Goal: Task Accomplishment & Management: Manage account settings

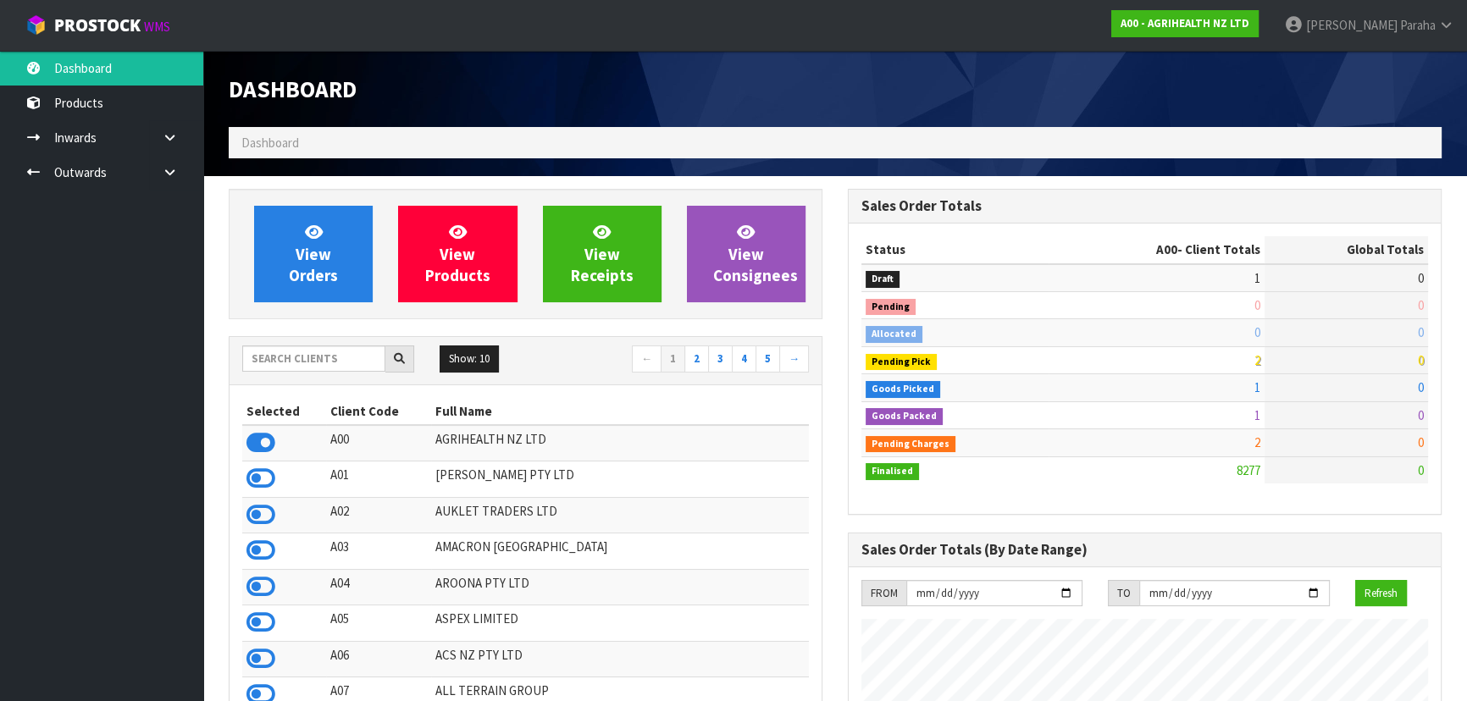
scroll to position [1281, 618]
click at [320, 363] on input "text" at bounding box center [313, 359] width 143 height 26
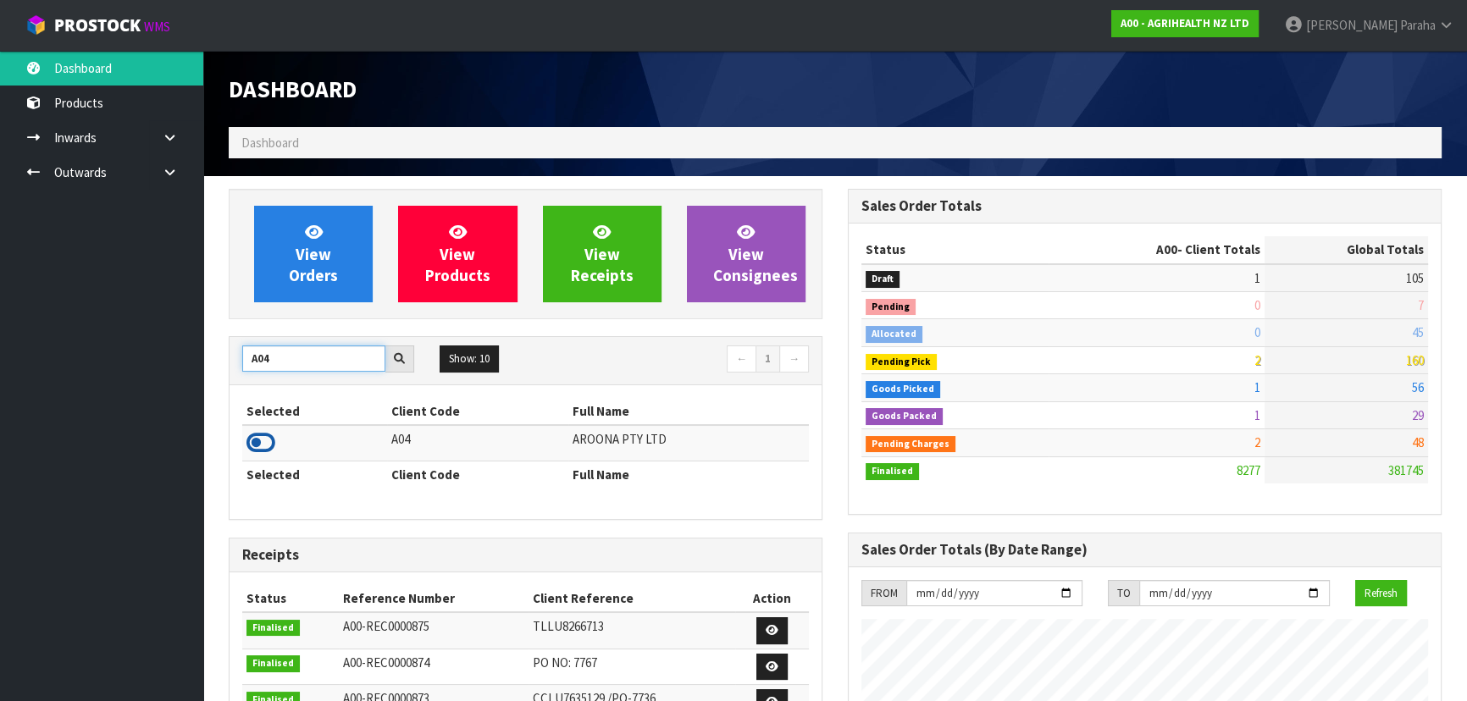
type input "A04"
click at [263, 445] on icon at bounding box center [261, 442] width 29 height 25
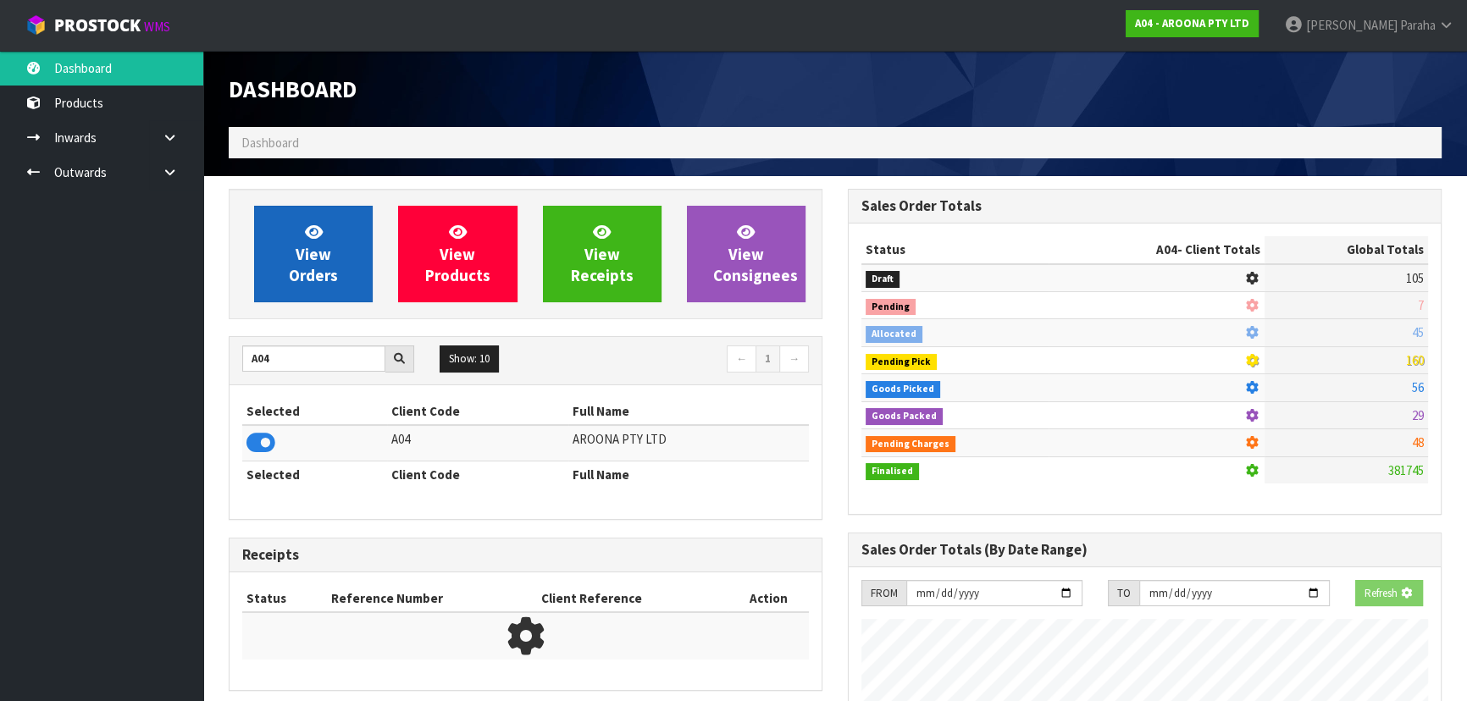
scroll to position [1055, 618]
click at [279, 261] on link "View Orders" at bounding box center [313, 254] width 119 height 97
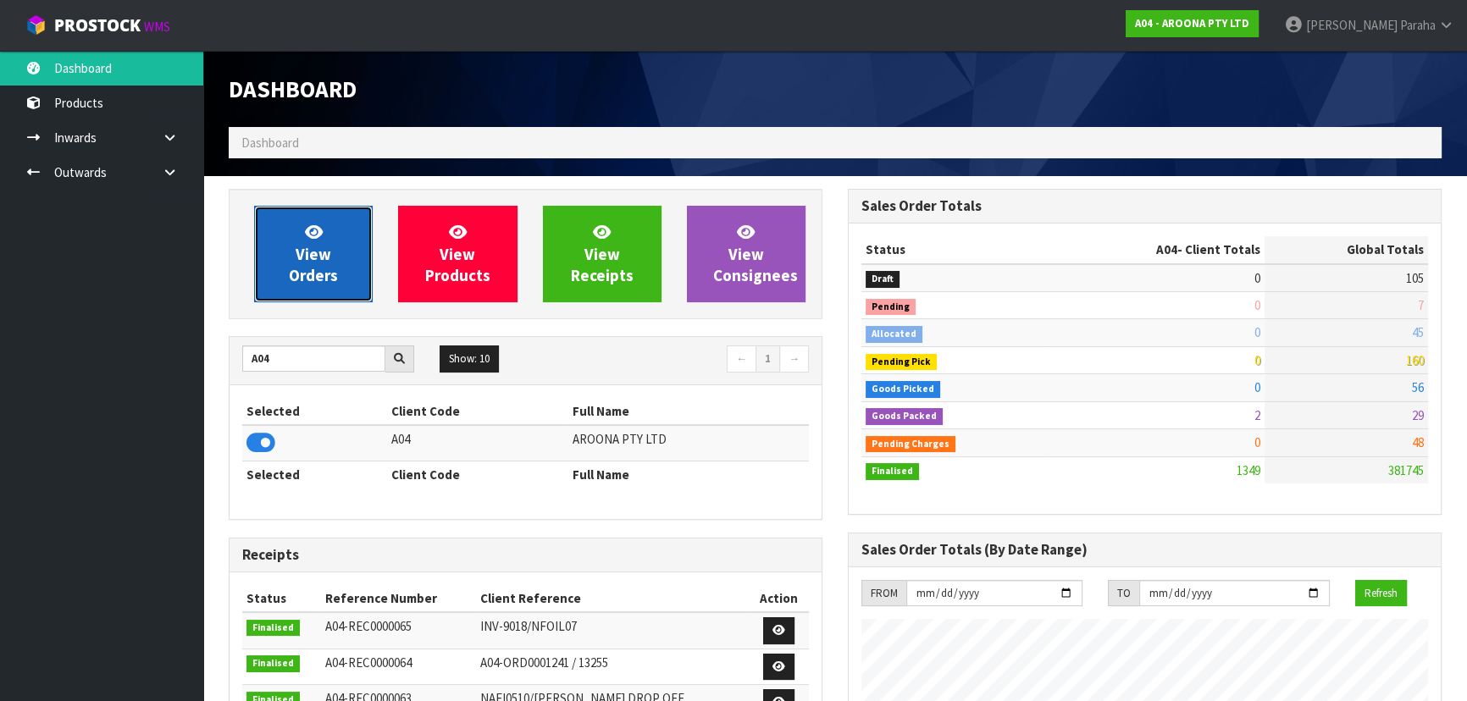
scroll to position [1061, 618]
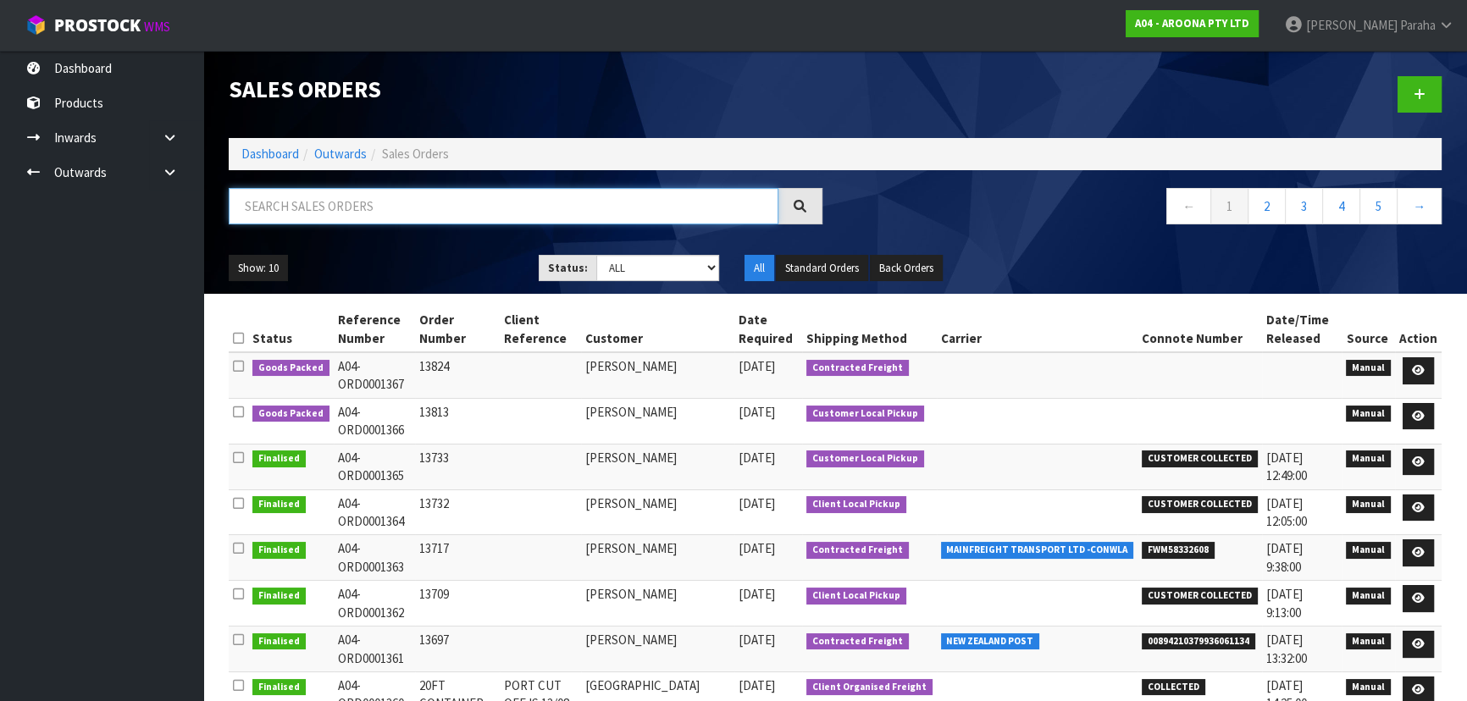
click at [503, 203] on input "text" at bounding box center [504, 206] width 550 height 36
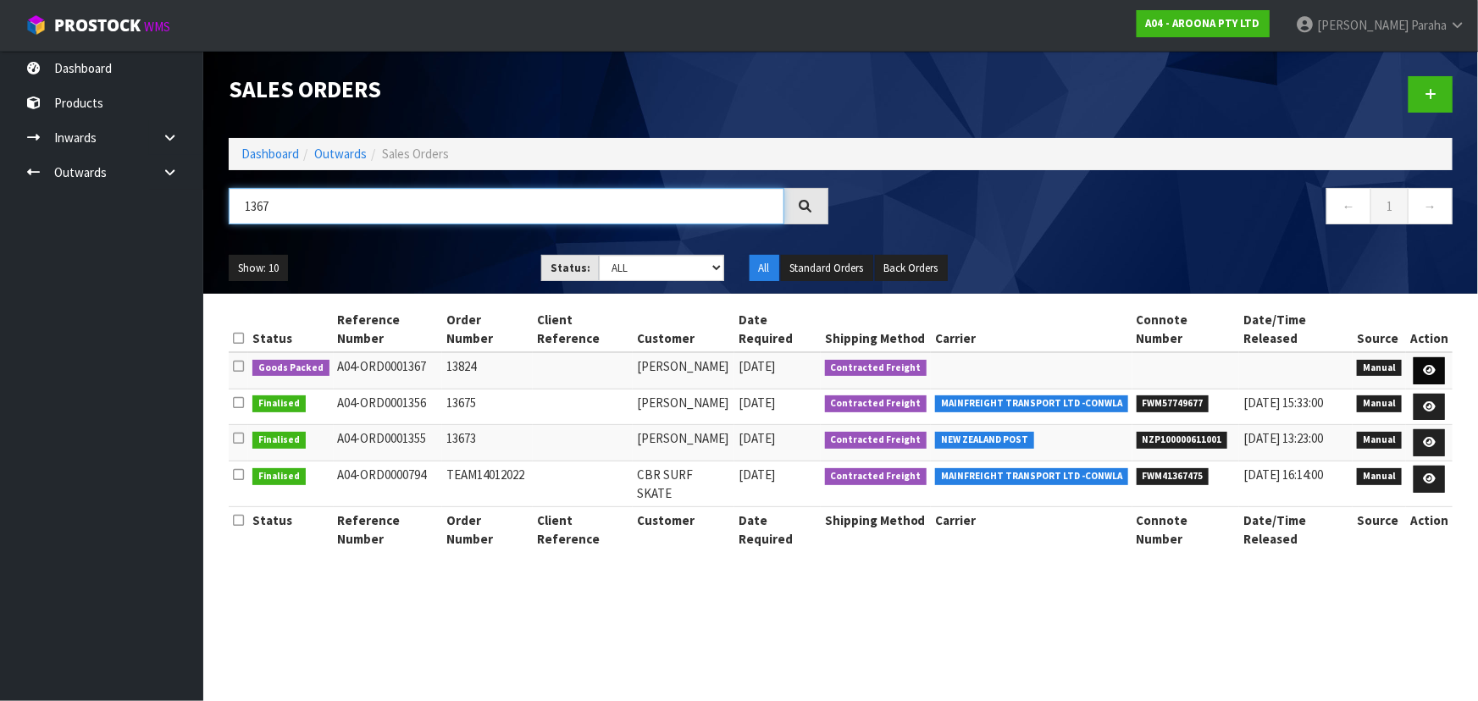
type input "1367"
click at [1440, 357] on link at bounding box center [1429, 370] width 31 height 27
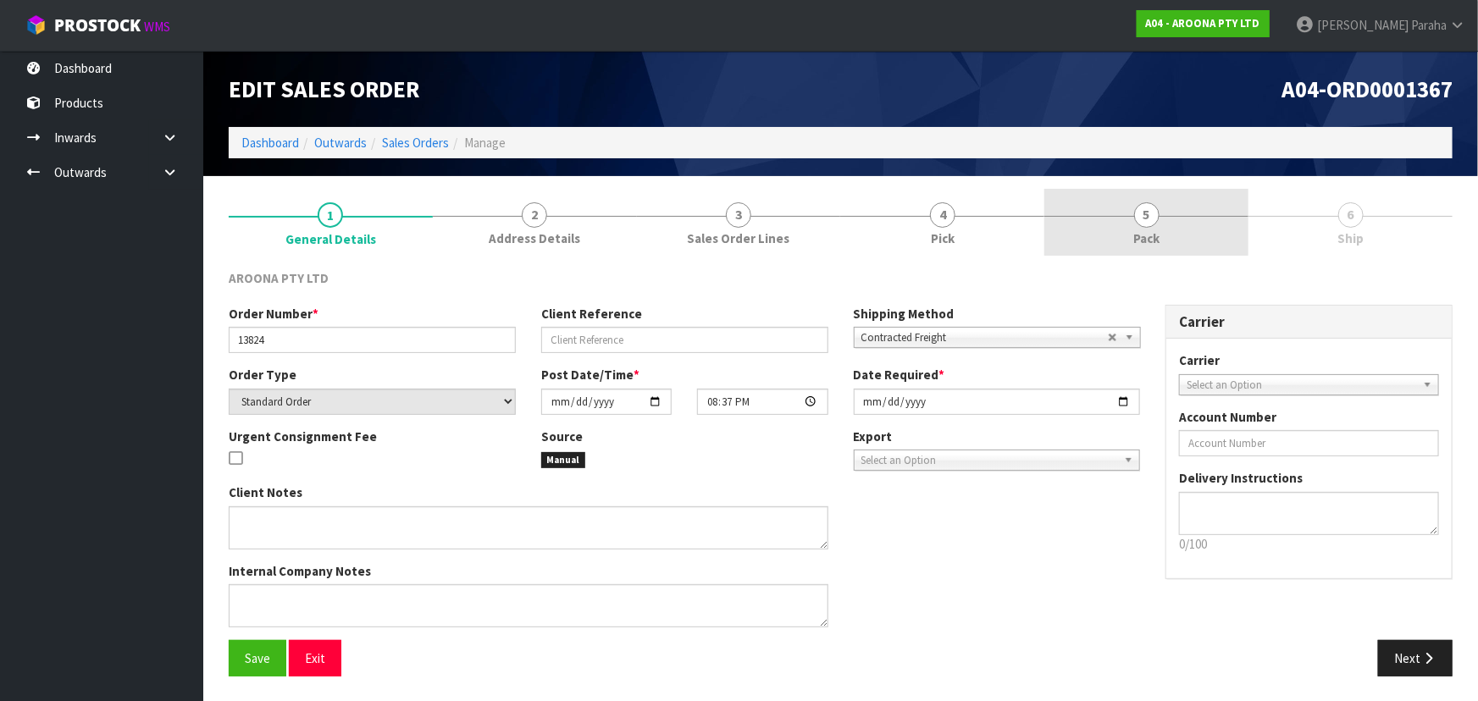
click at [1144, 224] on span "5" at bounding box center [1146, 214] width 25 height 25
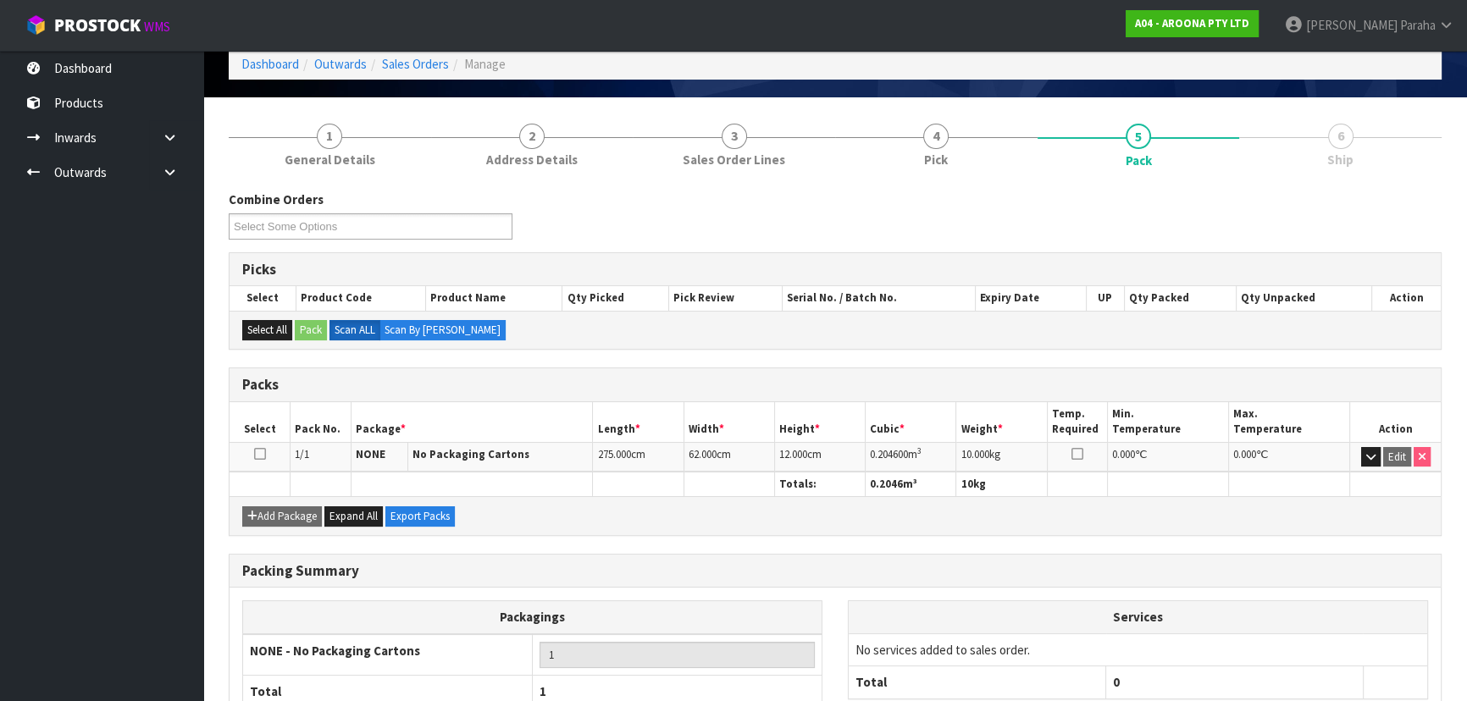
scroll to position [193, 0]
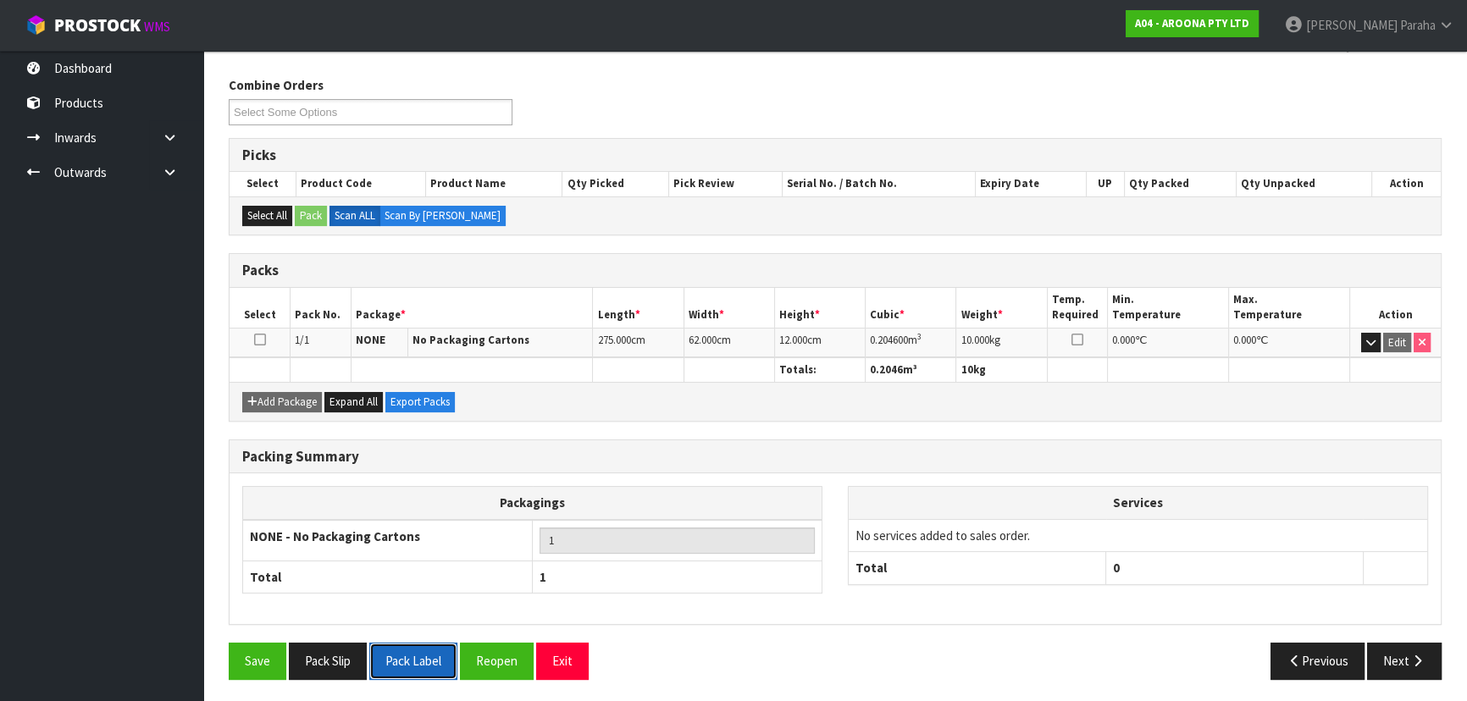
click at [412, 669] on button "Pack Label" at bounding box center [413, 661] width 88 height 36
click at [1413, 662] on icon "button" at bounding box center [1418, 661] width 16 height 13
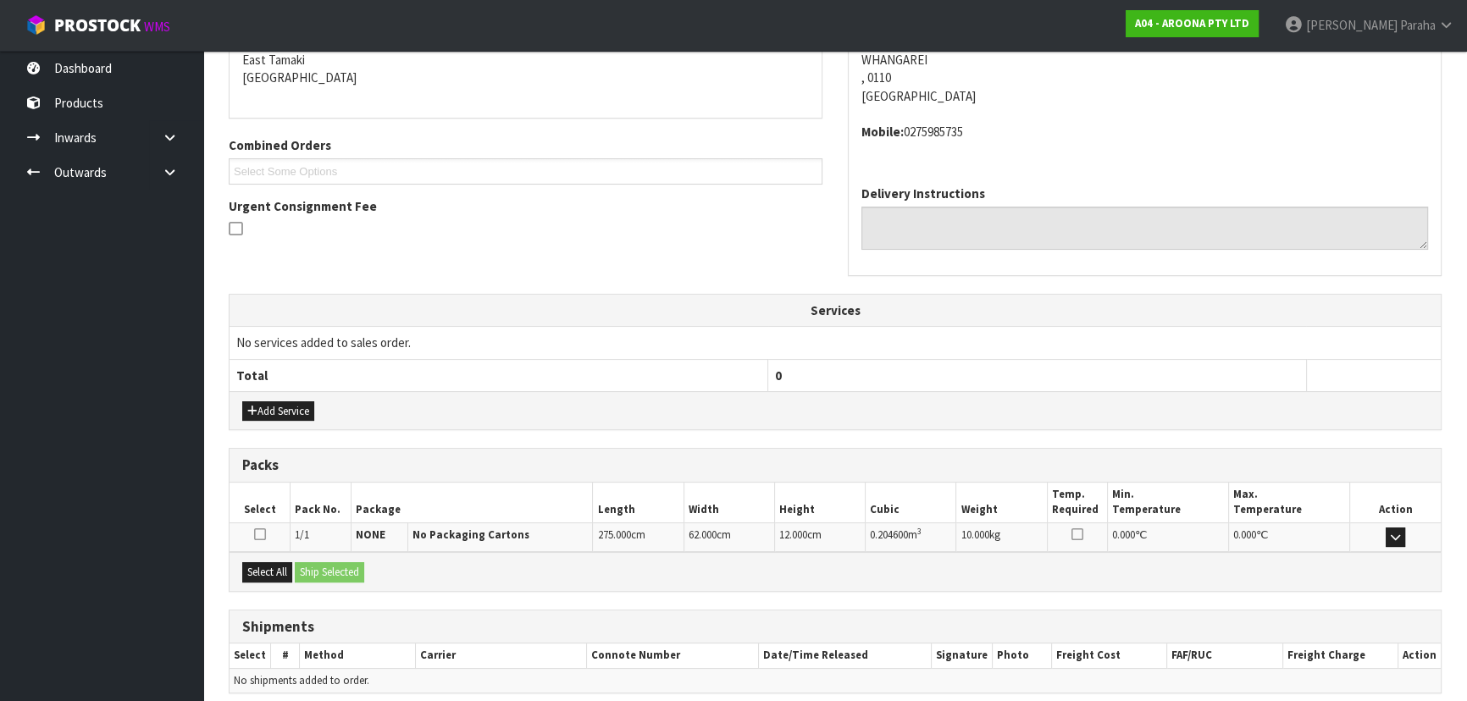
scroll to position [371, 0]
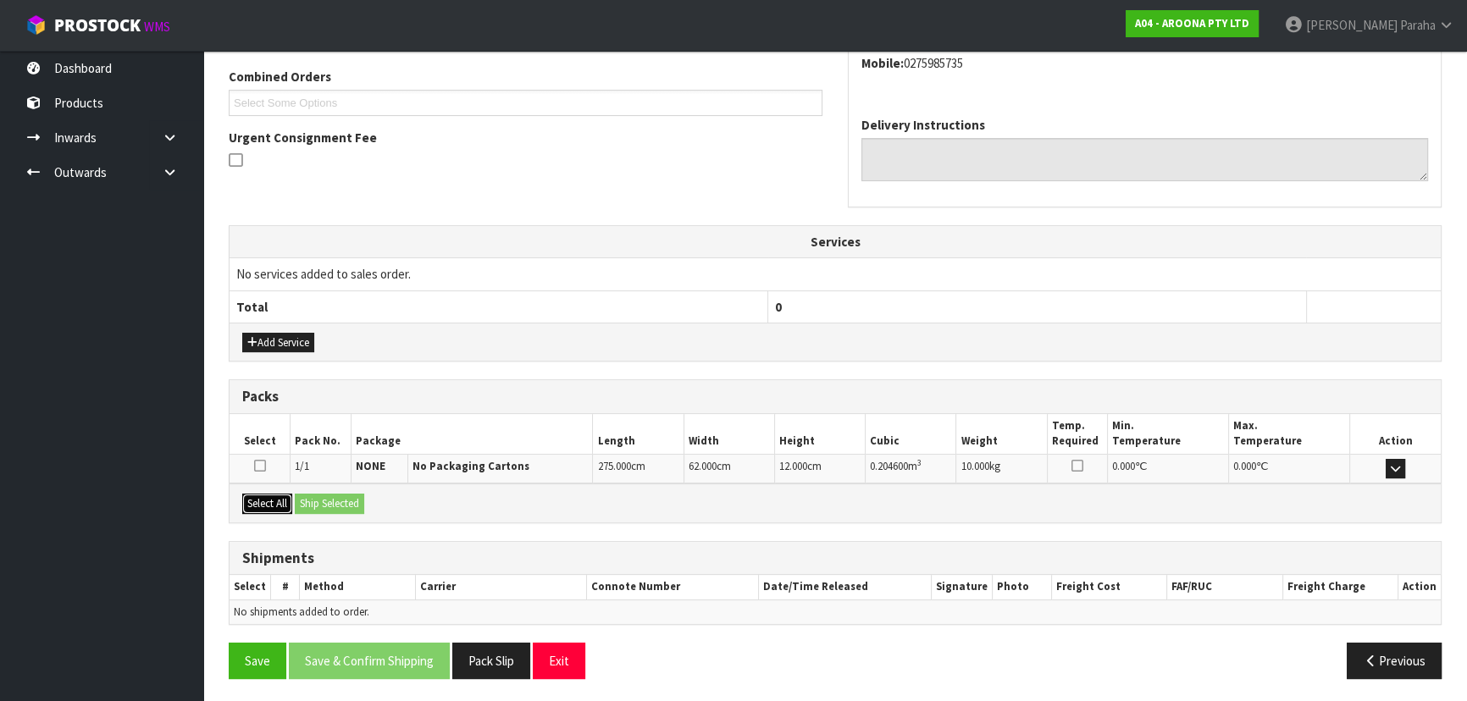
drag, startPoint x: 272, startPoint y: 501, endPoint x: 283, endPoint y: 501, distance: 11.0
click at [277, 501] on button "Select All" at bounding box center [267, 504] width 50 height 20
click at [319, 501] on button "Ship Selected" at bounding box center [329, 504] width 69 height 20
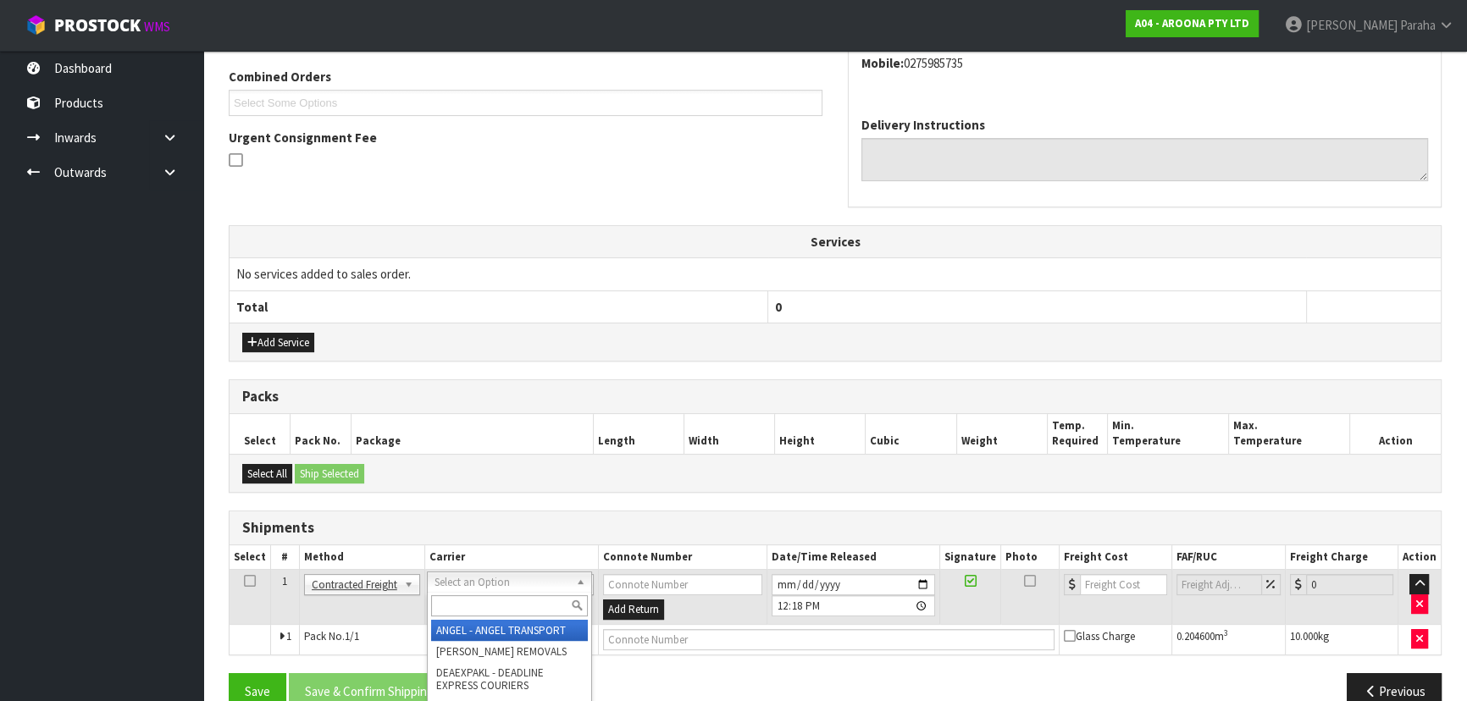
click at [534, 601] on input "text" at bounding box center [509, 605] width 157 height 21
type input "MF"
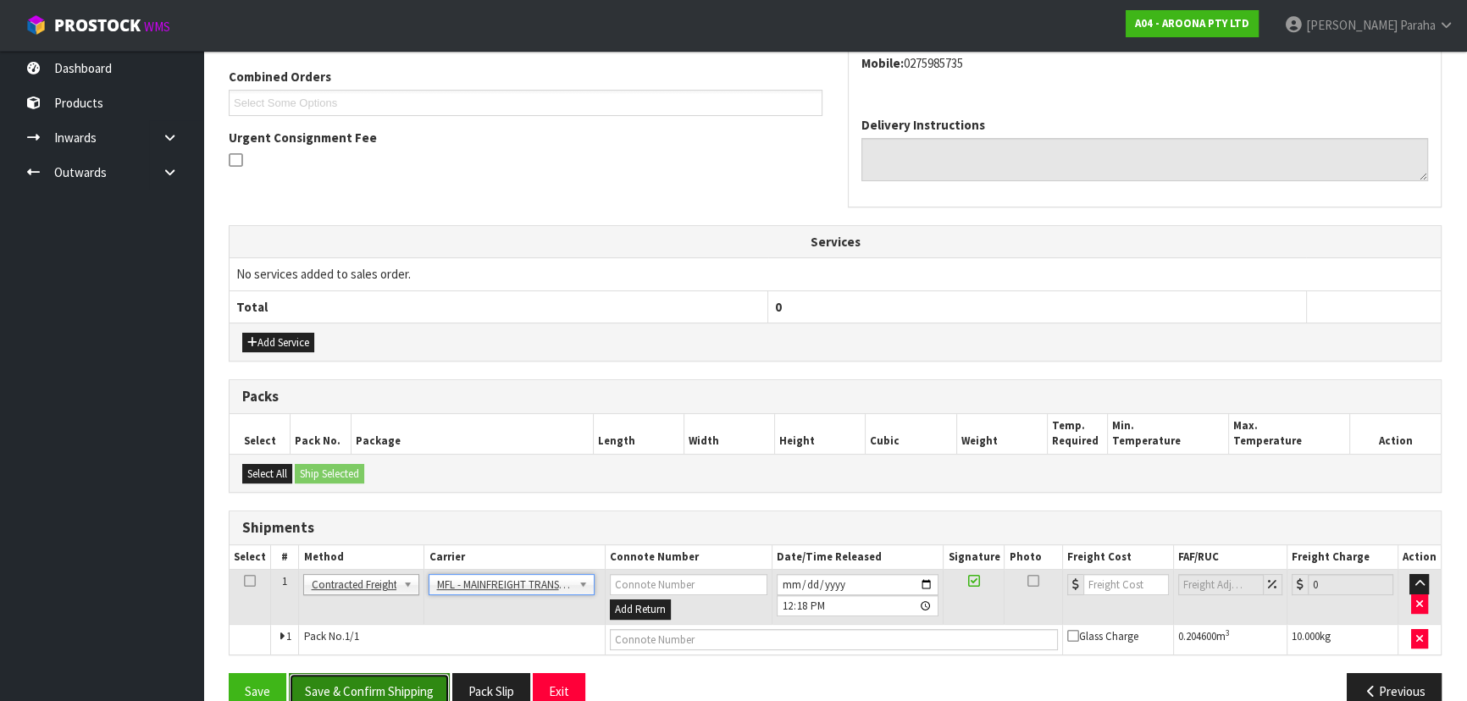
click at [395, 679] on button "Save & Confirm Shipping" at bounding box center [369, 691] width 161 height 36
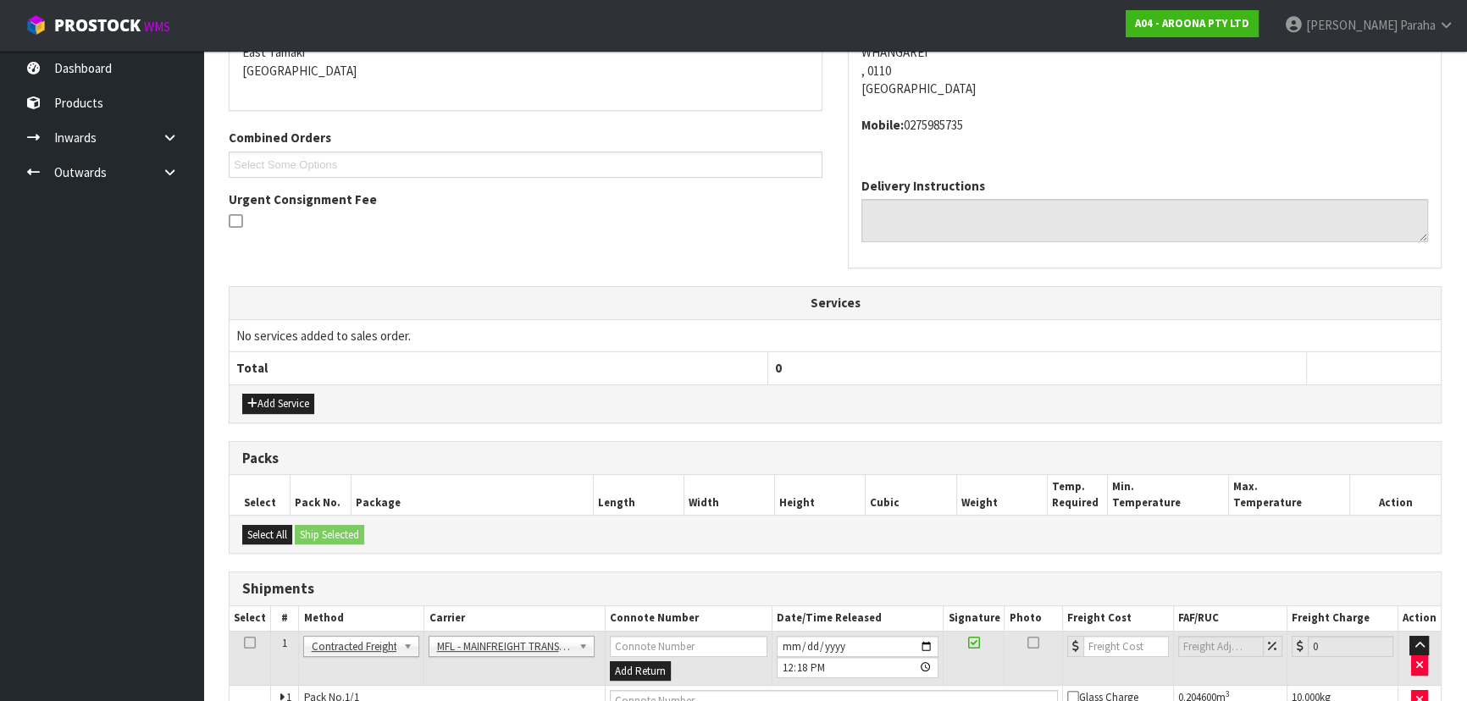
scroll to position [0, 0]
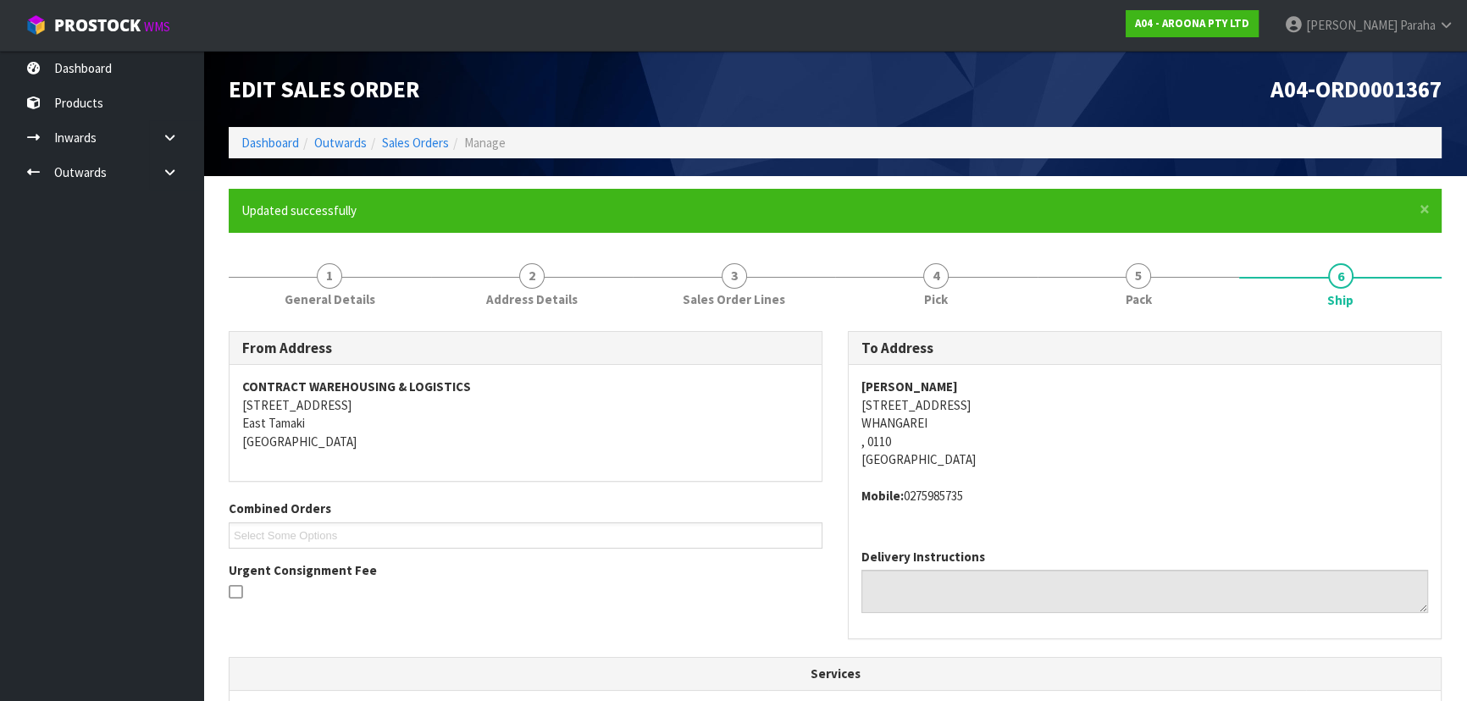
drag, startPoint x: 990, startPoint y: 400, endPoint x: 857, endPoint y: 411, distance: 133.4
click at [857, 411] on div "KELVIN ELLIS 19B REWA REWA ROAD WHANGAREI , 0110 New Zealand Mobile: 0275985735" at bounding box center [1145, 450] width 592 height 170
copy address "19B REWA REWA ROAD"
click at [888, 406] on address "KELVIN ELLIS 19B REWA REWA ROAD WHANGAREI , 0110 New Zealand" at bounding box center [1144, 423] width 567 height 91
copy address "19B REWA REWA ROAD"
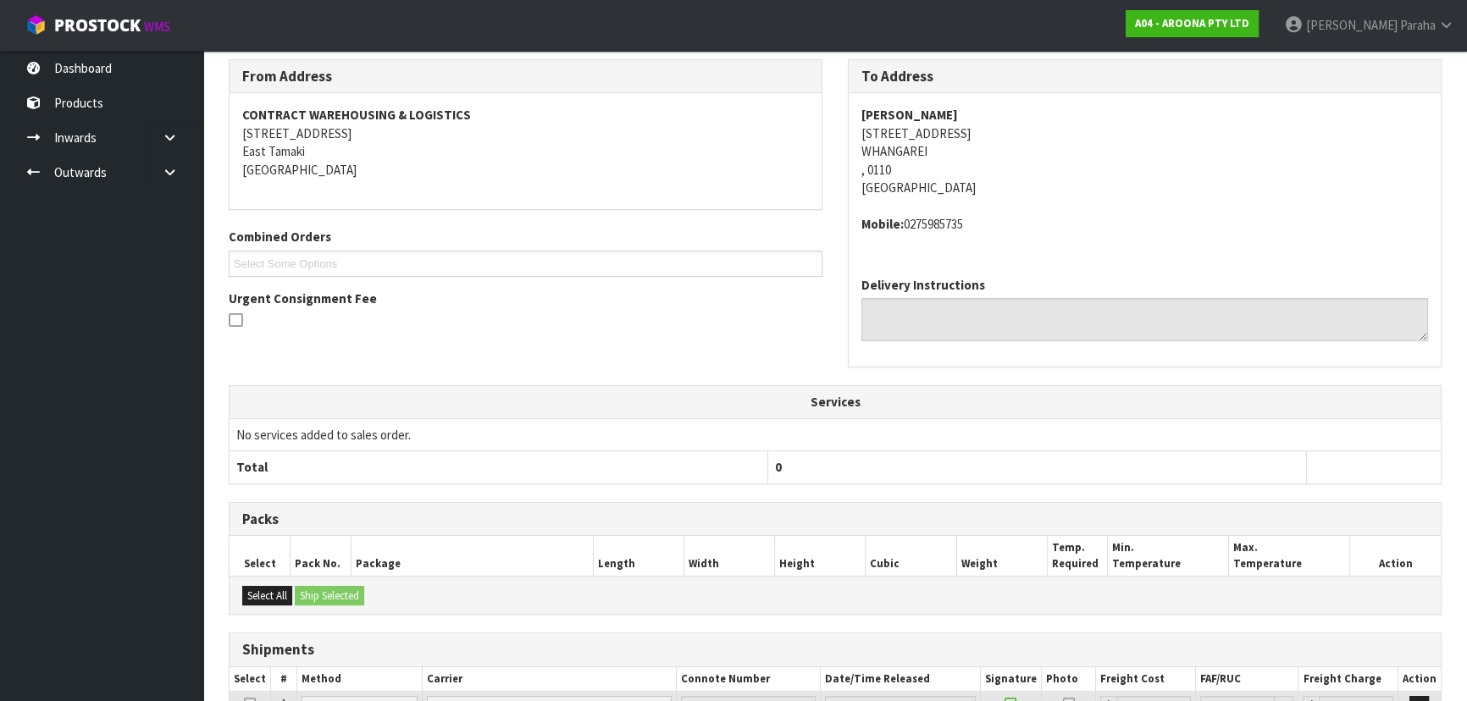
scroll to position [153, 0]
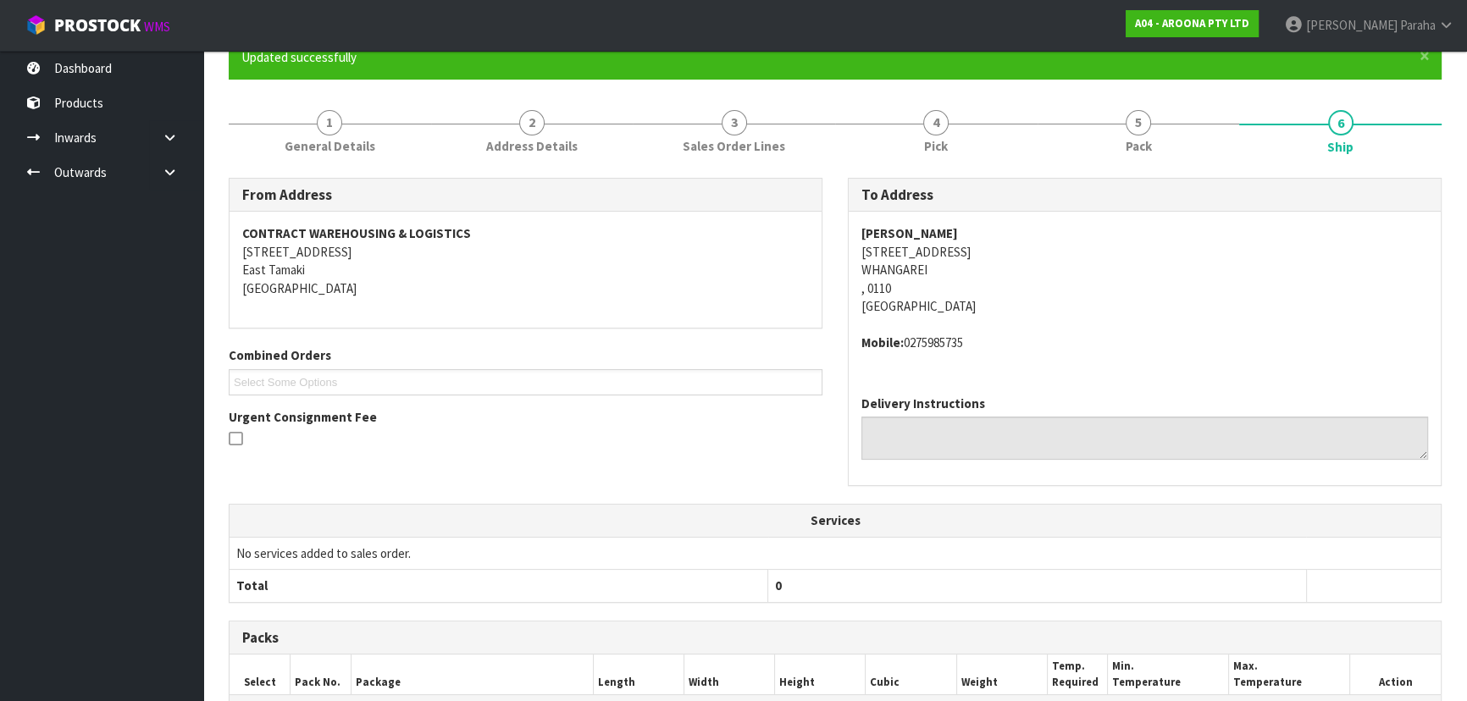
click at [915, 258] on address "KELVIN ELLIS 19B REWA REWA ROAD WHANGAREI , 0110 New Zealand" at bounding box center [1144, 269] width 567 height 91
click at [918, 252] on address "KELVIN ELLIS 19B REWA REWA ROAD WHANGAREI , 0110 New Zealand" at bounding box center [1144, 269] width 567 height 91
copy address "19B REWA REWA ROAD"
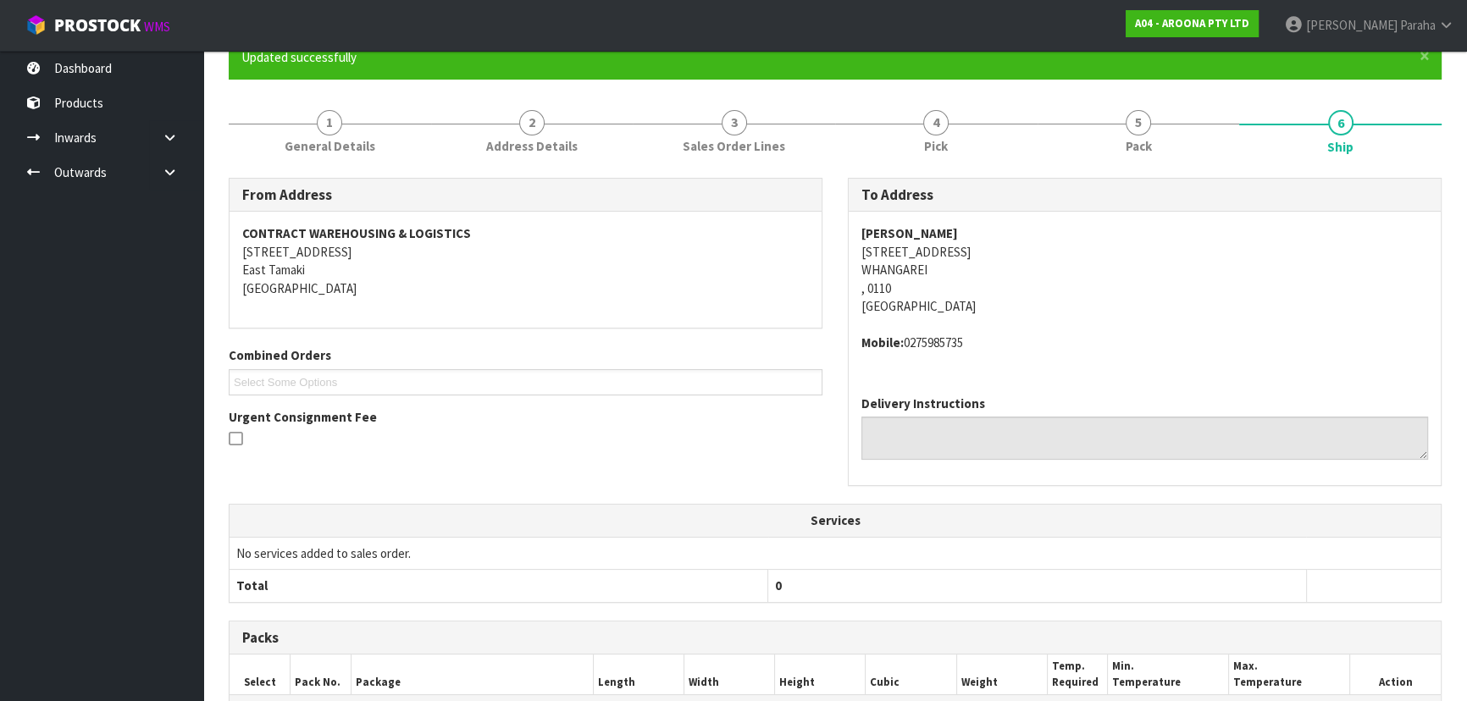
click at [900, 232] on strong "KELVIN ELLIS" at bounding box center [909, 233] width 97 height 16
click at [900, 230] on strong "KELVIN ELLIS" at bounding box center [909, 233] width 97 height 16
copy strong "KELVIN ELLIS"
click at [935, 344] on address "Mobile: 0275985735" at bounding box center [1144, 343] width 567 height 18
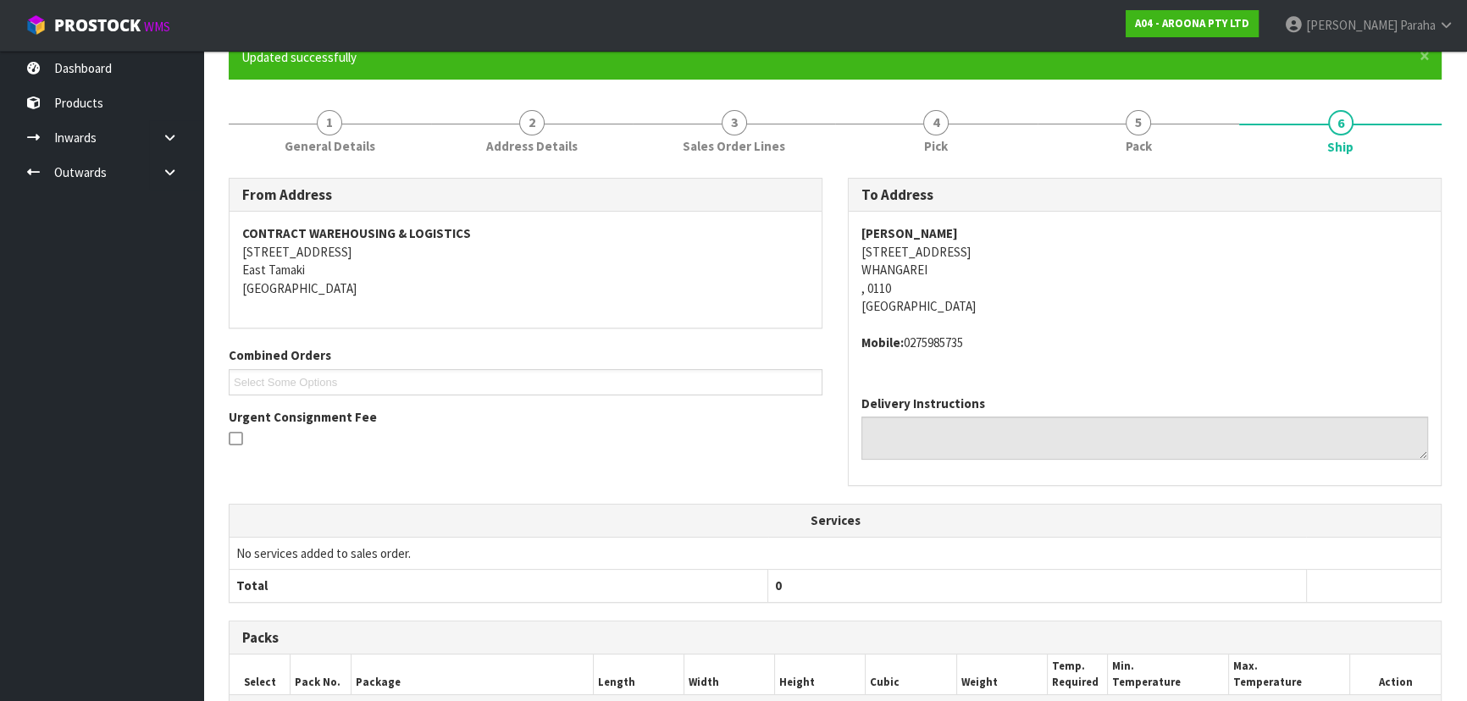
click at [935, 344] on address "Mobile: 0275985735" at bounding box center [1144, 343] width 567 height 18
copy address "0275985735"
click at [330, 131] on span "1" at bounding box center [329, 122] width 25 height 25
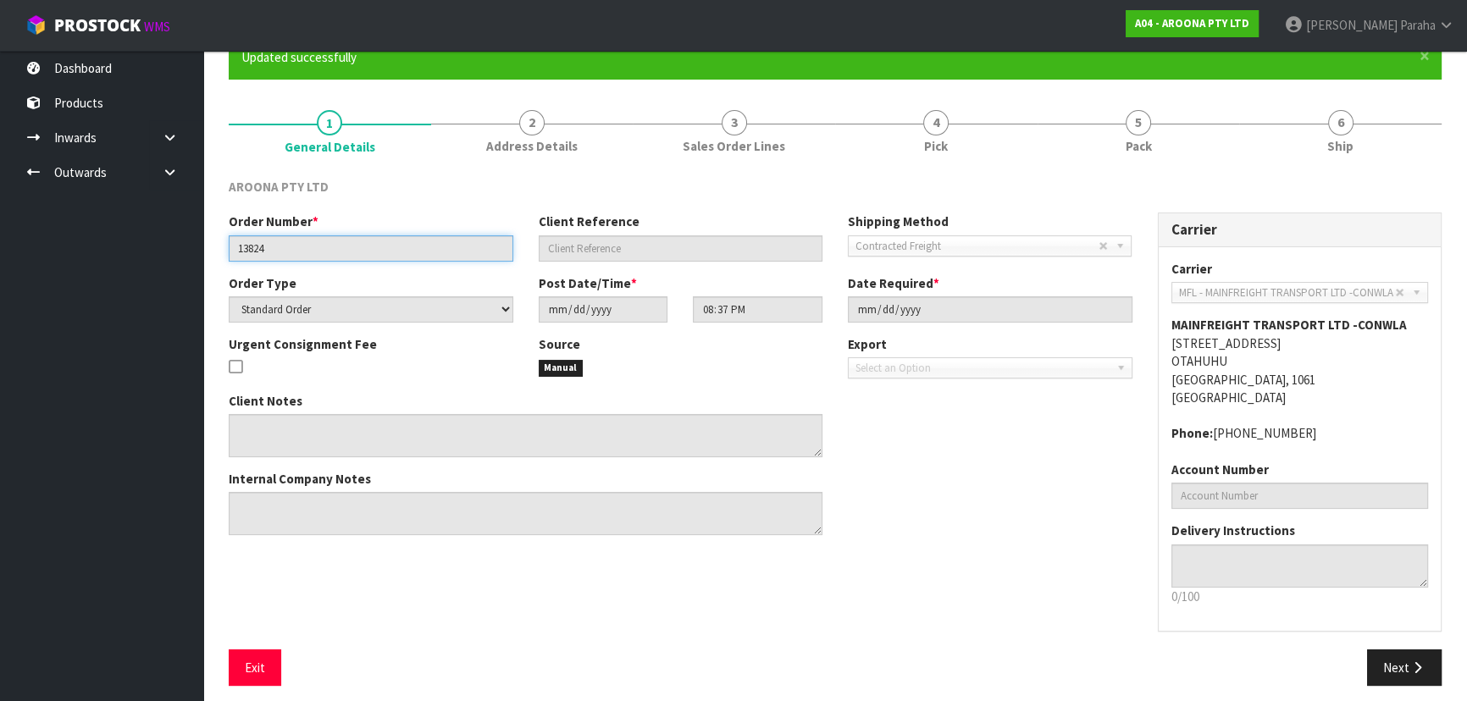
drag, startPoint x: 301, startPoint y: 252, endPoint x: 164, endPoint y: 255, distance: 136.4
click at [164, 255] on body "Toggle navigation ProStock WMS A04 - AROONA PTY LTD Polly Paraha Logout Dashboa…" at bounding box center [733, 197] width 1467 height 701
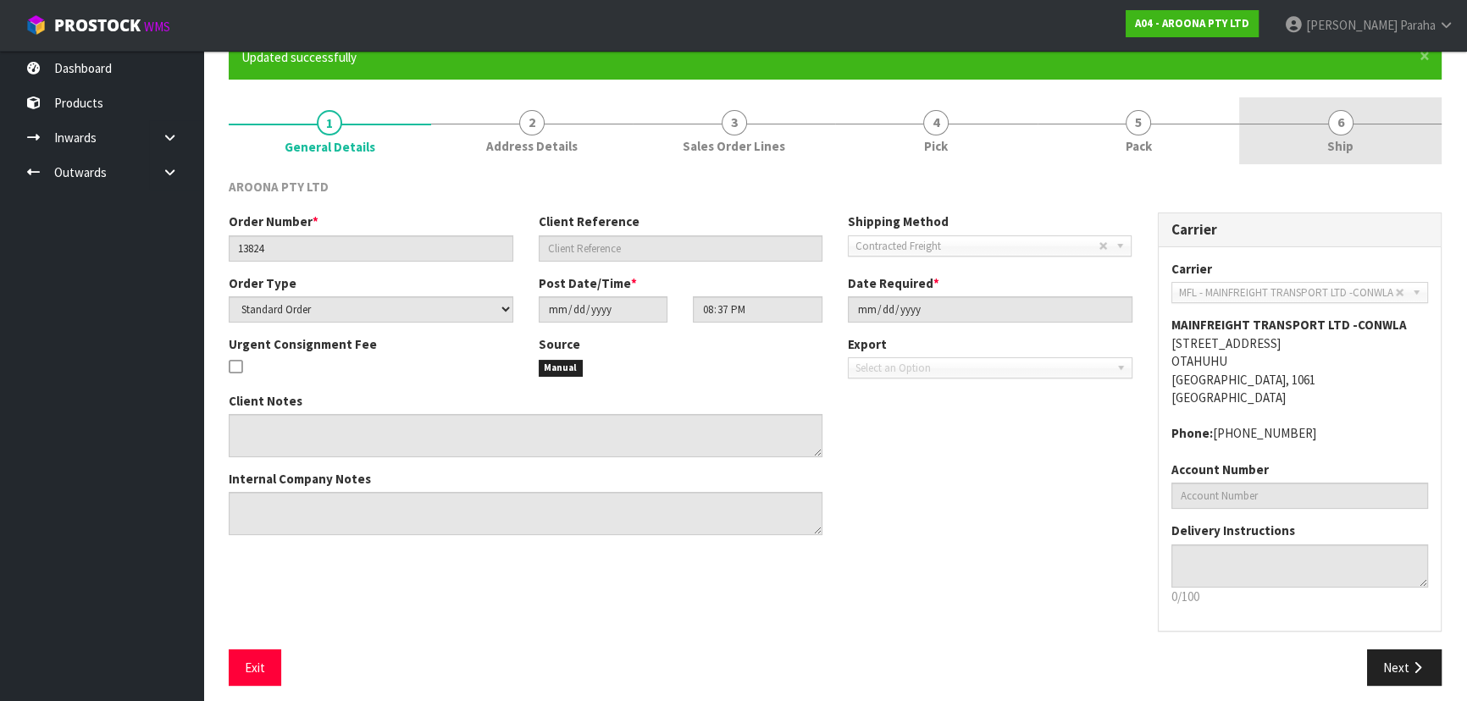
click at [1340, 143] on span "Ship" at bounding box center [1340, 146] width 26 height 18
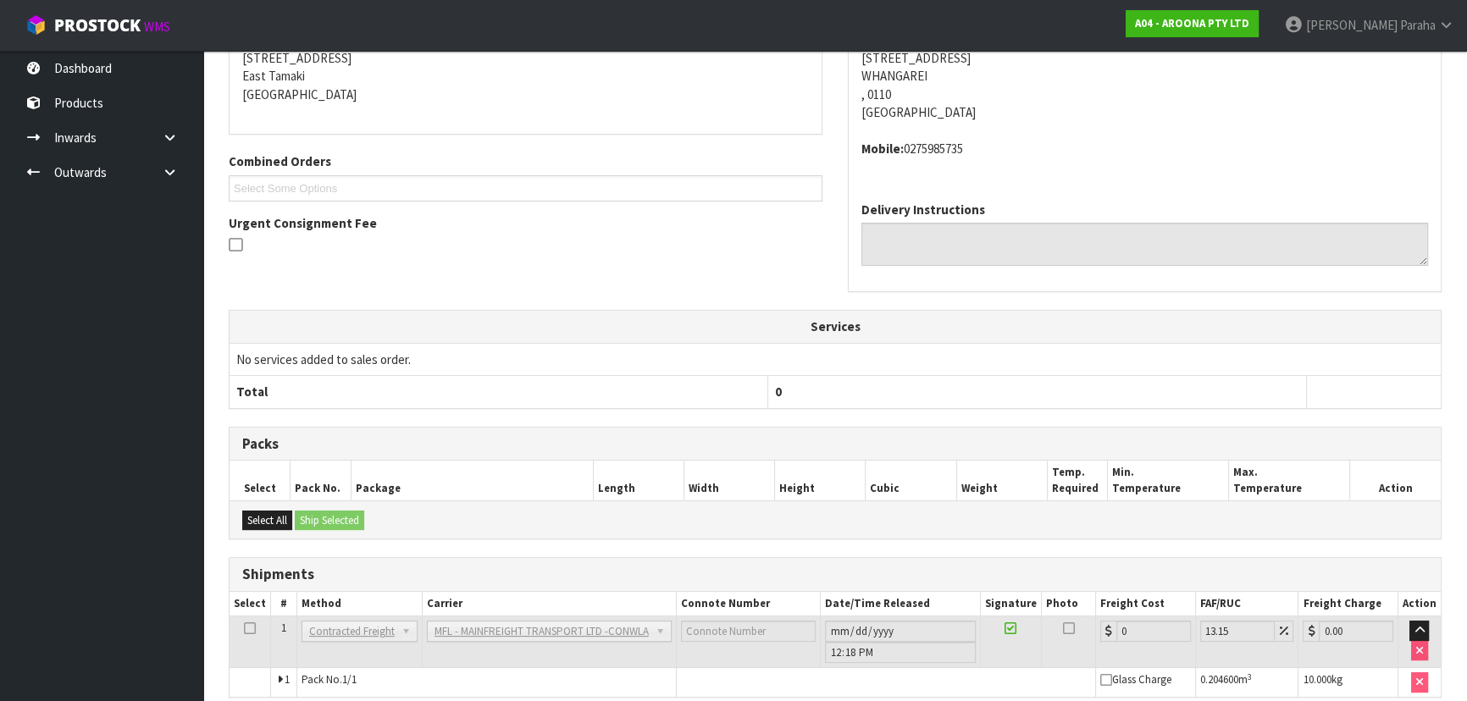
scroll to position [421, 0]
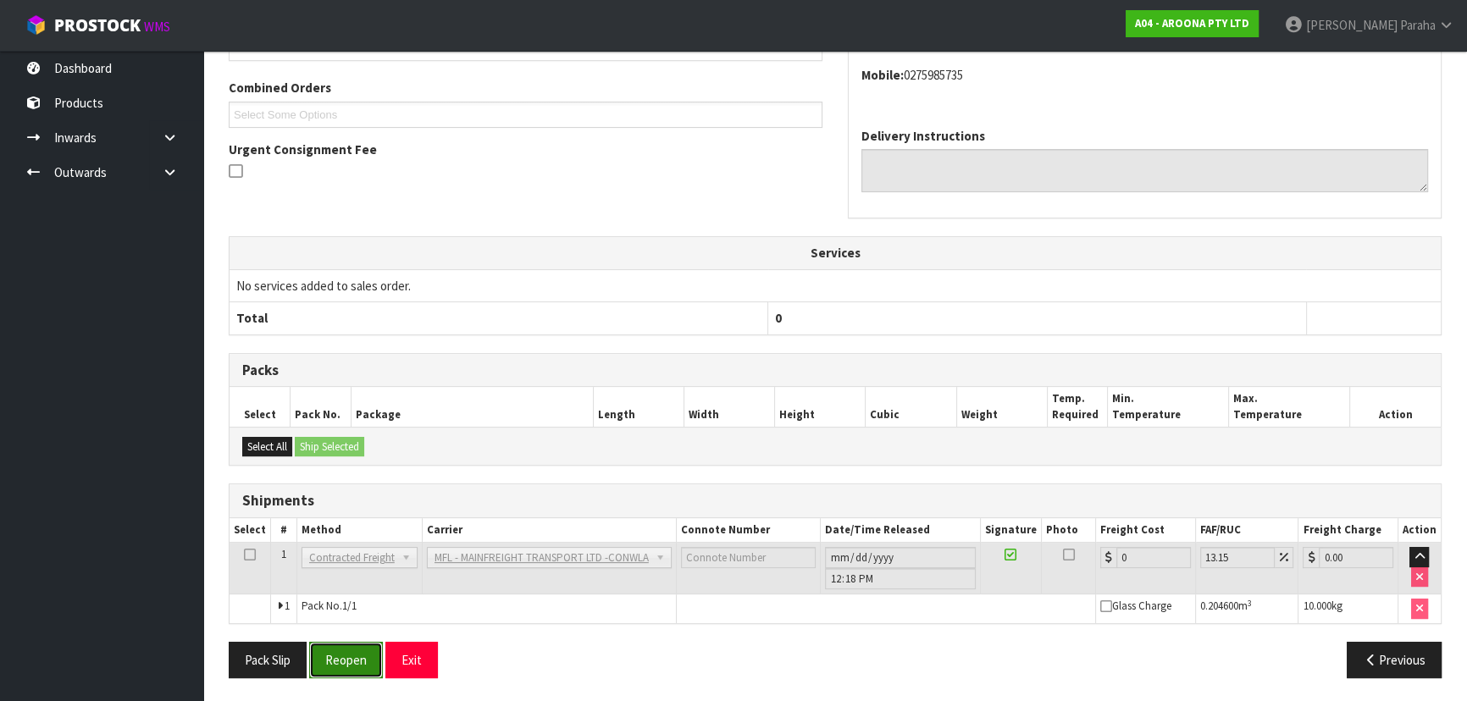
click at [356, 645] on button "Reopen" at bounding box center [346, 660] width 74 height 36
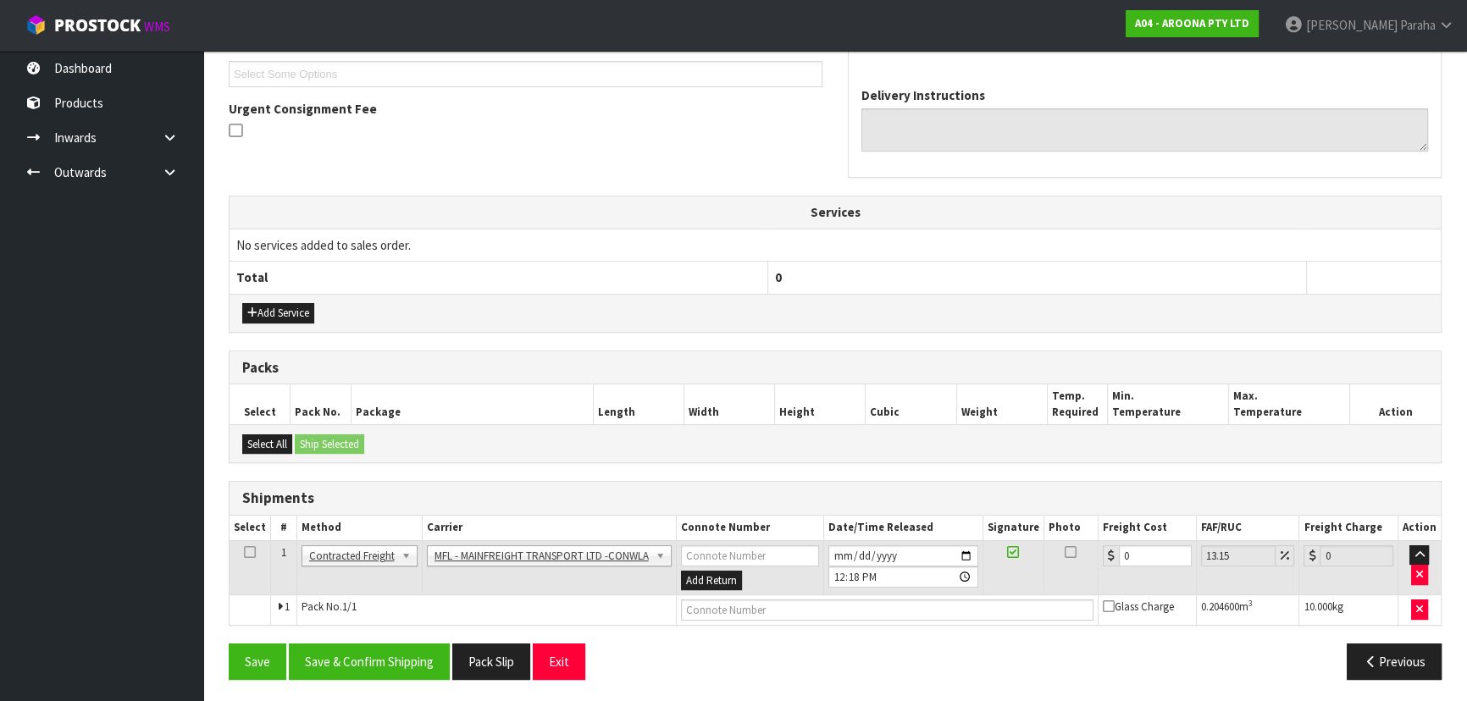
scroll to position [463, 0]
drag, startPoint x: 1144, startPoint y: 546, endPoint x: 1064, endPoint y: 564, distance: 81.6
click at [1064, 564] on tr "1 Client Local Pickup Customer Local Pickup Company Freight Contracted Freight …" at bounding box center [835, 567] width 1211 height 55
type input "4"
type input "4.53"
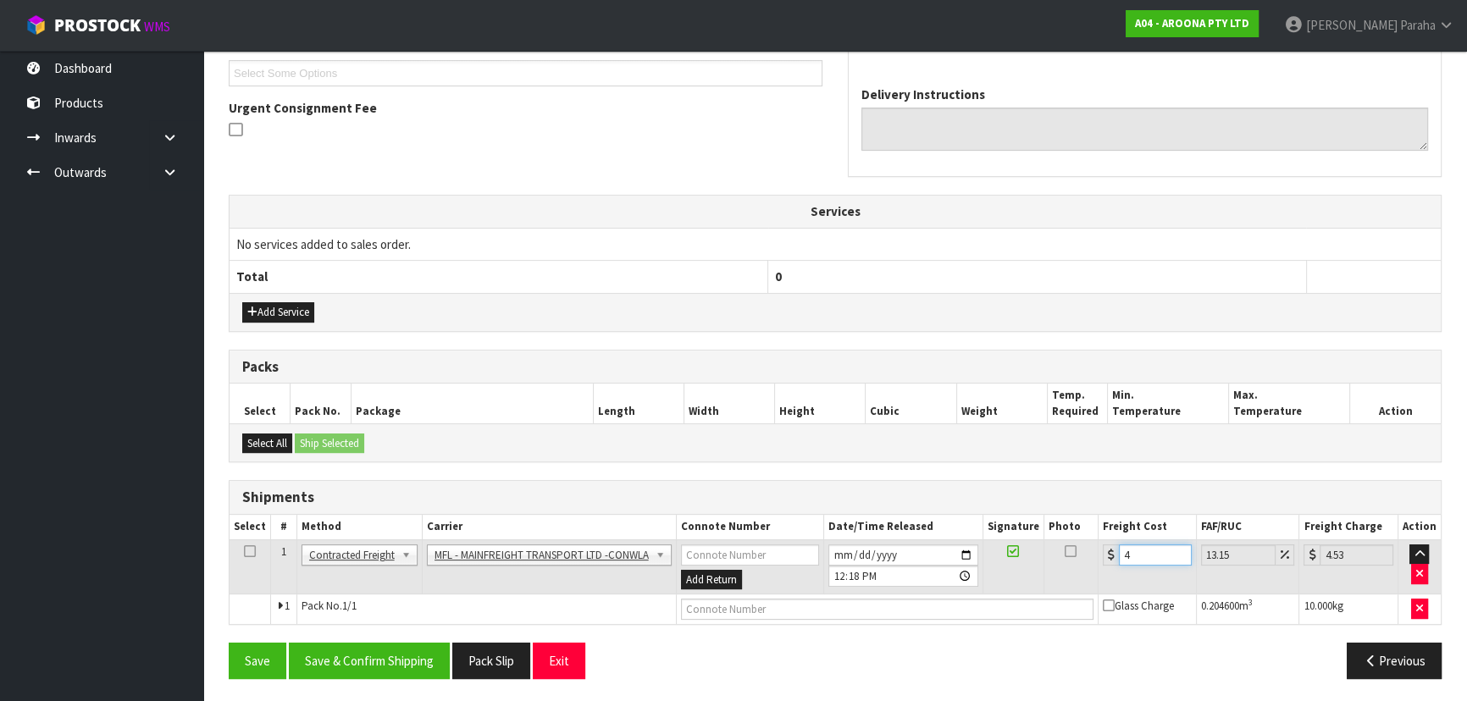
type input "46"
type input "52.05"
type input "46"
click at [898, 595] on td at bounding box center [887, 610] width 422 height 30
click at [889, 611] on input "text" at bounding box center [887, 609] width 413 height 21
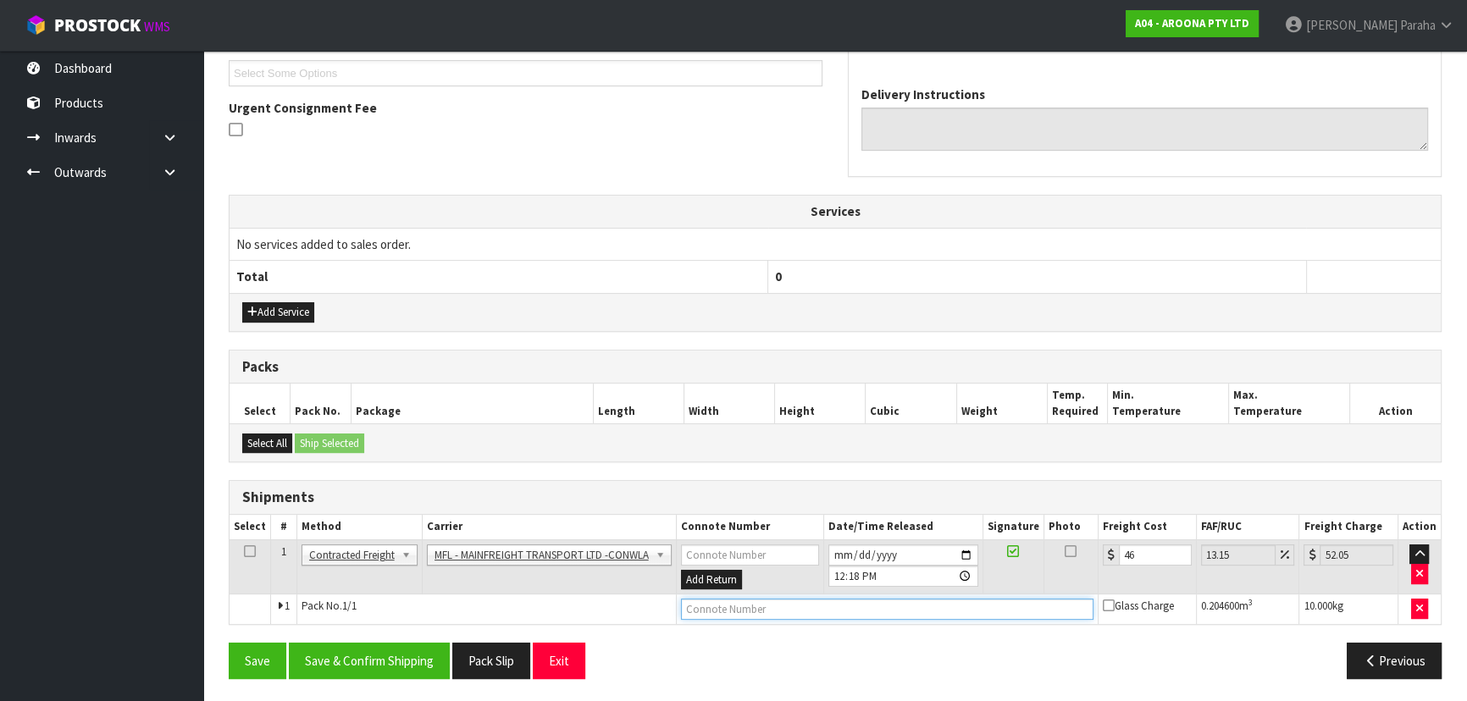
paste input "FWM58740670"
type input "FWM58740670"
drag, startPoint x: 473, startPoint y: 652, endPoint x: 451, endPoint y: 654, distance: 21.2
click at [470, 654] on button "Pack Slip" at bounding box center [491, 661] width 78 height 36
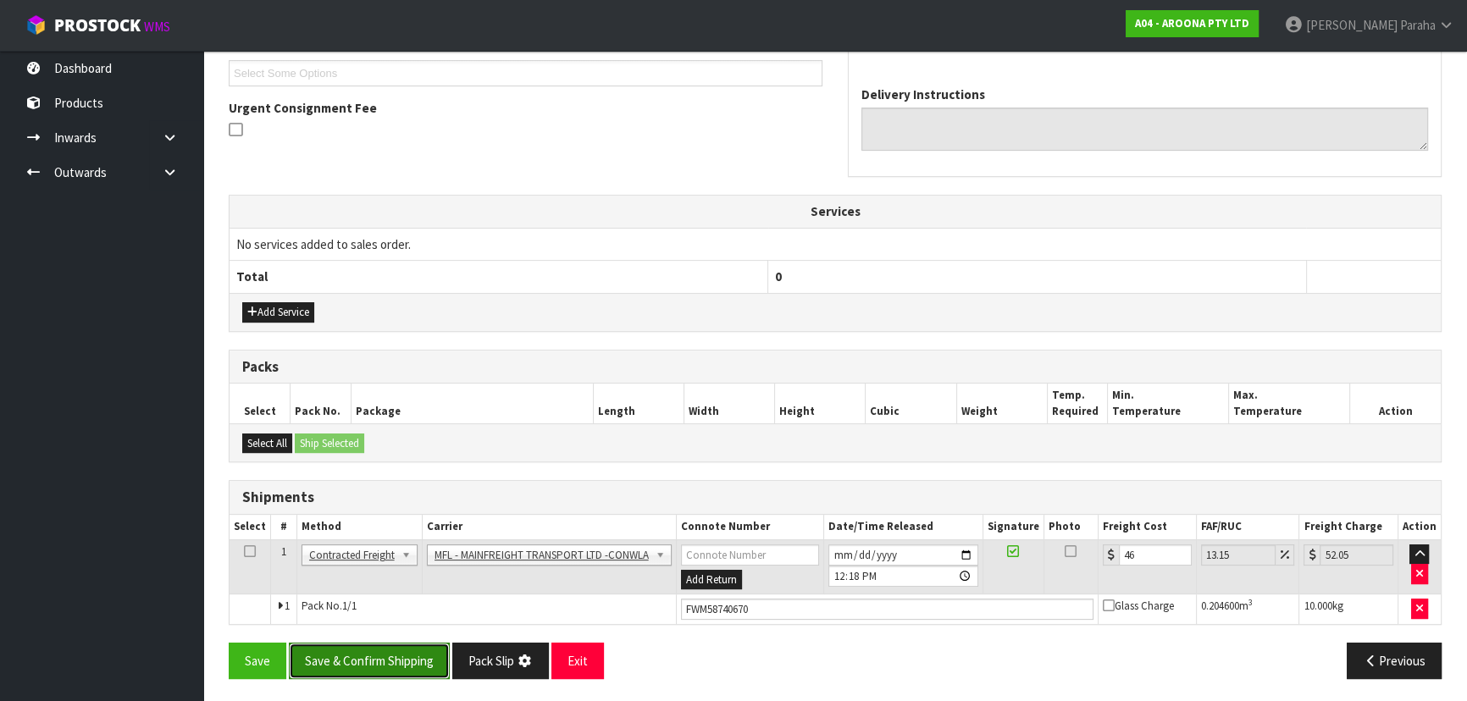
click at [430, 653] on button "Save & Confirm Shipping" at bounding box center [369, 661] width 161 height 36
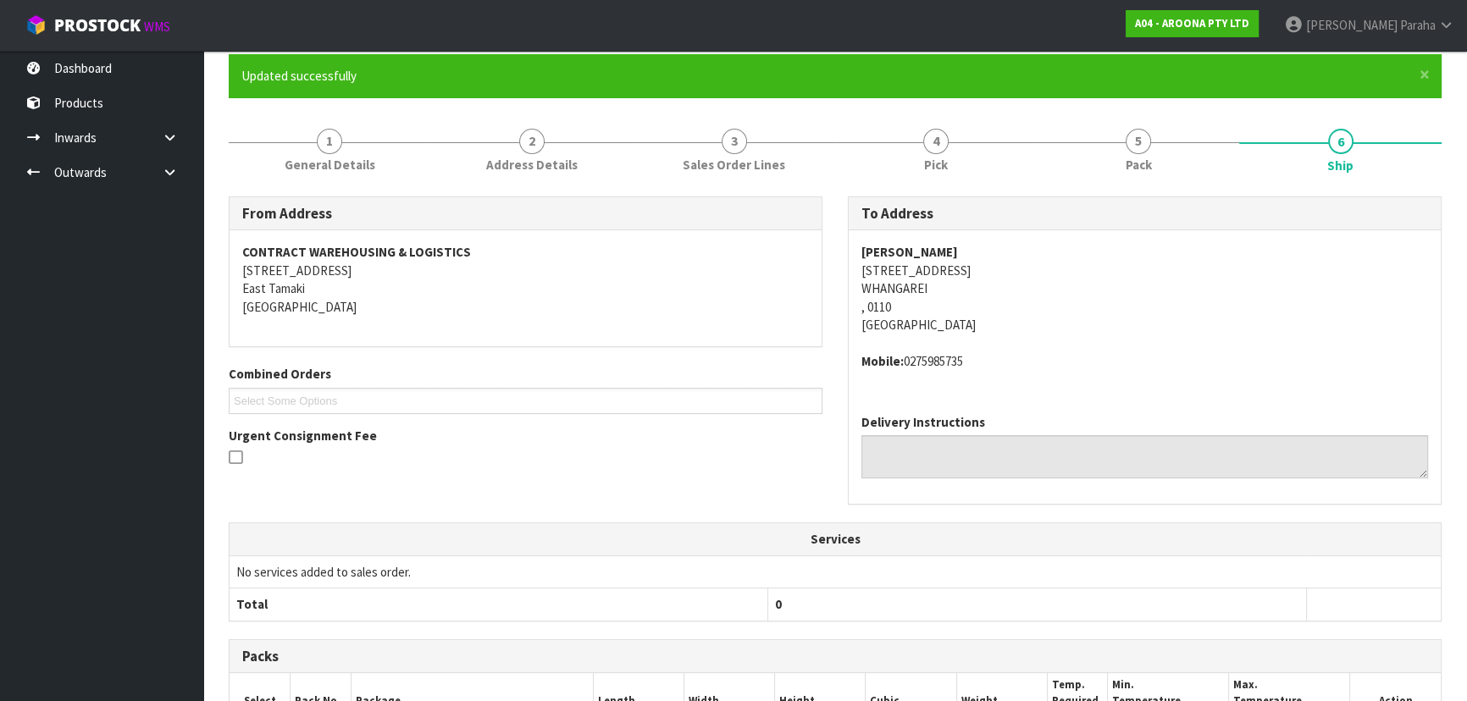
scroll to position [0, 0]
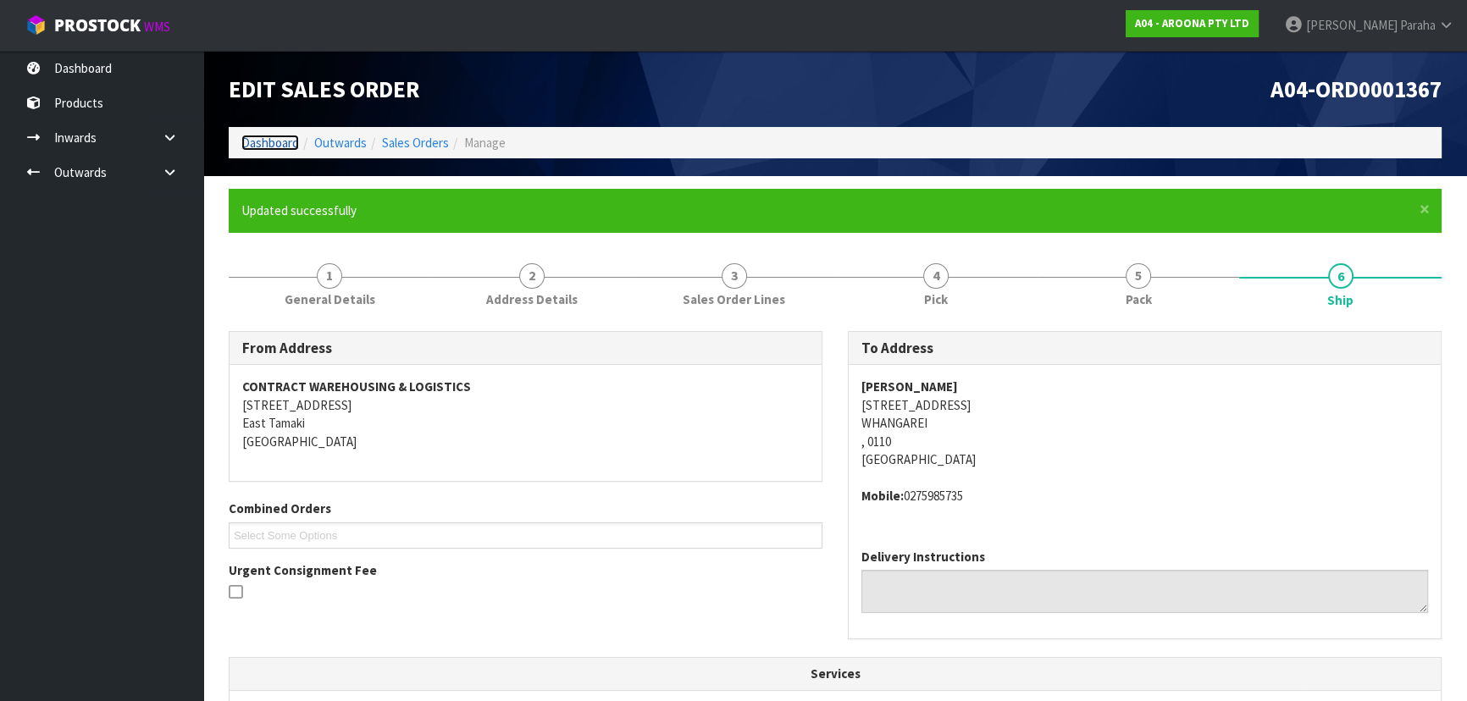
click at [268, 136] on link "Dashboard" at bounding box center [270, 143] width 58 height 16
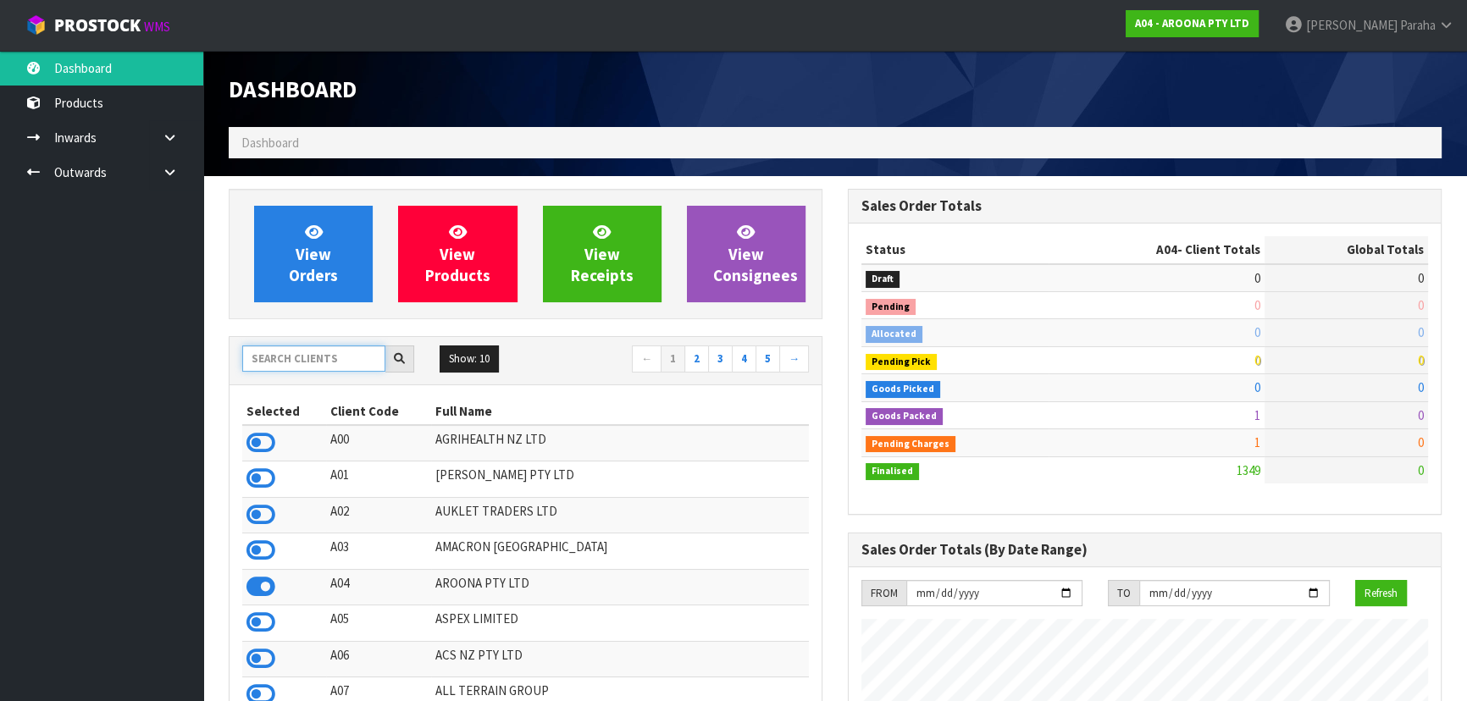
drag, startPoint x: 279, startPoint y: 357, endPoint x: 261, endPoint y: 333, distance: 29.6
click at [280, 357] on input "text" at bounding box center [313, 359] width 143 height 26
type input "E04"
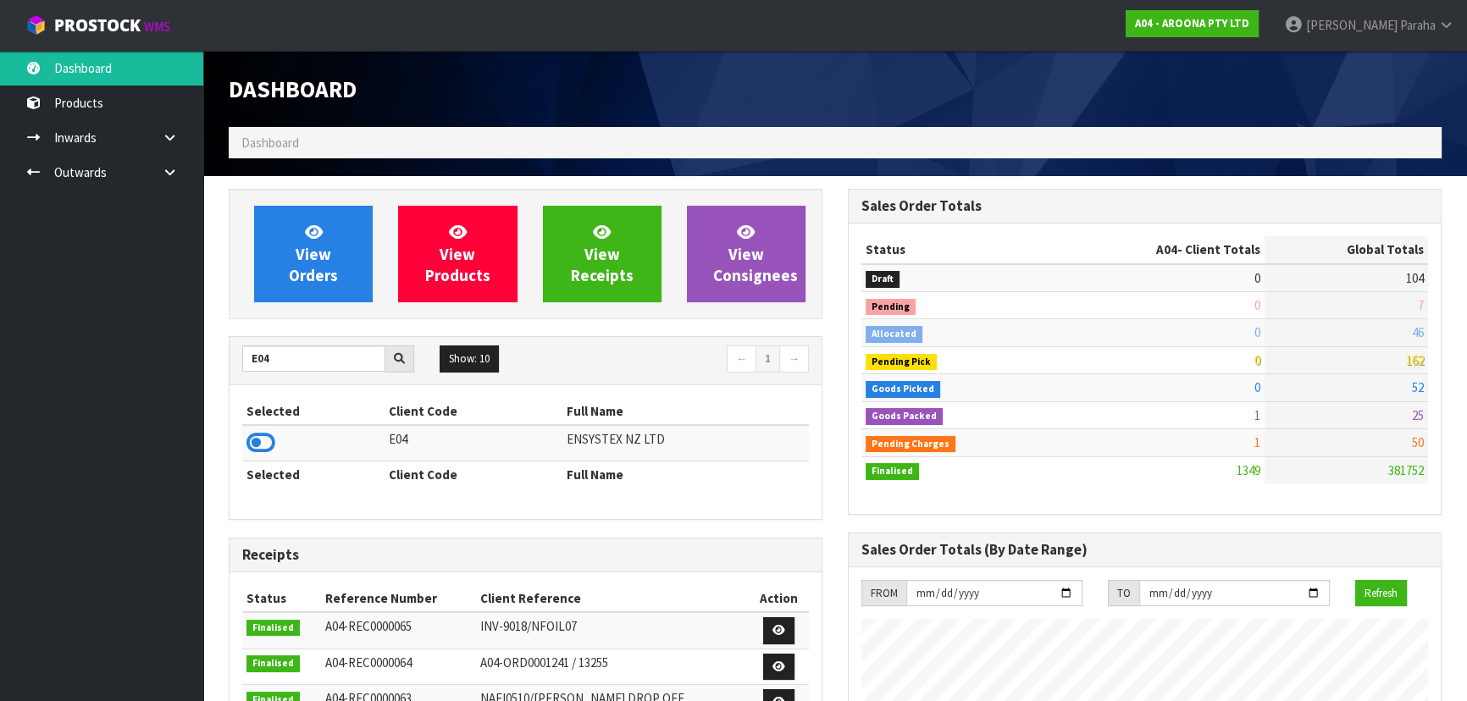
click at [269, 417] on th "Selected" at bounding box center [313, 411] width 142 height 27
click at [261, 440] on icon at bounding box center [261, 442] width 29 height 25
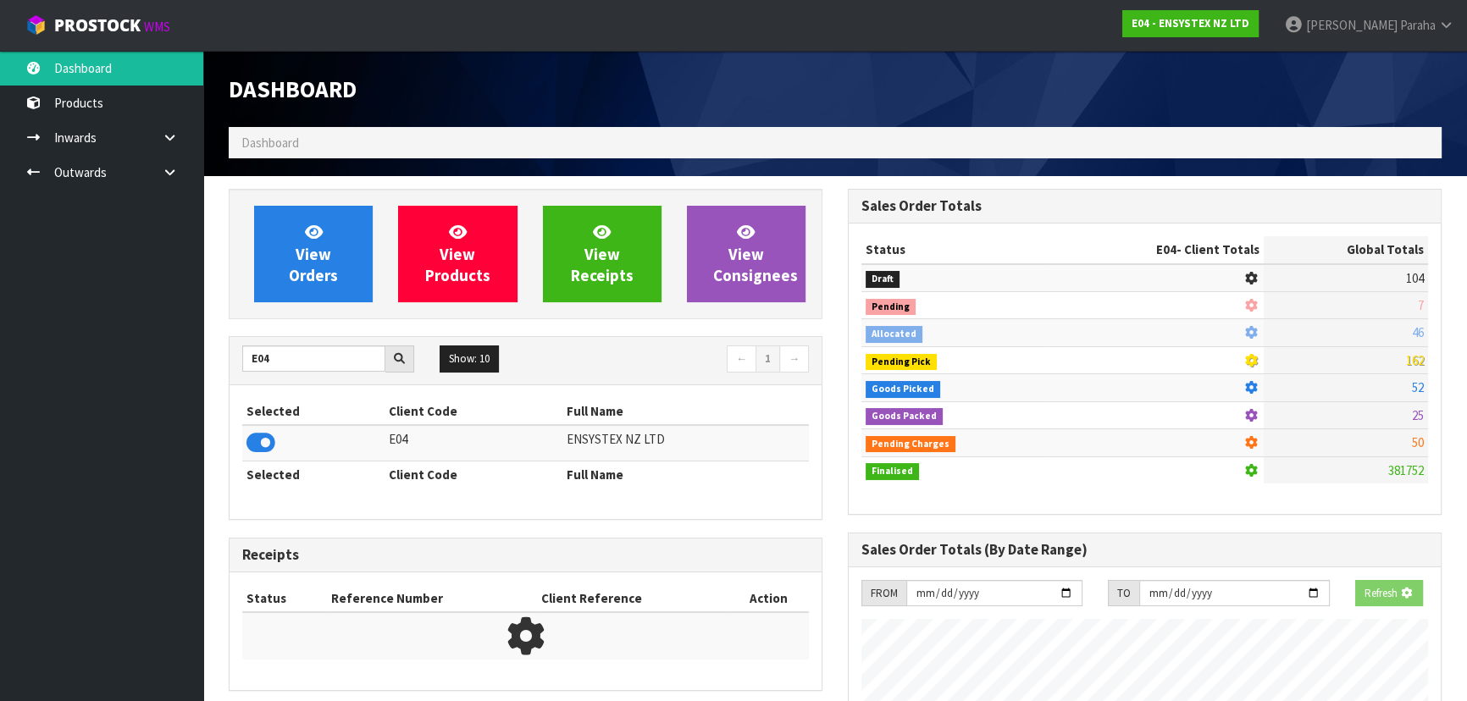
scroll to position [1055, 618]
click at [339, 195] on div "View Orders View Products View Receipts View Consignees" at bounding box center [526, 254] width 594 height 130
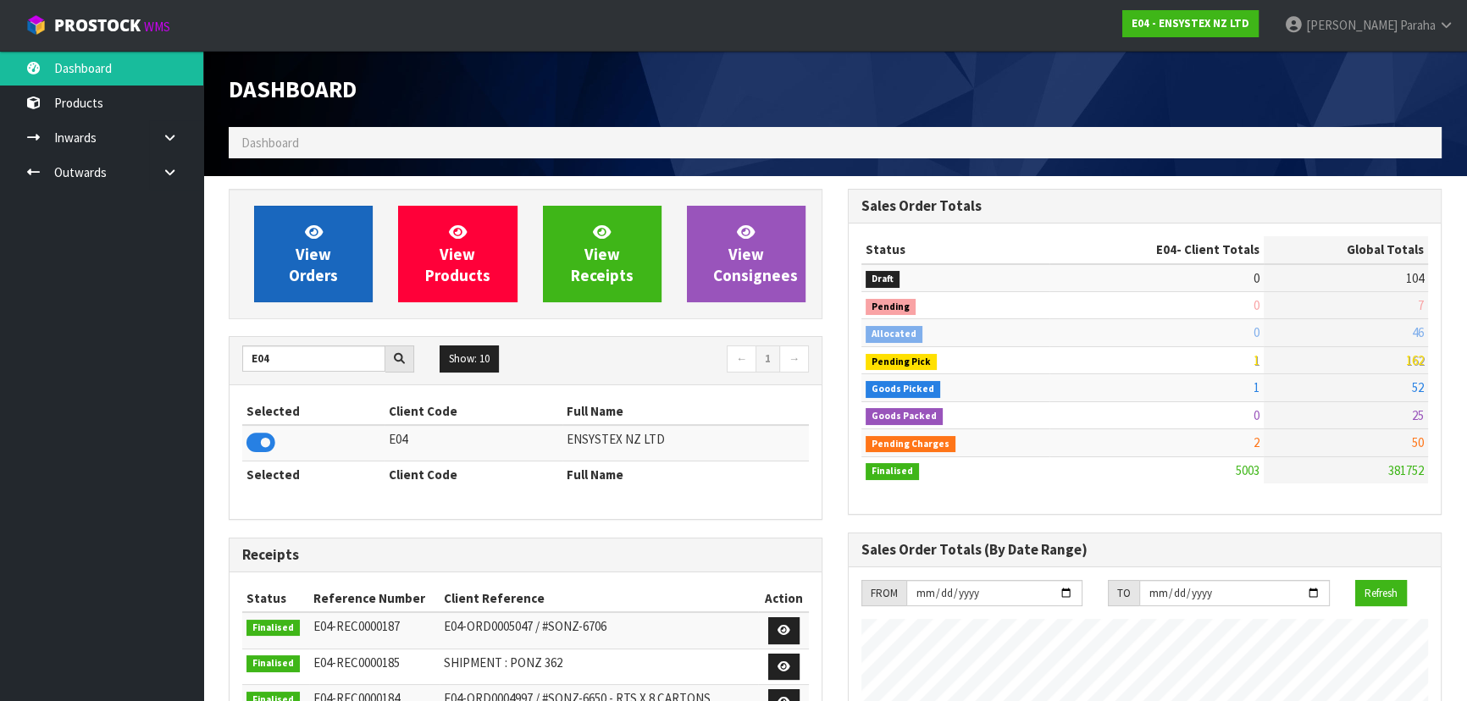
scroll to position [1335, 618]
click at [330, 263] on link "View Orders" at bounding box center [313, 254] width 119 height 97
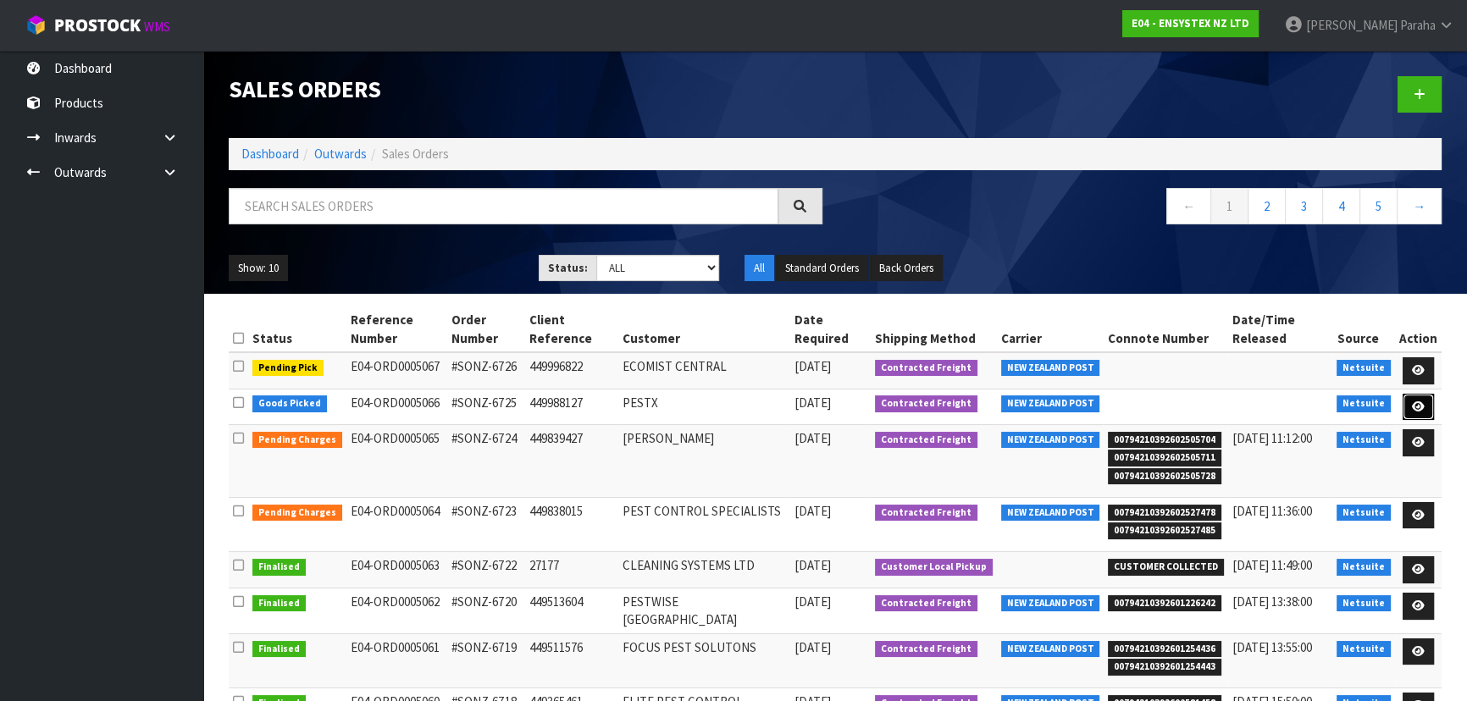
click at [1424, 395] on link at bounding box center [1418, 407] width 31 height 27
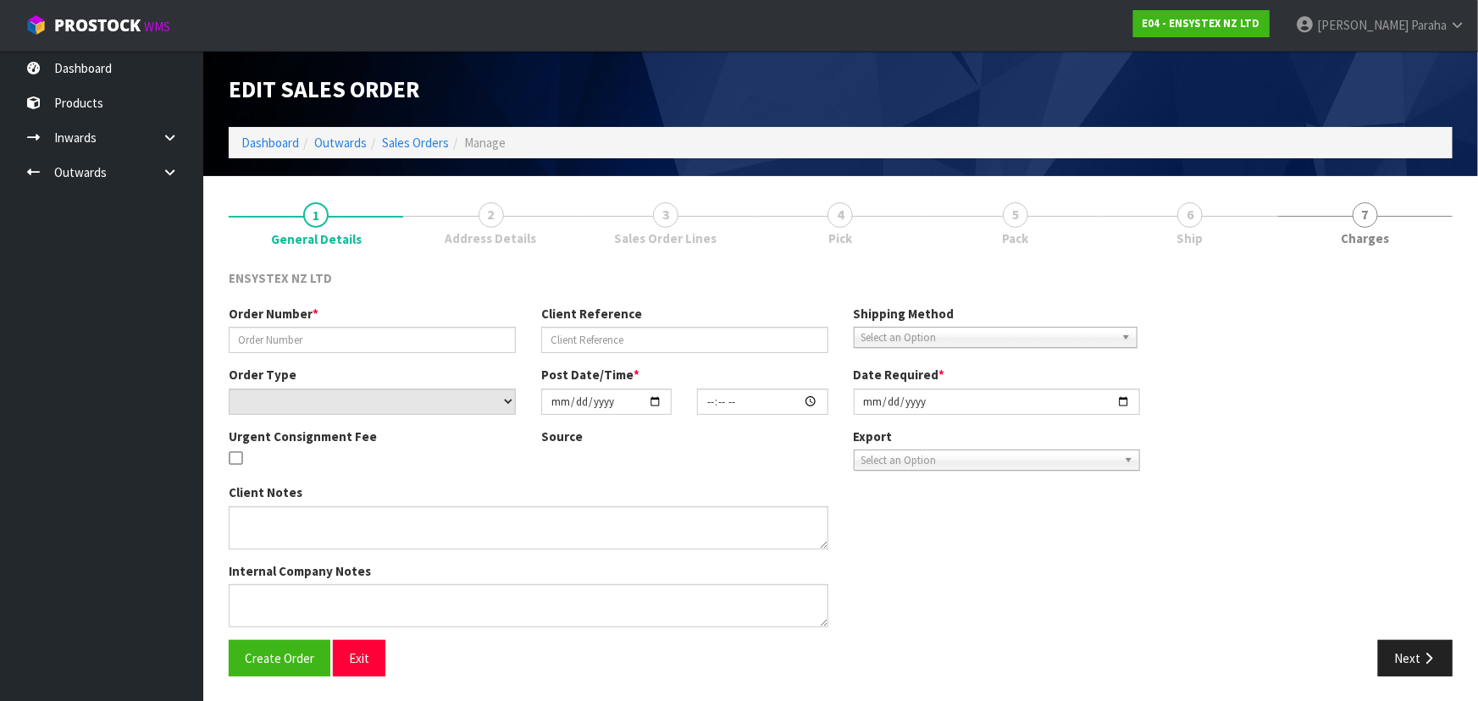
type input "#SONZ-6725"
type input "449988127"
select select "number:0"
type input "2025-09-18"
type input "11:15:18.000"
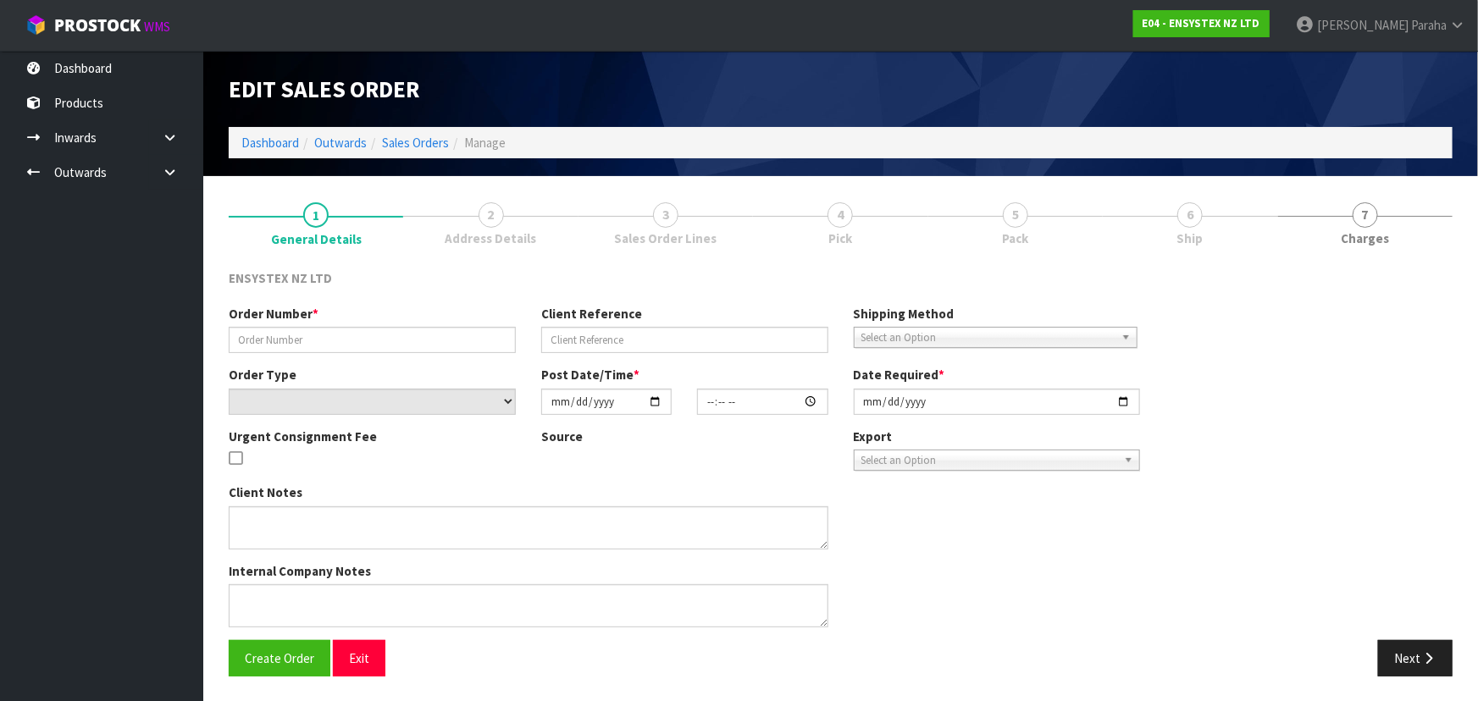
type input "2025-09-18"
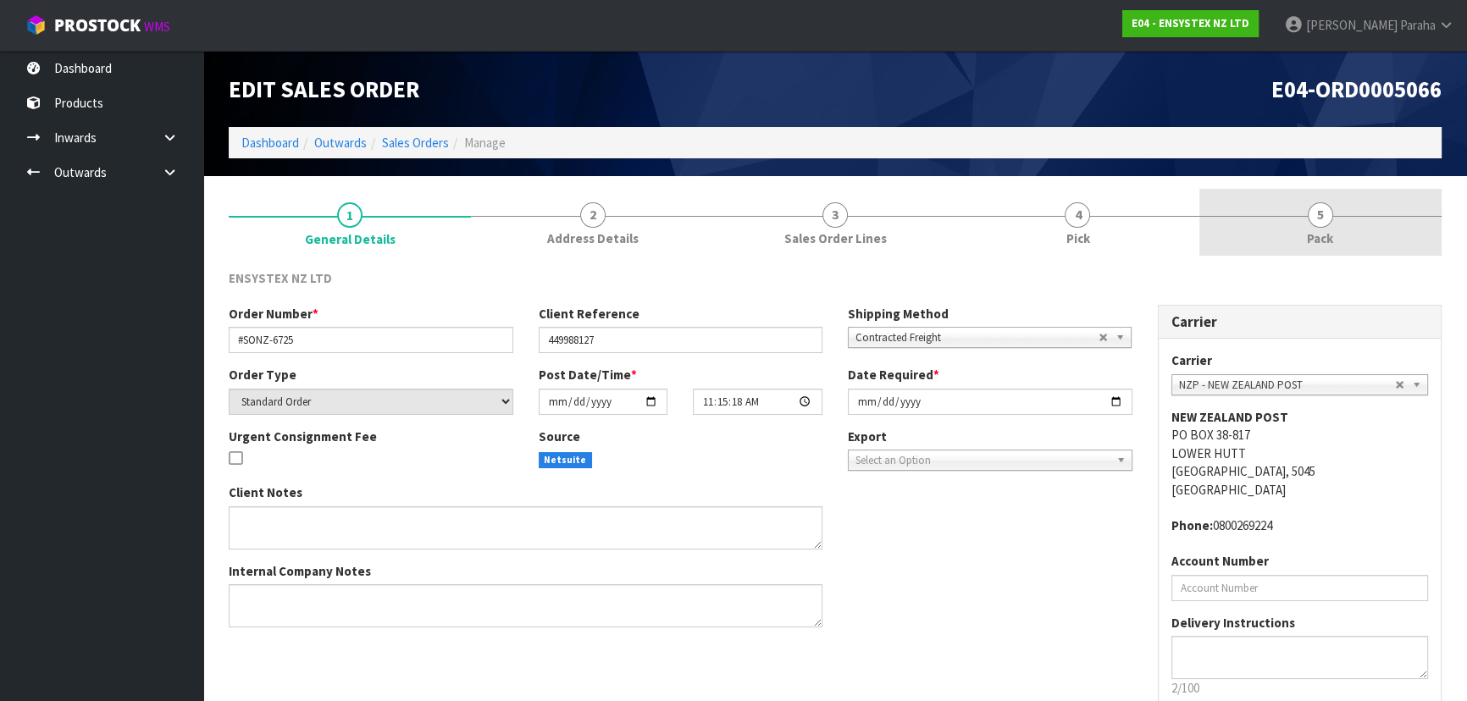
click at [1322, 241] on span "Pack" at bounding box center [1320, 239] width 26 height 18
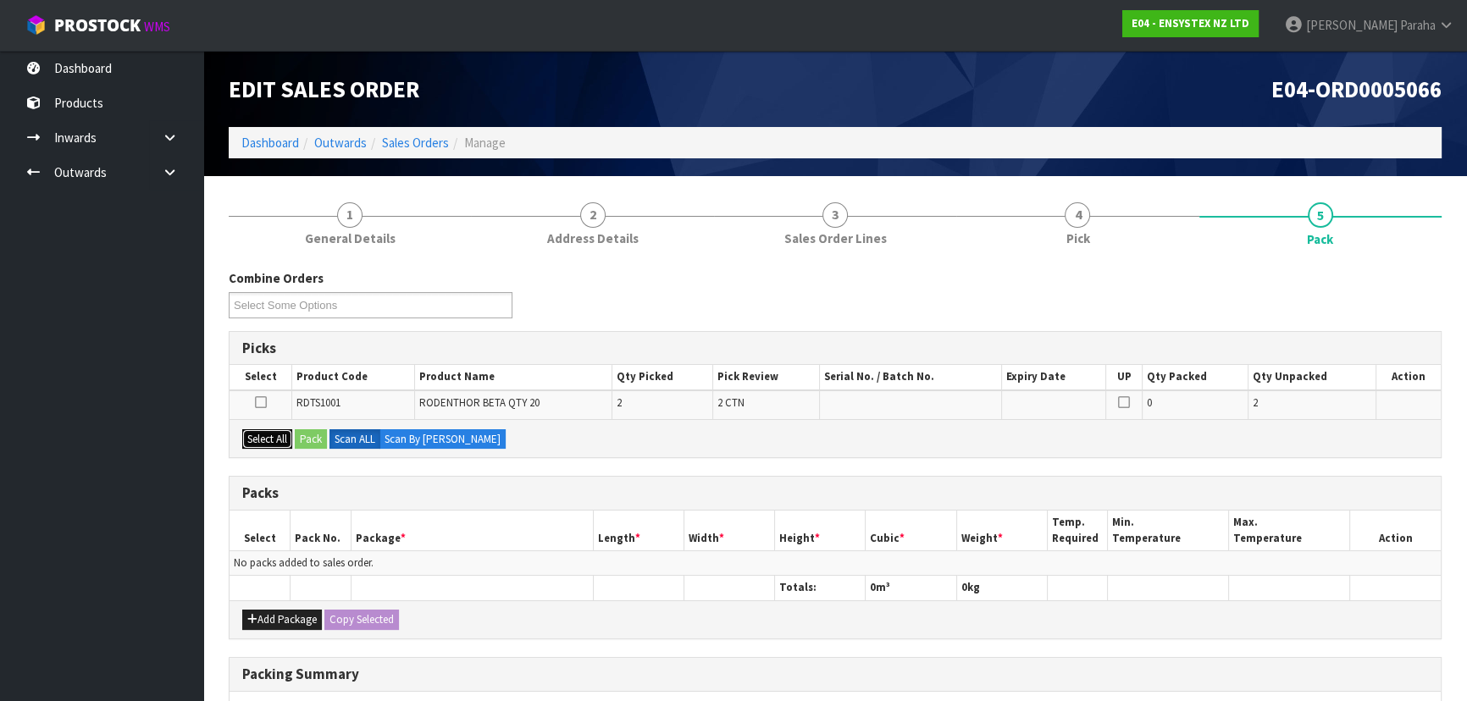
click at [263, 432] on button "Select All" at bounding box center [267, 439] width 50 height 20
click at [306, 440] on button "Pack" at bounding box center [311, 439] width 32 height 20
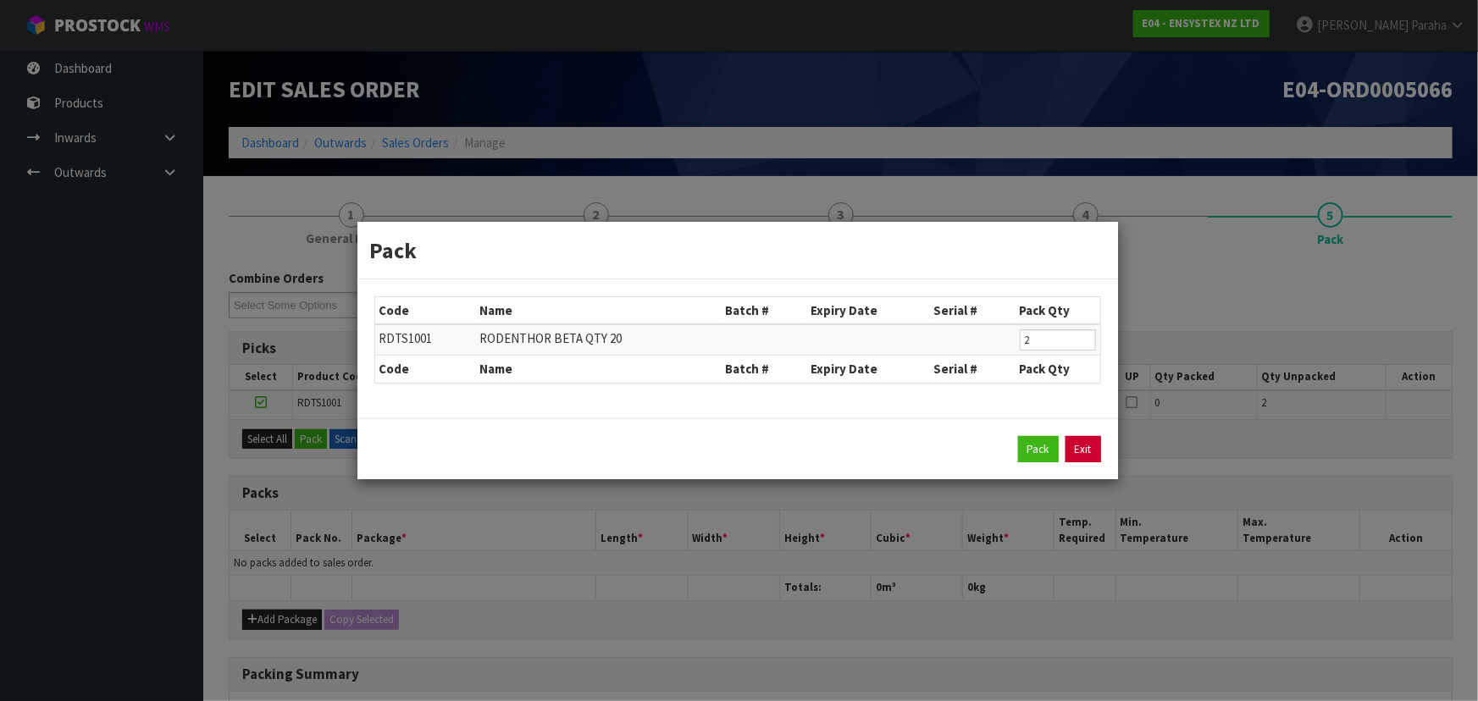
click at [1078, 446] on link "Exit" at bounding box center [1084, 449] width 36 height 27
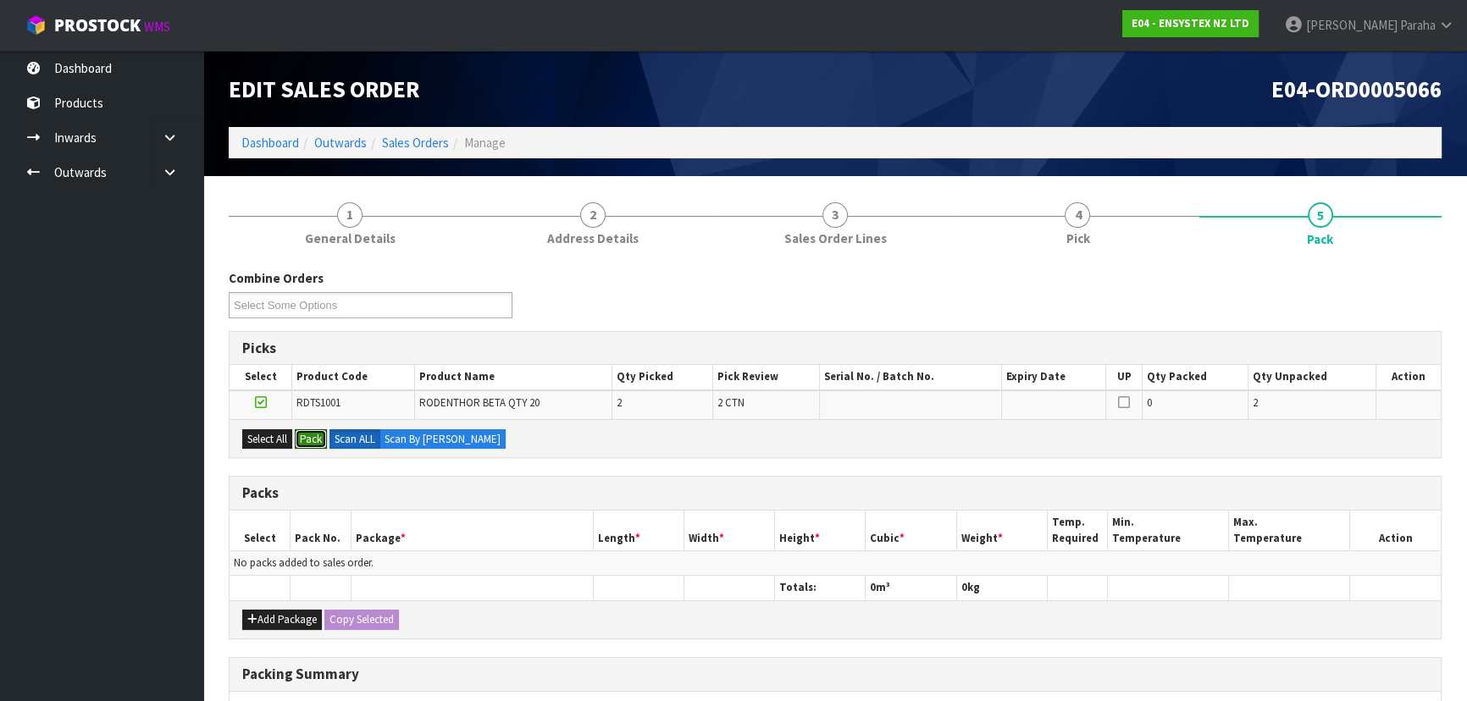
click at [295, 429] on button "Pack" at bounding box center [311, 439] width 32 height 20
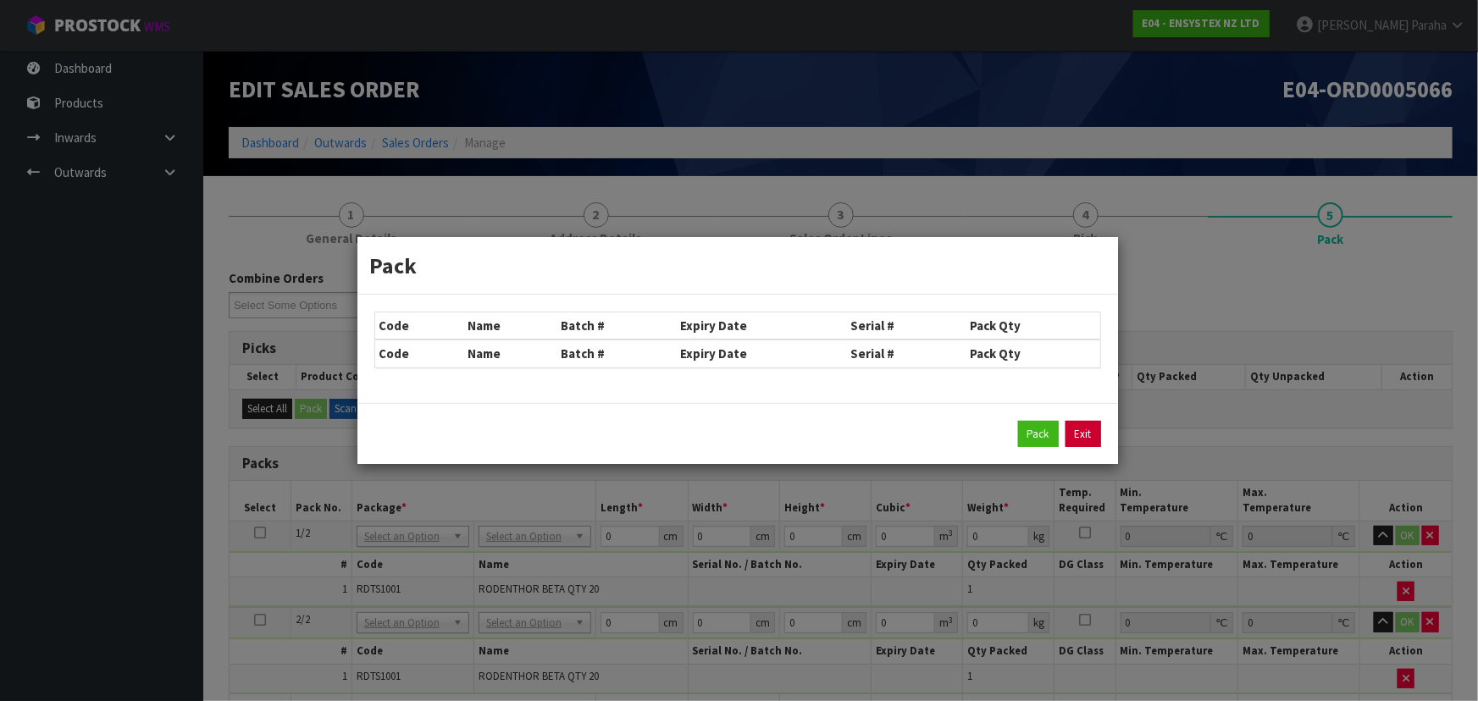
click at [1098, 435] on link "Exit" at bounding box center [1084, 434] width 36 height 27
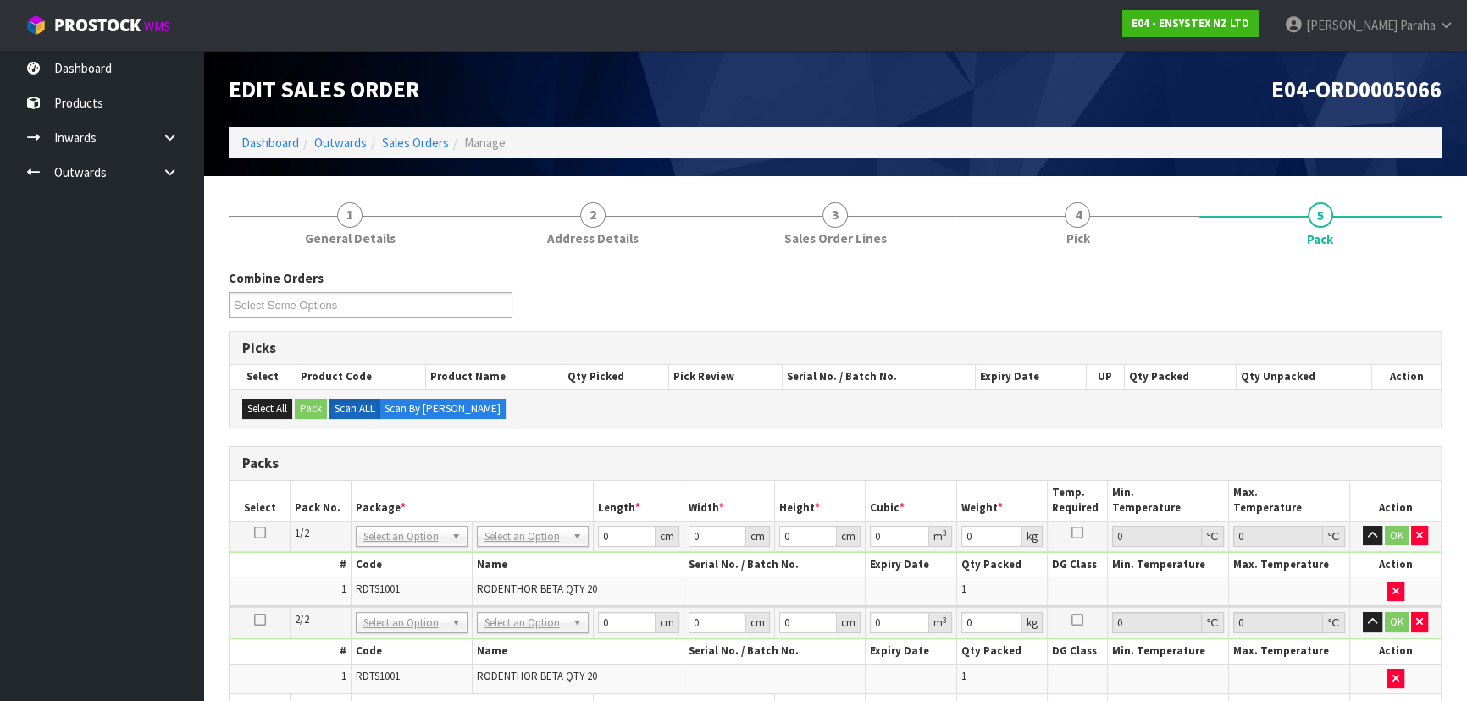
click at [255, 533] on icon at bounding box center [260, 533] width 12 height 1
drag, startPoint x: 621, startPoint y: 535, endPoint x: 518, endPoint y: 529, distance: 103.6
click at [518, 528] on tr "1/2 NONE 007-001 007-002 007-004 007-009 007-013 007-014 007-015 007-017 007-01…" at bounding box center [835, 536] width 1211 height 30
type input "49"
type input "39"
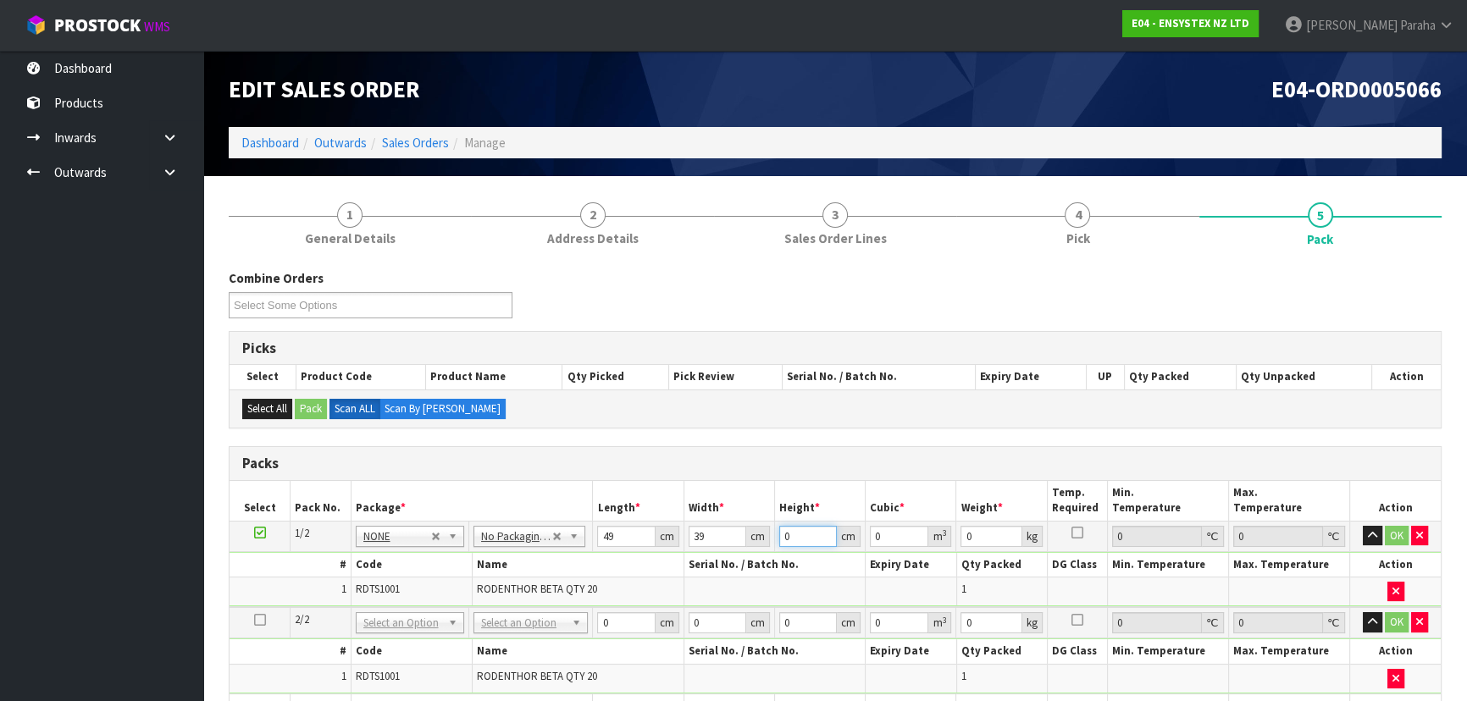
type input "4"
type input "0.007644"
type input "47"
type input "0.089817"
type input "47"
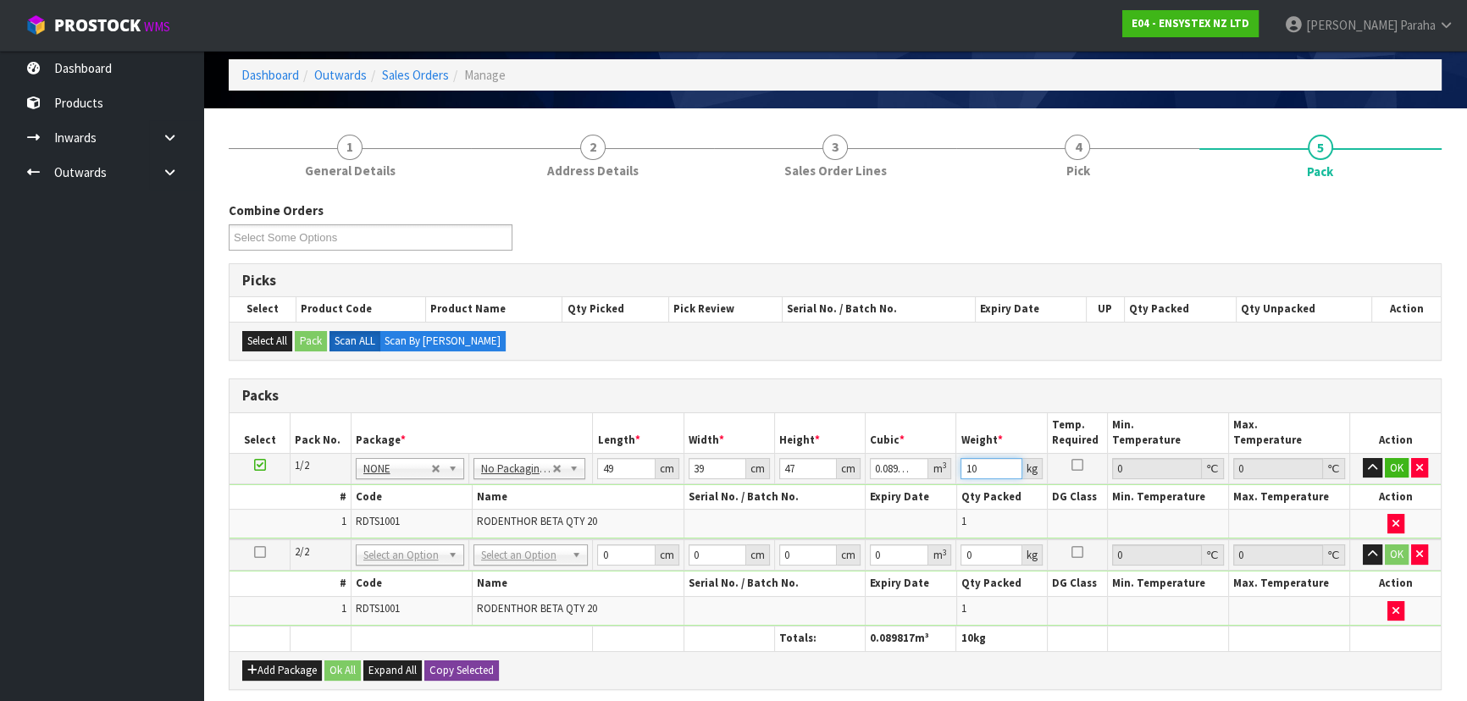
scroll to position [230, 0]
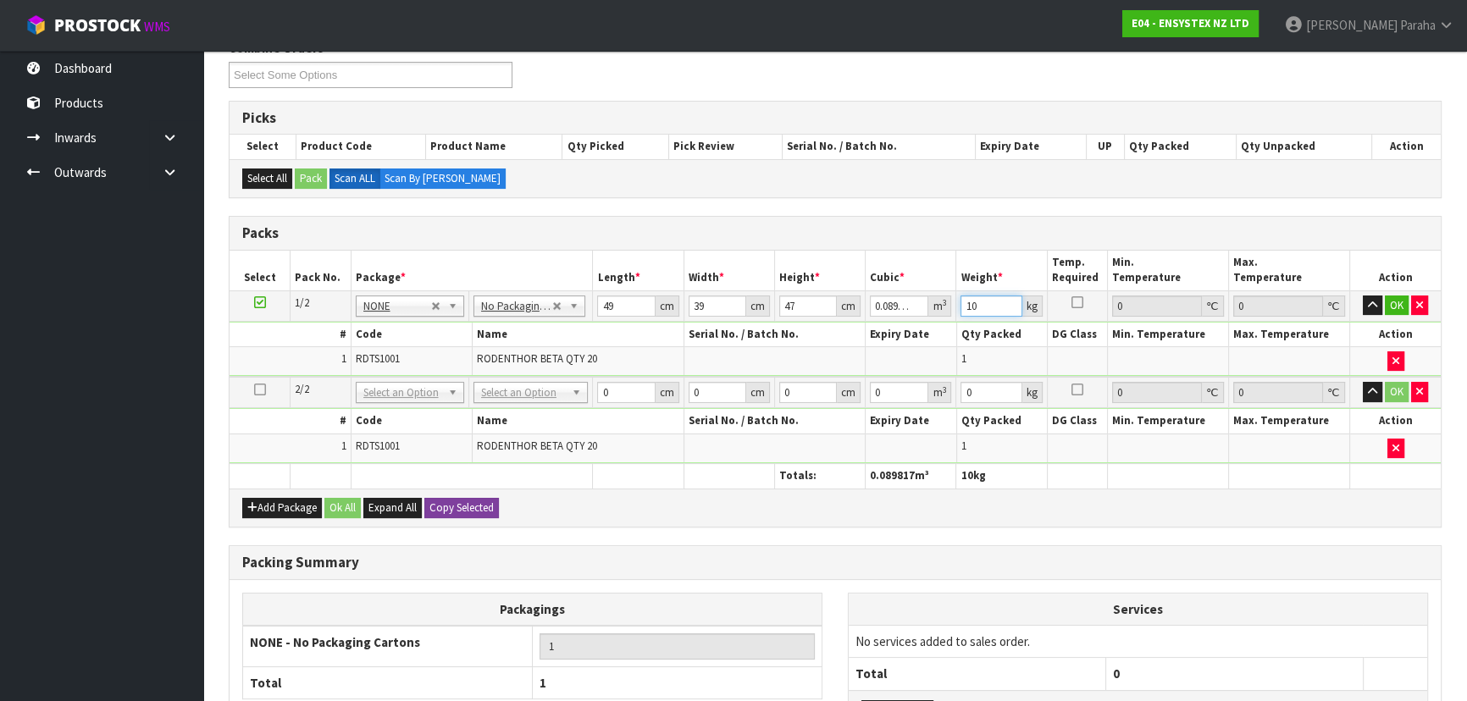
type input "10"
click at [484, 508] on button "Copy Selected" at bounding box center [461, 508] width 75 height 20
type input "49"
type input "39"
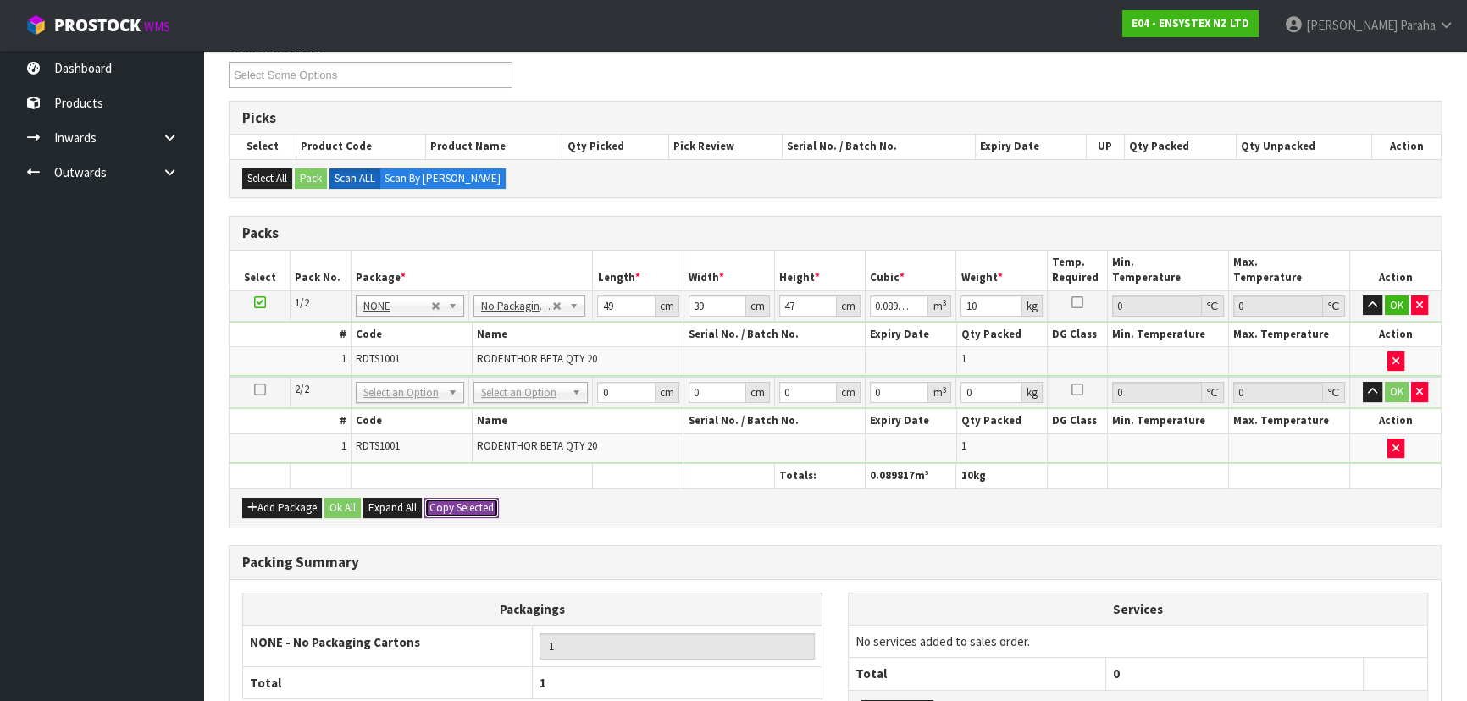
type input "47"
type input "0.089817"
type input "10"
type input "2"
click at [357, 507] on button "Ok All" at bounding box center [342, 508] width 36 height 20
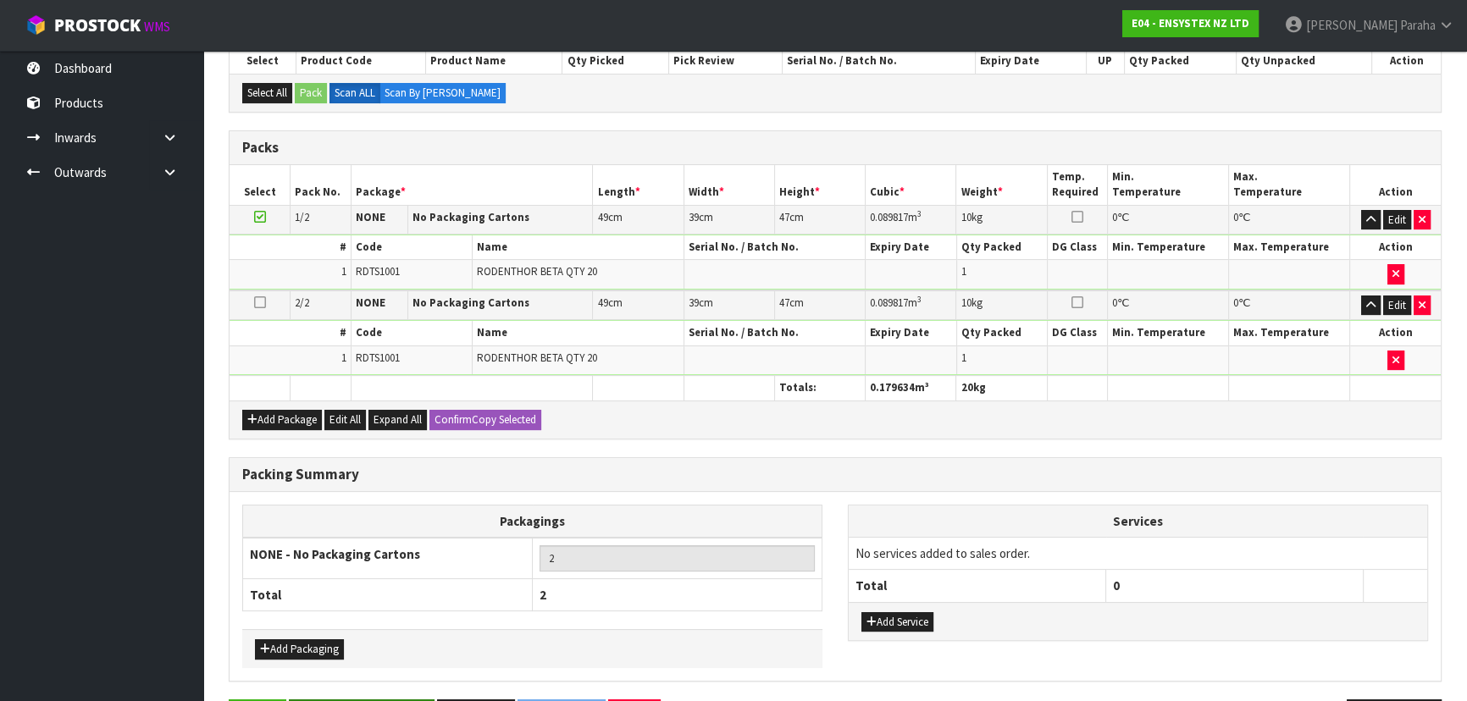
scroll to position [371, 0]
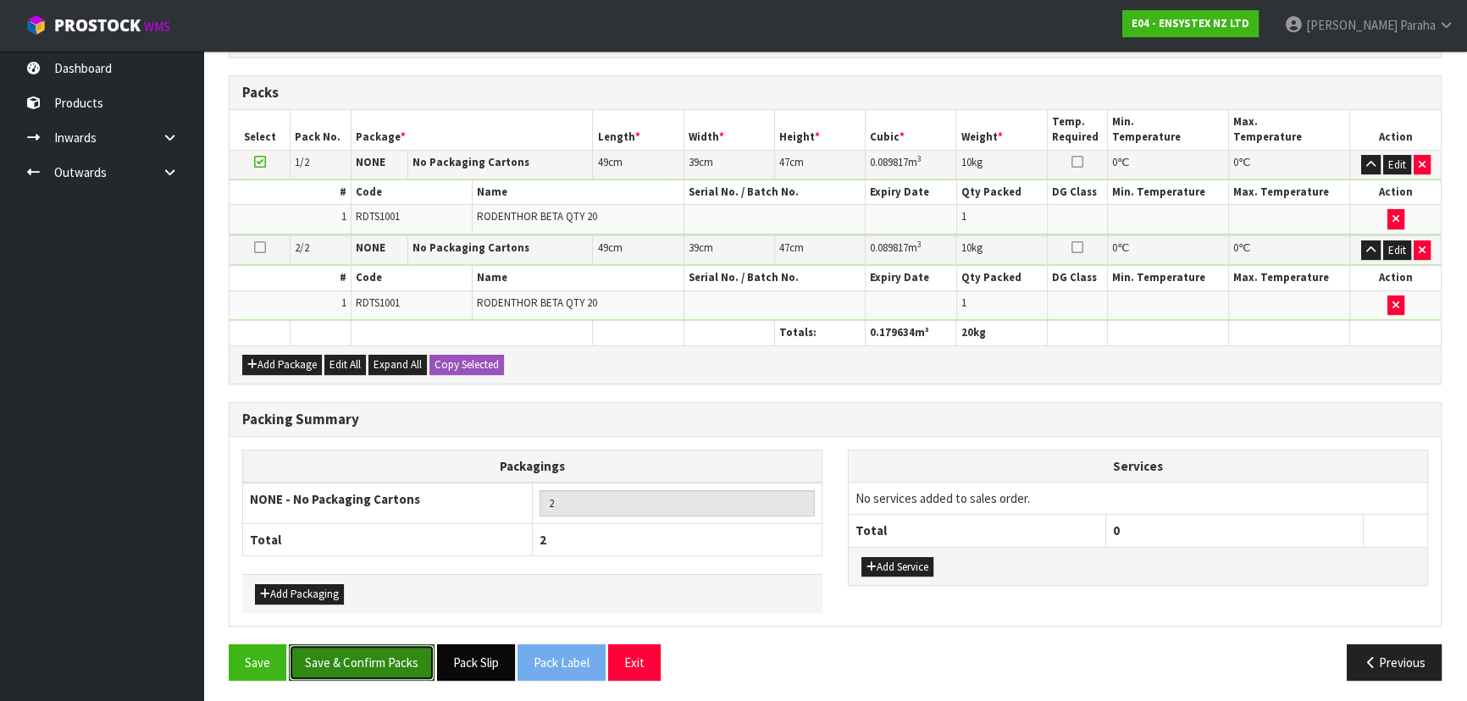
drag, startPoint x: 376, startPoint y: 665, endPoint x: 461, endPoint y: 656, distance: 85.1
click at [378, 665] on button "Save & Confirm Packs" at bounding box center [362, 663] width 146 height 36
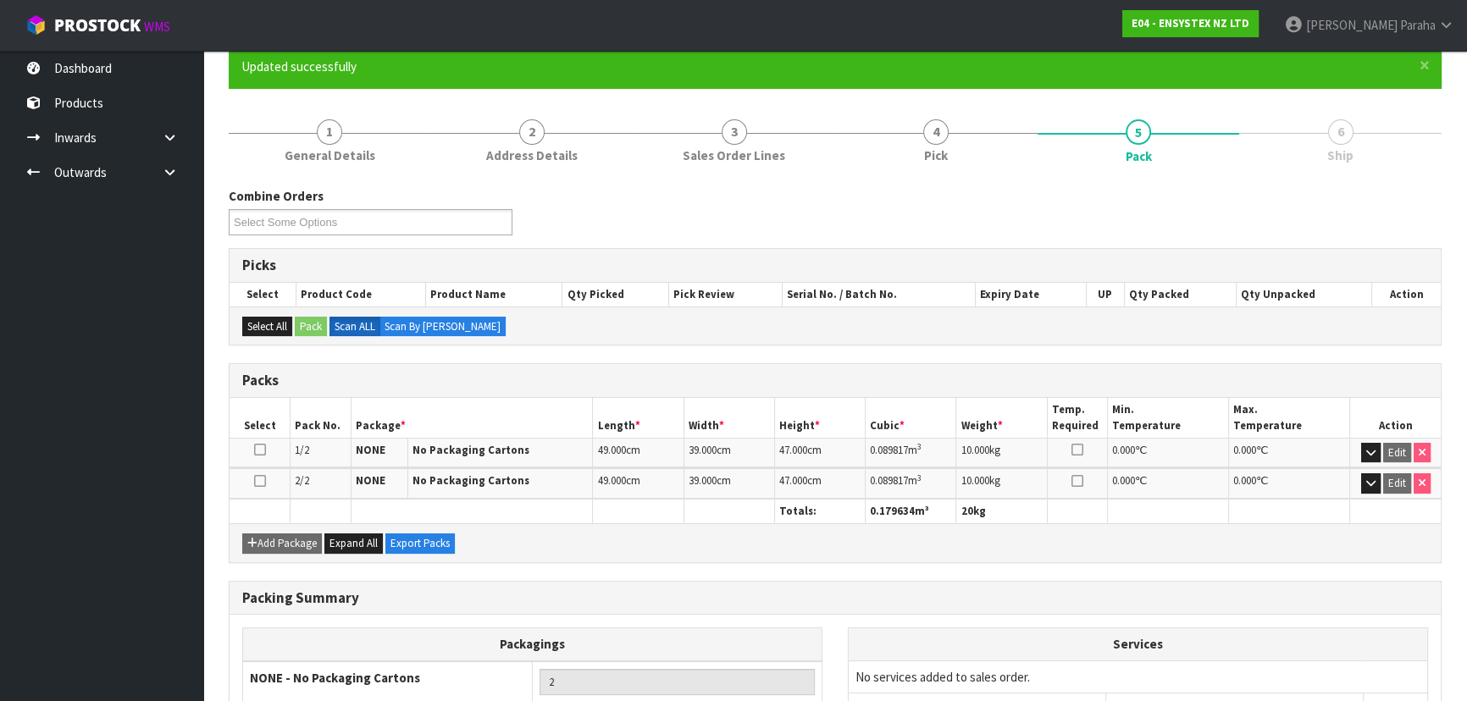
scroll to position [285, 0]
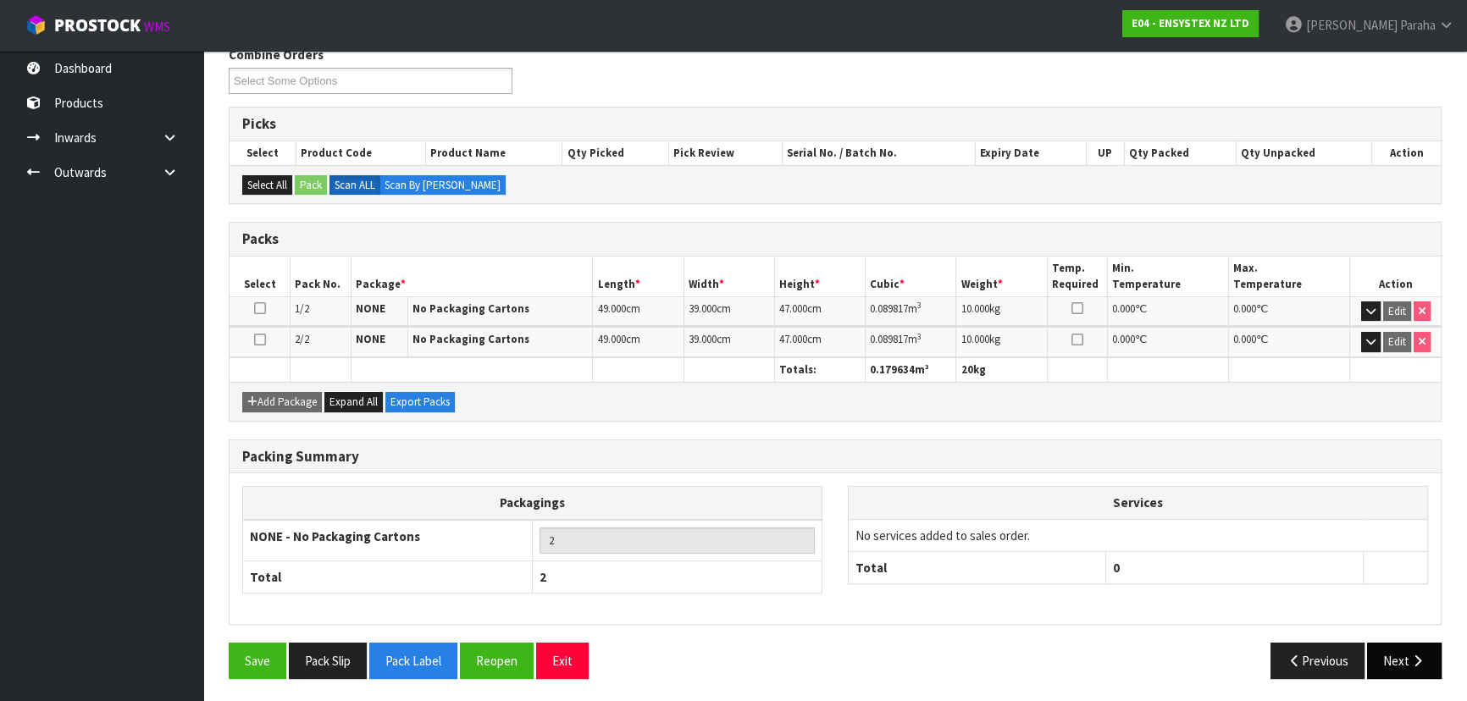
click at [1398, 652] on button "Next" at bounding box center [1404, 661] width 75 height 36
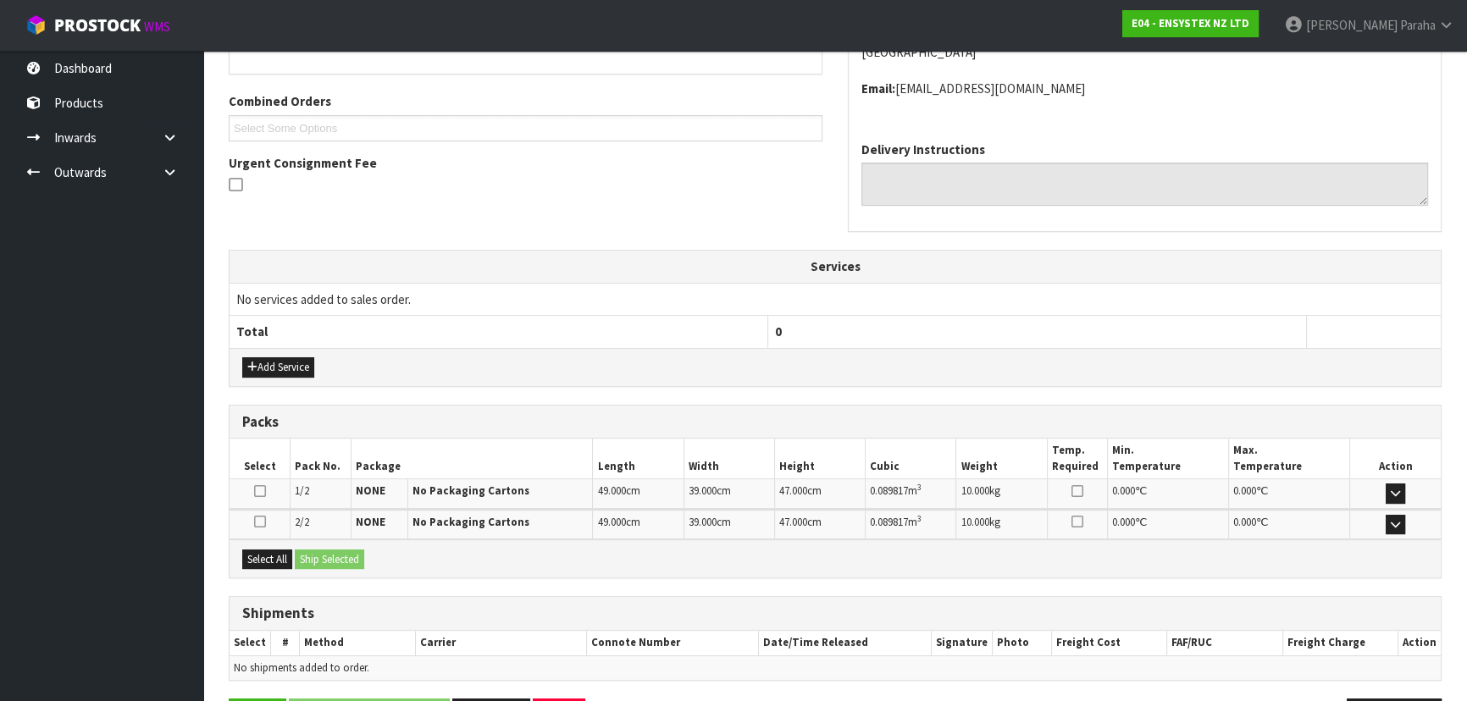
scroll to position [463, 0]
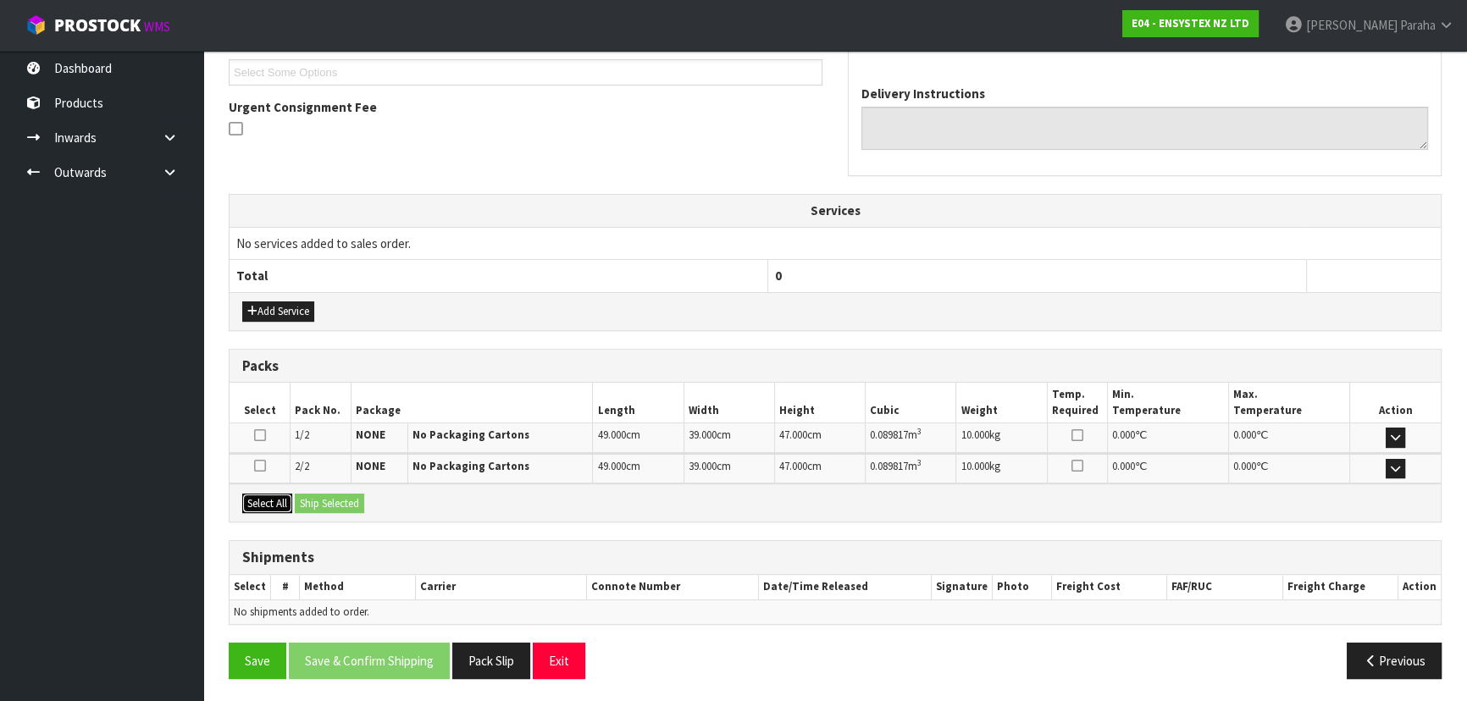
drag, startPoint x: 276, startPoint y: 497, endPoint x: 363, endPoint y: 512, distance: 88.6
click at [284, 497] on button "Select All" at bounding box center [267, 504] width 50 height 20
click at [347, 505] on button "Ship Selected" at bounding box center [329, 504] width 69 height 20
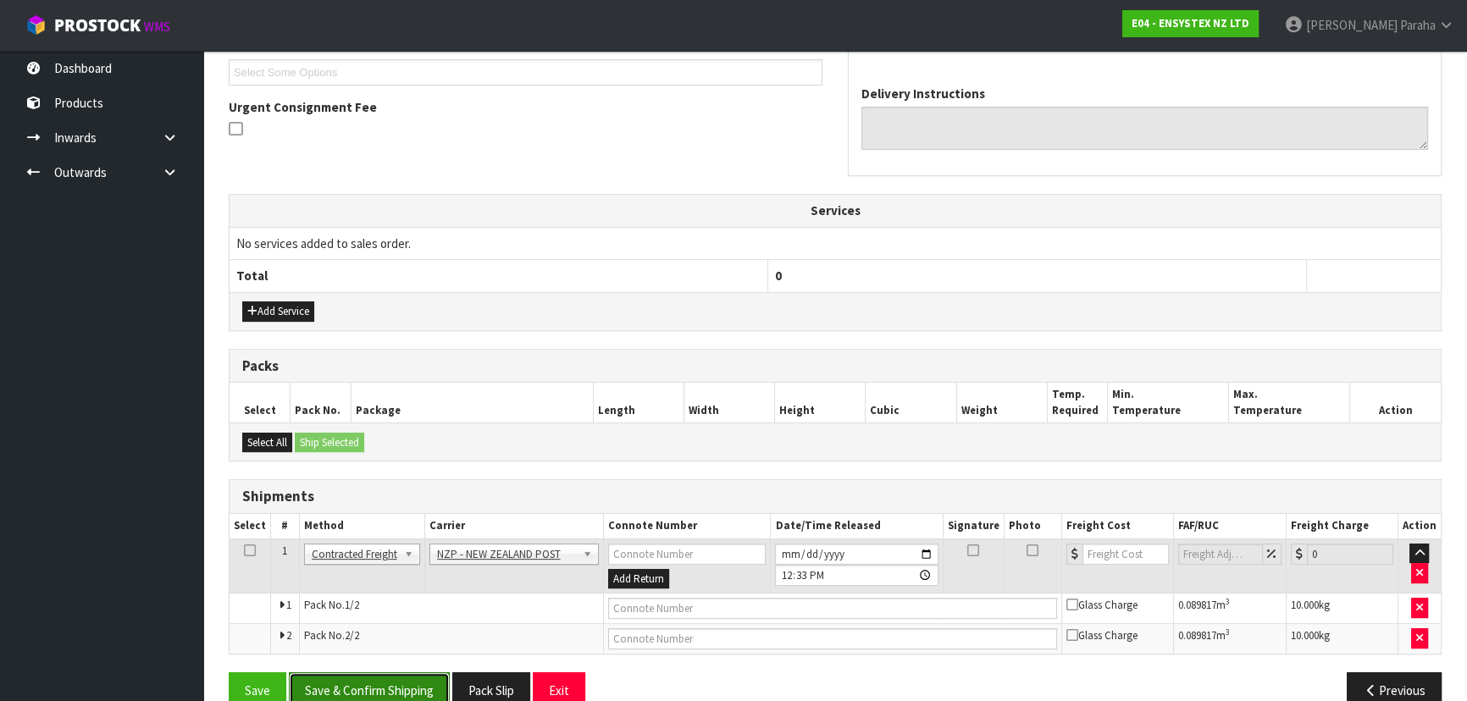
click at [344, 678] on button "Save & Confirm Shipping" at bounding box center [369, 691] width 161 height 36
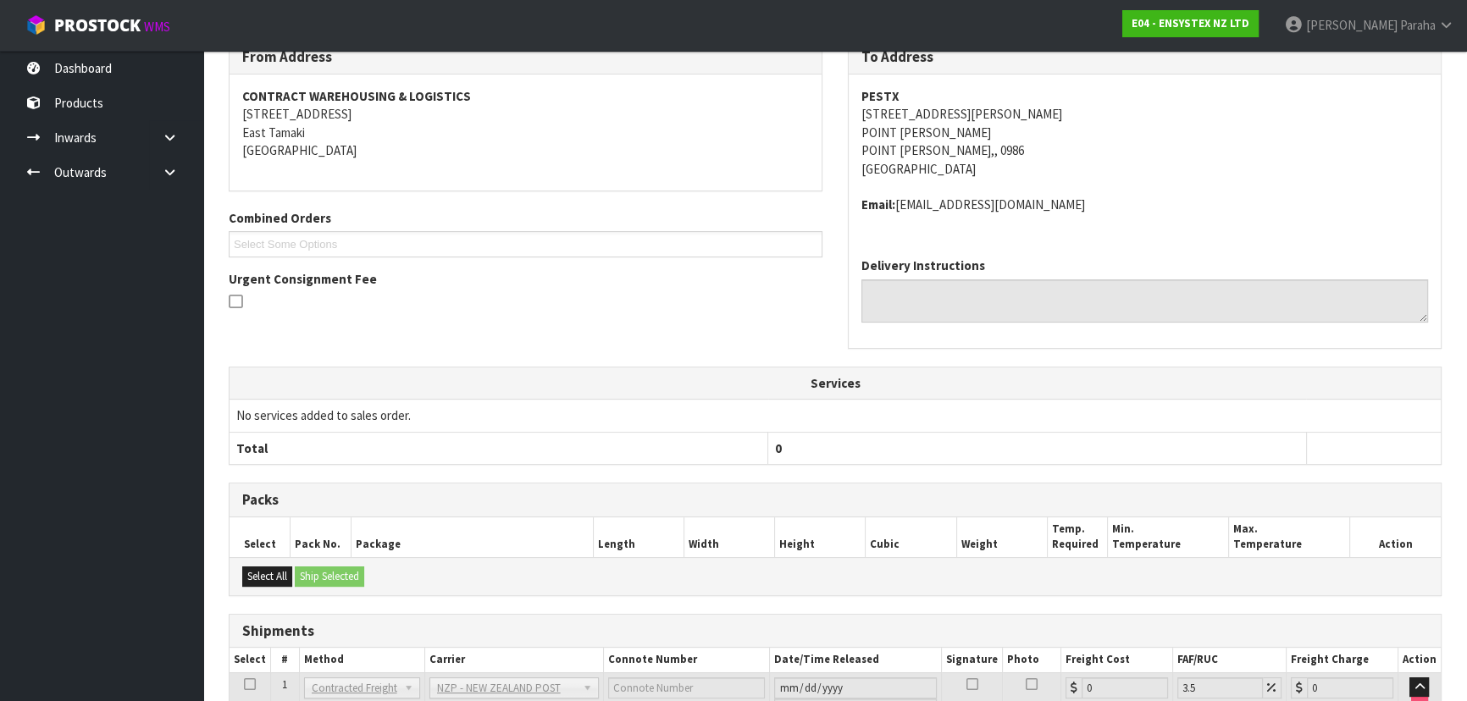
scroll to position [462, 0]
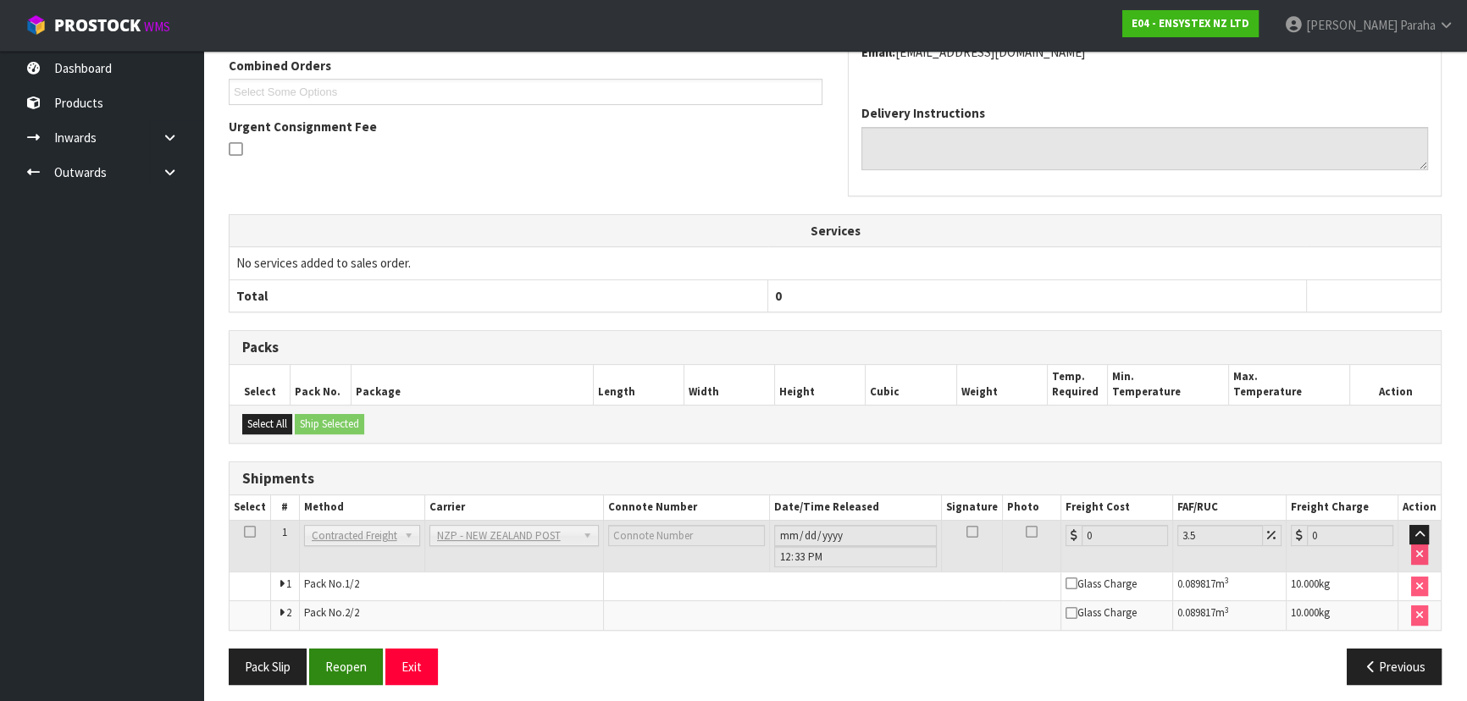
click at [338, 668] on button "Reopen" at bounding box center [346, 667] width 74 height 36
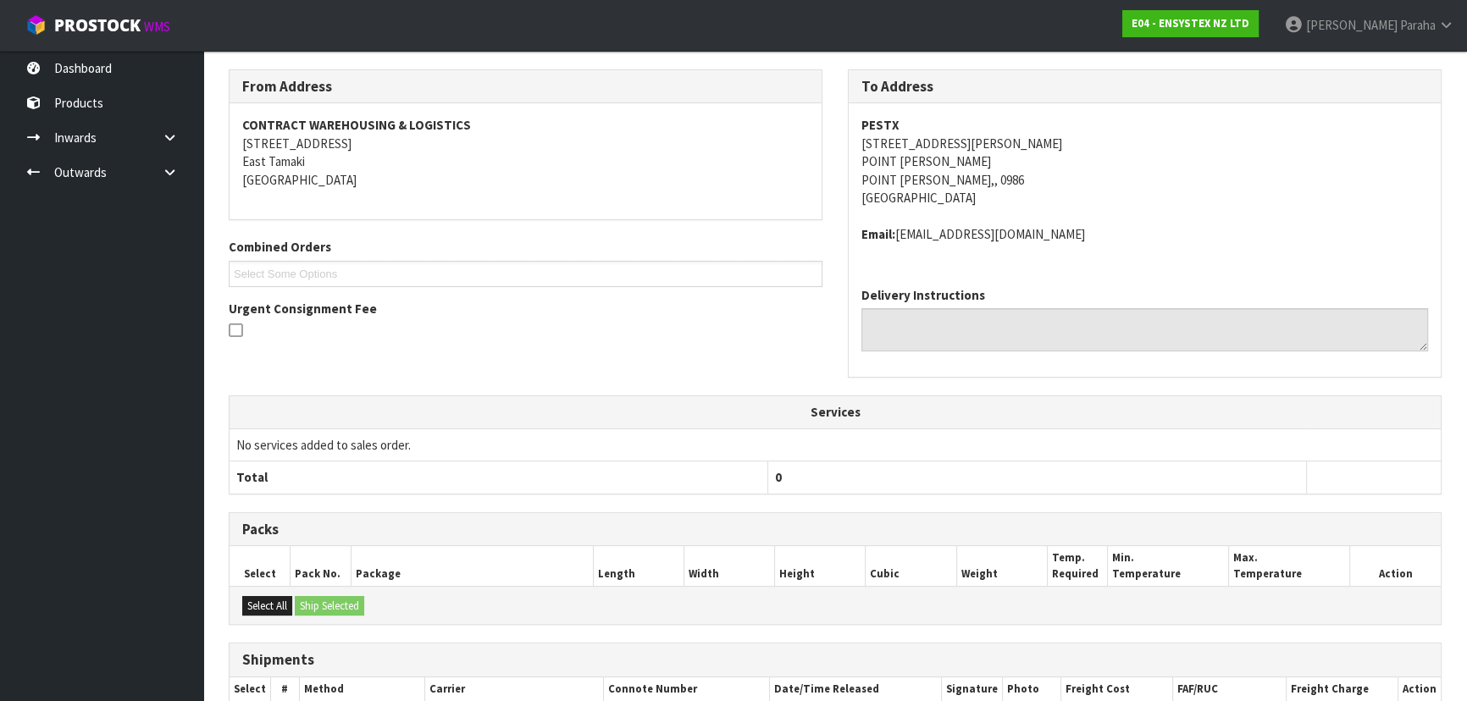
scroll to position [450, 0]
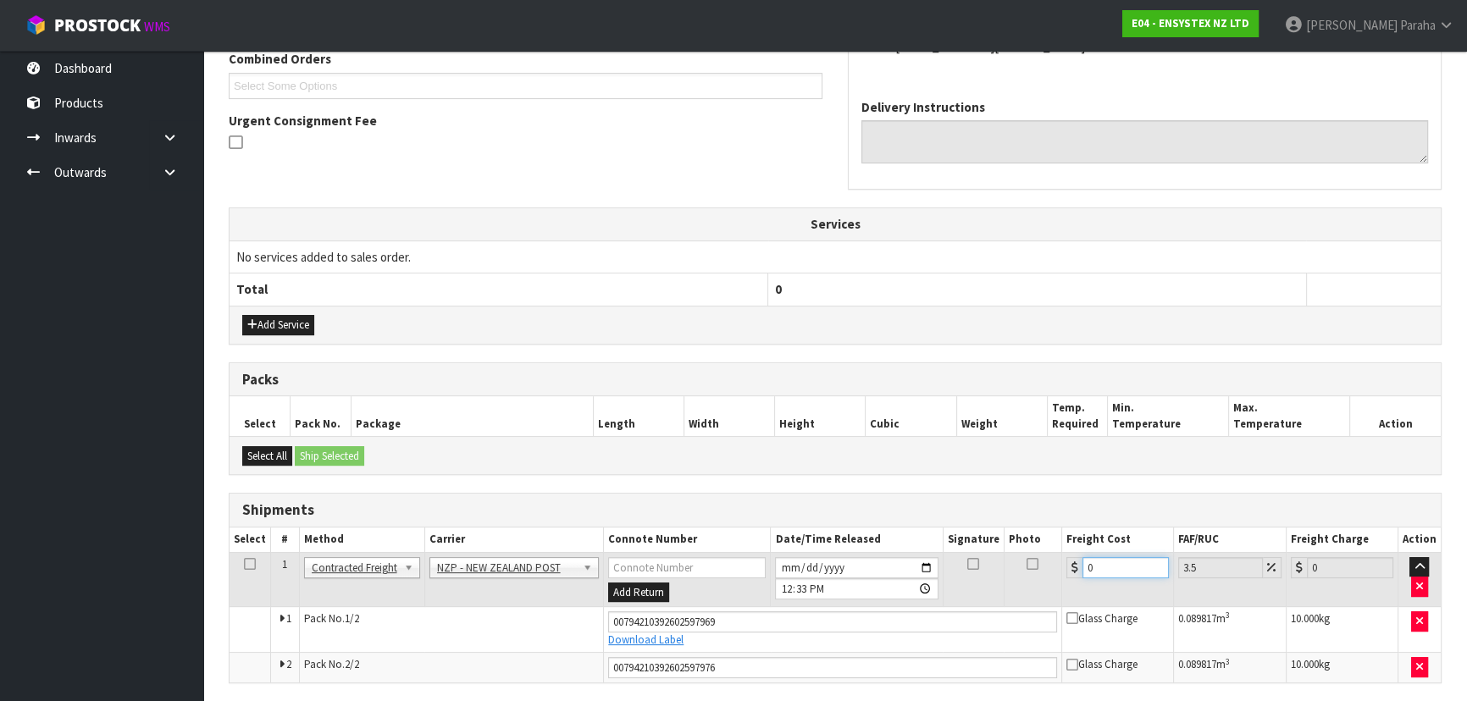
drag, startPoint x: 1076, startPoint y: 572, endPoint x: 911, endPoint y: 593, distance: 166.5
click at [974, 596] on tr "1 Client Local Pickup Customer Local Pickup Company Freight Contracted Freight …" at bounding box center [835, 579] width 1211 height 55
type input "1"
type input "1.03"
type input "16"
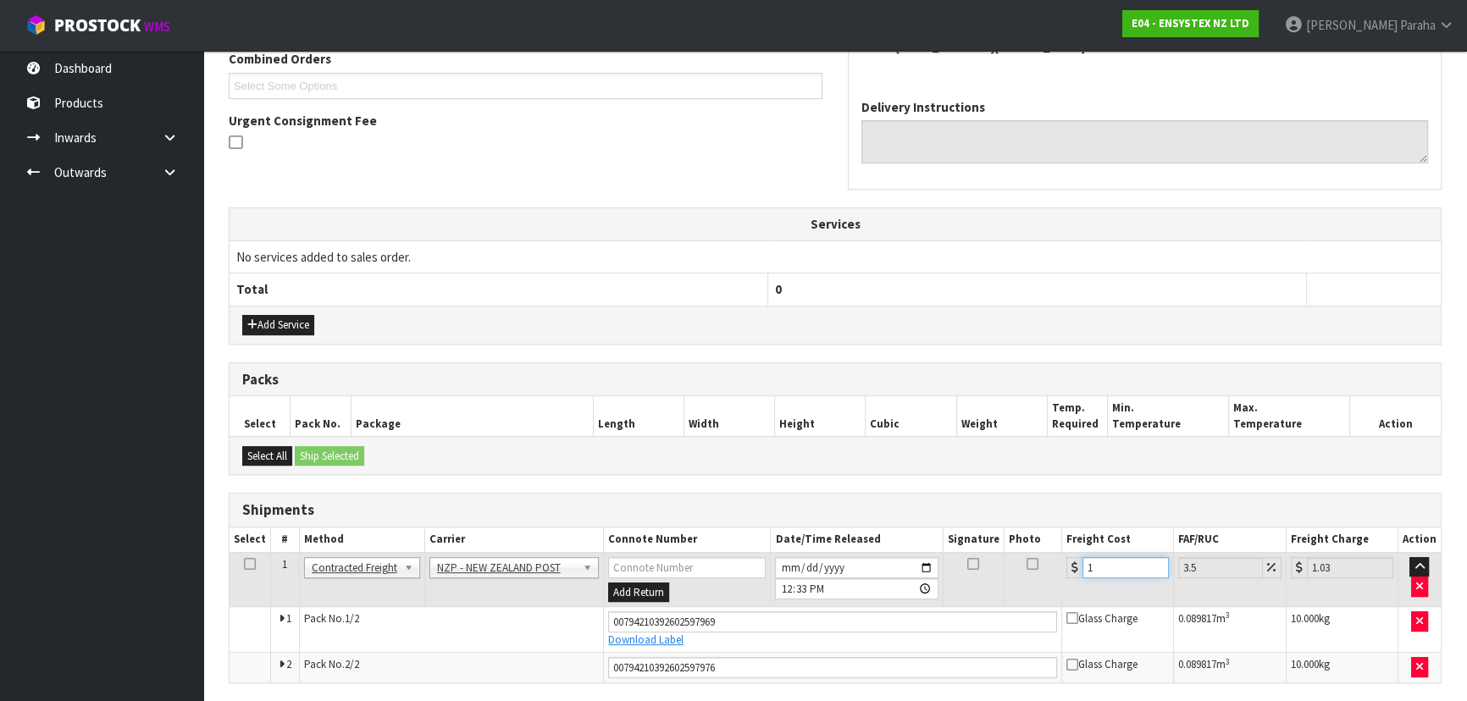
type input "16.56"
type input "16.9"
type input "17.49"
type input "16.94"
type input "17.53"
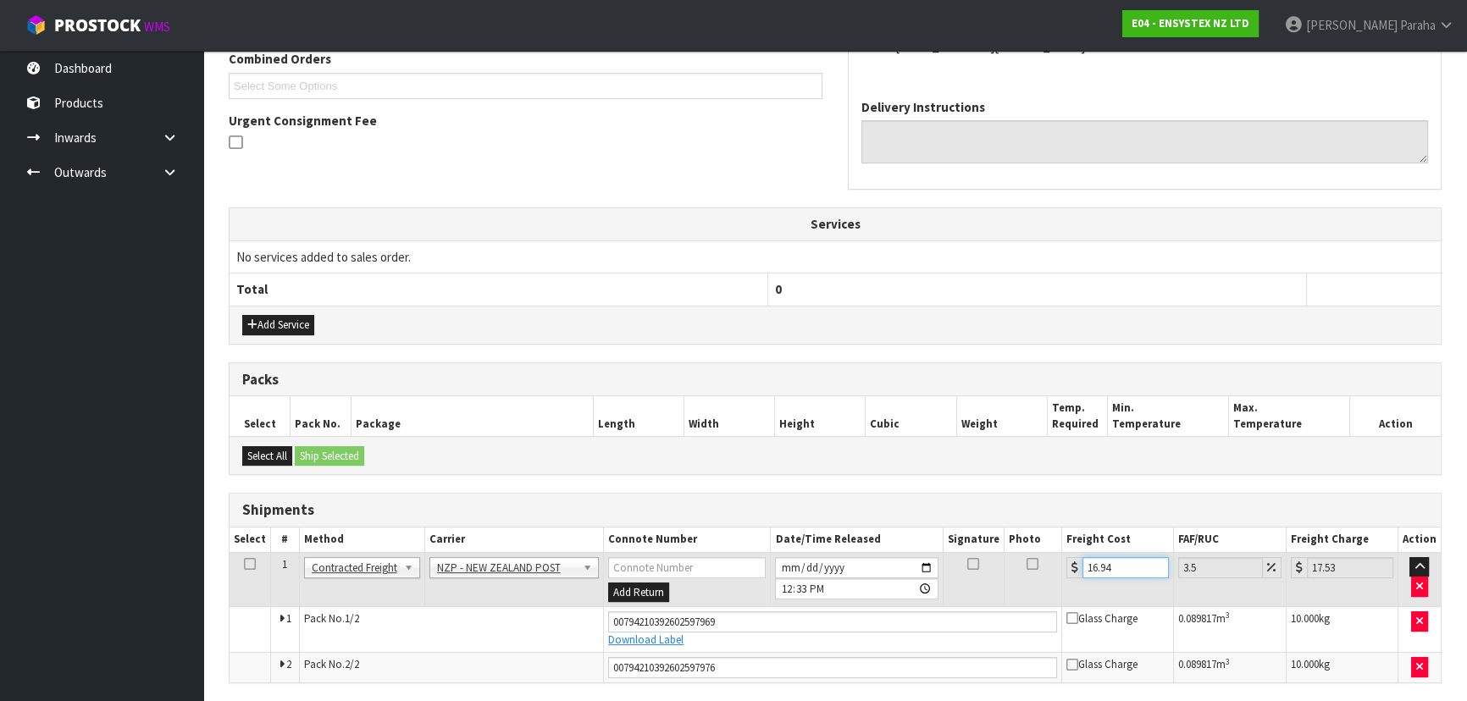
scroll to position [508, 0]
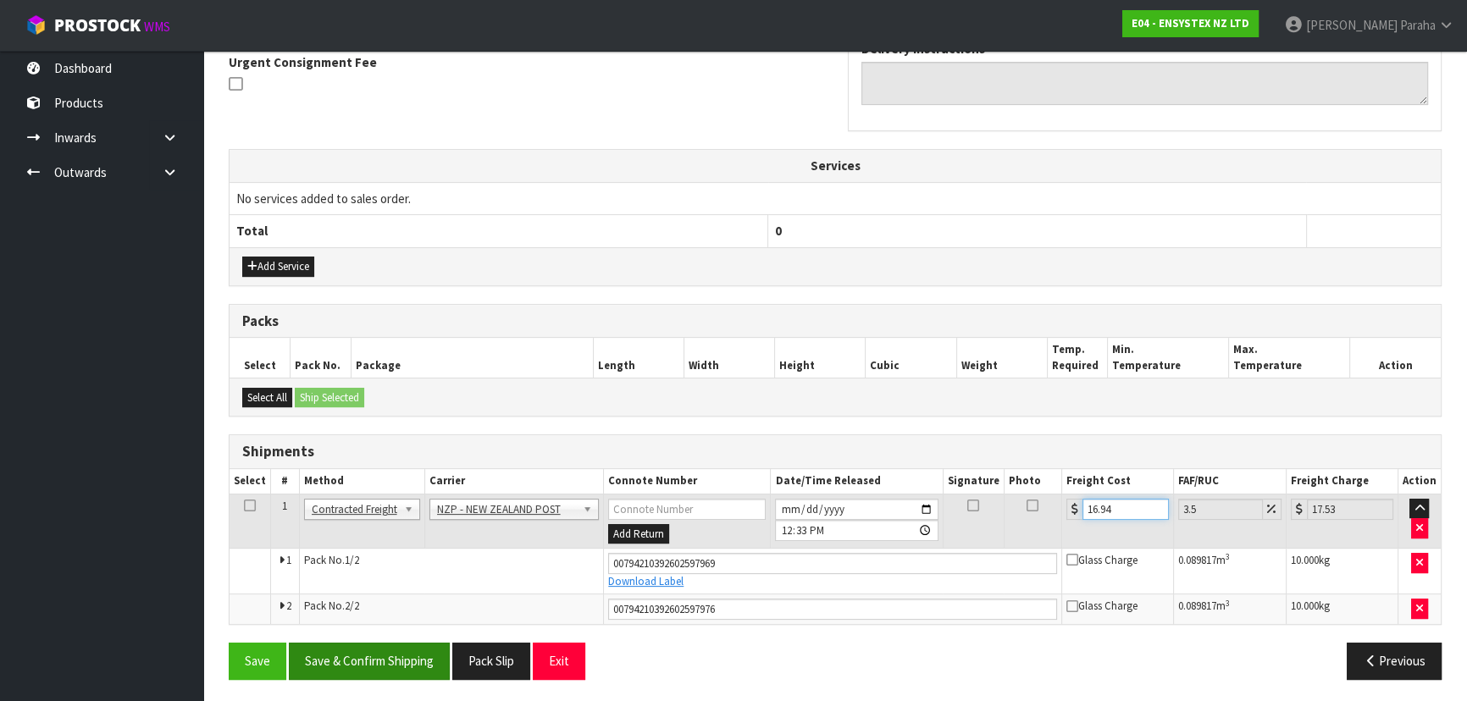
type input "16.94"
click at [367, 657] on button "Save & Confirm Shipping" at bounding box center [369, 661] width 161 height 36
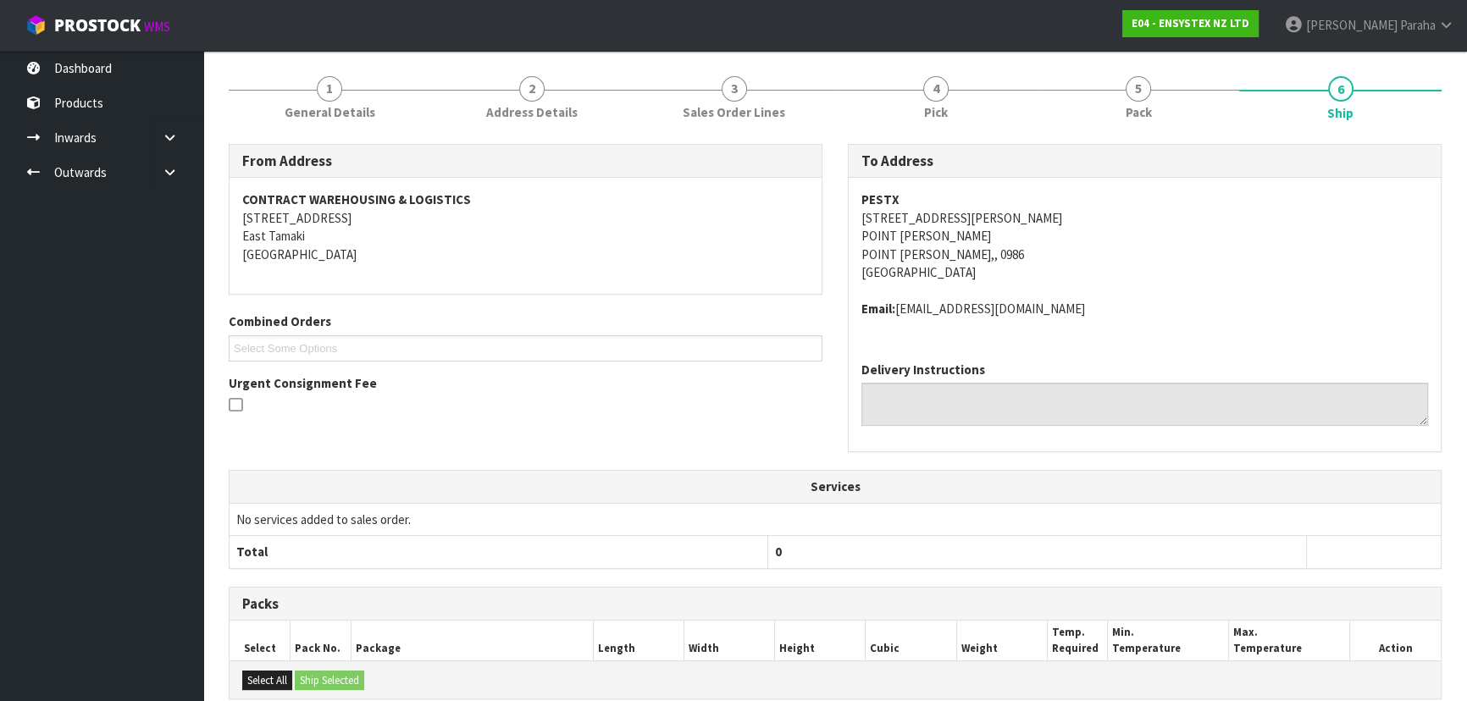
scroll to position [0, 0]
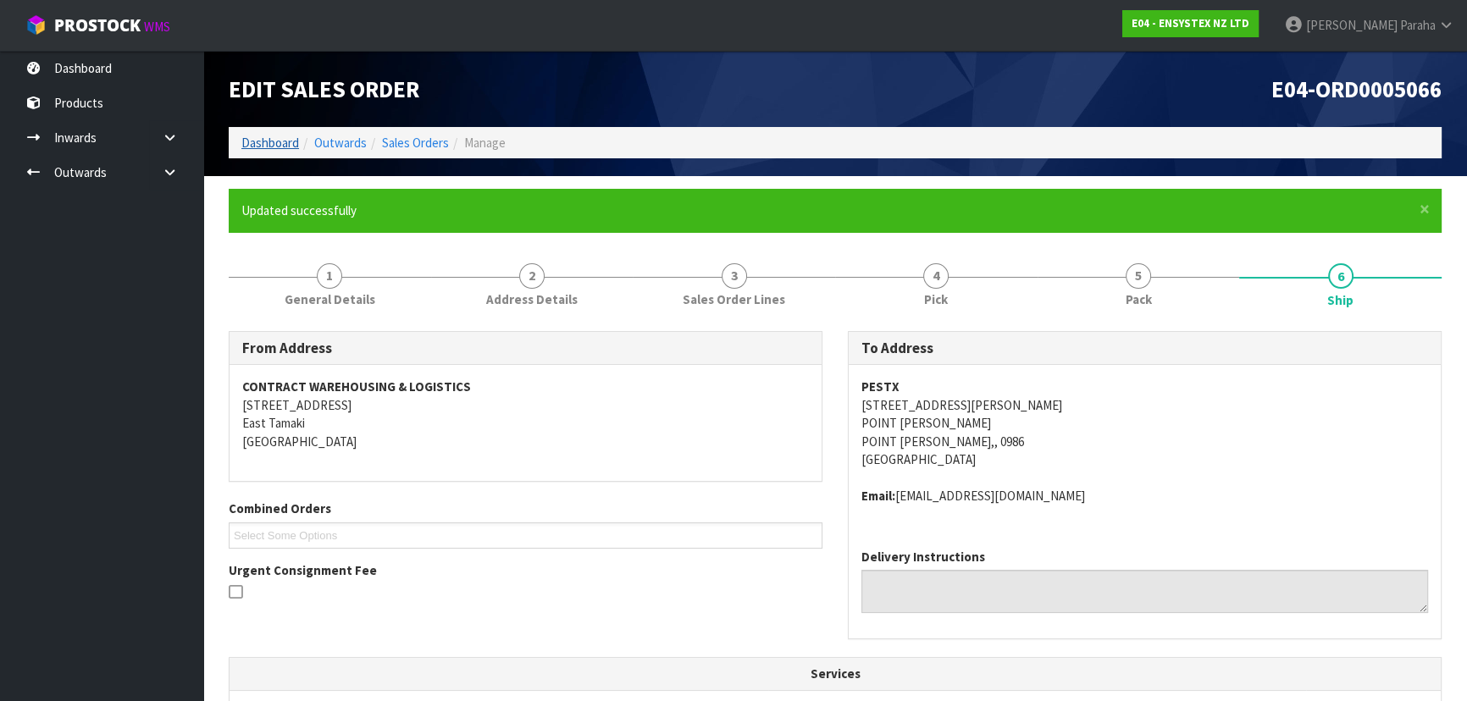
drag, startPoint x: 241, startPoint y: 125, endPoint x: 252, endPoint y: 149, distance: 26.6
click at [244, 130] on div "Edit Sales Order E04-ORD0005066 Dashboard Outwards Sales Orders Manage" at bounding box center [835, 113] width 1238 height 125
click at [254, 153] on ol "Dashboard Outwards Sales Orders Manage" at bounding box center [835, 142] width 1213 height 31
click at [256, 149] on link "Dashboard" at bounding box center [270, 143] width 58 height 16
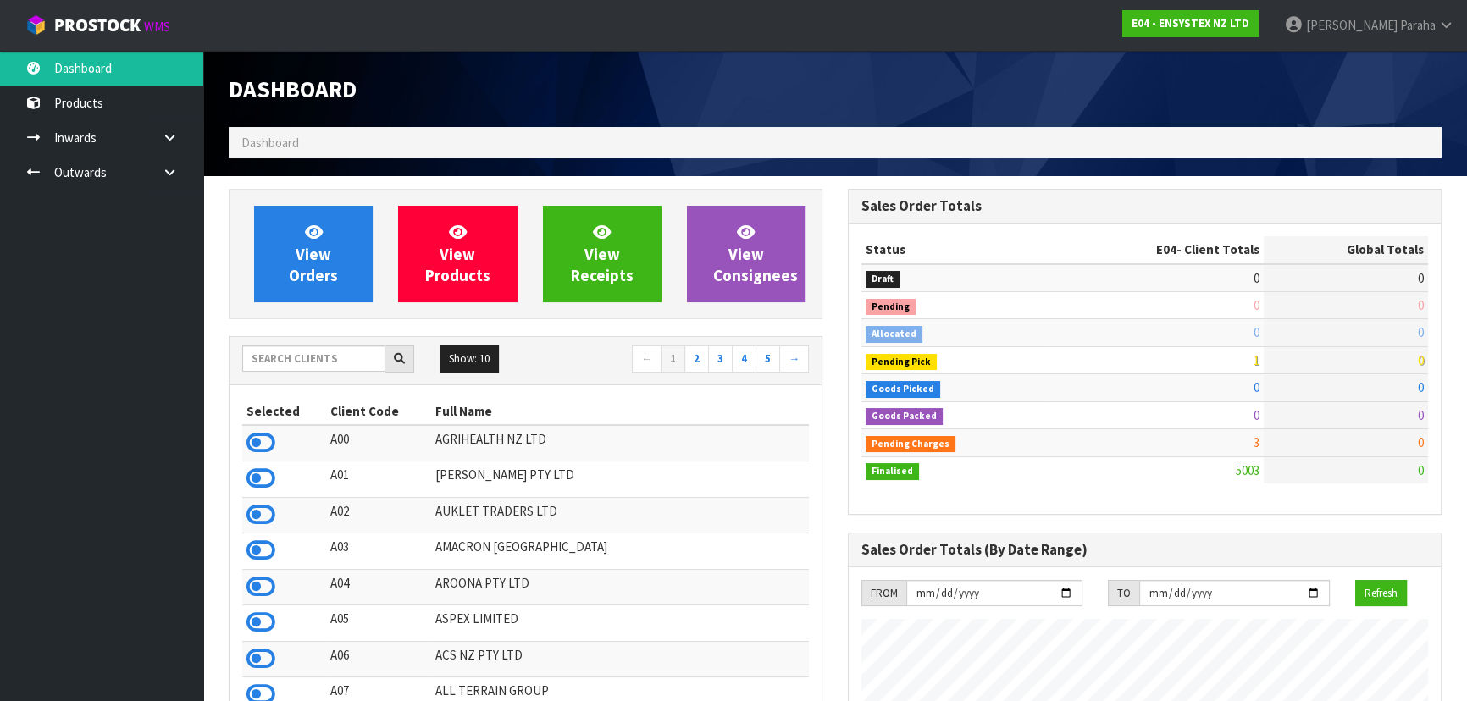
scroll to position [1335, 618]
click at [285, 361] on input "text" at bounding box center [313, 359] width 143 height 26
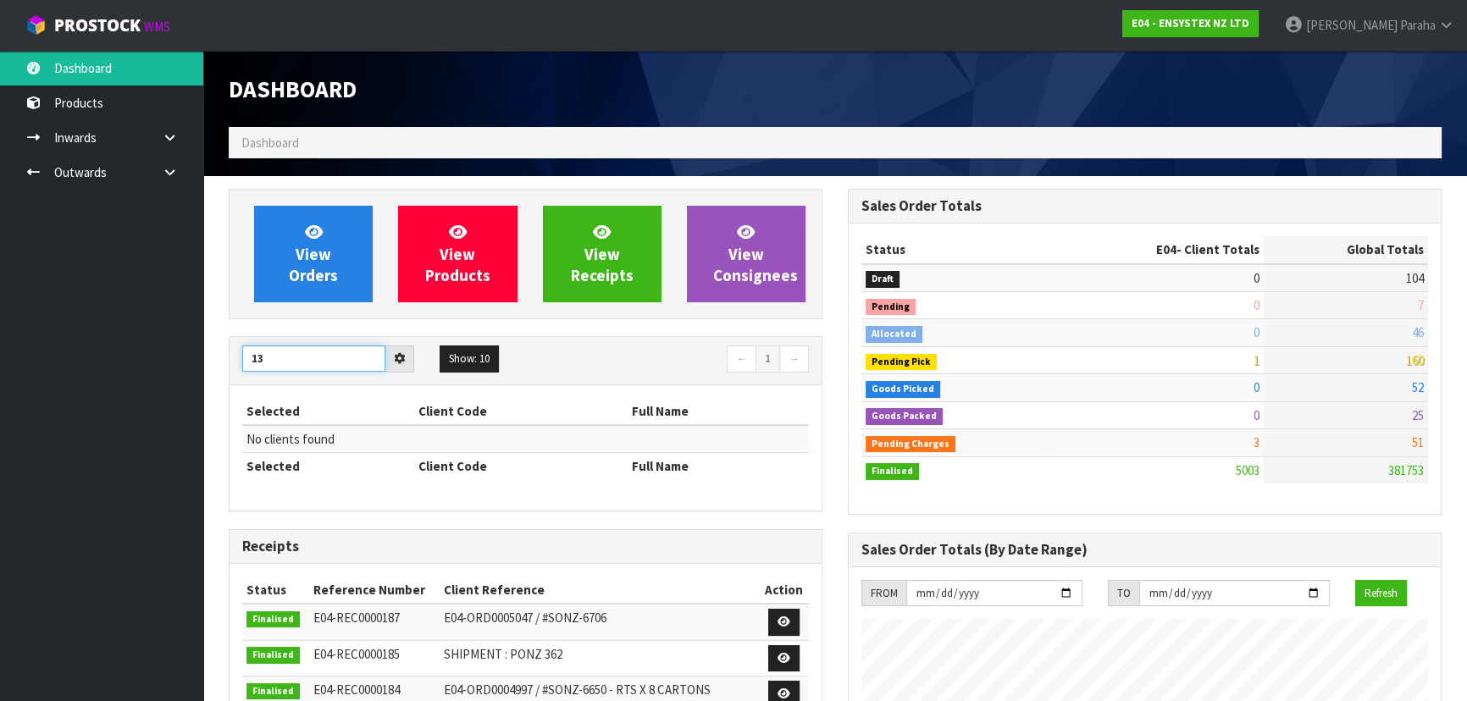
type input "13"
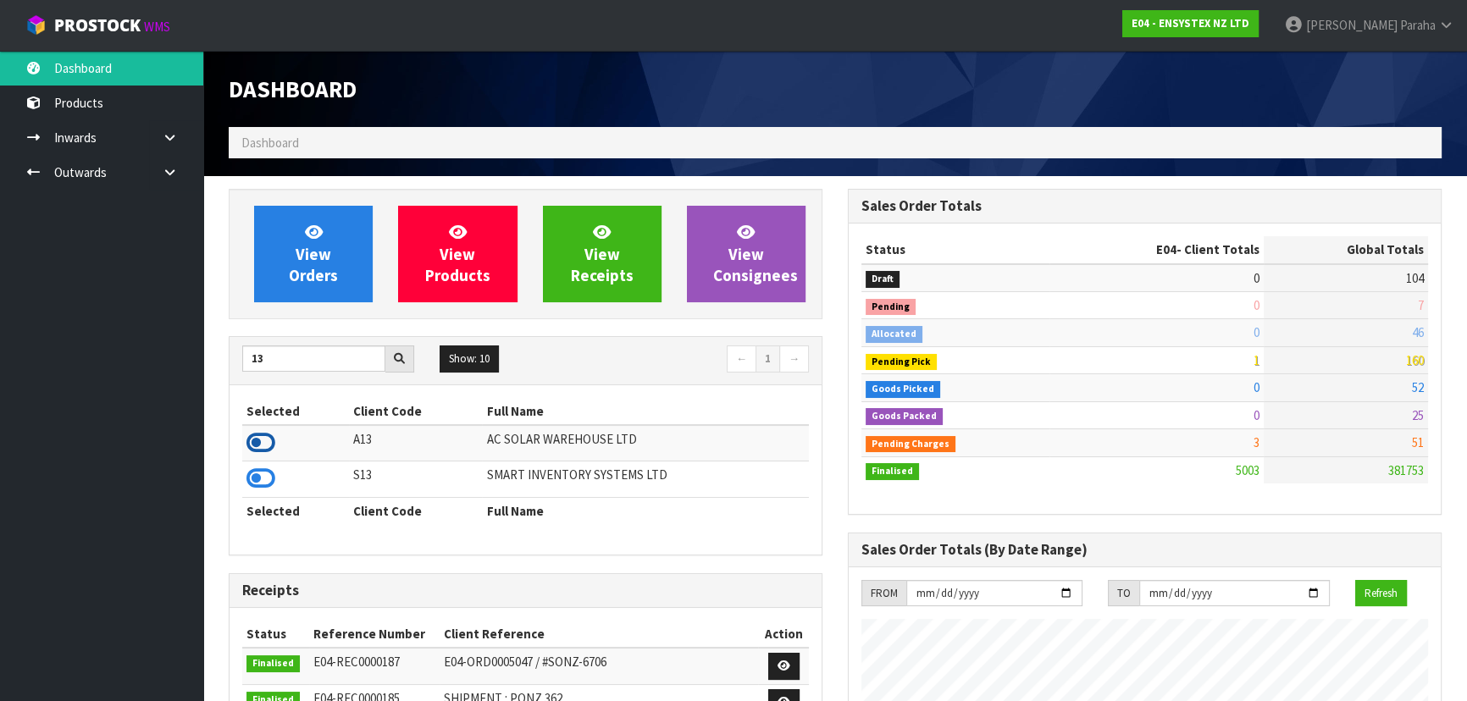
click at [267, 431] on icon at bounding box center [261, 442] width 29 height 25
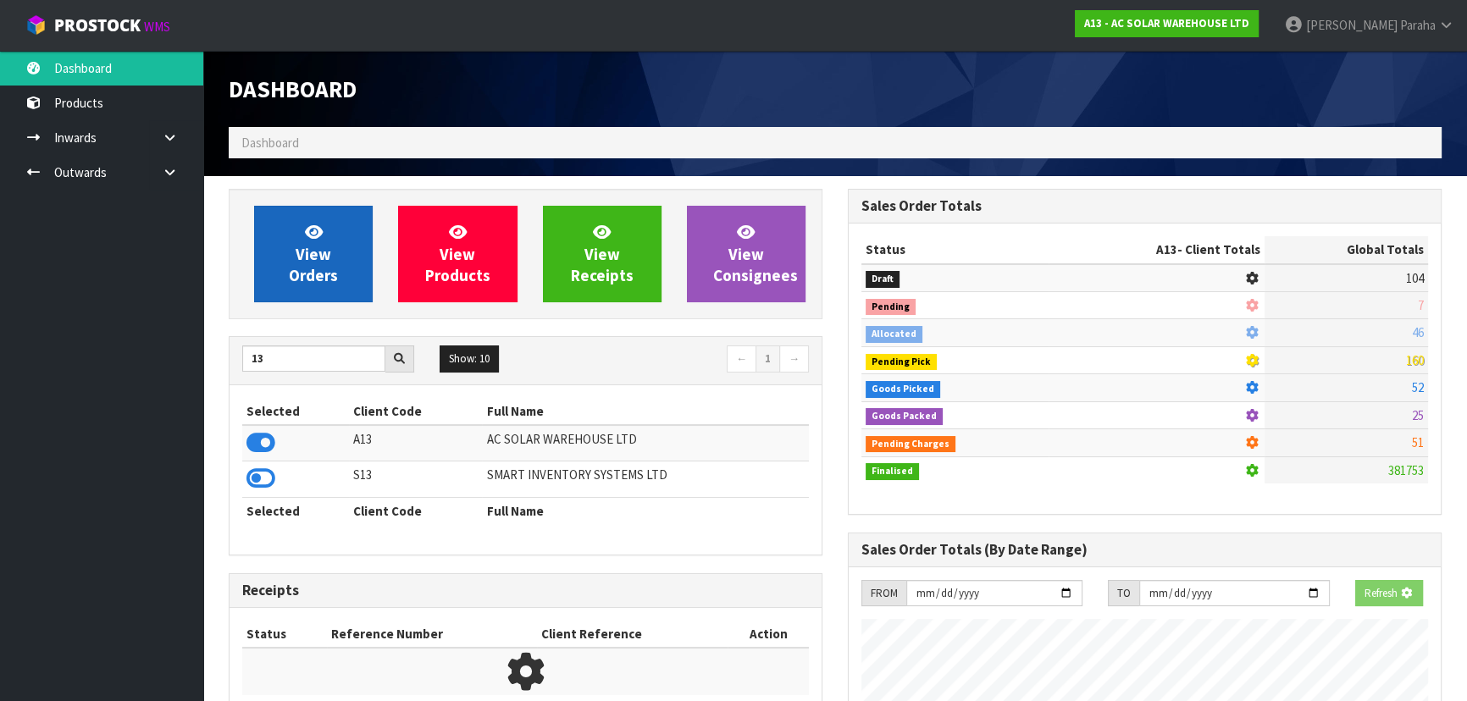
scroll to position [1055, 618]
click at [307, 252] on span "View Orders" at bounding box center [313, 254] width 49 height 64
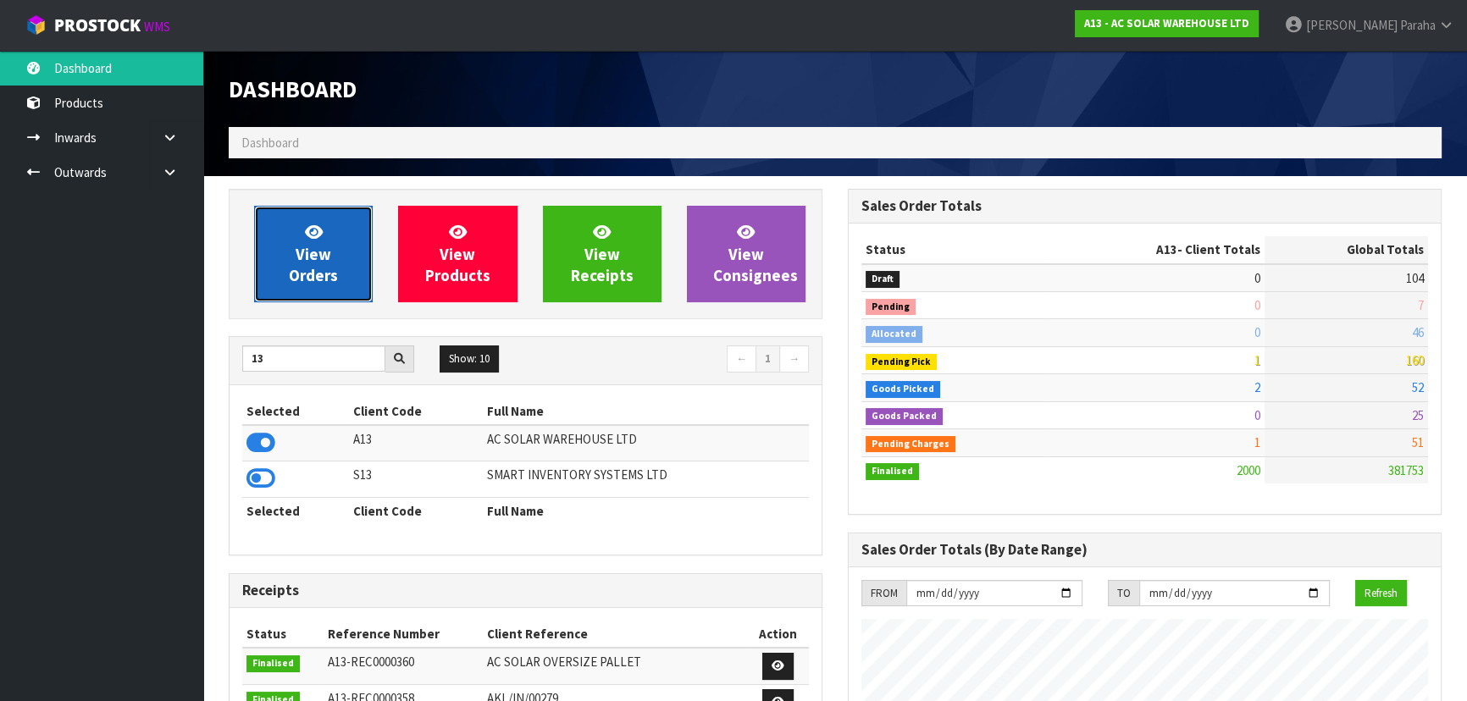
scroll to position [1317, 618]
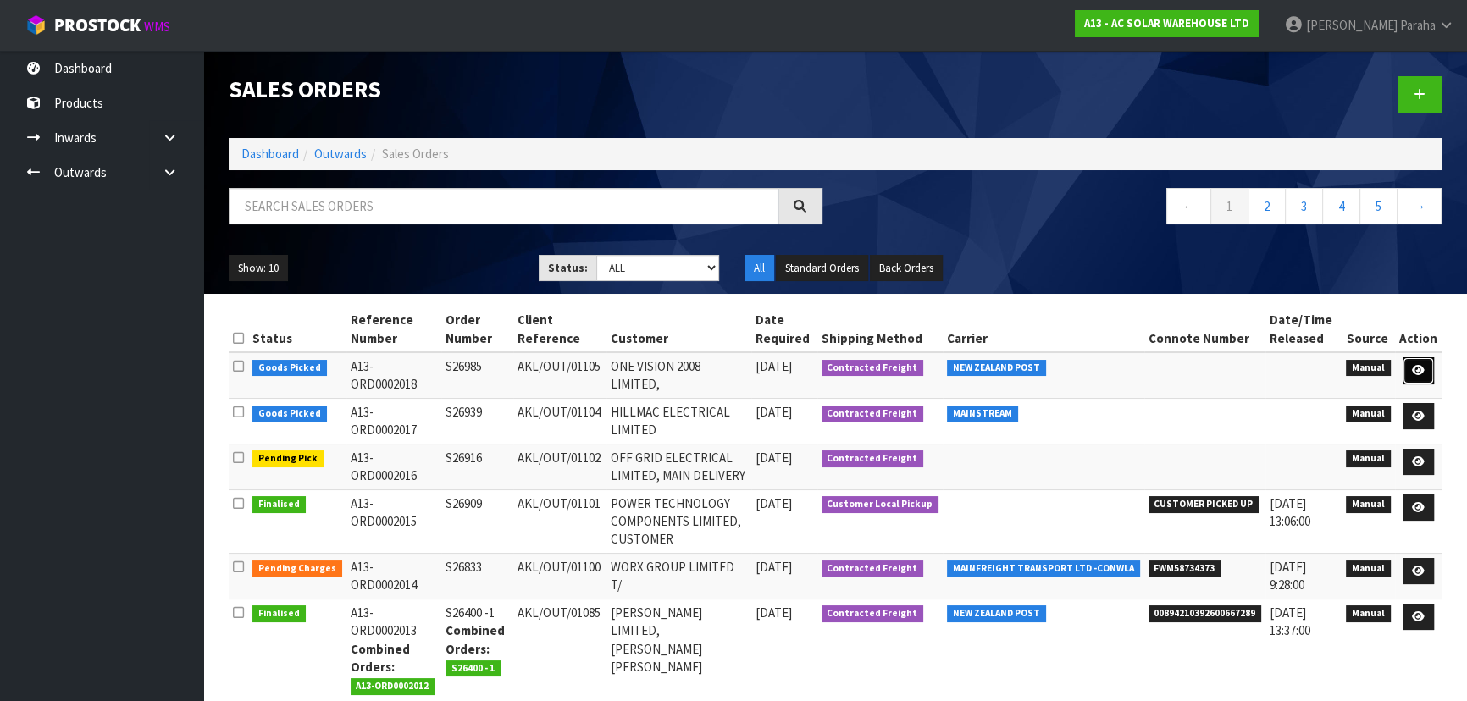
click at [1423, 361] on link at bounding box center [1418, 370] width 31 height 27
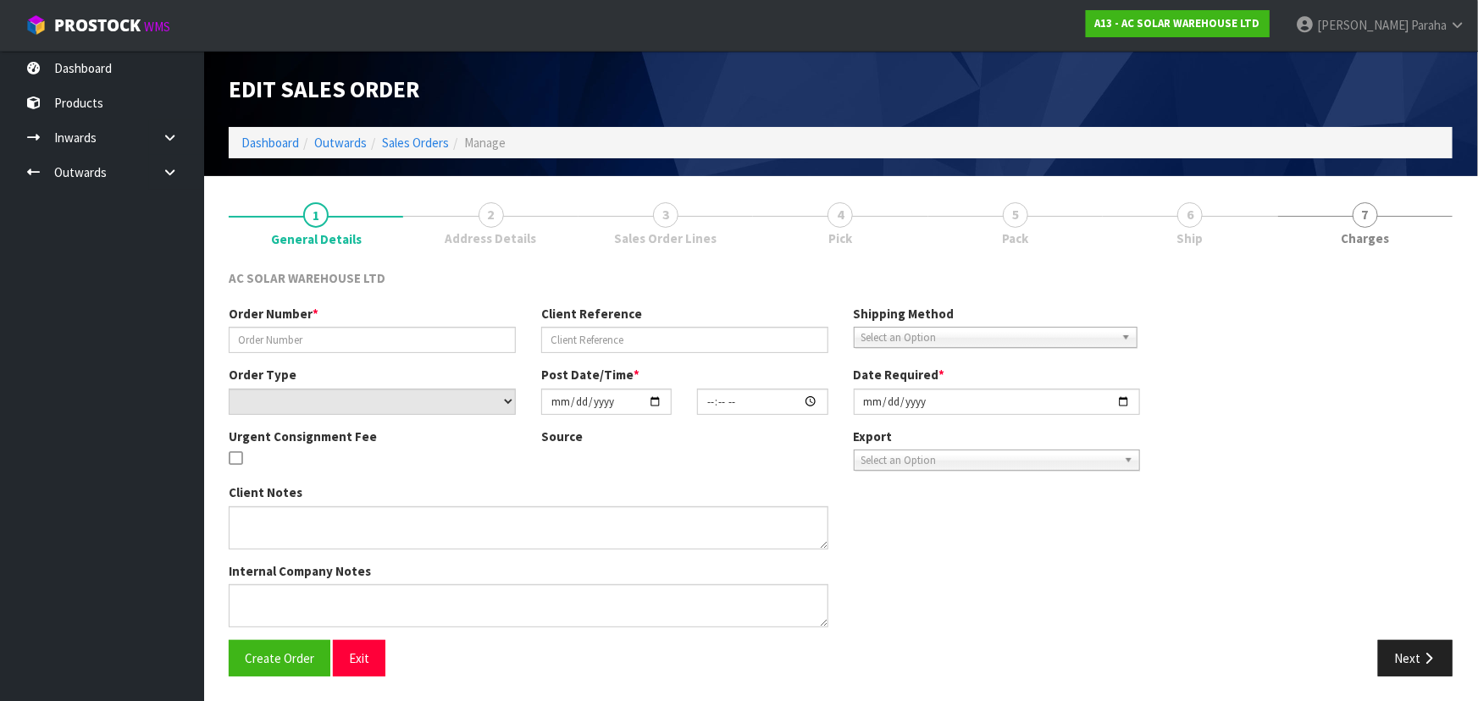
type input "S26985"
type input "AKL/OUT/01105"
select select "number:0"
type input "2025-09-18"
type input "11:44:00.000"
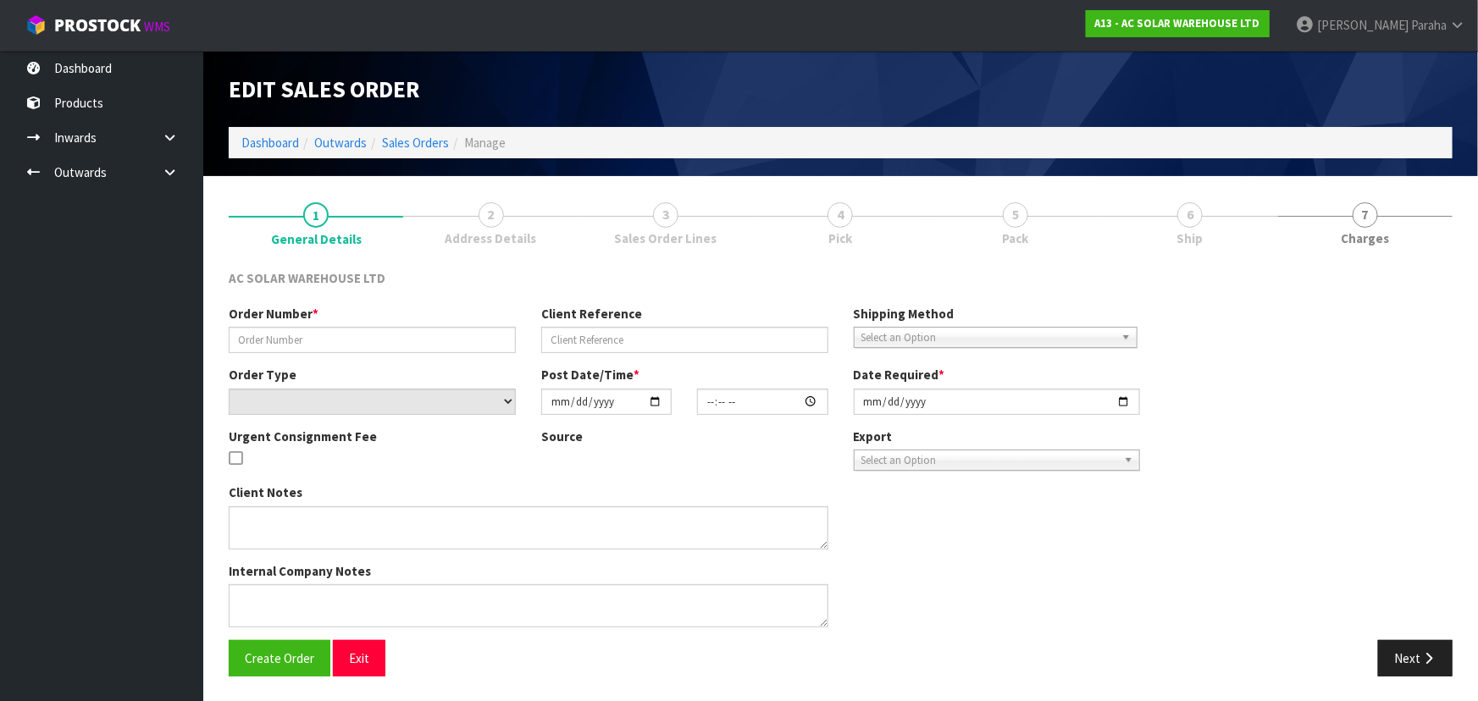
type input "2025-09-18"
type textarea "SEND WITH NZ POST"
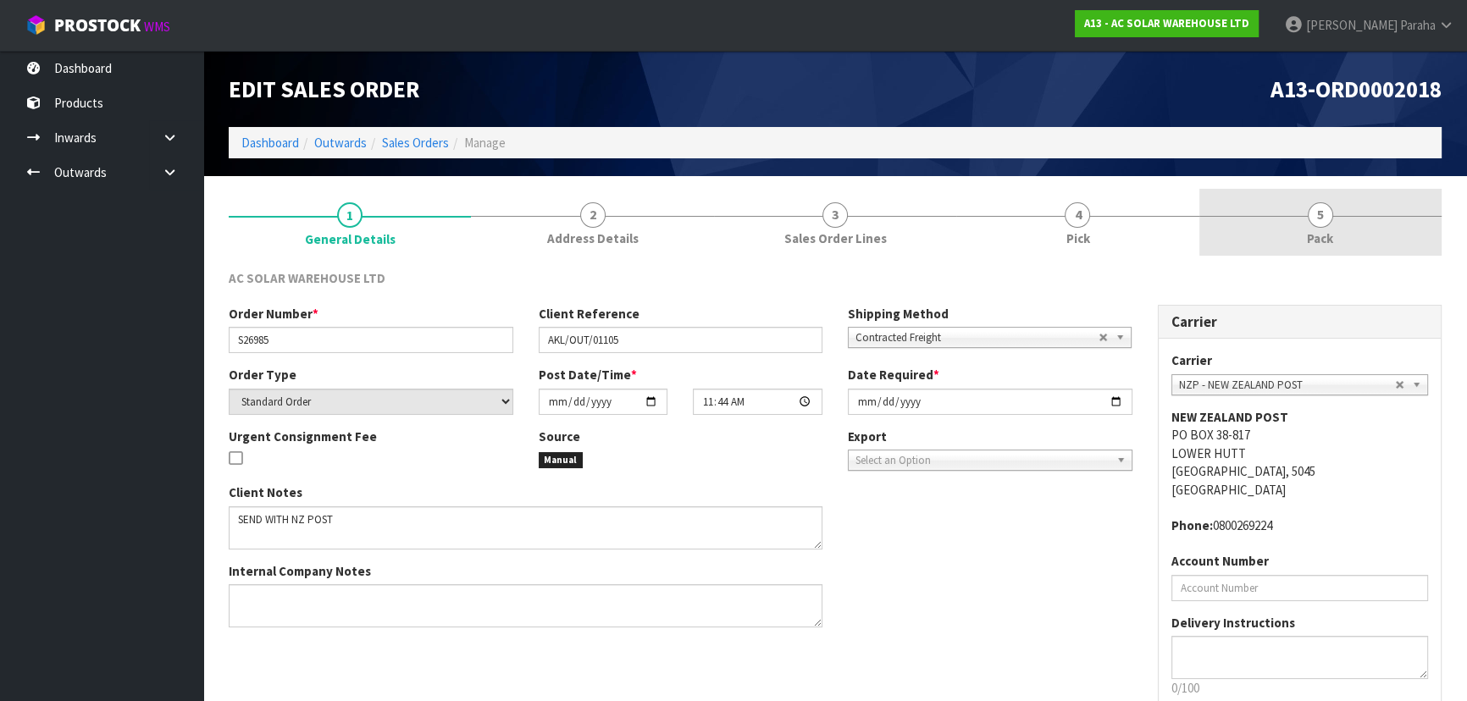
click at [1337, 230] on link "5 Pack" at bounding box center [1320, 222] width 242 height 67
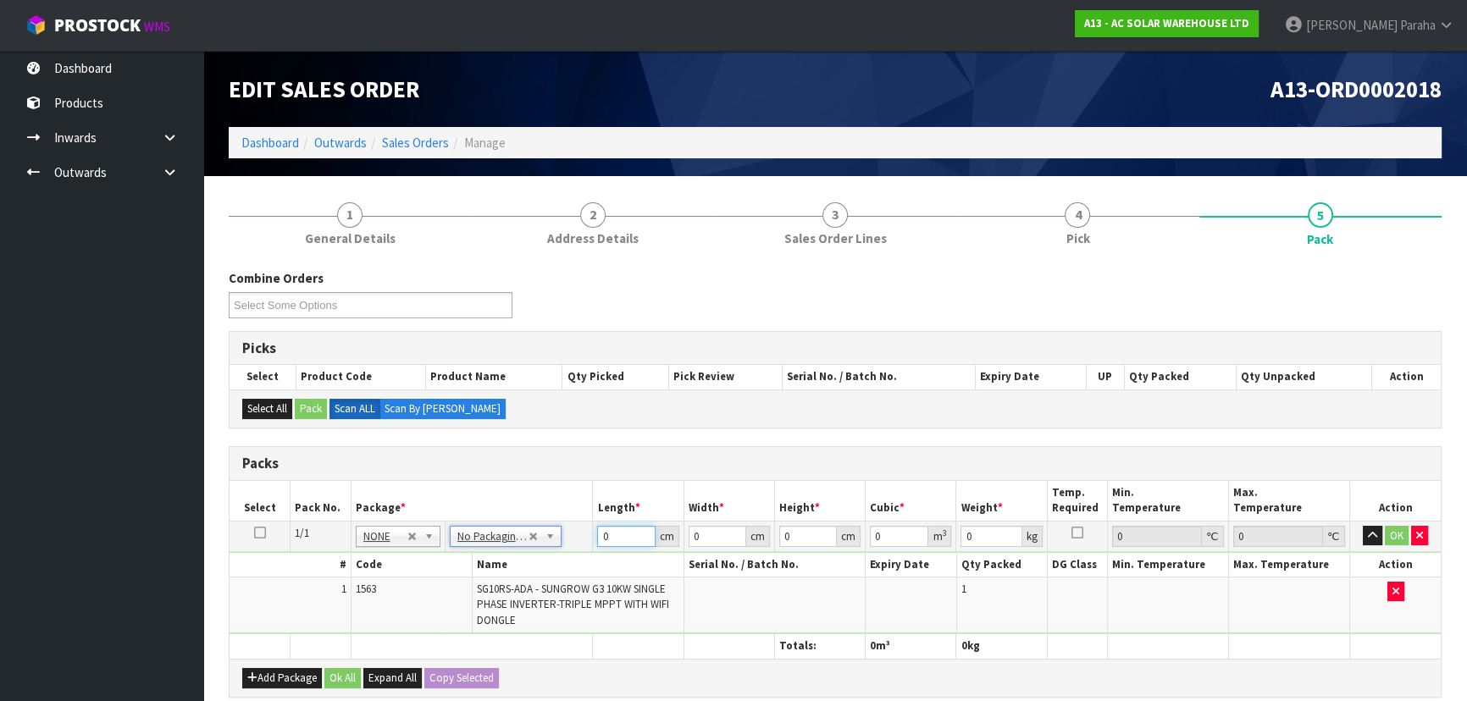
drag, startPoint x: 617, startPoint y: 543, endPoint x: 579, endPoint y: 535, distance: 39.0
click at [579, 535] on tr "1/1 NONE 007-001 007-002 007-004 007-009 007-013 007-014 007-015 007-017 007-01…" at bounding box center [835, 536] width 1211 height 30
type input "60"
type input "50"
type input "3"
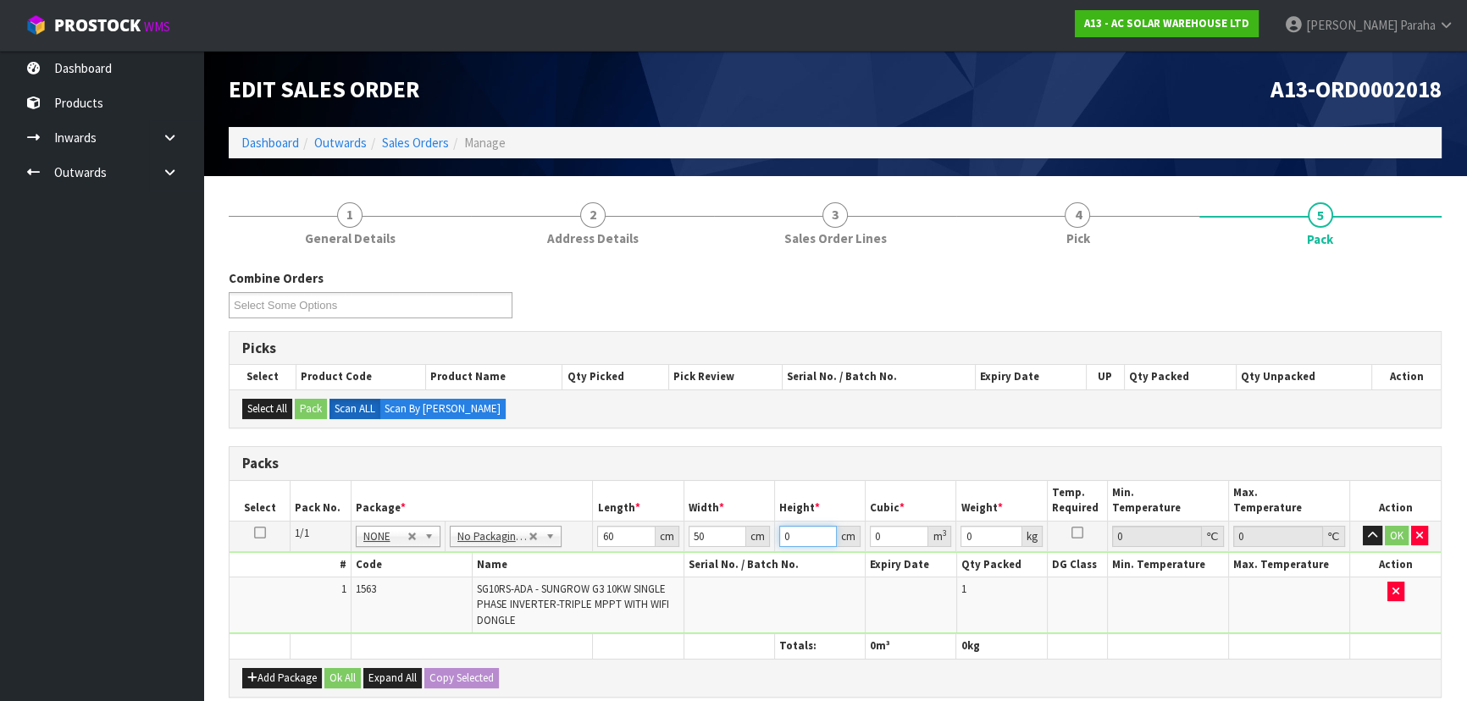
type input "0.009"
type input "33"
type input "0.099"
type input "33"
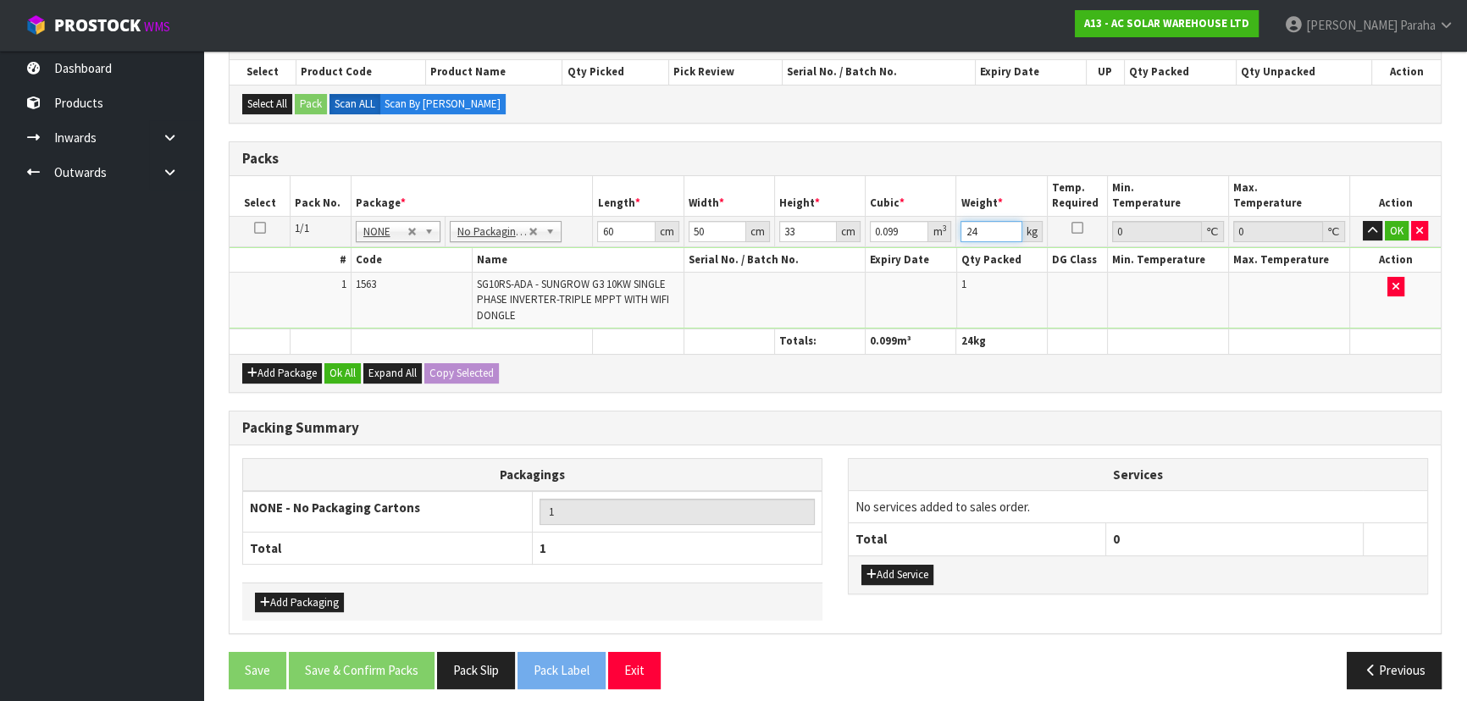
scroll to position [307, 0]
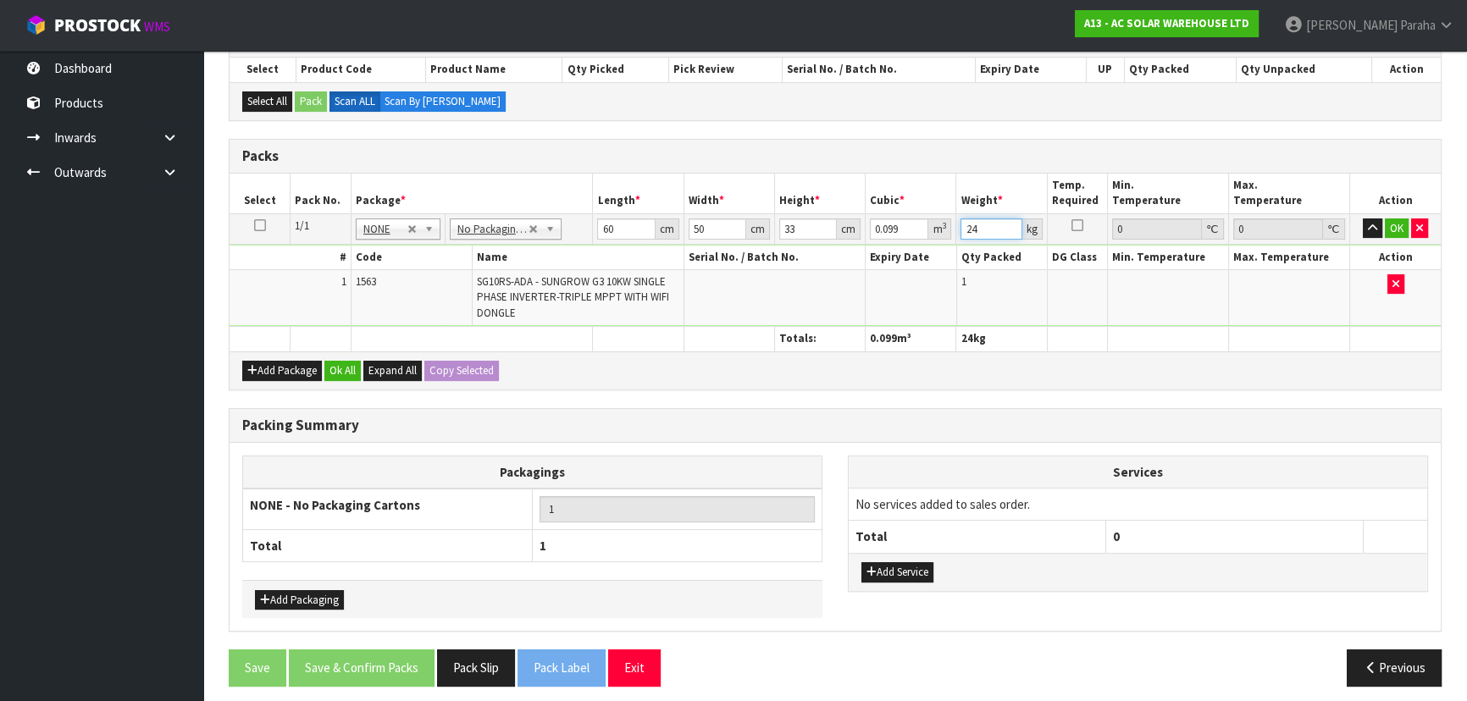
type input "24"
click at [342, 369] on button "Ok All" at bounding box center [342, 371] width 36 height 20
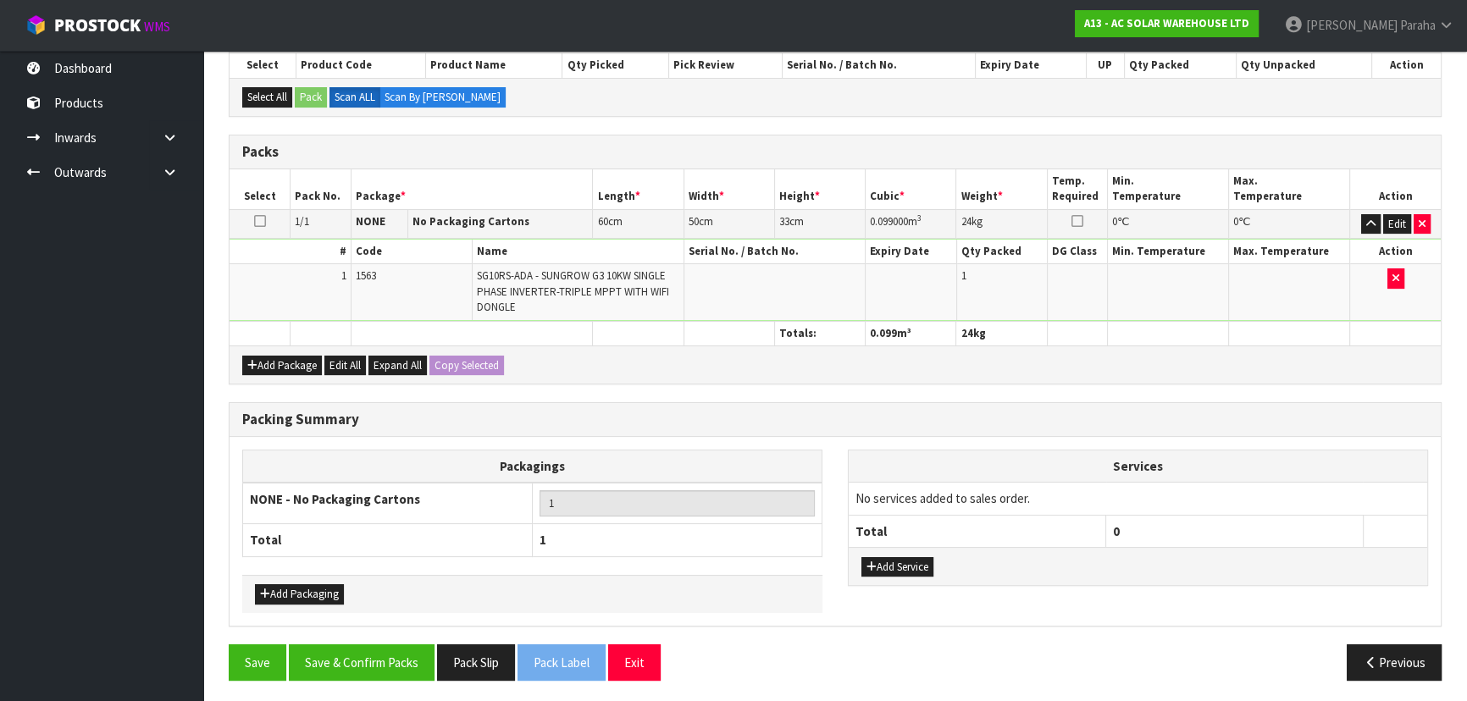
scroll to position [313, 0]
drag, startPoint x: 357, startPoint y: 679, endPoint x: 363, endPoint y: 654, distance: 25.1
click at [358, 678] on div "Save Save & Confirm Packs Pack Slip Pack Label Exit Previous" at bounding box center [835, 668] width 1238 height 49
click at [363, 651] on button "Save & Confirm Packs" at bounding box center [362, 662] width 146 height 36
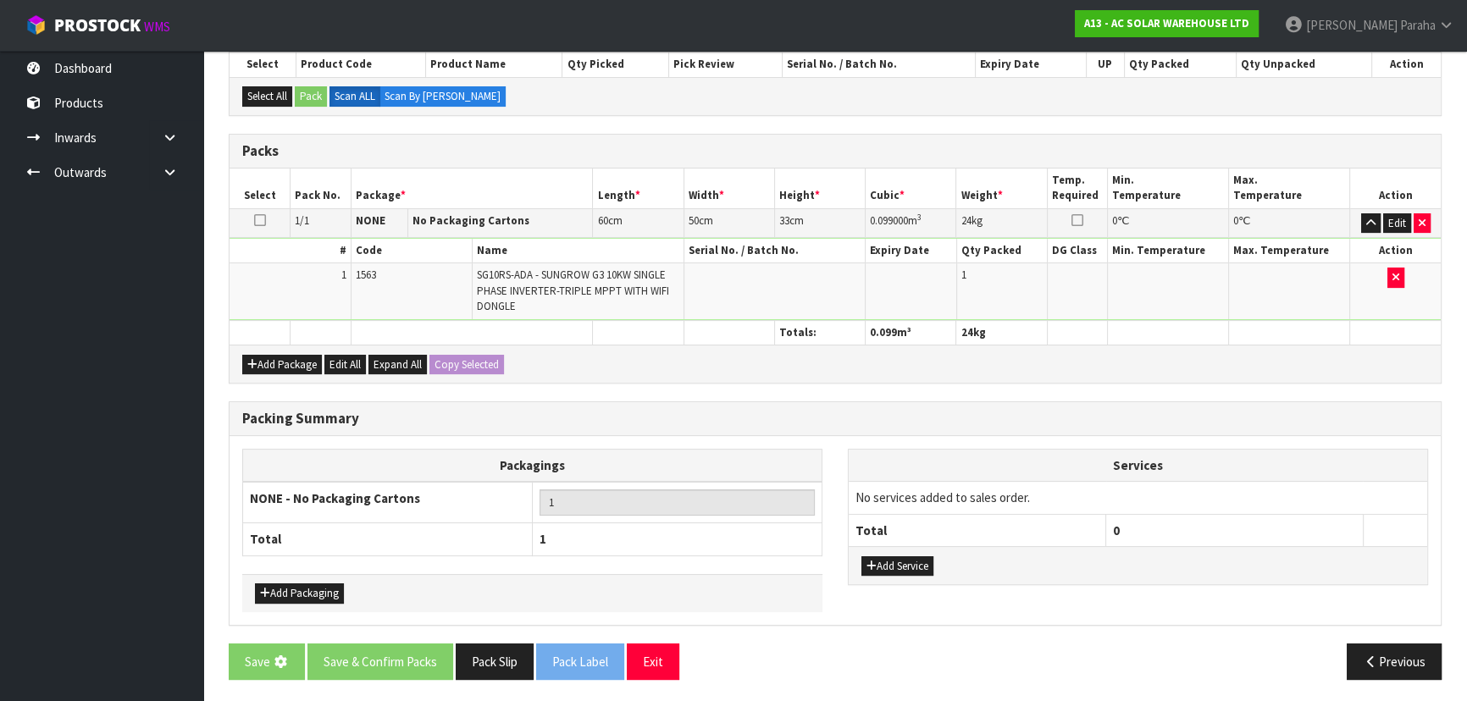
scroll to position [0, 0]
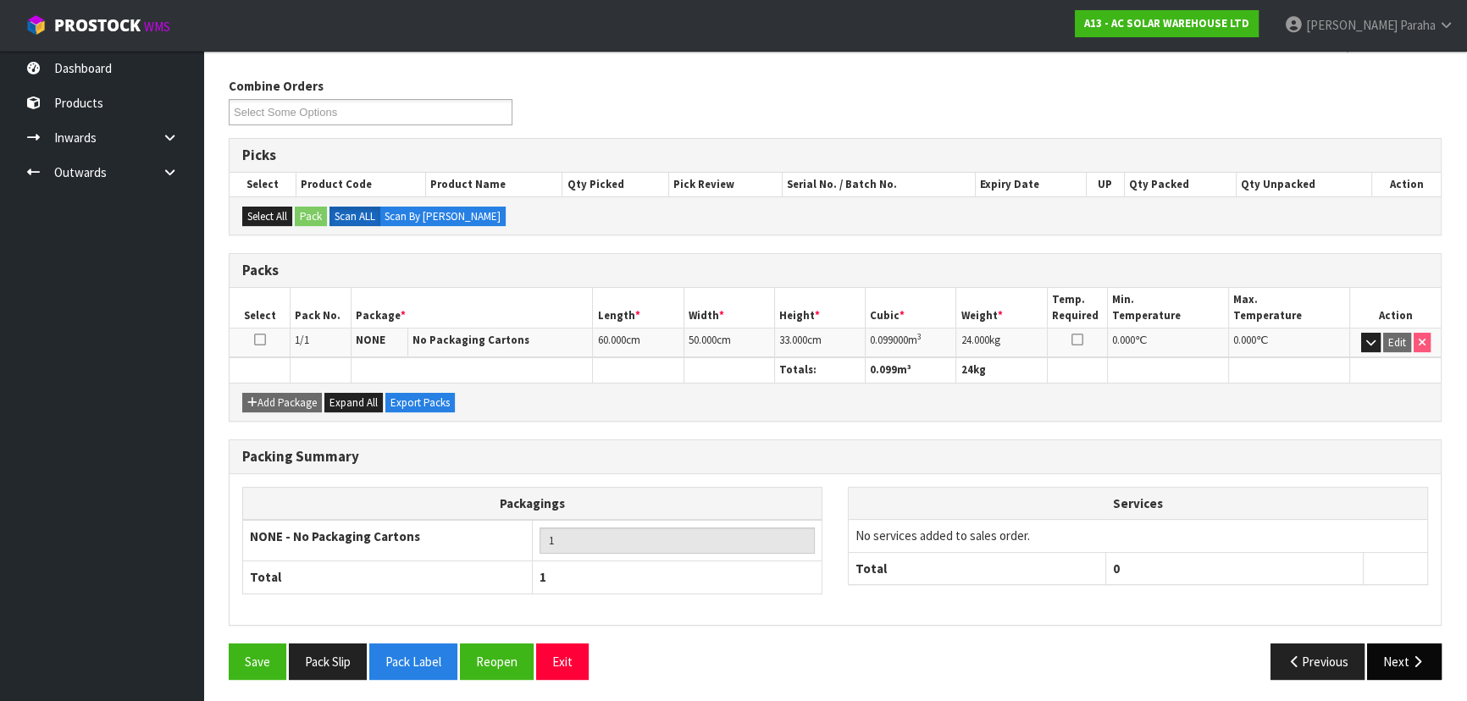
click at [1401, 649] on button "Next" at bounding box center [1404, 662] width 75 height 36
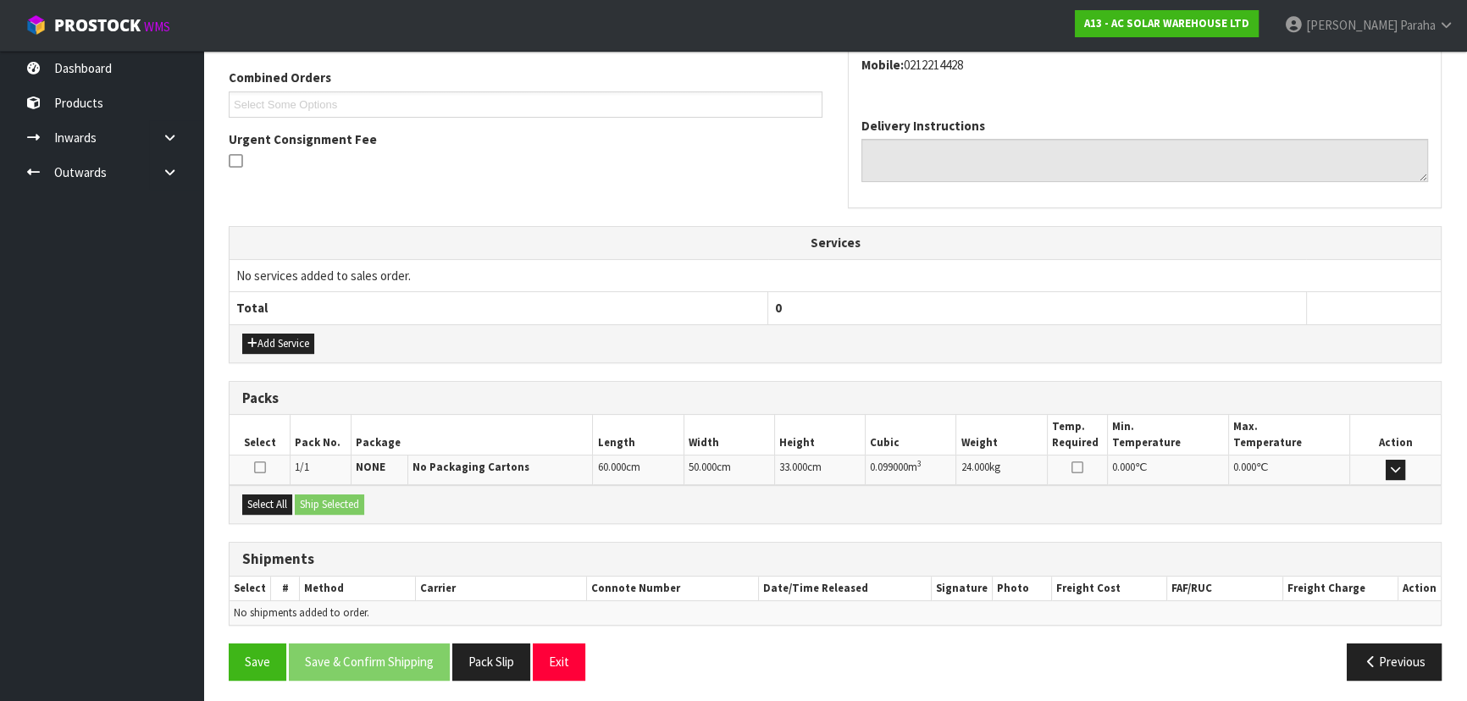
scroll to position [432, 0]
click at [271, 509] on button "Select All" at bounding box center [267, 504] width 50 height 20
click at [364, 507] on button "Ship Selected" at bounding box center [329, 504] width 69 height 20
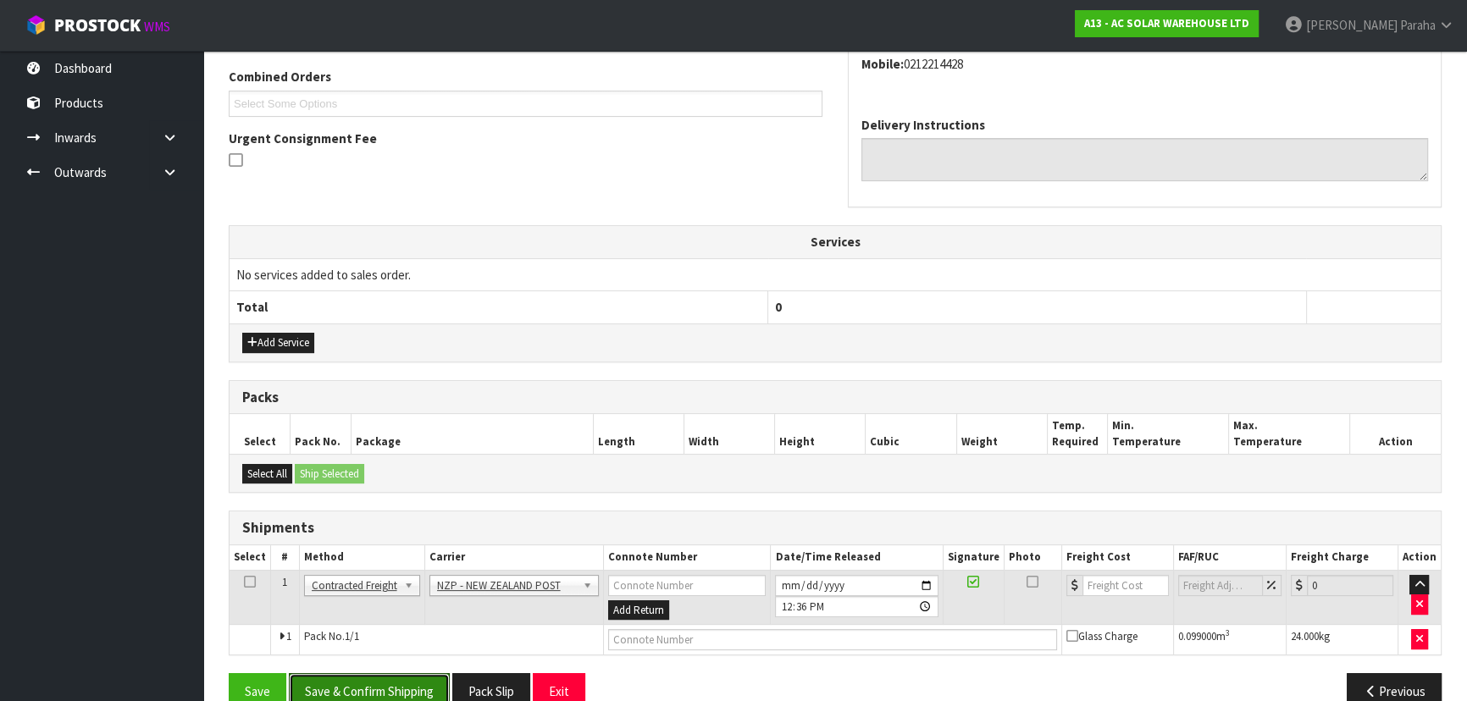
drag, startPoint x: 404, startPoint y: 686, endPoint x: 372, endPoint y: 656, distance: 44.3
click at [404, 686] on button "Save & Confirm Shipping" at bounding box center [369, 691] width 161 height 36
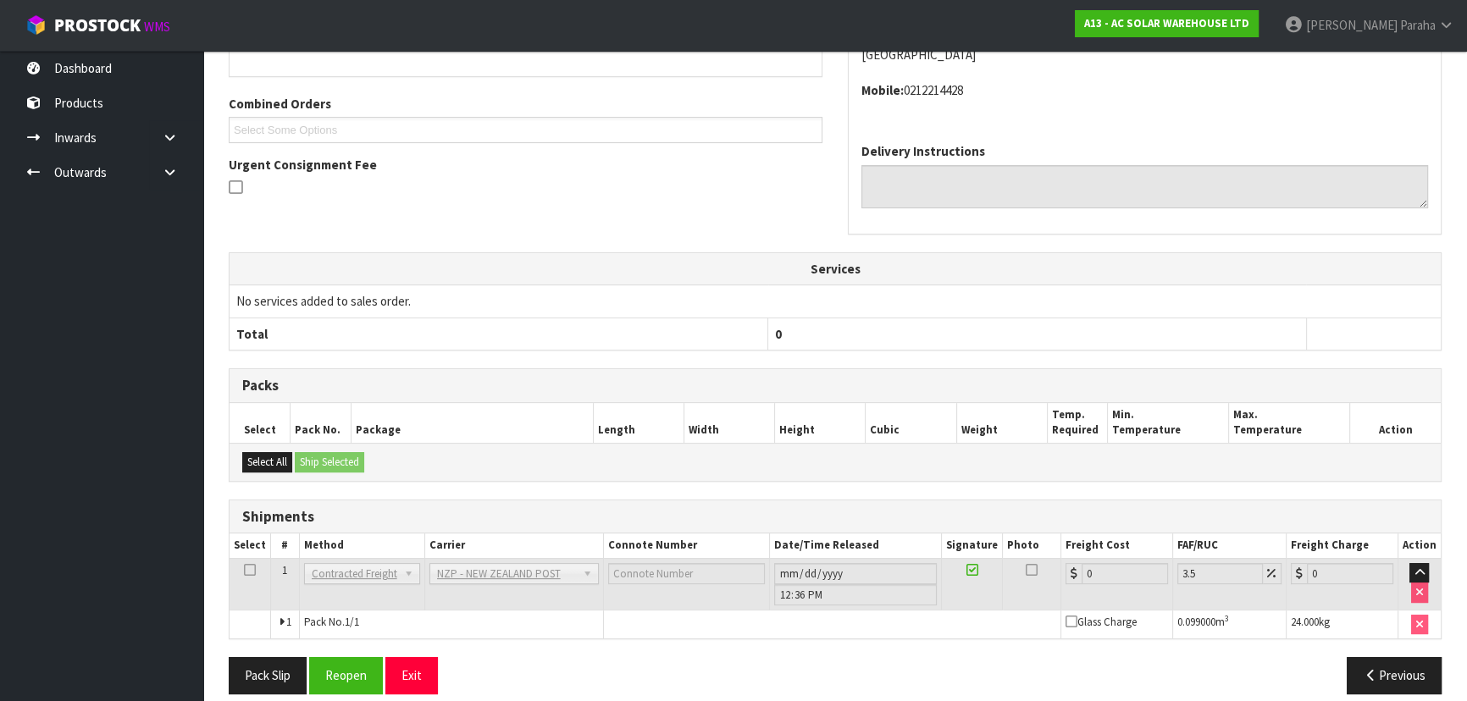
scroll to position [439, 0]
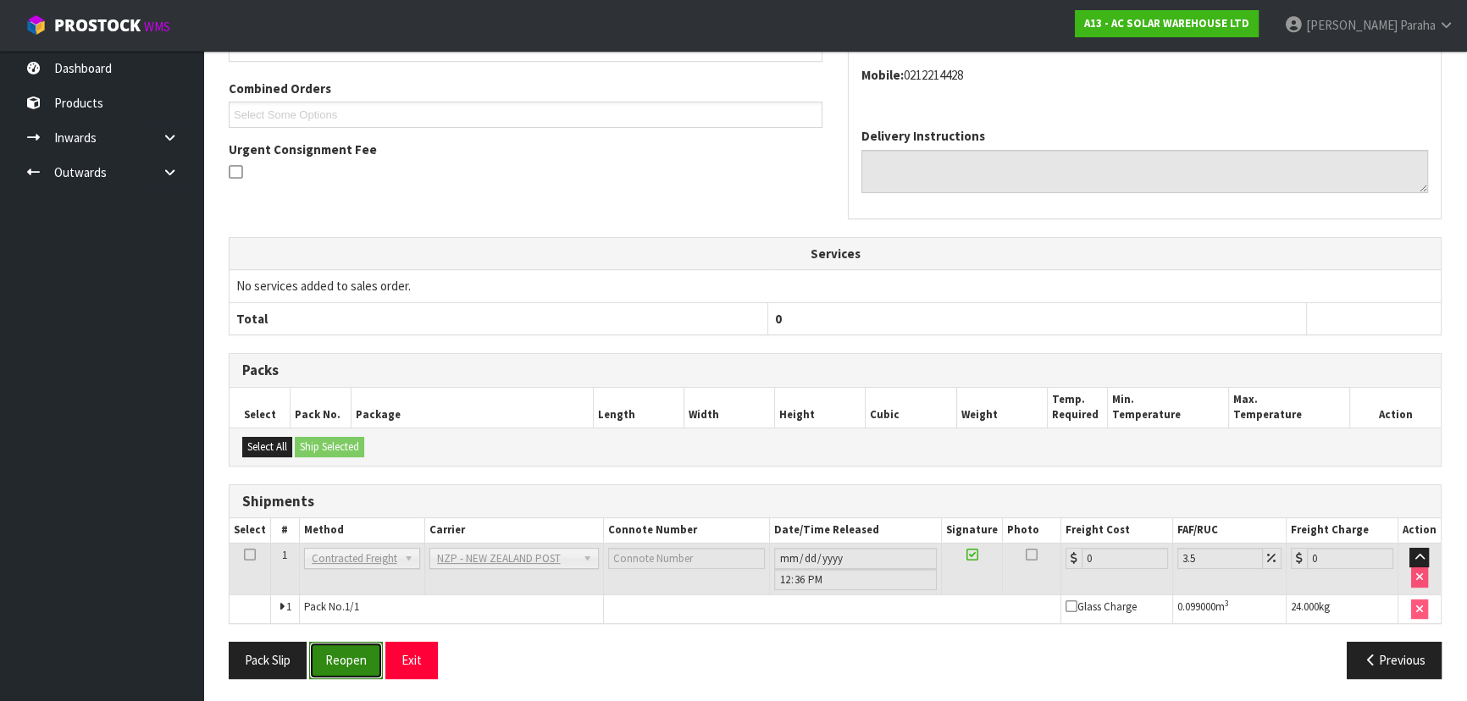
click at [344, 653] on button "Reopen" at bounding box center [346, 660] width 74 height 36
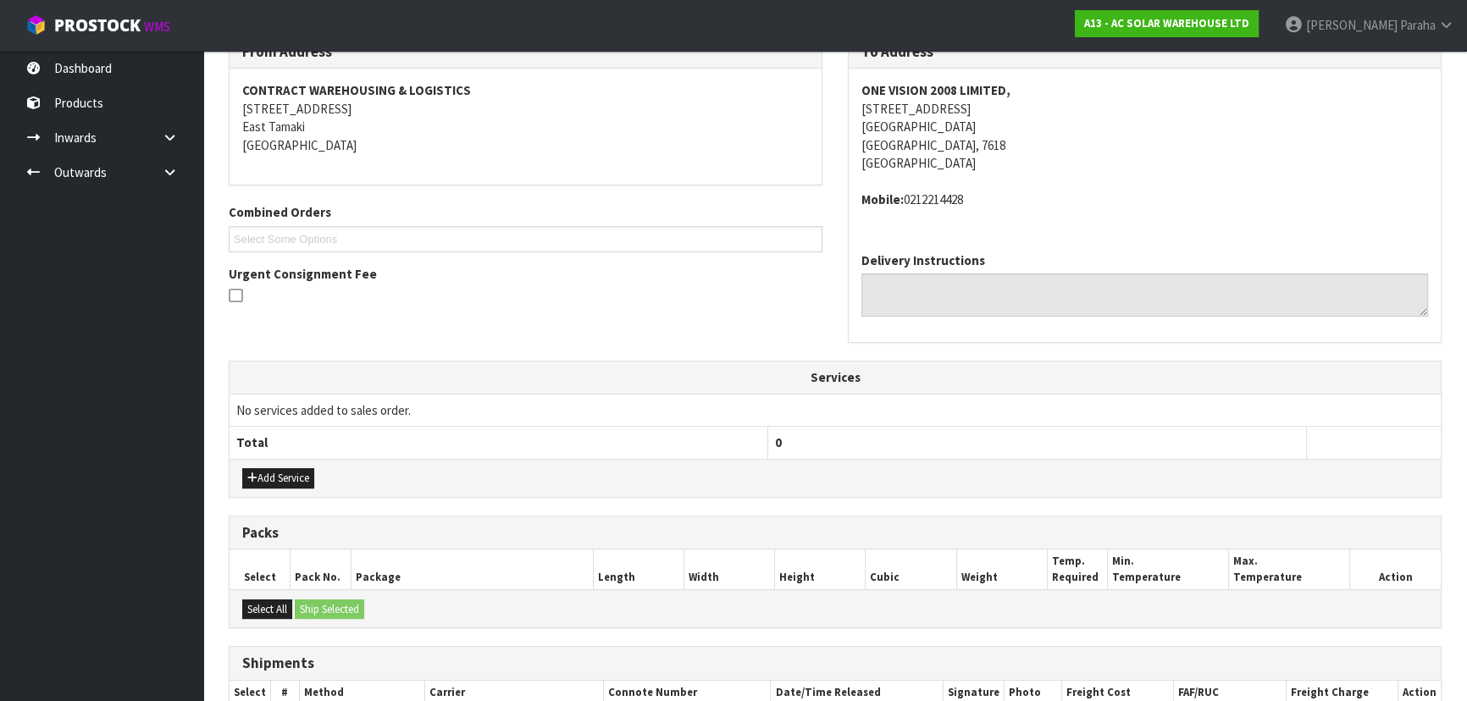
scroll to position [478, 0]
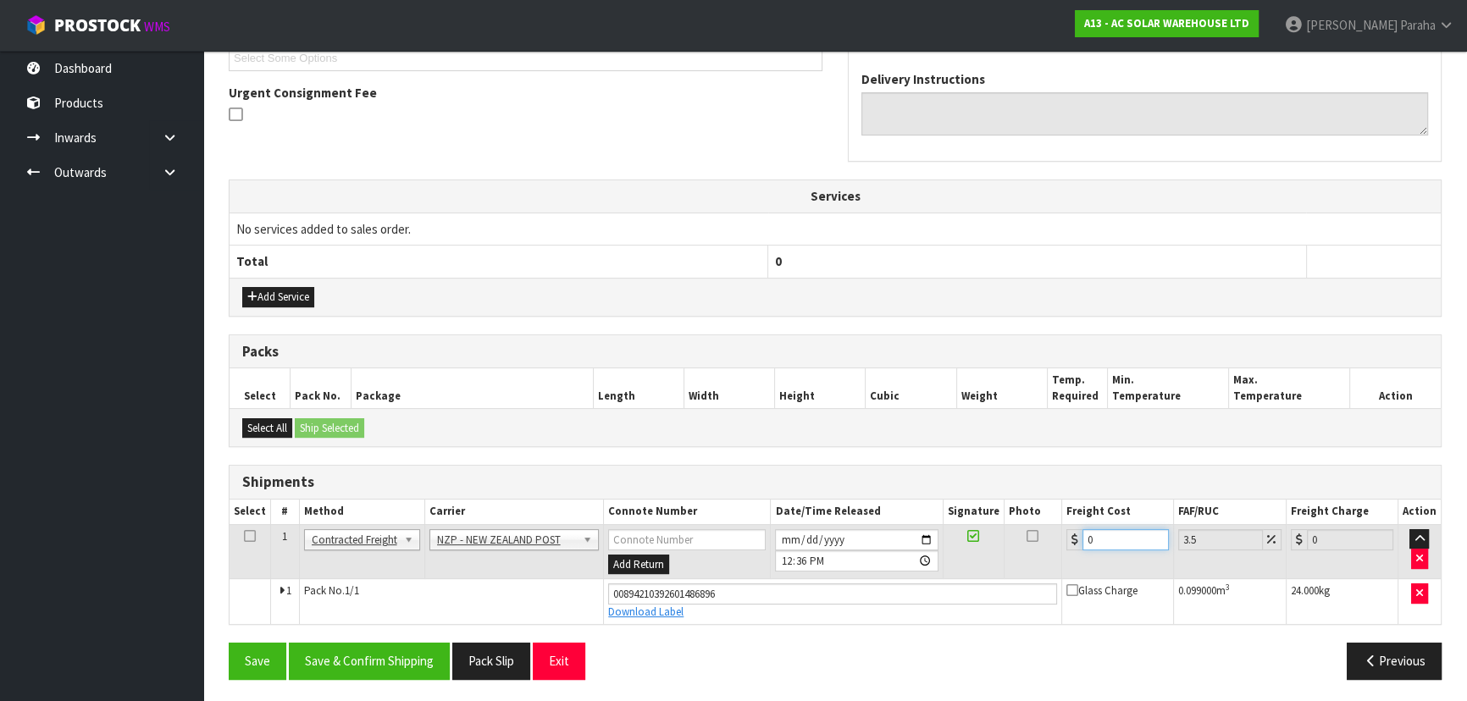
drag, startPoint x: 1094, startPoint y: 537, endPoint x: 882, endPoint y: 516, distance: 213.7
click at [887, 531] on tr "1 Client Local Pickup Customer Local Pickup Company Freight Contracted Freight …" at bounding box center [835, 551] width 1211 height 55
type input "3"
type input "3.1"
type input "34"
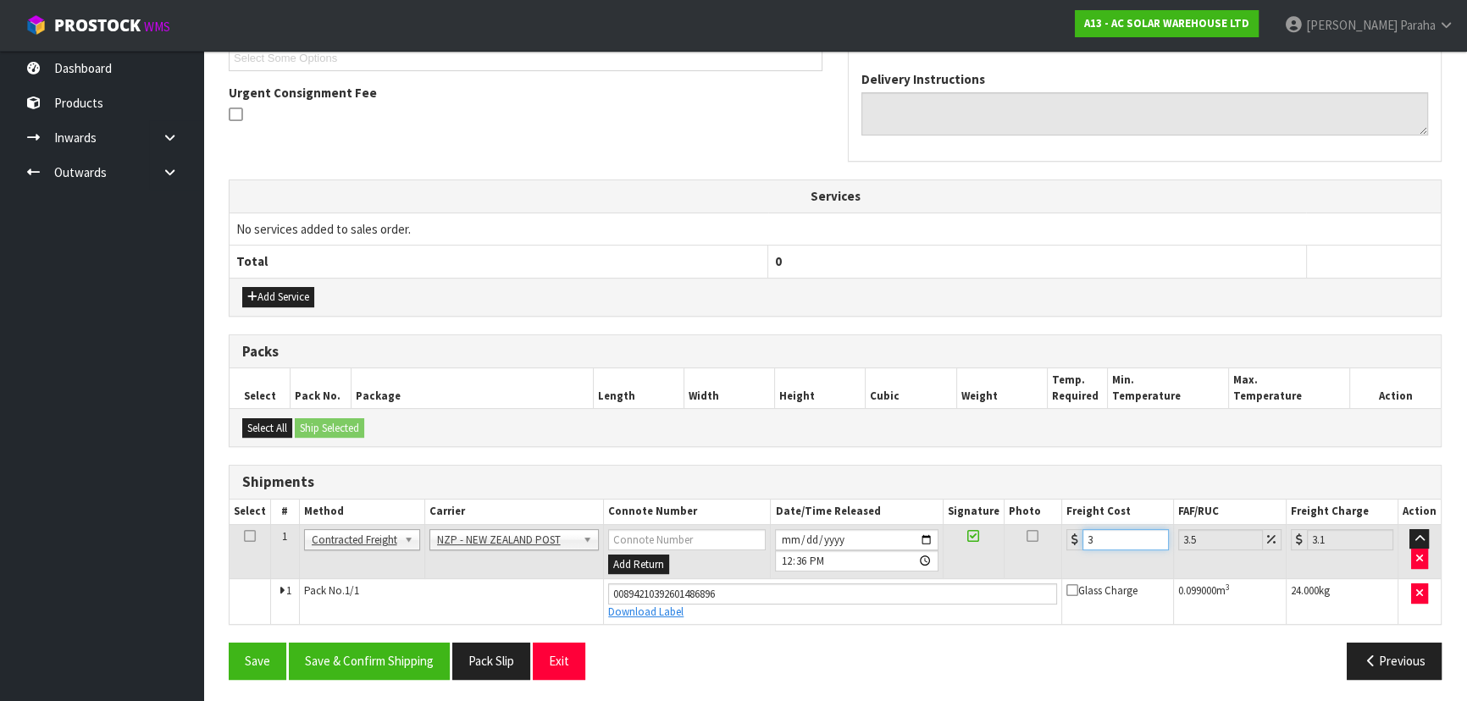
type input "35.19"
type input "34.9"
type input "36.12"
type input "34.95"
type input "36.17"
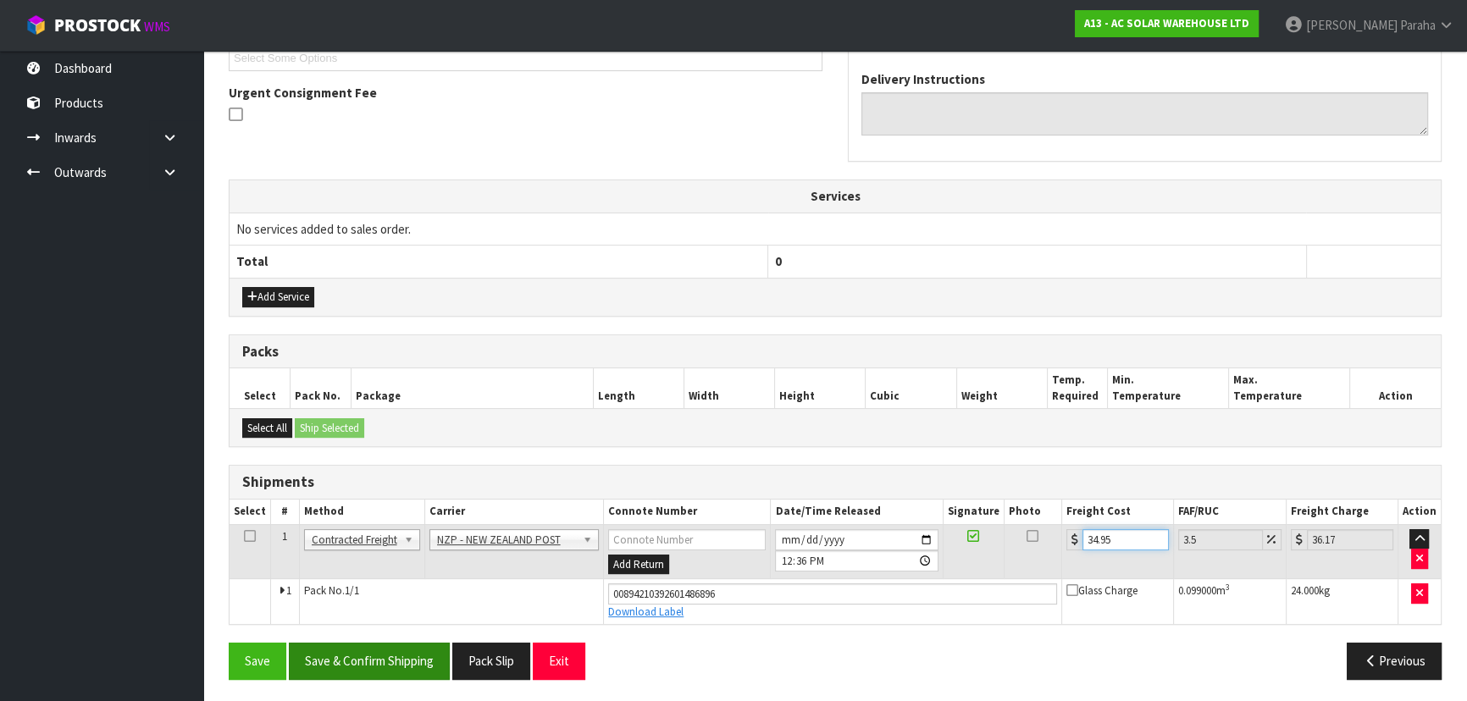
type input "34.95"
click at [356, 660] on button "Save & Confirm Shipping" at bounding box center [369, 661] width 161 height 36
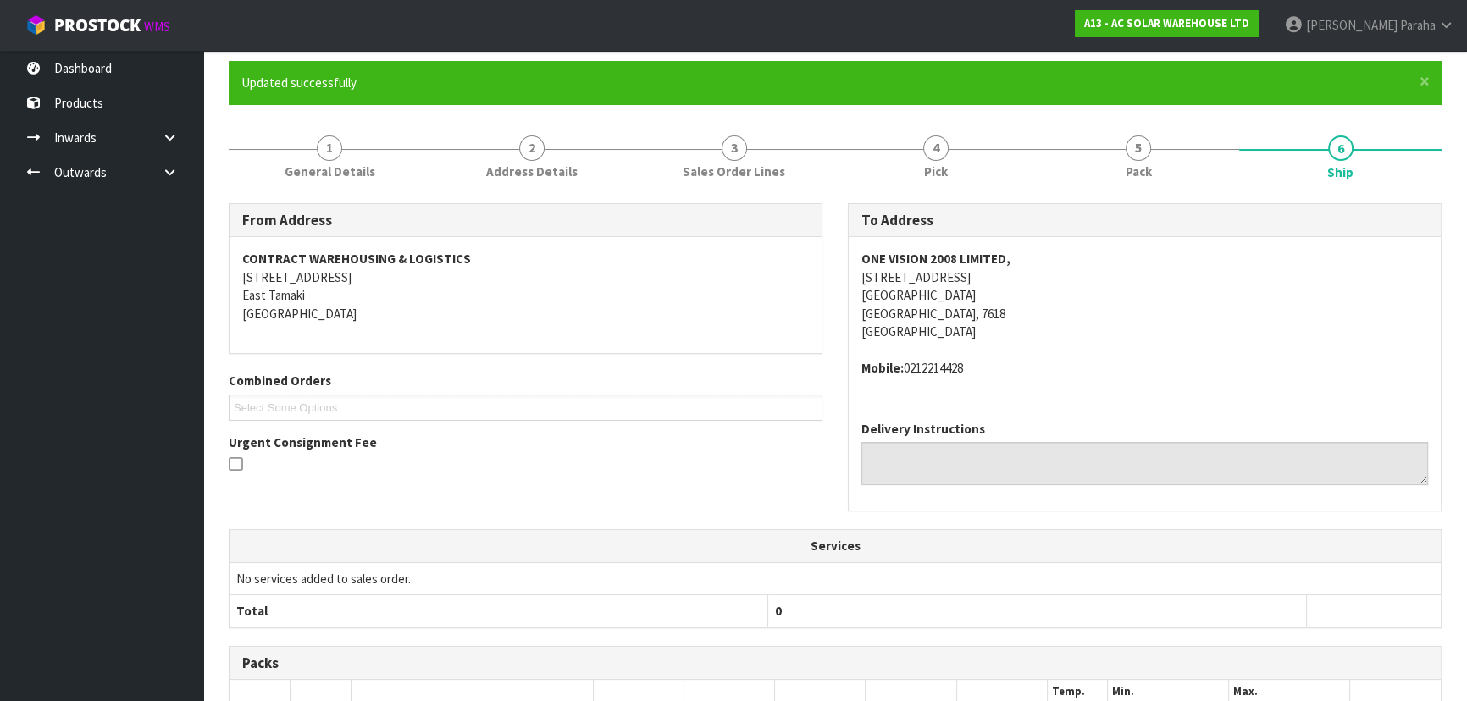
scroll to position [0, 0]
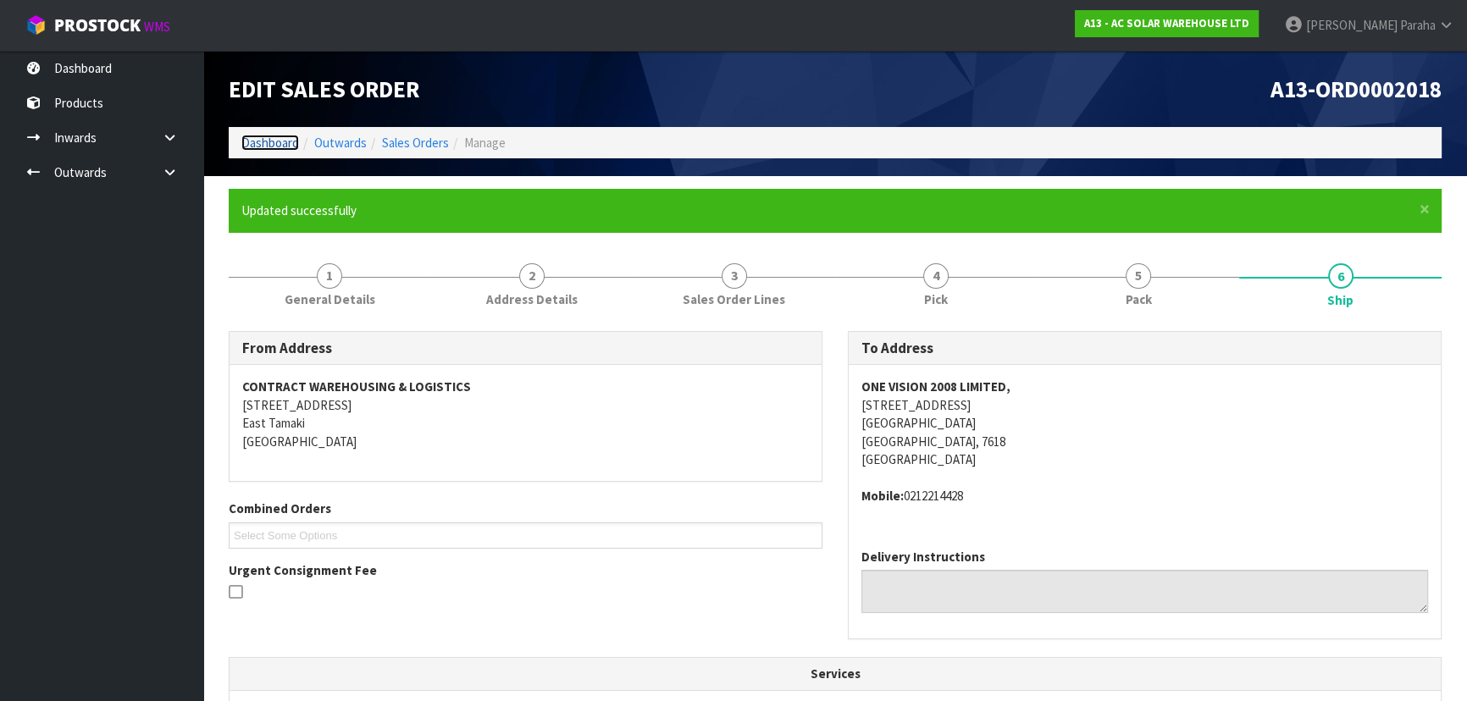
click at [282, 143] on link "Dashboard" at bounding box center [270, 143] width 58 height 16
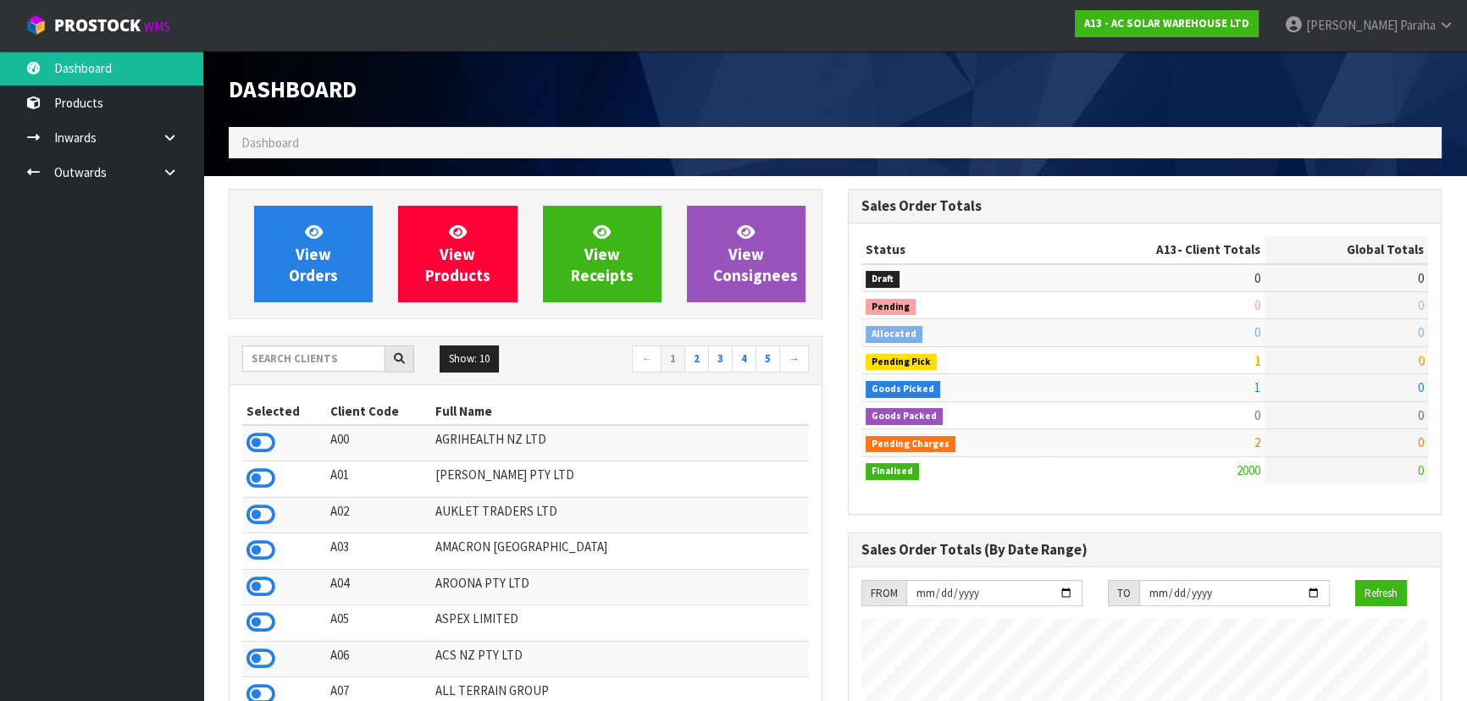
scroll to position [1335, 618]
click at [312, 351] on input "text" at bounding box center [313, 359] width 143 height 26
type input "J01"
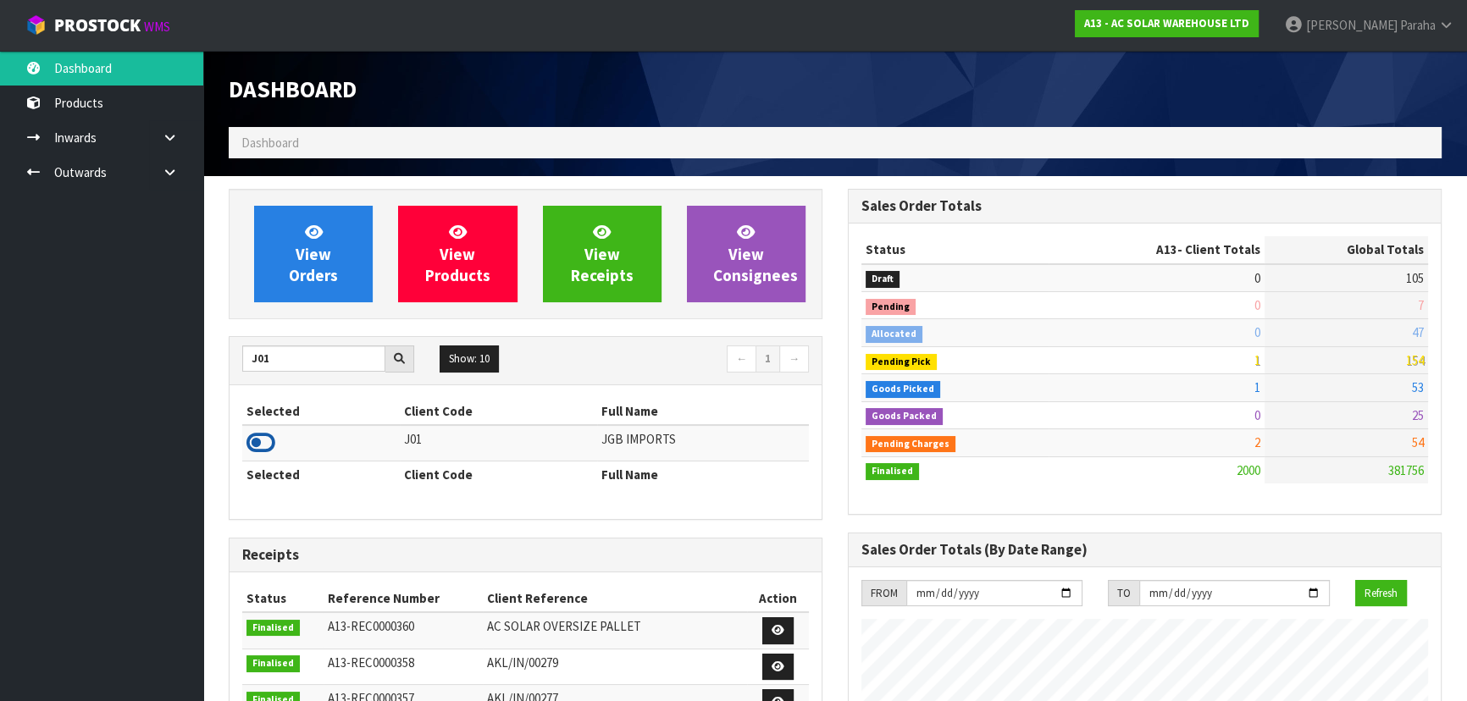
click at [269, 440] on icon at bounding box center [261, 442] width 29 height 25
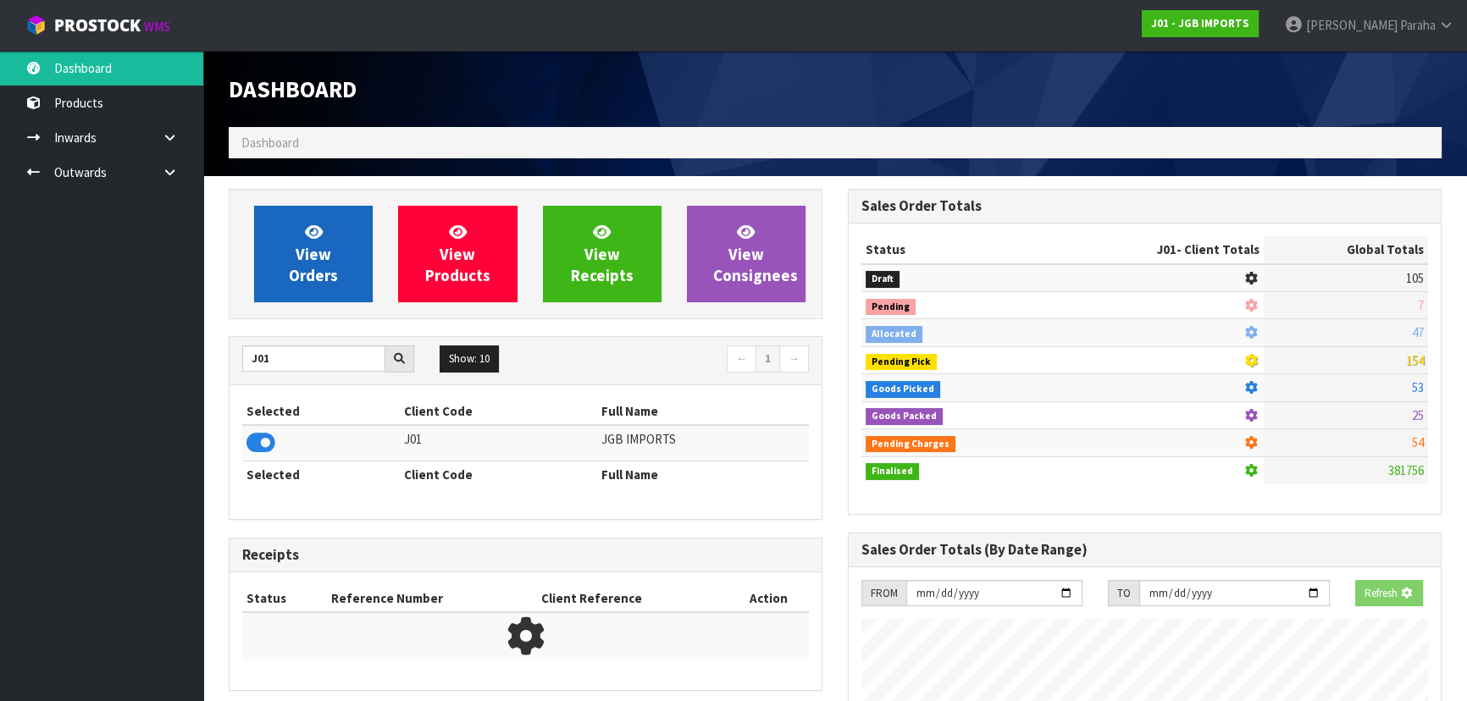
scroll to position [1055, 618]
click at [322, 263] on span "View Orders" at bounding box center [313, 254] width 49 height 64
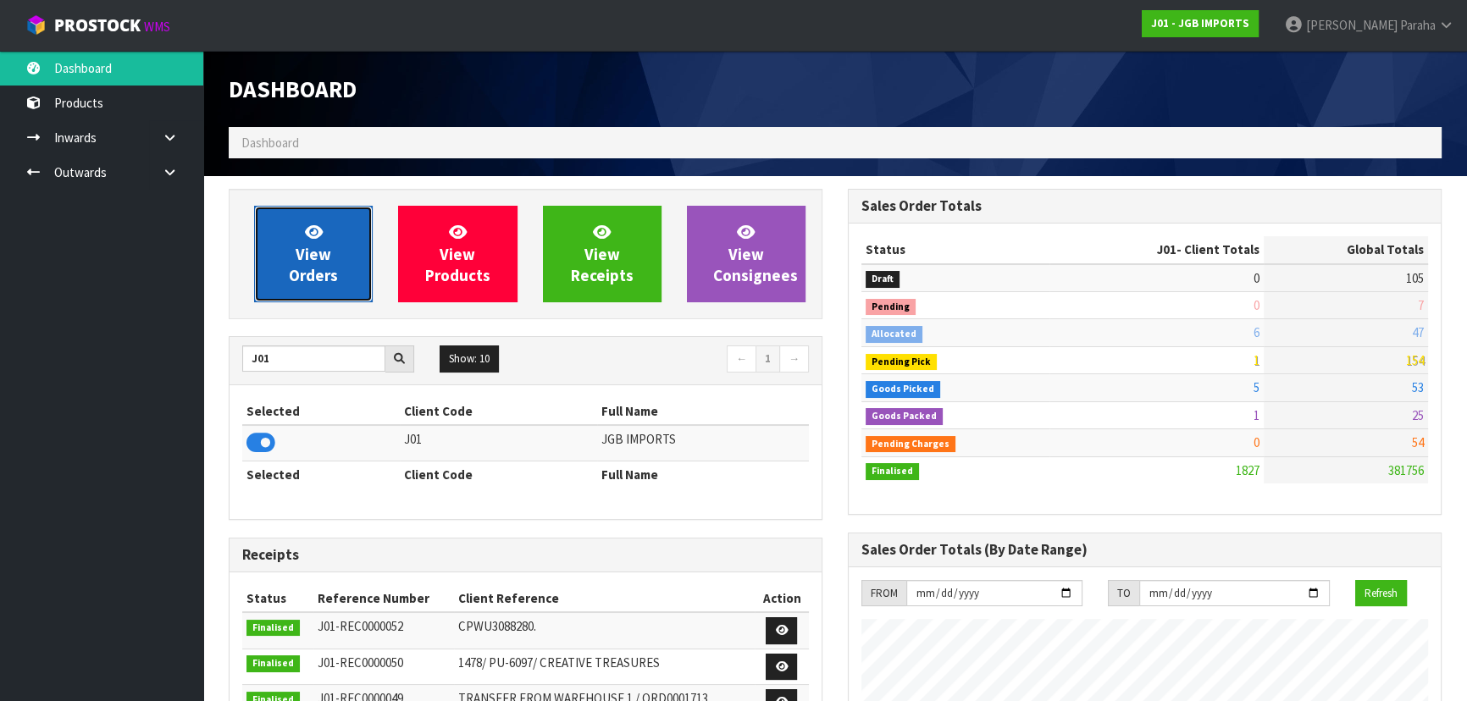
scroll to position [1281, 618]
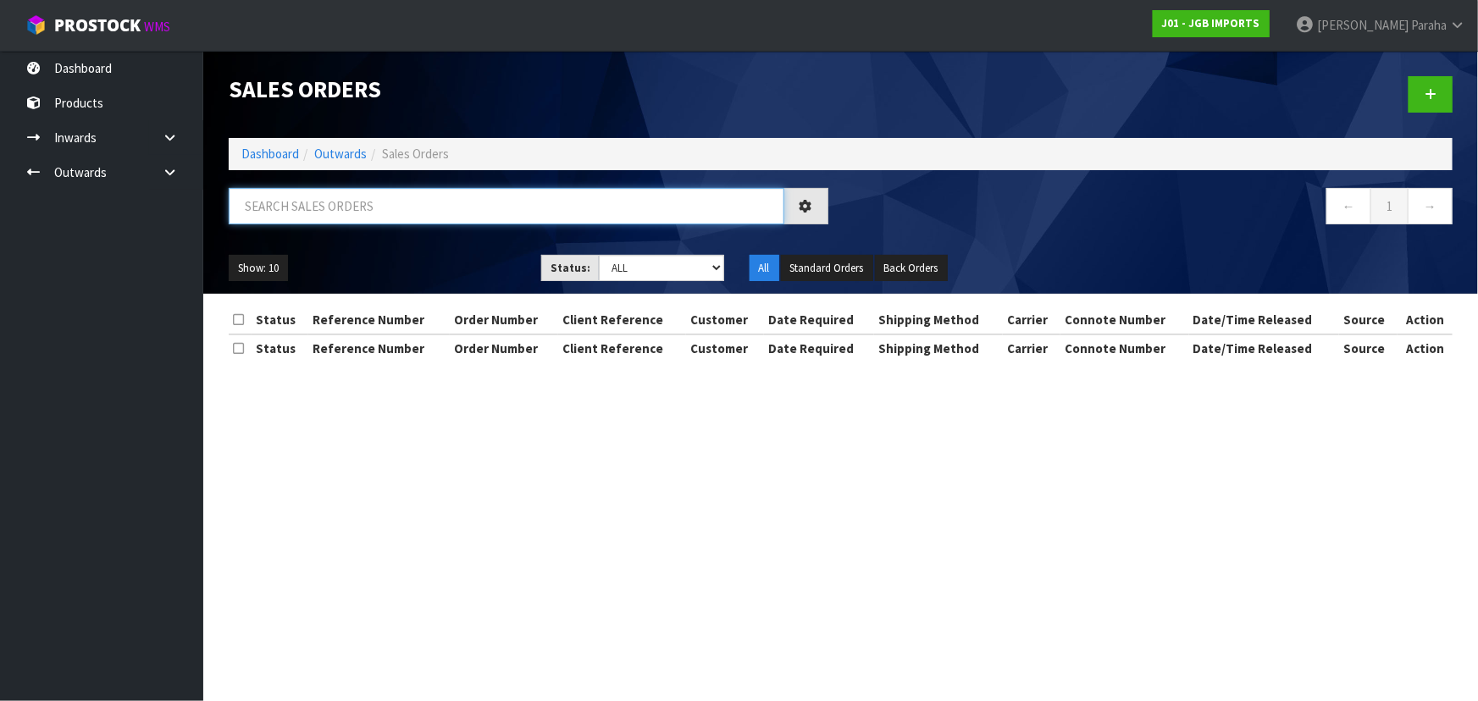
click at [423, 202] on input "text" at bounding box center [507, 206] width 556 height 36
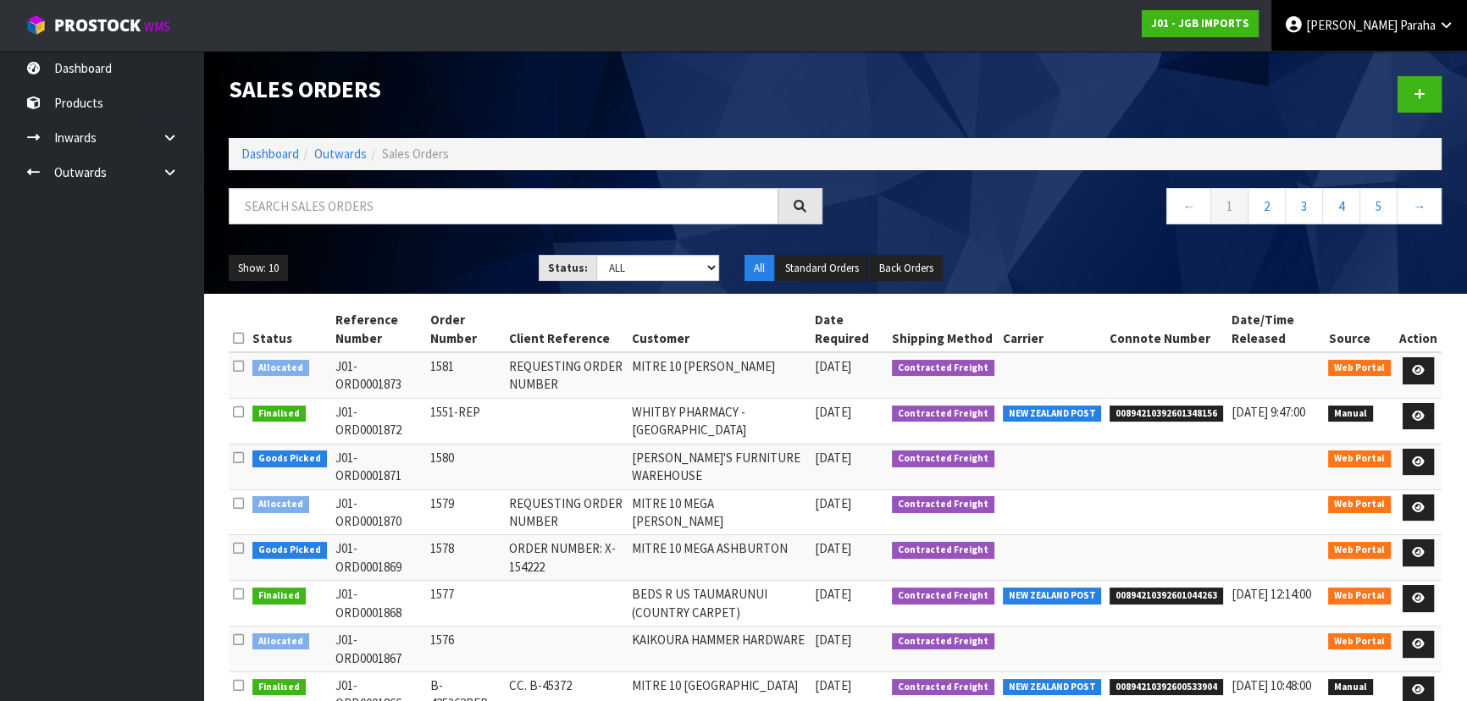
click at [1412, 24] on span "Paraha" at bounding box center [1418, 25] width 36 height 16
click at [1385, 68] on link "Logout" at bounding box center [1399, 67] width 134 height 23
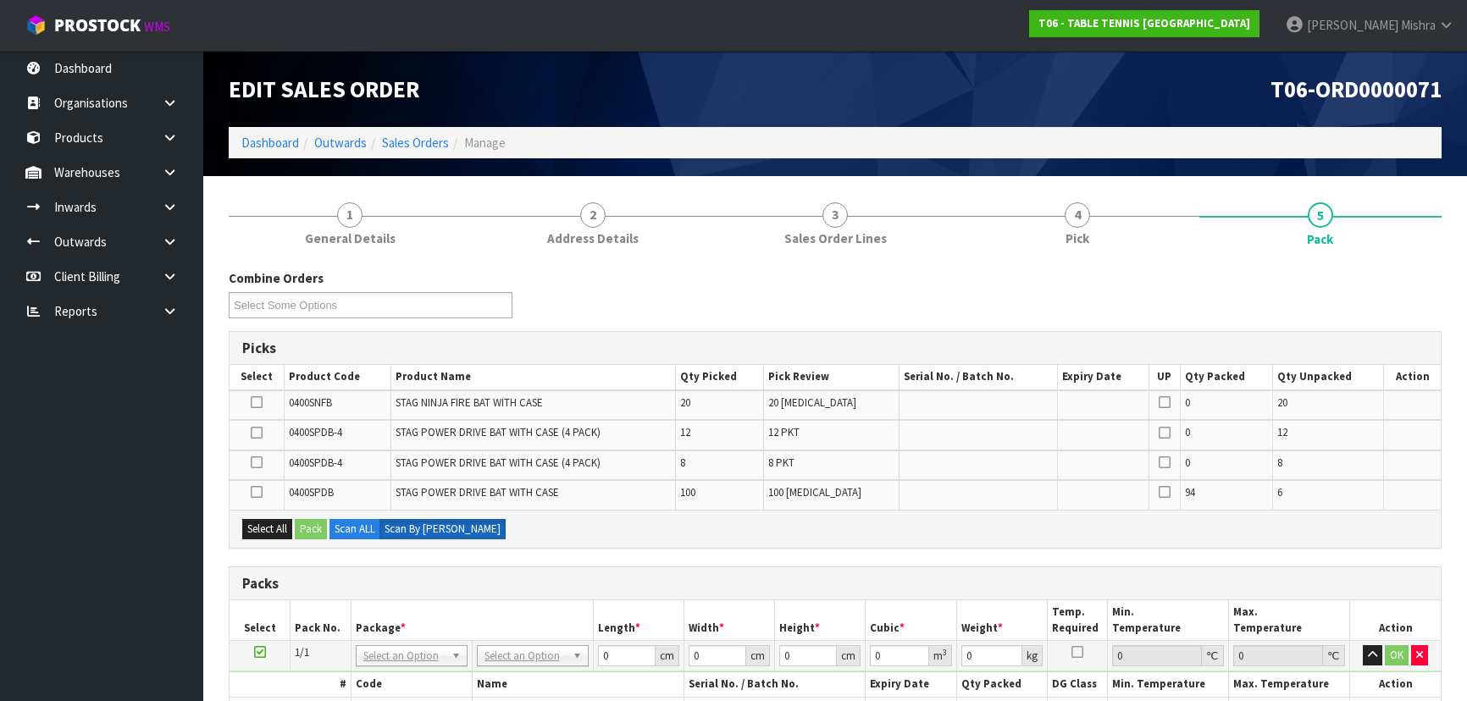
scroll to position [153, 0]
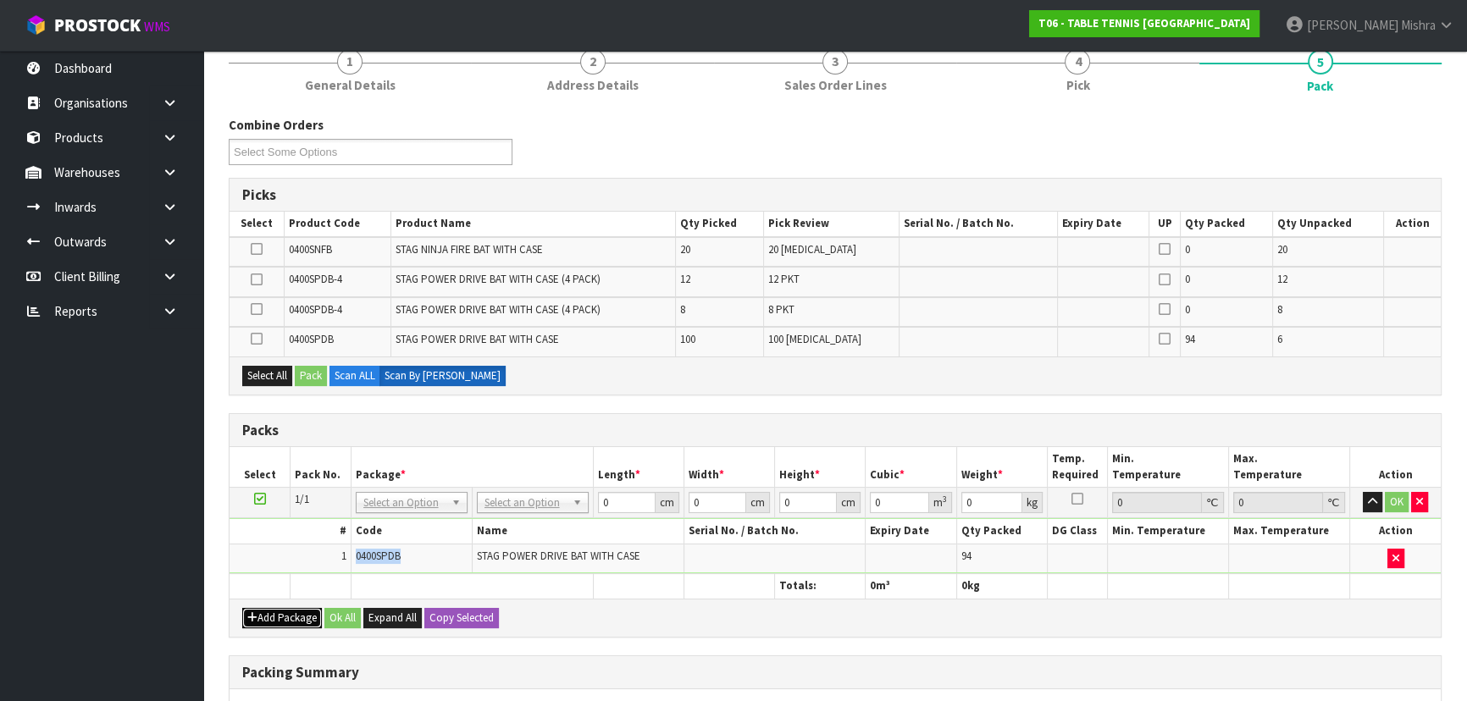
click at [284, 619] on button "Add Package" at bounding box center [282, 618] width 80 height 20
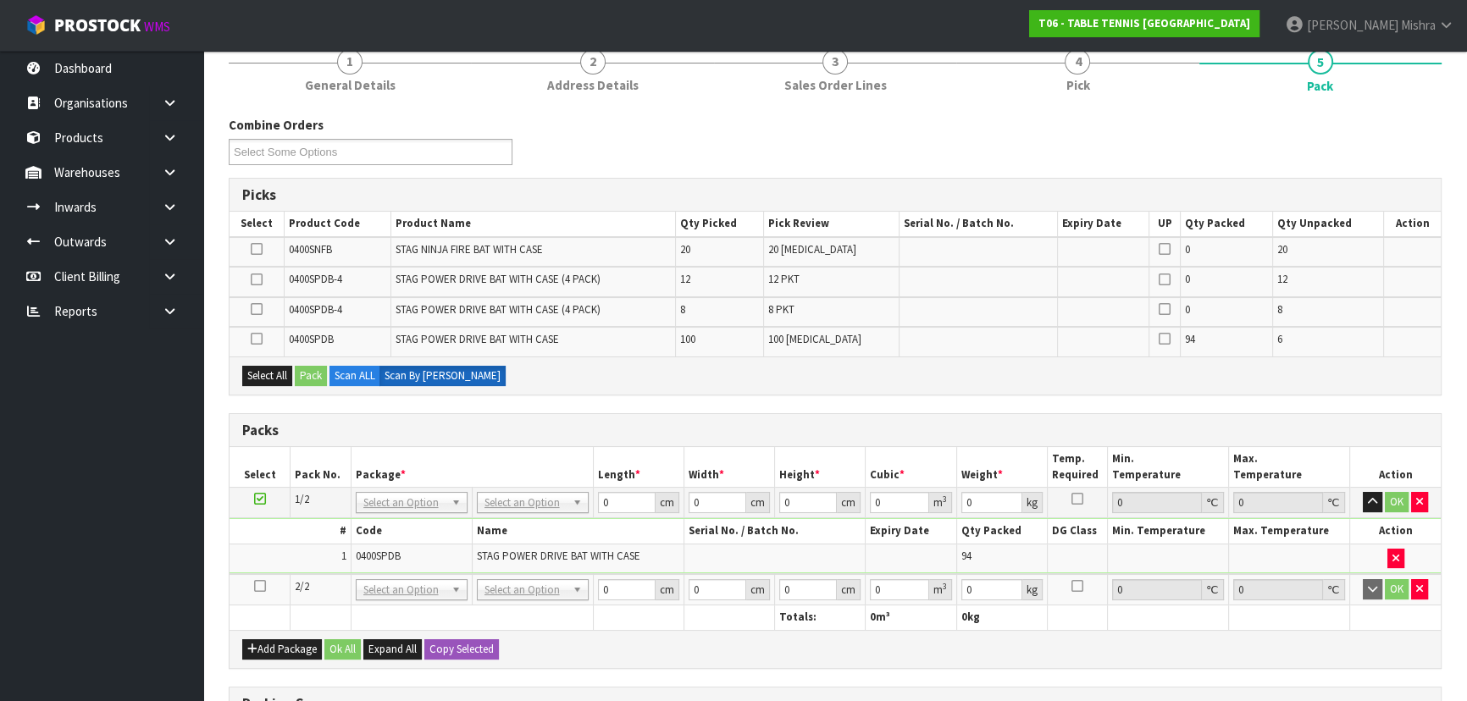
click at [257, 586] on icon at bounding box center [260, 586] width 12 height 1
click at [1399, 560] on button "button" at bounding box center [1396, 559] width 17 height 20
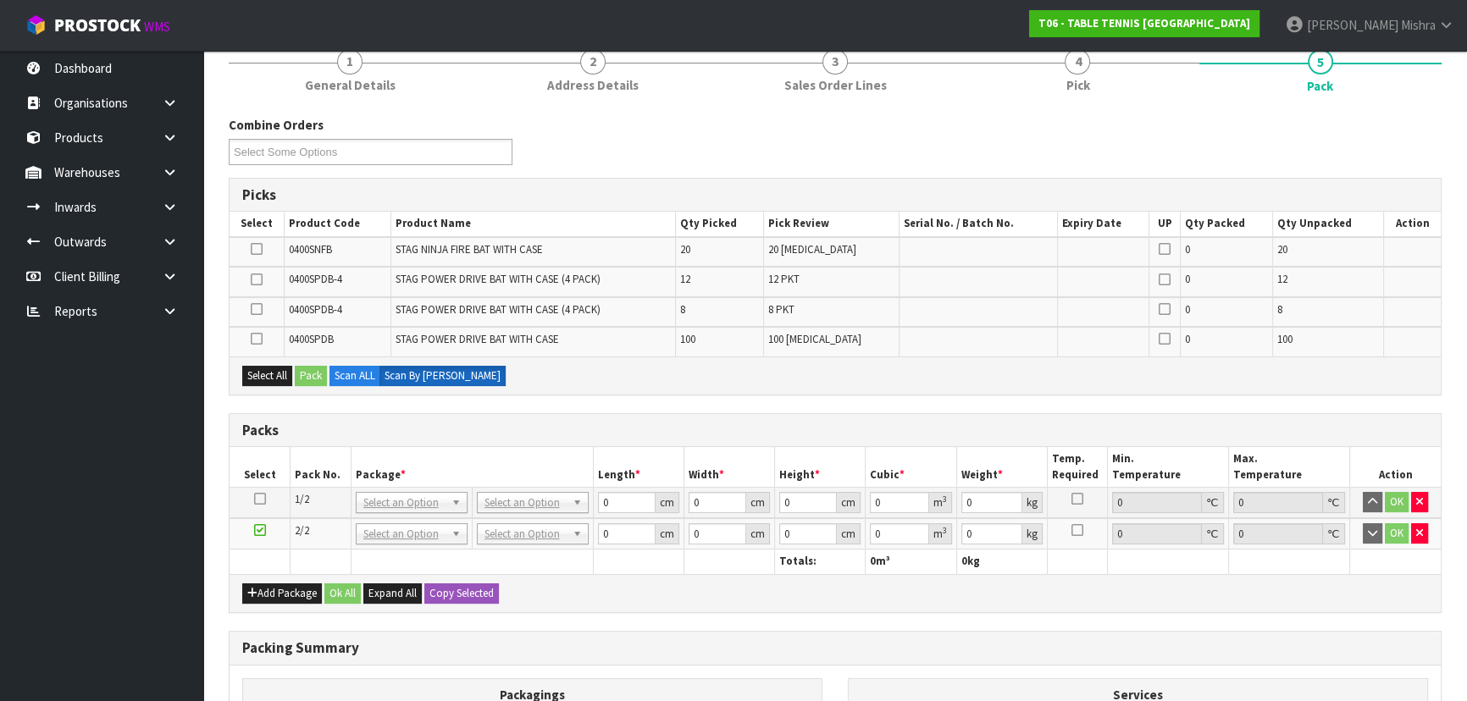
click at [253, 492] on td at bounding box center [260, 503] width 61 height 31
click at [258, 499] on icon at bounding box center [260, 499] width 12 height 1
click at [260, 340] on icon at bounding box center [257, 339] width 12 height 1
click at [0, 0] on input "checkbox" at bounding box center [0, 0] width 0 height 0
click at [1419, 502] on icon "button" at bounding box center [1419, 501] width 7 height 11
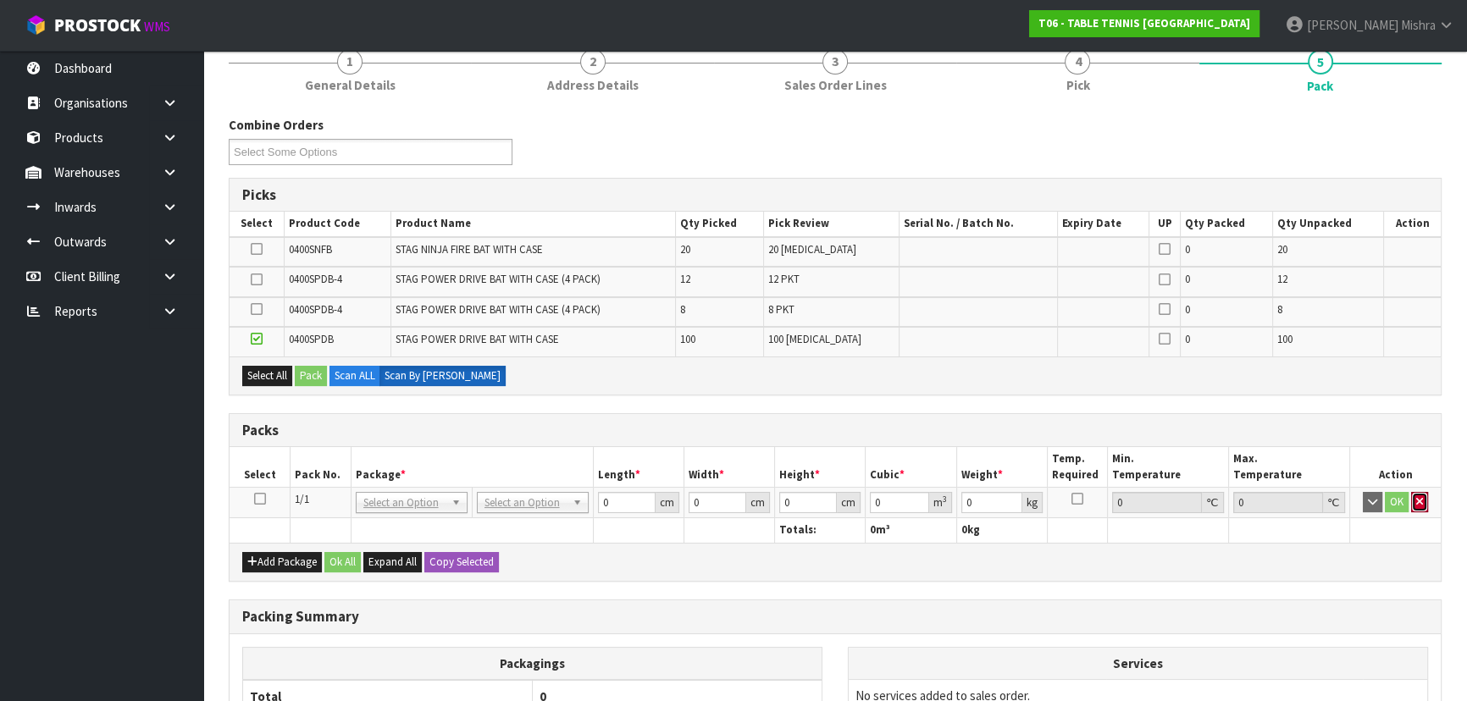
click at [1419, 502] on icon "button" at bounding box center [1419, 501] width 7 height 11
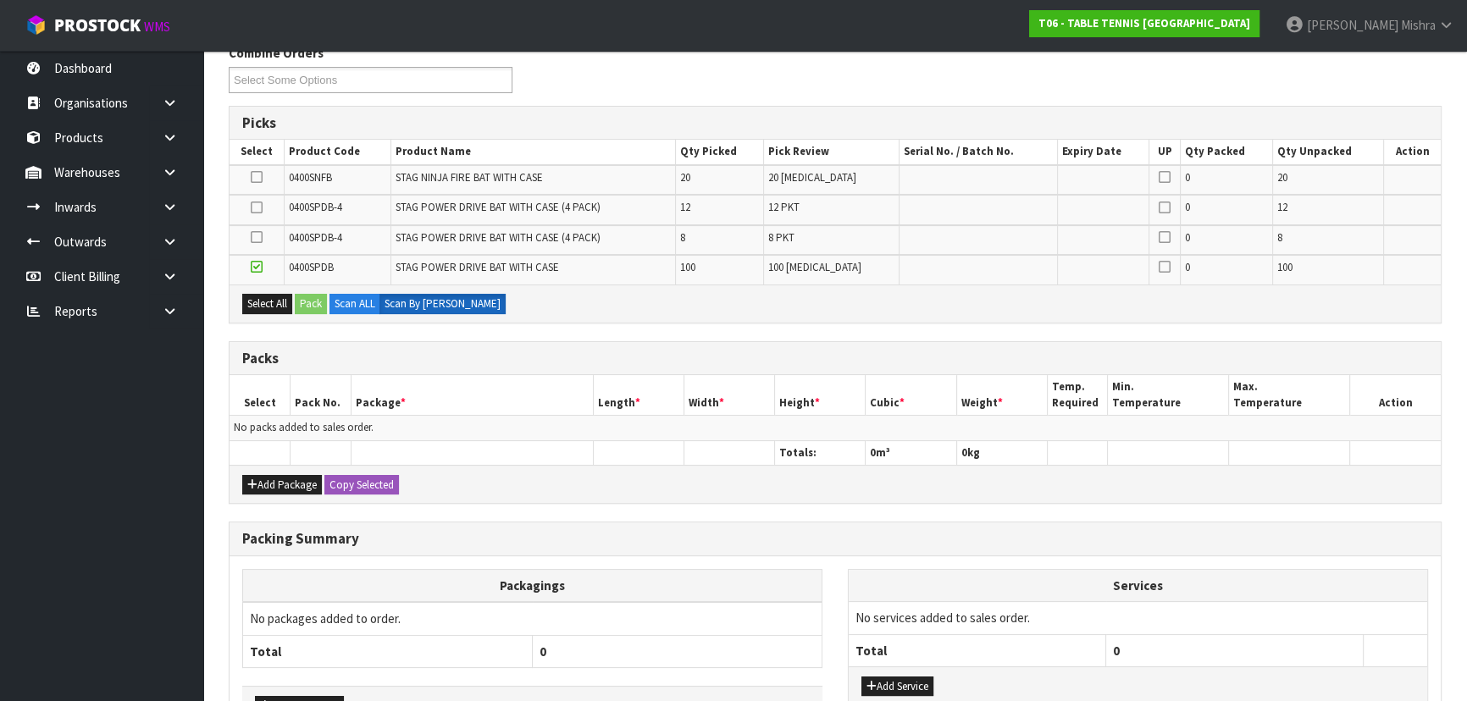
scroll to position [337, 0]
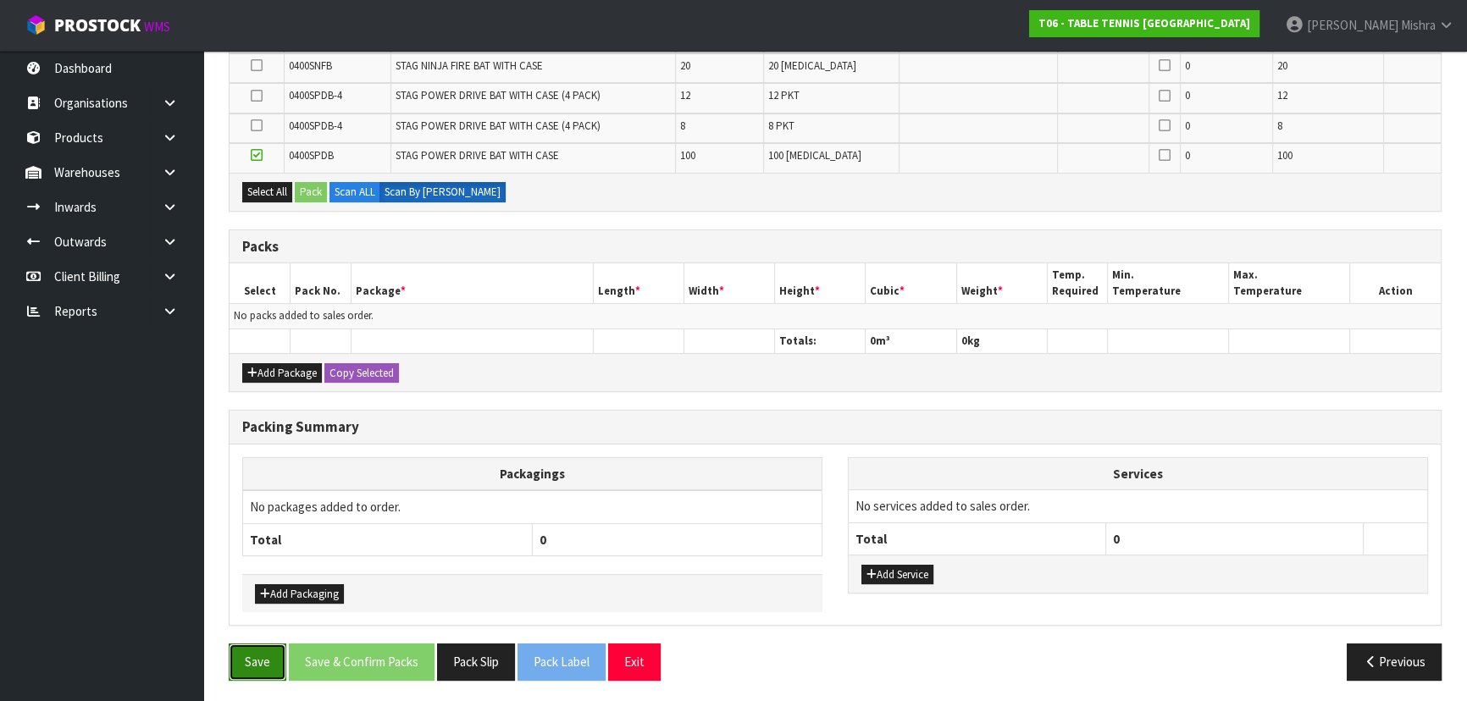
click at [258, 669] on button "Save" at bounding box center [258, 662] width 58 height 36
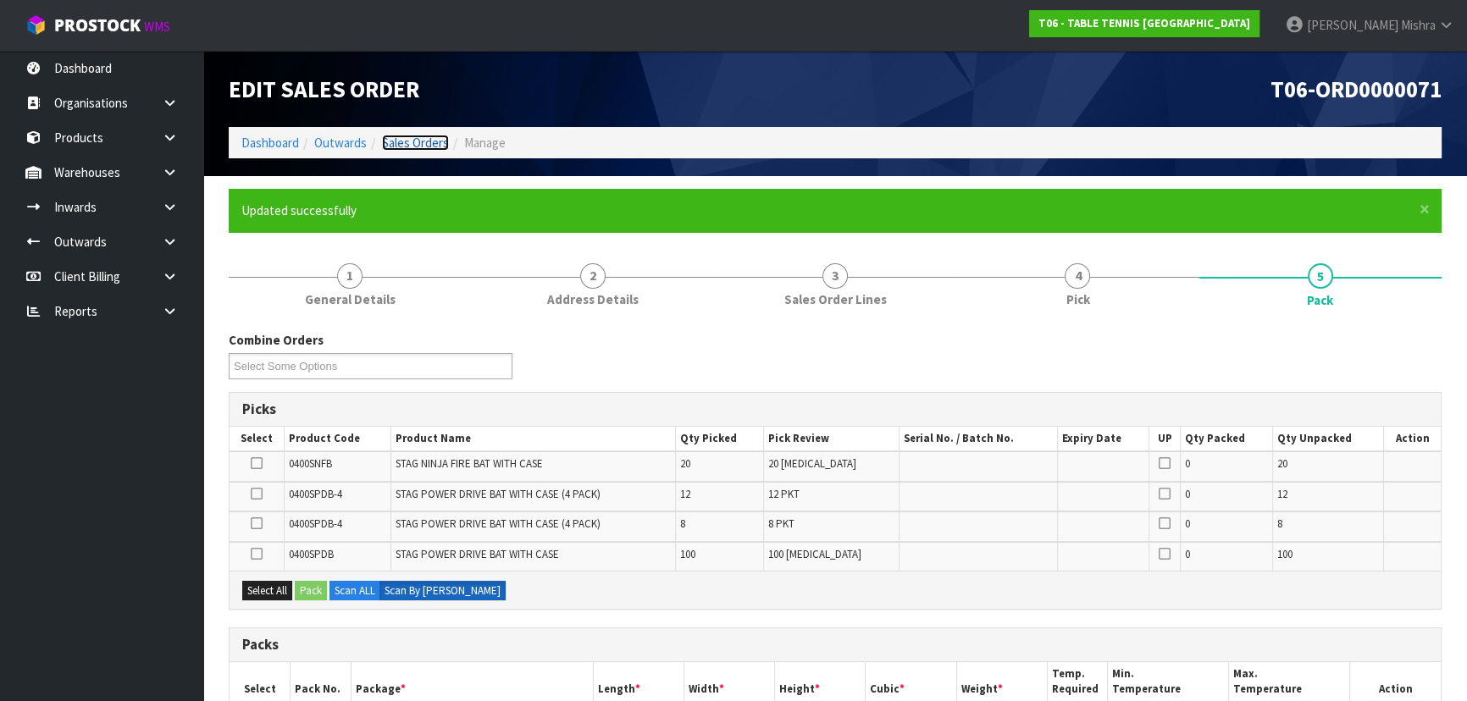
click at [425, 140] on link "Sales Orders" at bounding box center [415, 143] width 67 height 16
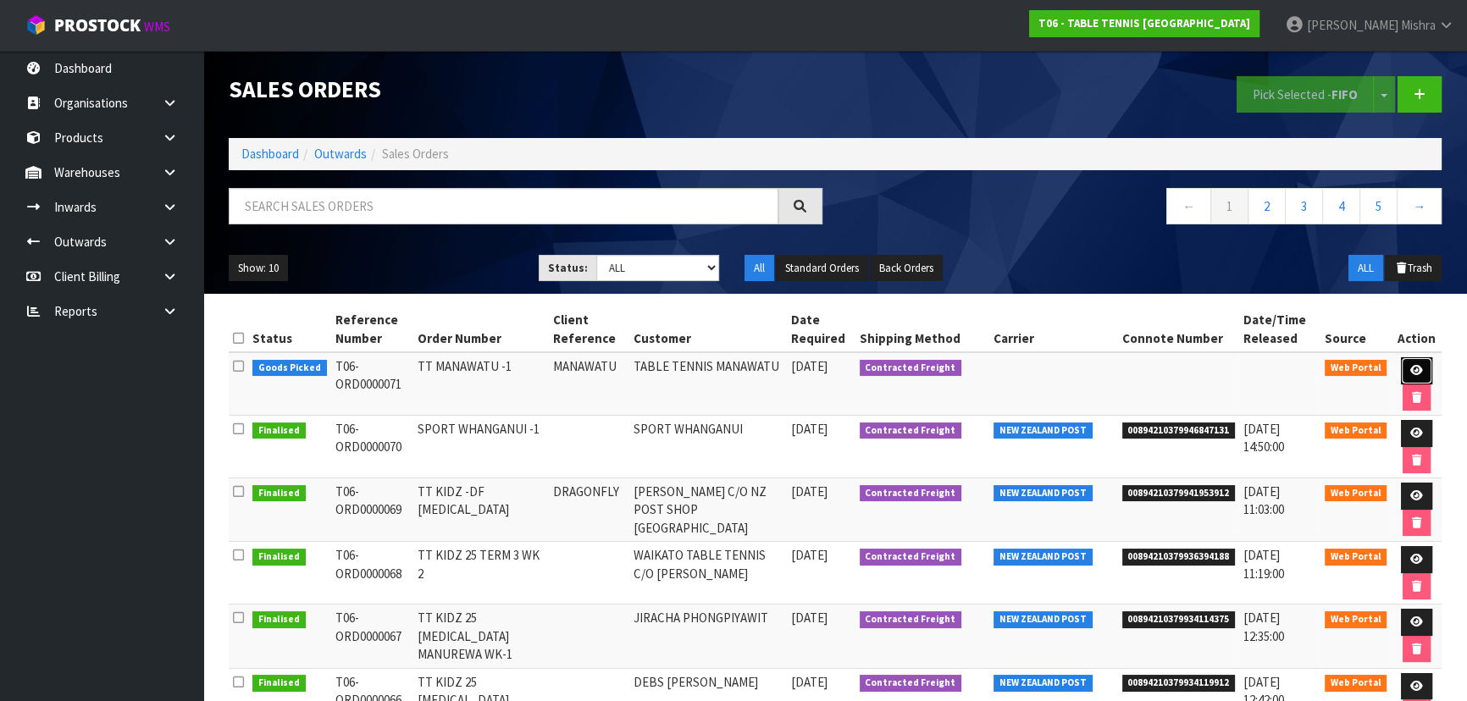
click at [1412, 368] on icon at bounding box center [1416, 370] width 13 height 11
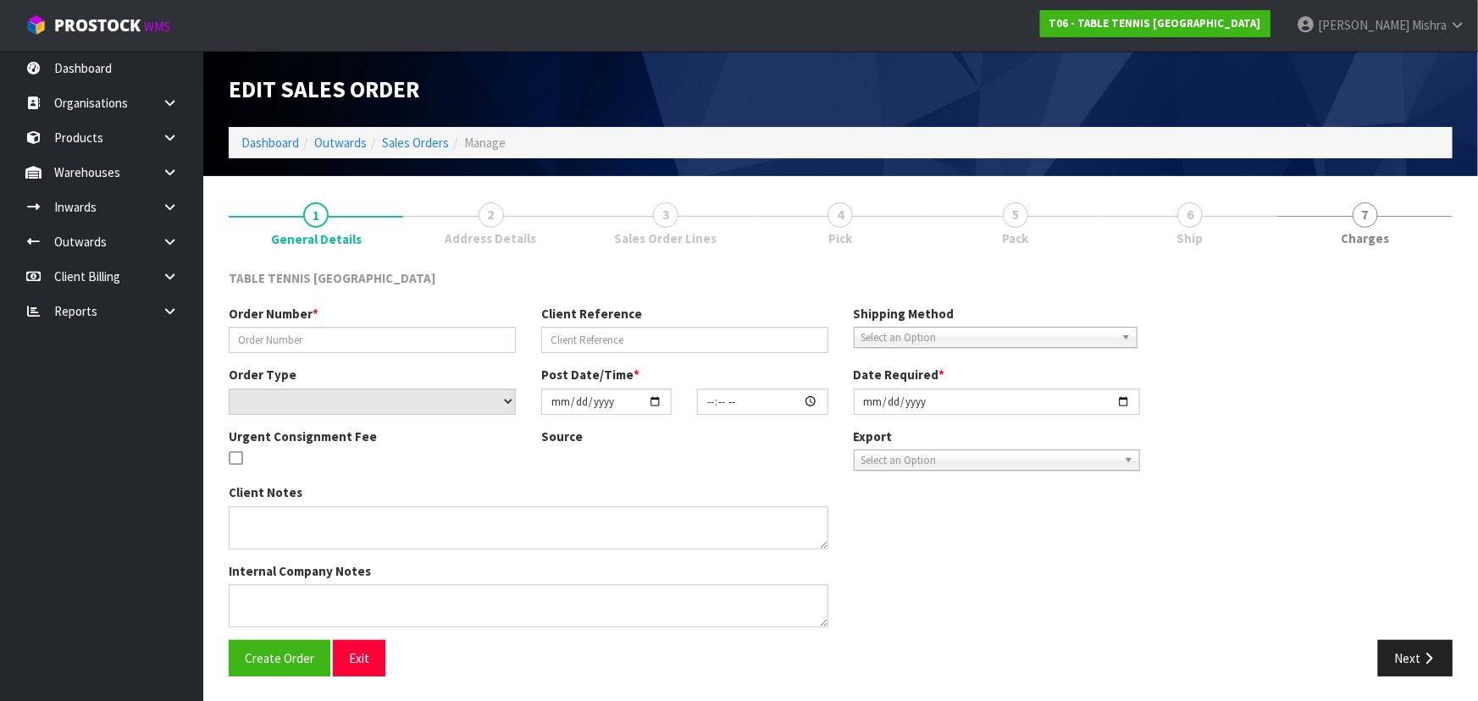
type input "TT MANAWATU -1"
type input "MANAWATU"
select select "number:0"
type input "2025-09-17"
type input "23:51:00.000"
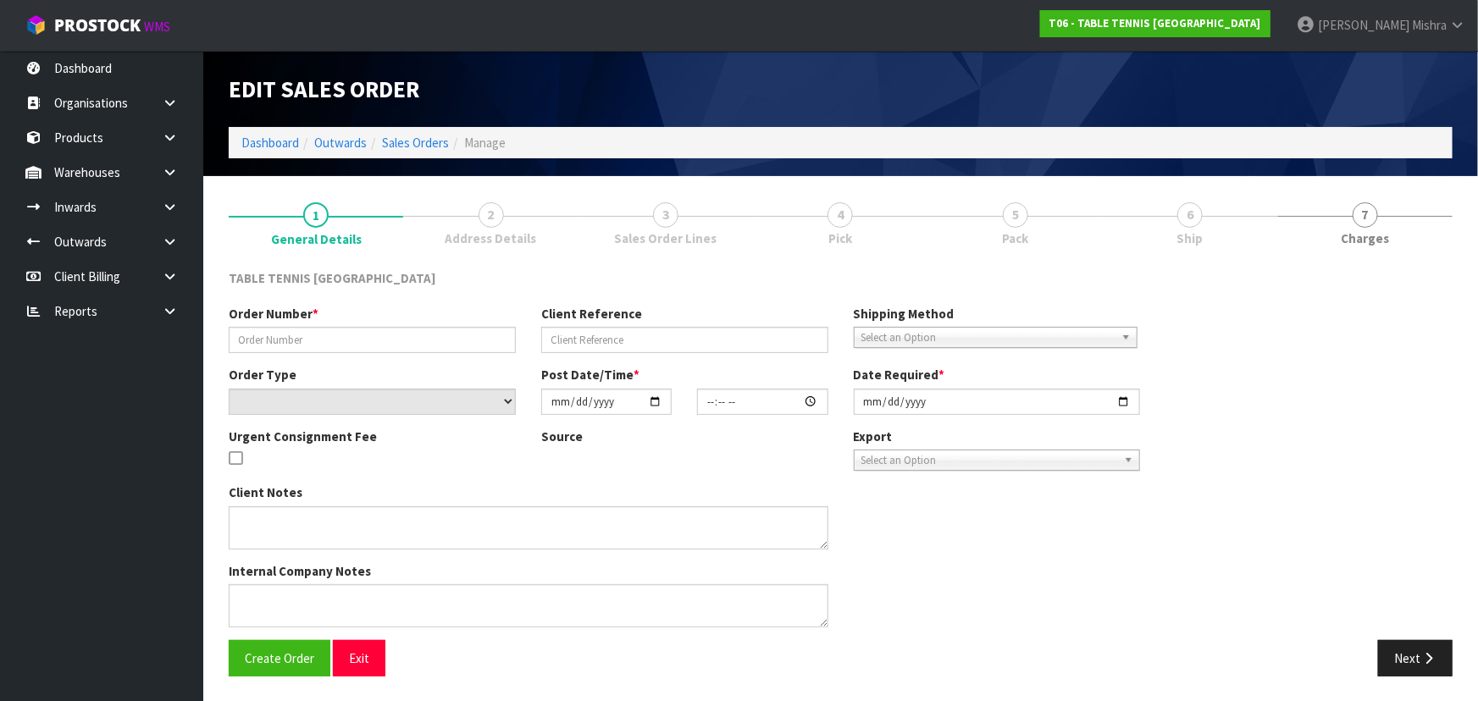
type input "2025-09-18"
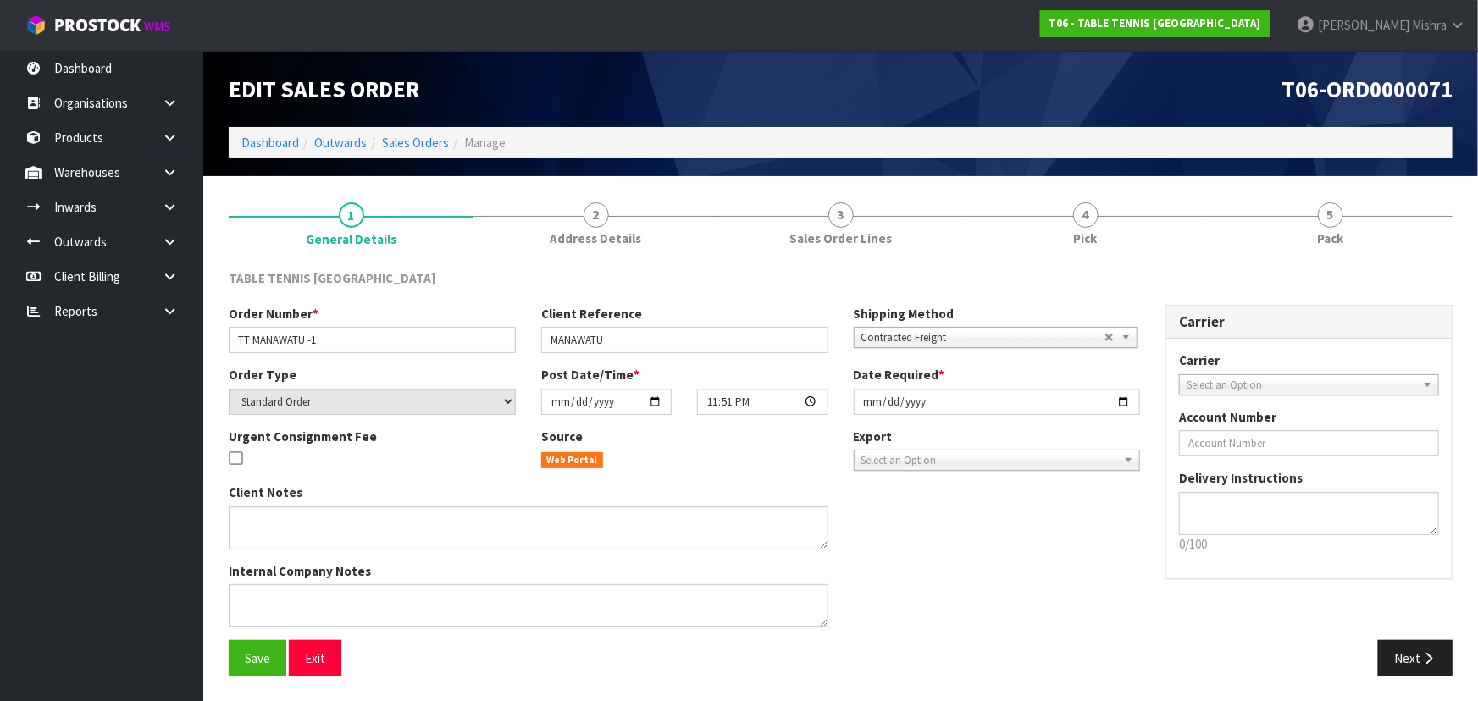
click at [1190, 221] on link "4 Pick" at bounding box center [1085, 222] width 245 height 67
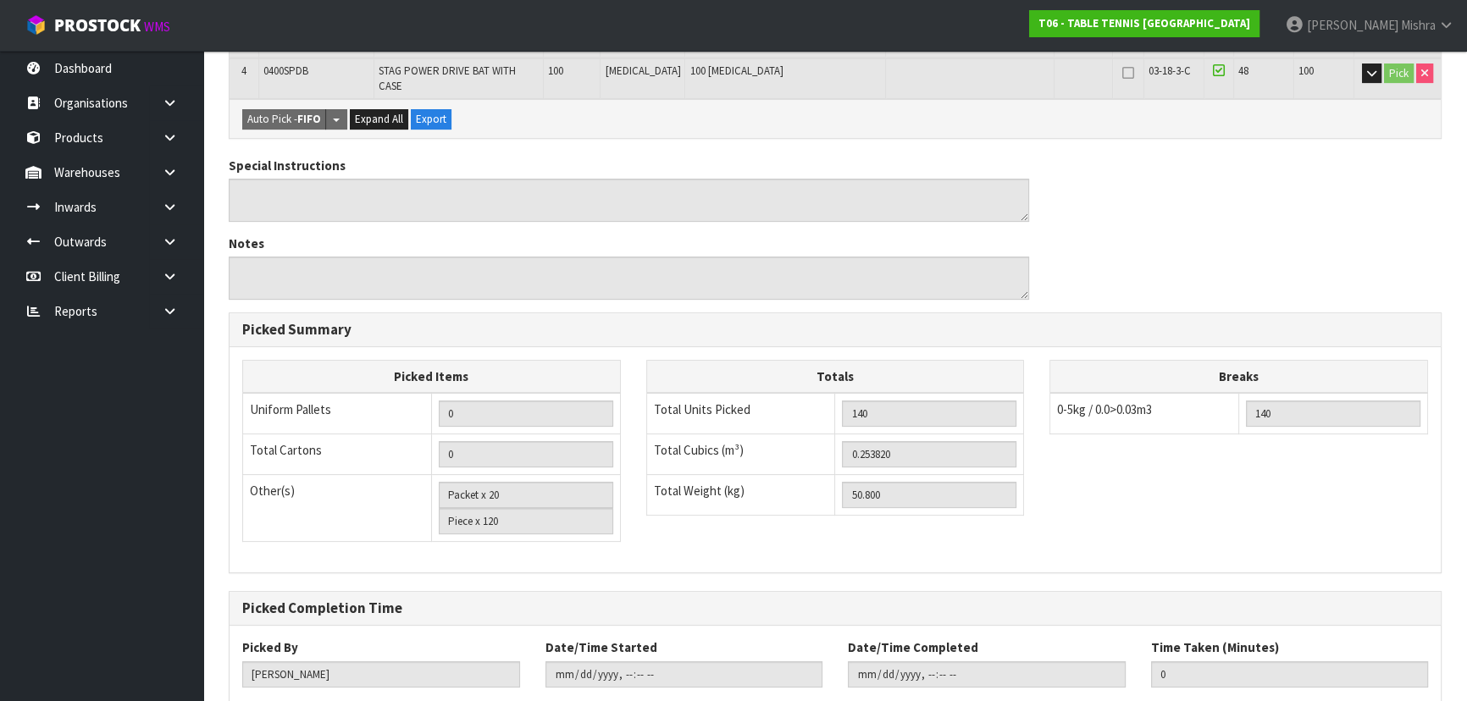
scroll to position [551, 0]
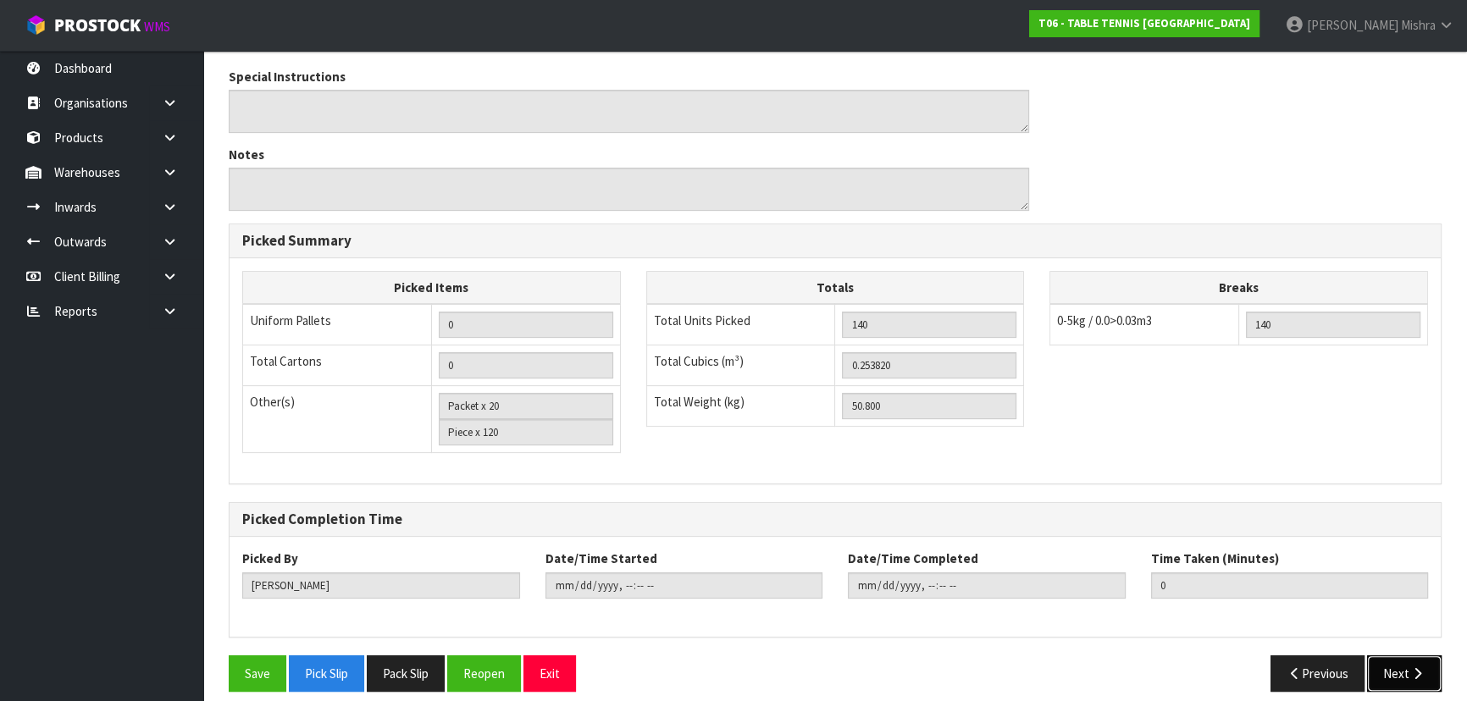
click at [1412, 668] on icon "button" at bounding box center [1418, 674] width 16 height 13
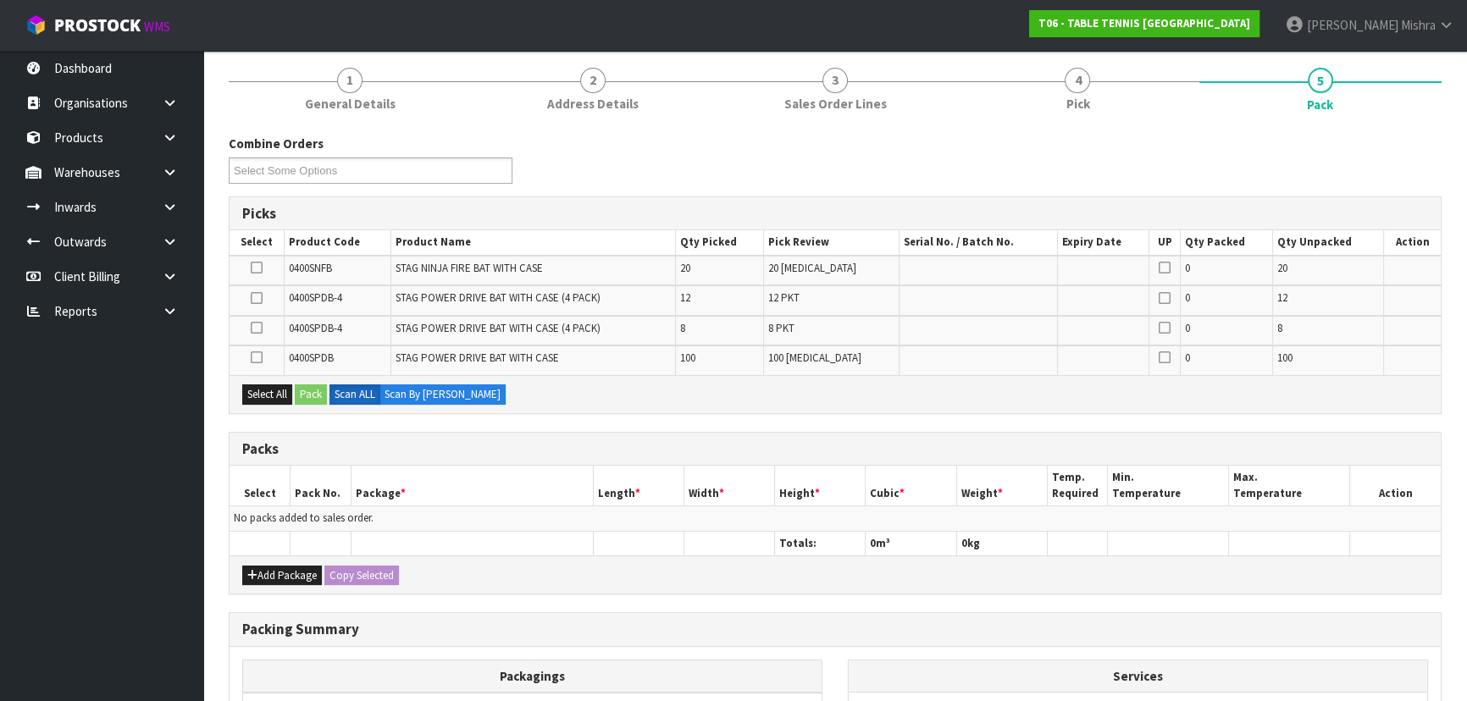
scroll to position [307, 0]
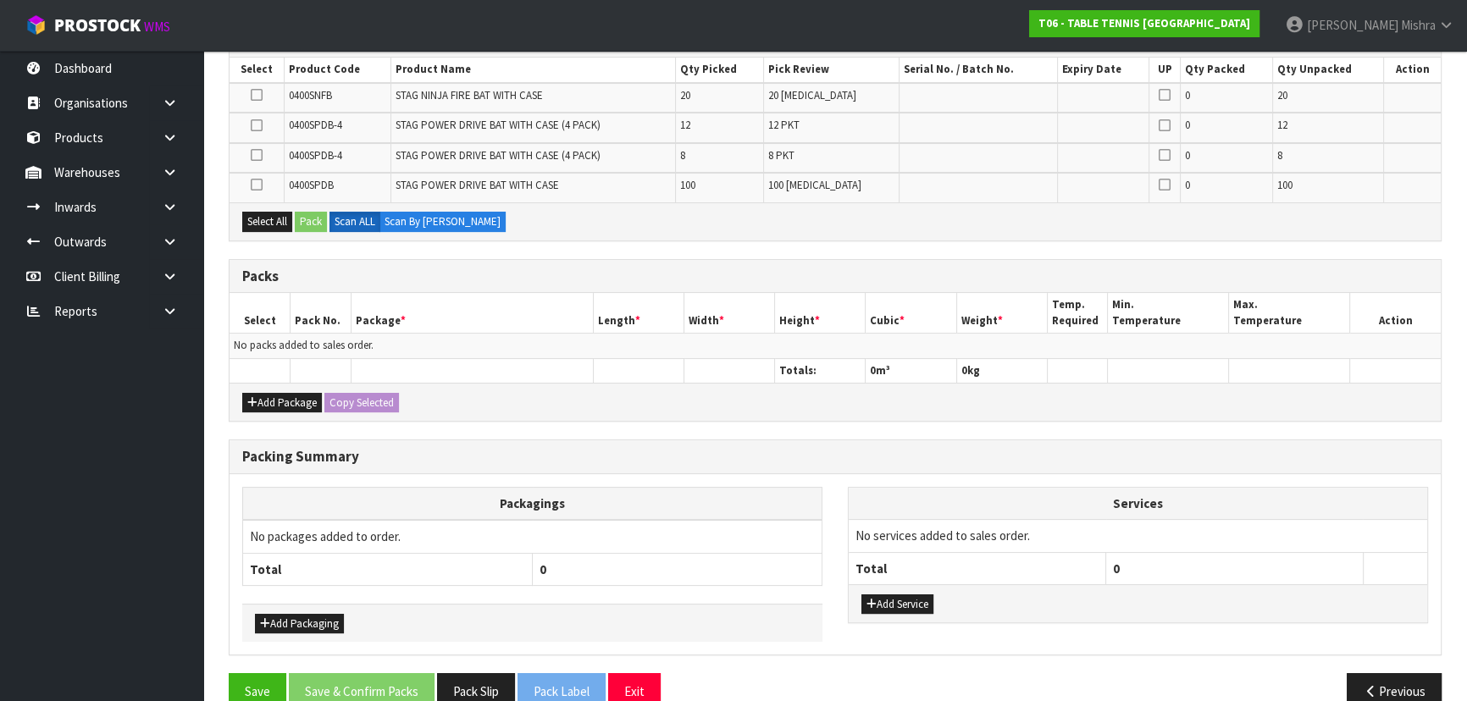
click at [271, 383] on div "Add Package Copy Selected" at bounding box center [835, 402] width 1211 height 38
click at [272, 396] on button "Add Package" at bounding box center [282, 403] width 80 height 20
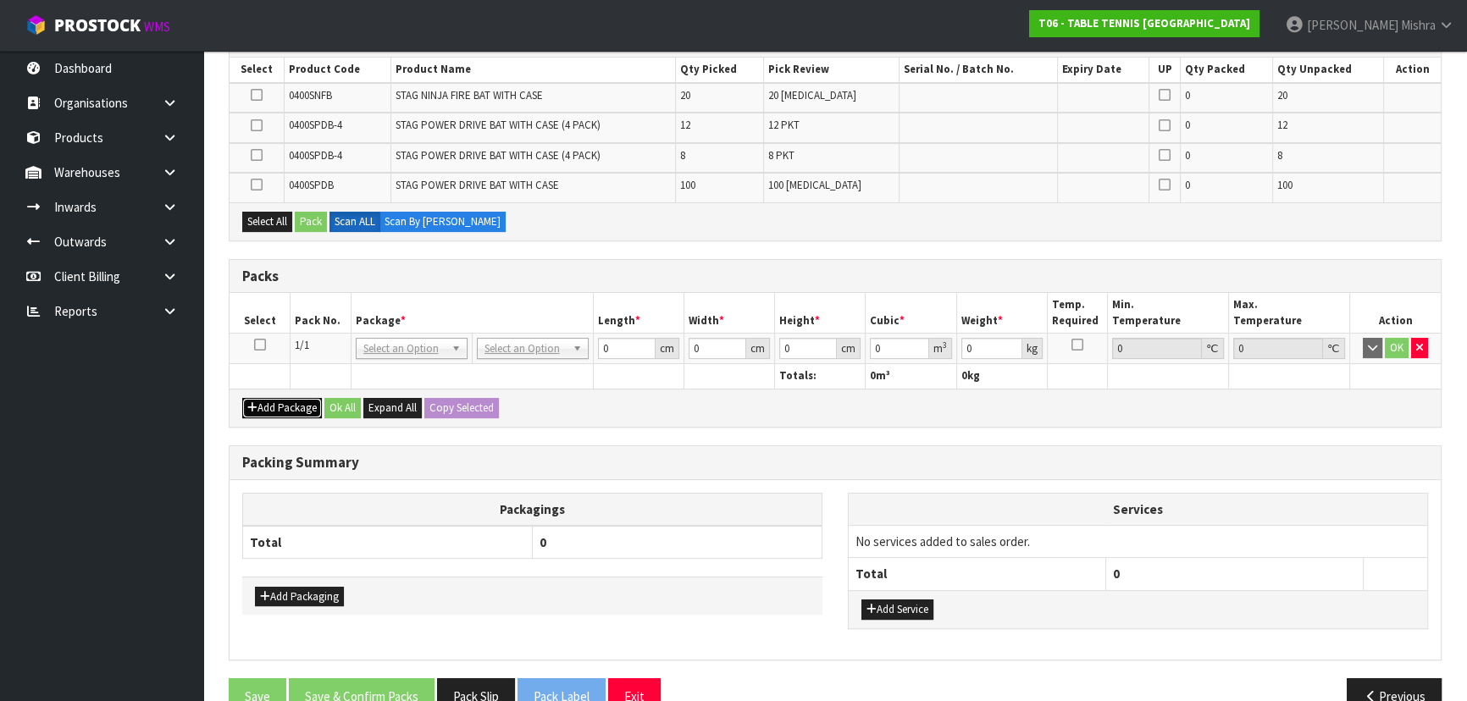
click at [272, 398] on button "Add Package" at bounding box center [282, 408] width 80 height 20
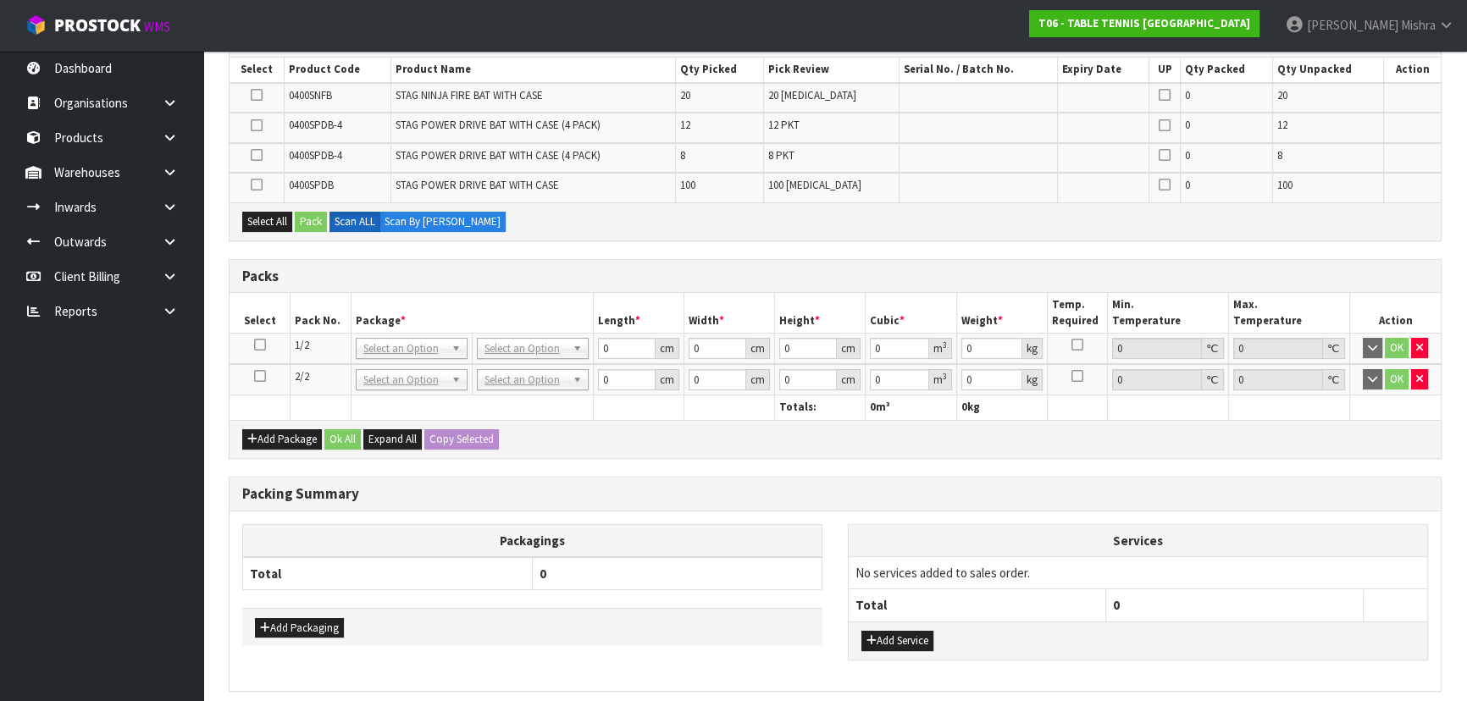
click at [263, 345] on icon at bounding box center [260, 345] width 12 height 1
drag, startPoint x: 256, startPoint y: 180, endPoint x: 295, endPoint y: 202, distance: 44.3
click at [258, 185] on icon at bounding box center [257, 185] width 12 height 1
click at [0, 0] on input "checkbox" at bounding box center [0, 0] width 0 height 0
click at [311, 224] on button "Pack" at bounding box center [311, 222] width 32 height 20
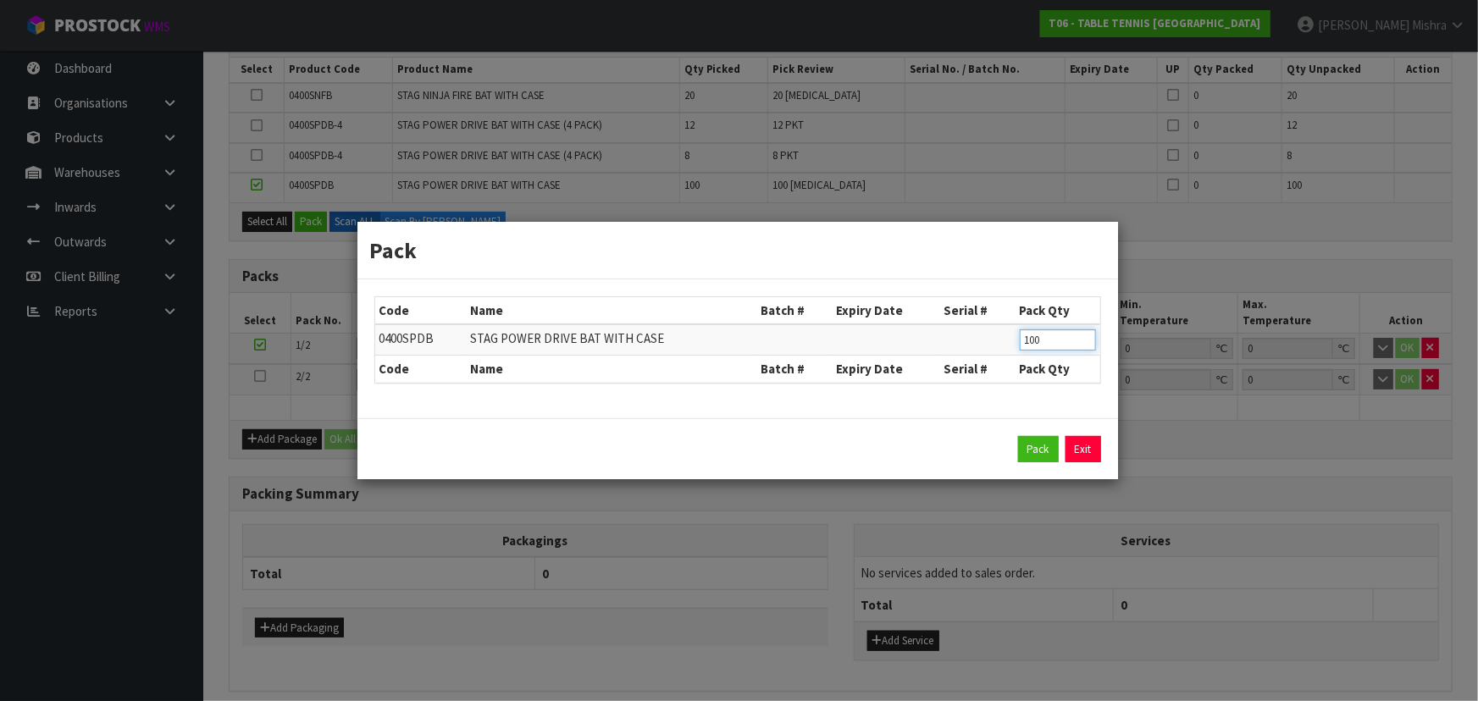
drag, startPoint x: 1065, startPoint y: 341, endPoint x: 778, endPoint y: 368, distance: 288.4
click at [780, 368] on table "Code Name Batch # Expiry Date Serial # Pack Qty 0400SPDB STAG POWER DRIVE BAT W…" at bounding box center [737, 340] width 725 height 86
type input "88"
click at [1057, 444] on button "Pack" at bounding box center [1038, 449] width 41 height 27
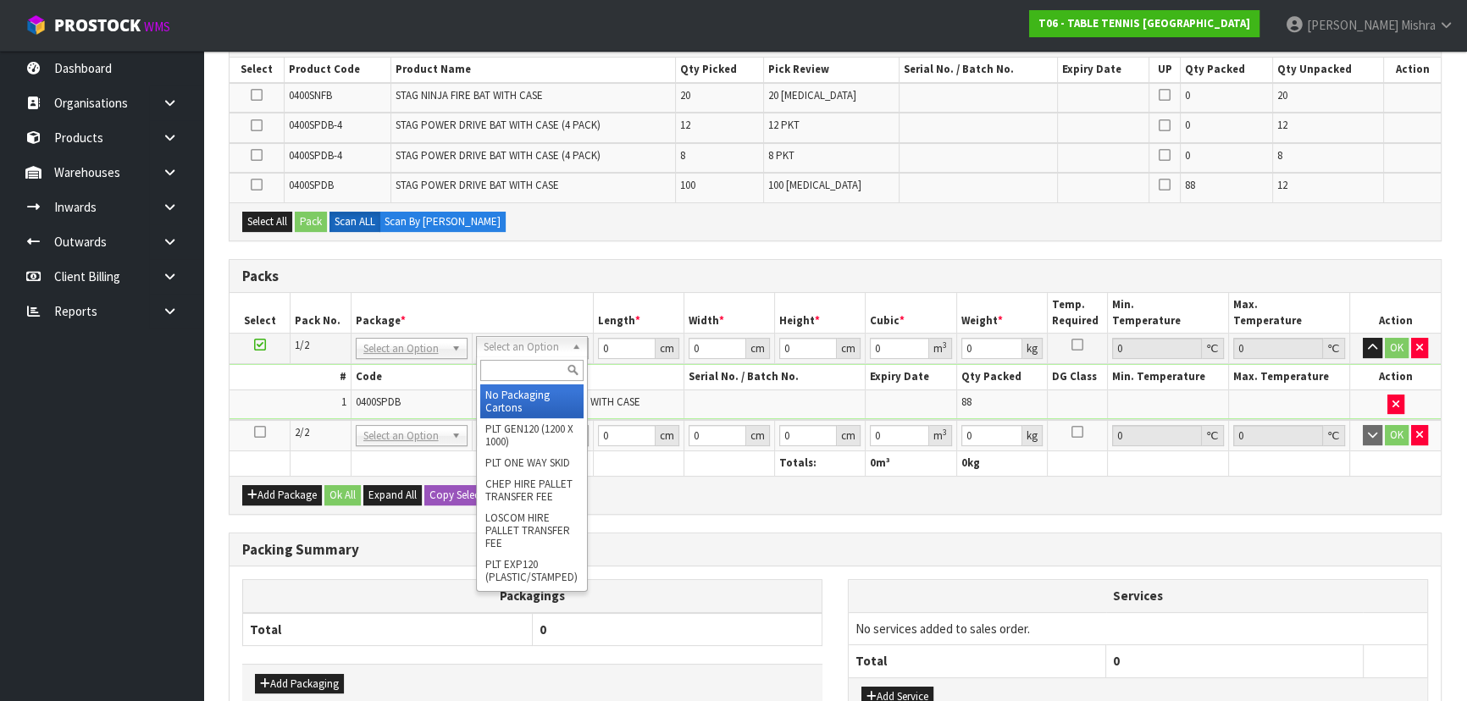
click at [497, 365] on input "text" at bounding box center [531, 370] width 103 height 21
type input "CTN9"
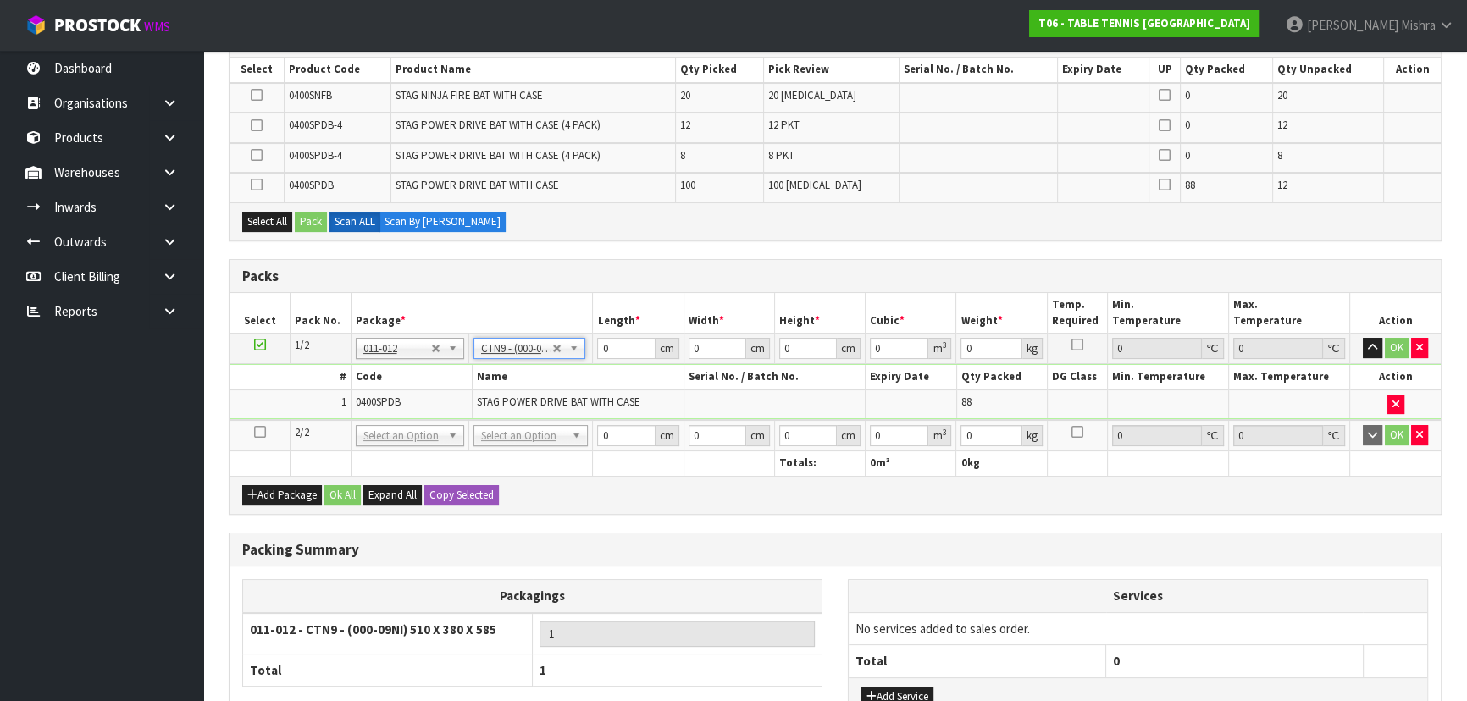
type input "51"
type input "38"
type input "58.5"
type input "0.113373"
drag, startPoint x: 993, startPoint y: 347, endPoint x: 827, endPoint y: 368, distance: 167.3
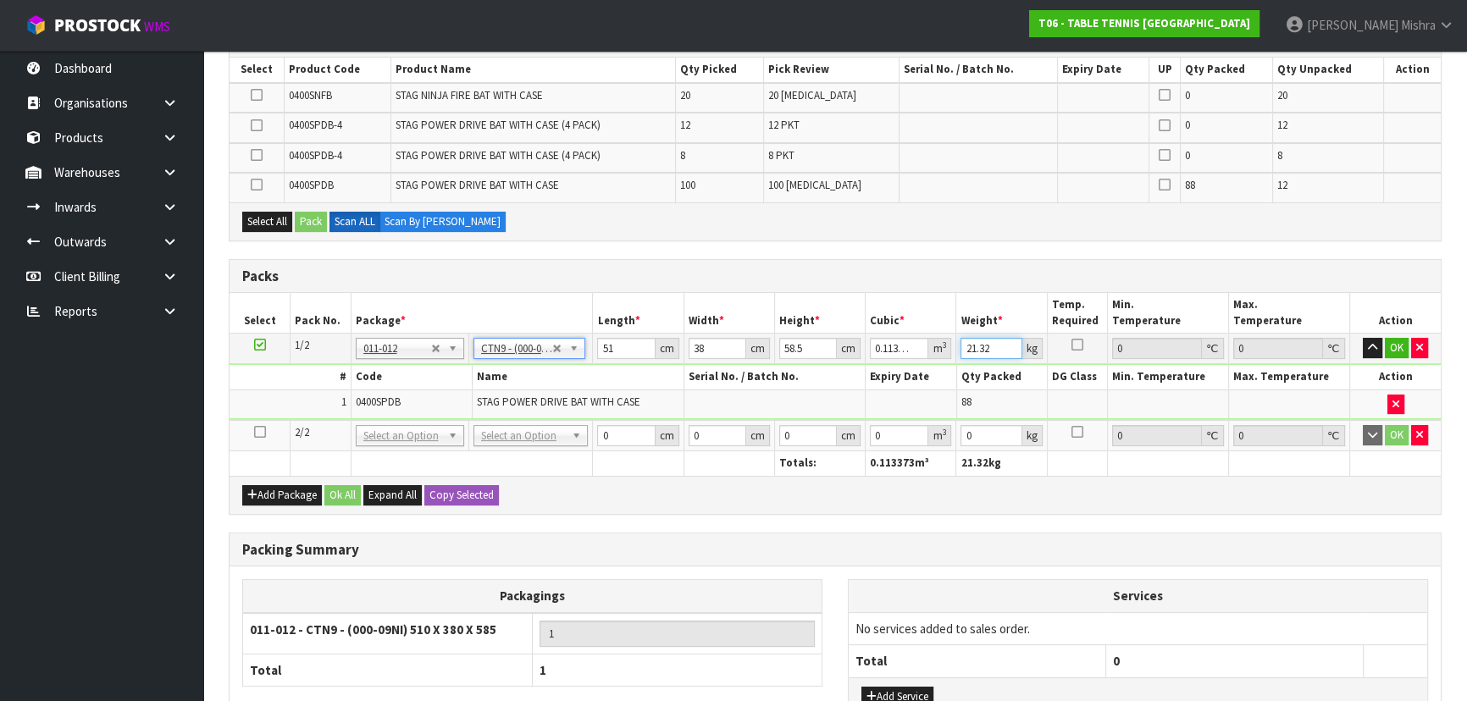
click at [838, 368] on tbody "1/2 NONE 007-001 007-002 007-004 007-009 007-013 007-014 007-015 007-017 007-01…" at bounding box center [835, 377] width 1211 height 86
type input "23"
drag, startPoint x: 627, startPoint y: 338, endPoint x: 351, endPoint y: 347, distance: 276.3
click at [351, 347] on tr "1/2 NONE 007-001 007-002 007-004 007-009 007-013 007-014 007-015 007-017 007-01…" at bounding box center [835, 349] width 1211 height 30
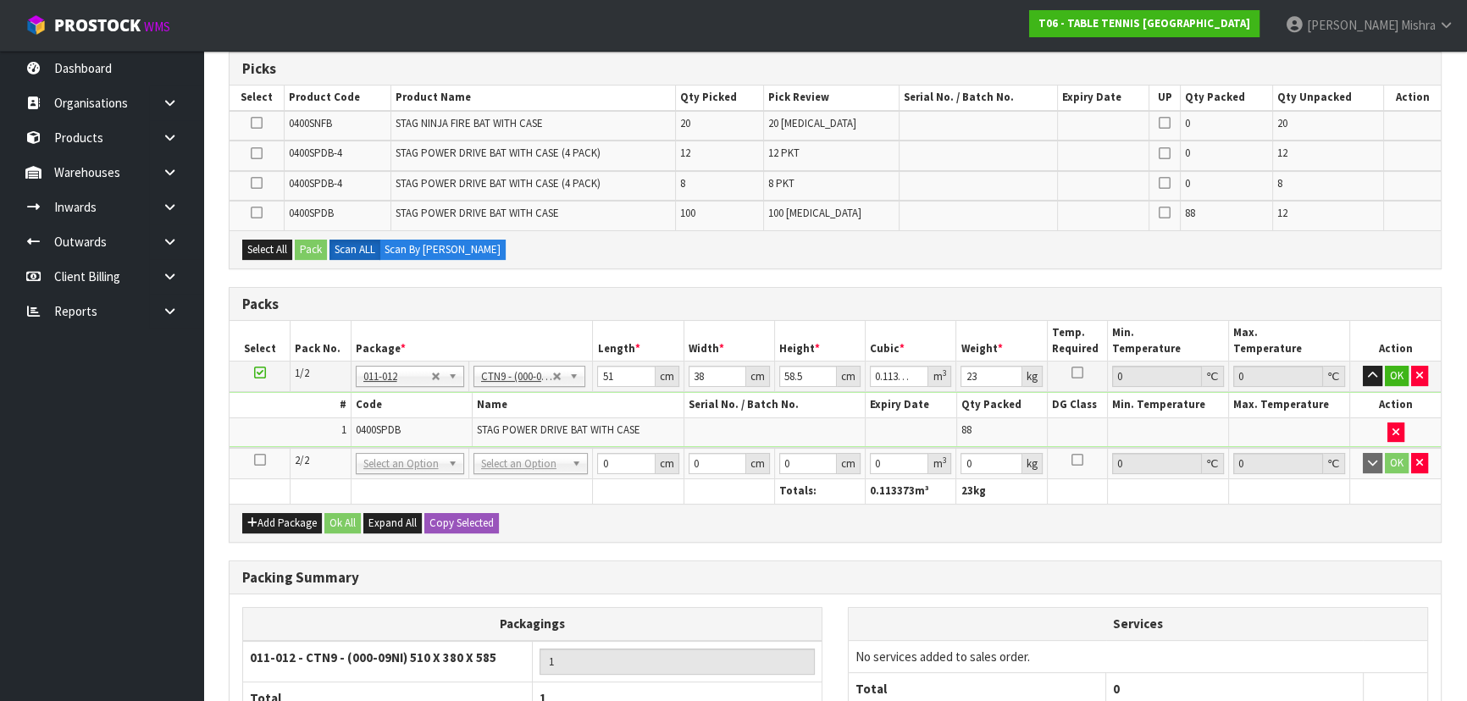
scroll to position [206, 0]
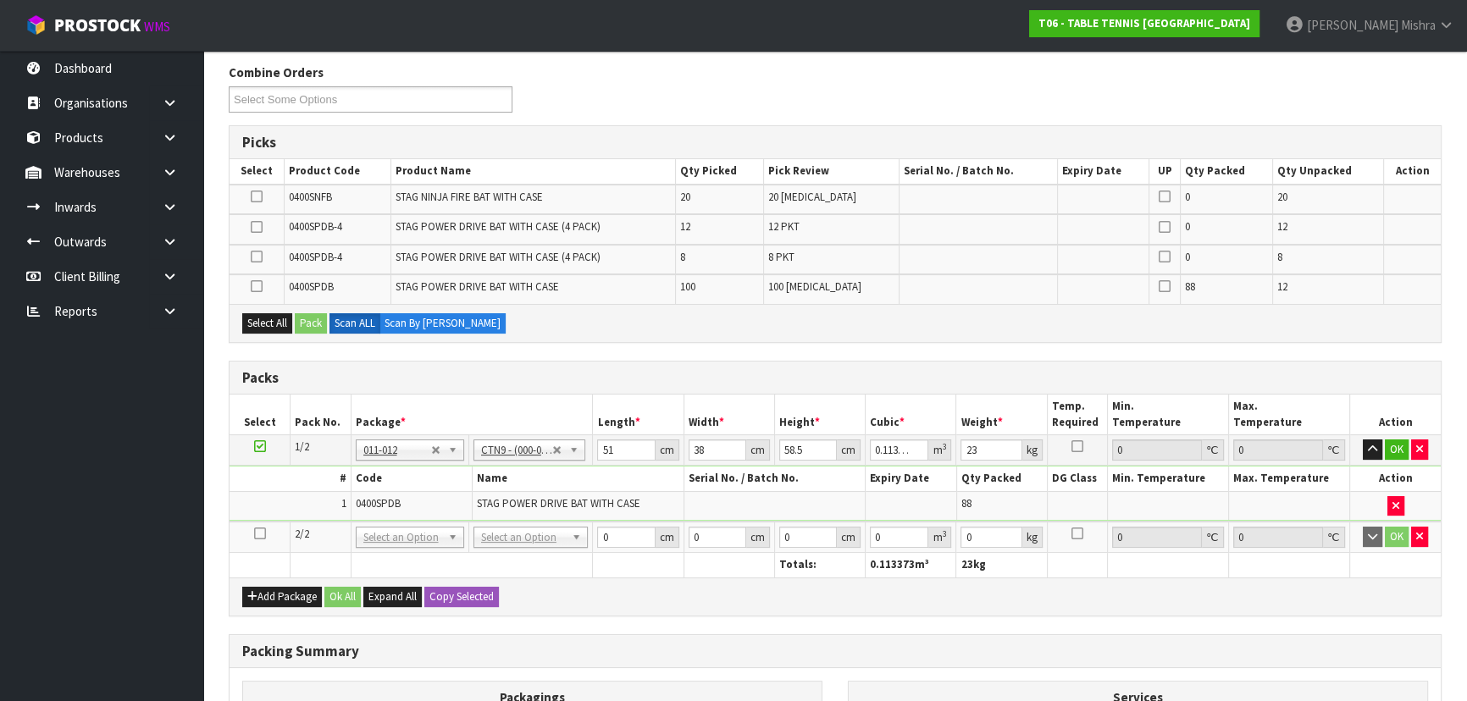
click at [254, 534] on icon at bounding box center [260, 534] width 12 height 1
click at [254, 286] on icon at bounding box center [257, 286] width 12 height 1
click at [0, 0] on input "checkbox" at bounding box center [0, 0] width 0 height 0
drag, startPoint x: 308, startPoint y: 335, endPoint x: 310, endPoint y: 324, distance: 11.1
click at [309, 335] on div "Select All Pack Scan ALL Scan By Quantity" at bounding box center [835, 323] width 1211 height 38
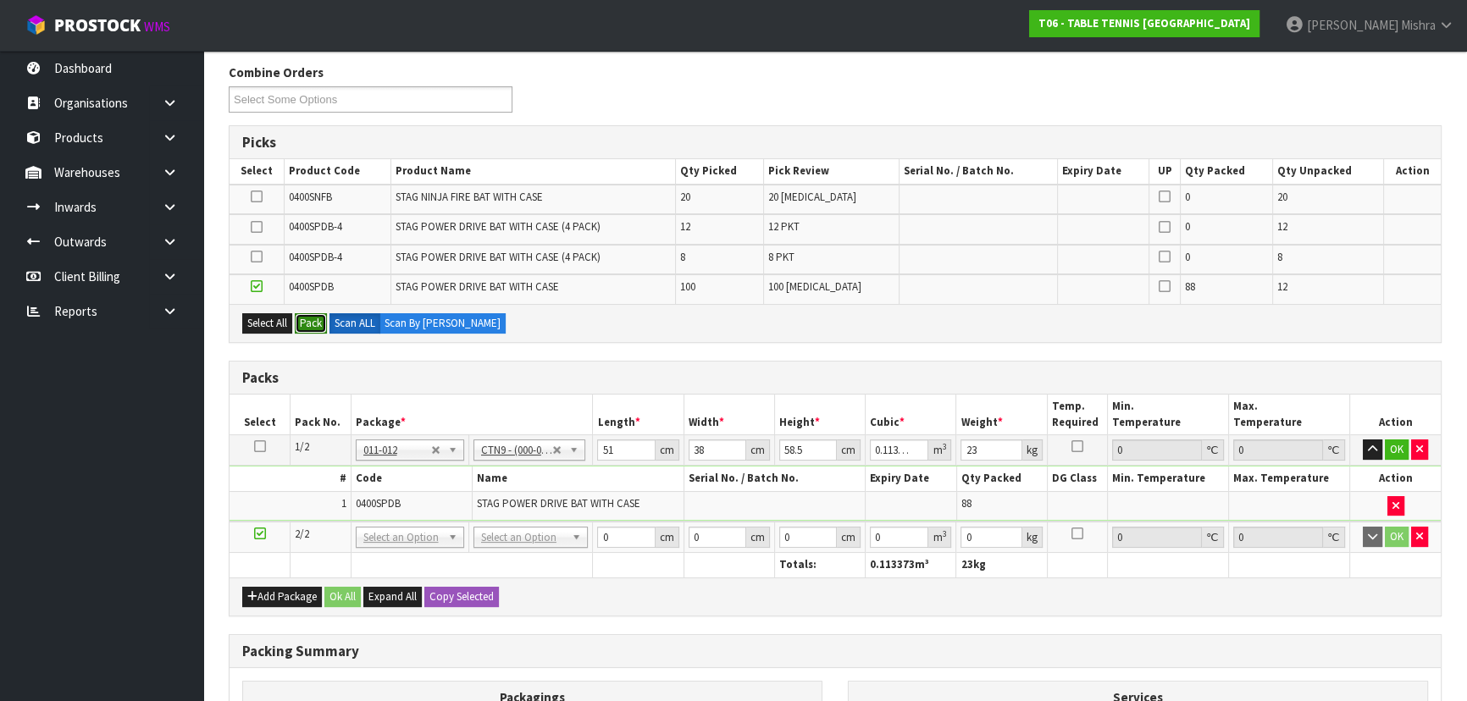
click at [310, 314] on button "Pack" at bounding box center [311, 323] width 32 height 20
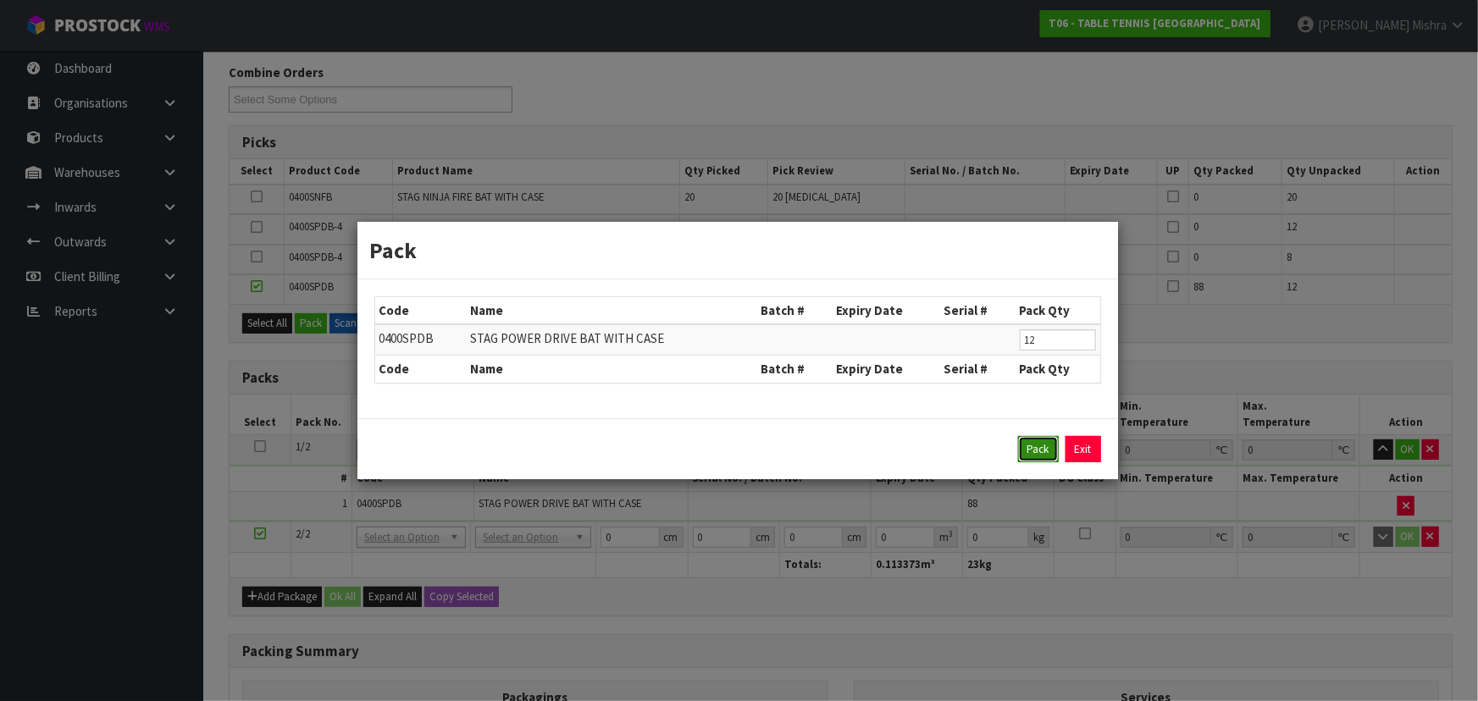
click at [1027, 453] on button "Pack" at bounding box center [1038, 449] width 41 height 27
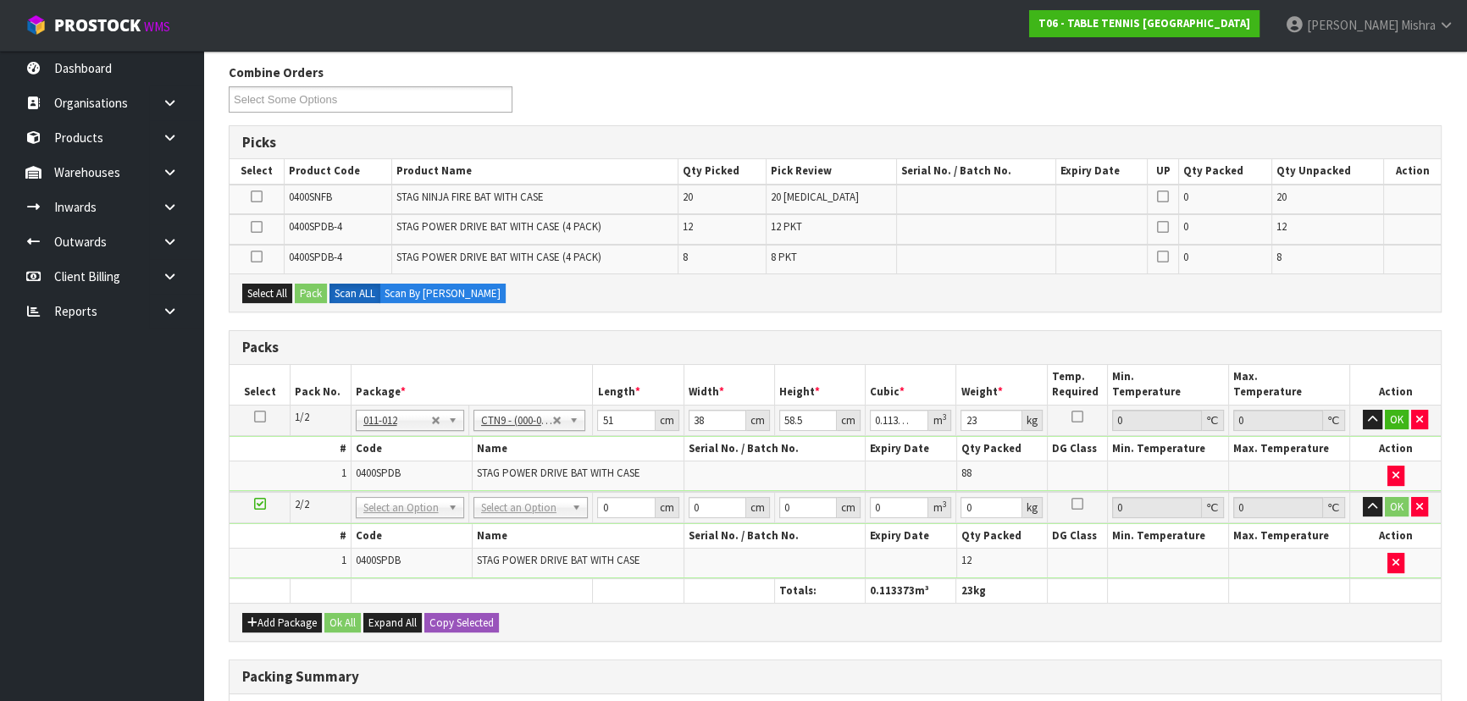
drag, startPoint x: 254, startPoint y: 222, endPoint x: 304, endPoint y: 246, distance: 55.3
click at [256, 227] on icon at bounding box center [257, 227] width 12 height 1
click at [0, 0] on input "checkbox" at bounding box center [0, 0] width 0 height 0
click at [309, 288] on button "Pack" at bounding box center [311, 294] width 32 height 20
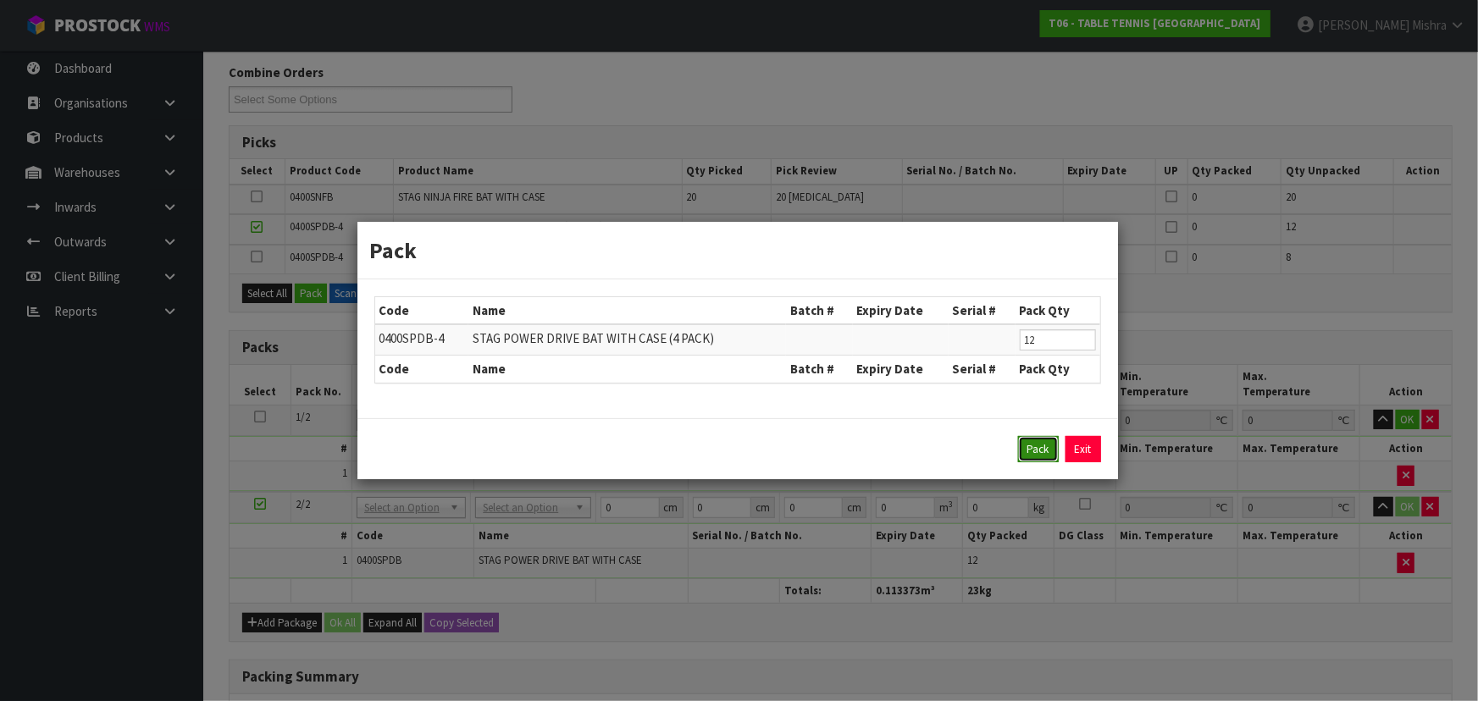
click at [1040, 442] on button "Pack" at bounding box center [1038, 449] width 41 height 27
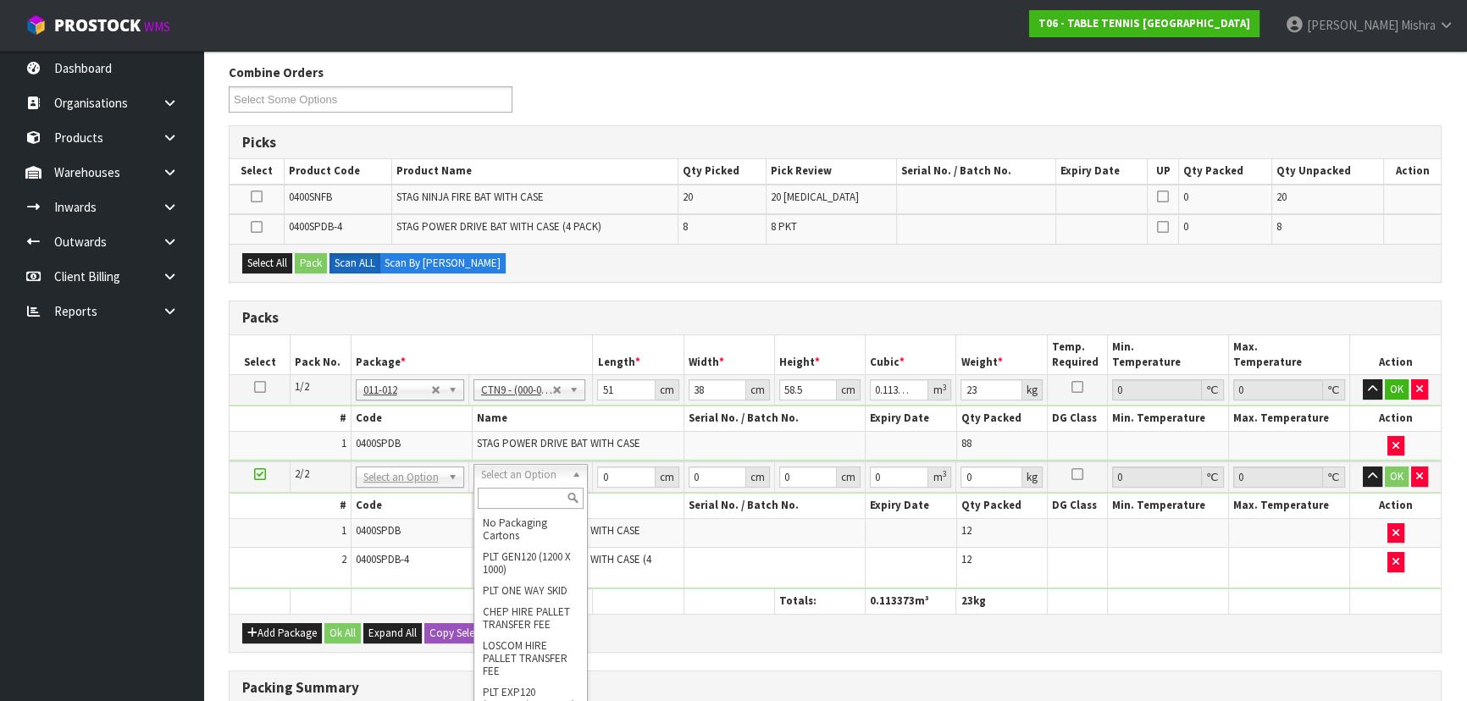
click at [511, 503] on input "text" at bounding box center [531, 498] width 106 height 21
type input "CTN7"
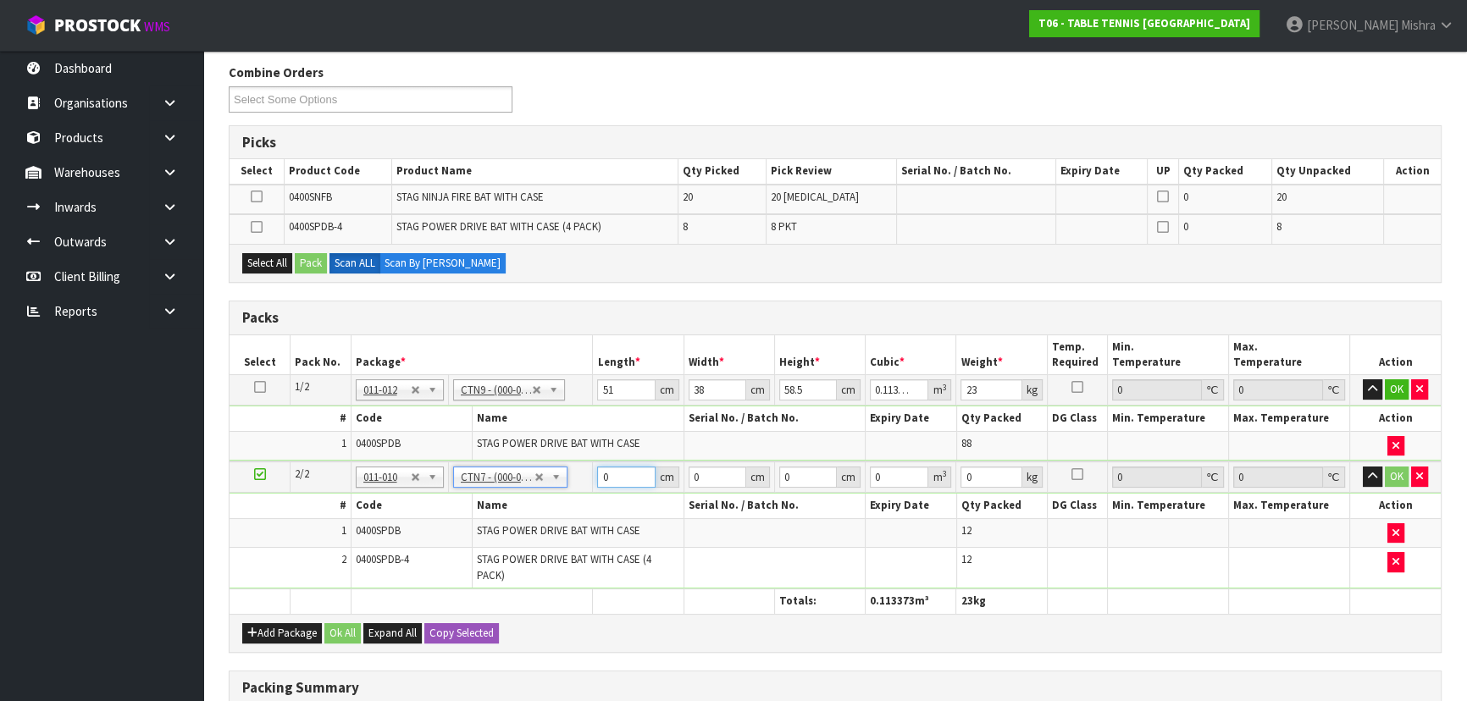
drag, startPoint x: 615, startPoint y: 474, endPoint x: 579, endPoint y: 474, distance: 36.4
click at [579, 474] on tr "2/2 NONE 007-001 007-002 007-004 007-009 007-013 007-014 007-015 007-017 007-01…" at bounding box center [835, 477] width 1211 height 31
type input "45.5"
type input "35"
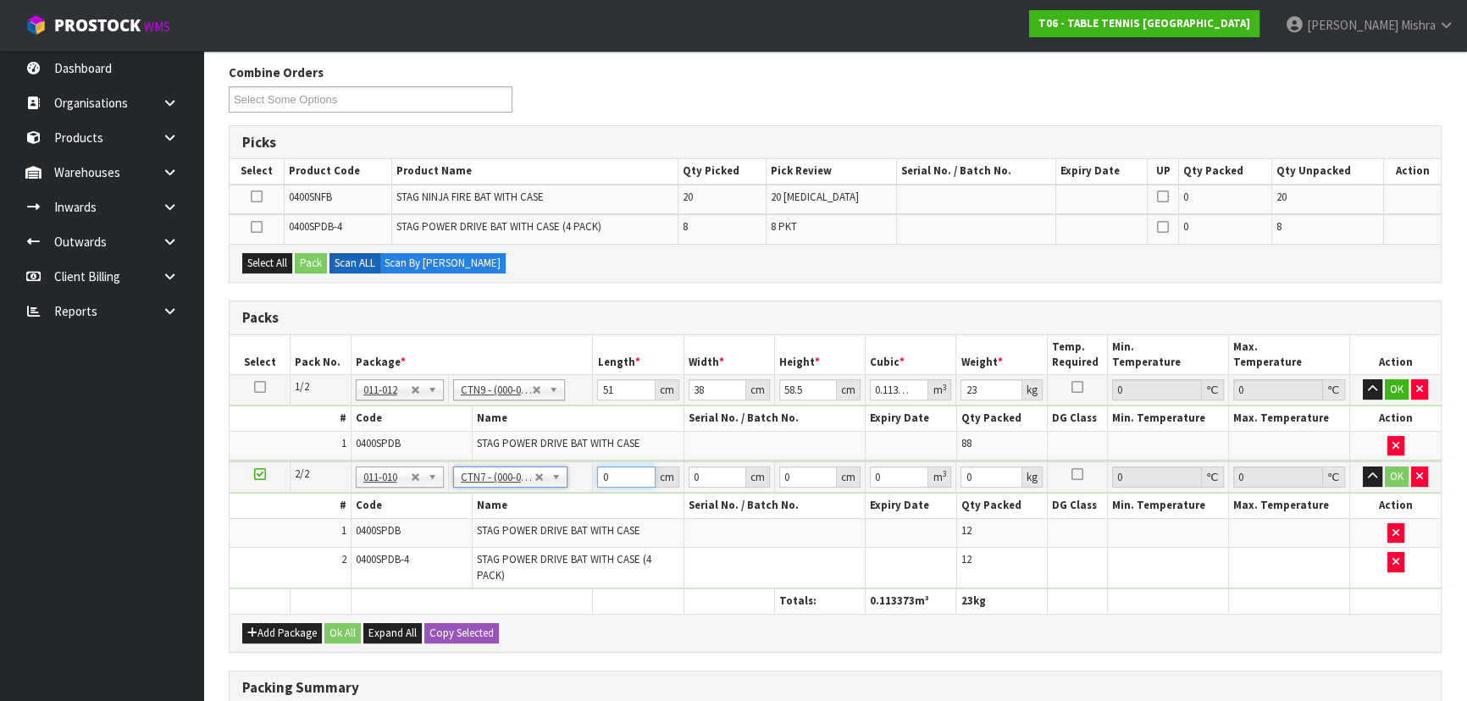
type input "0.072459"
type input "15.8"
type input "45"
type input "0.071663"
type input "4"
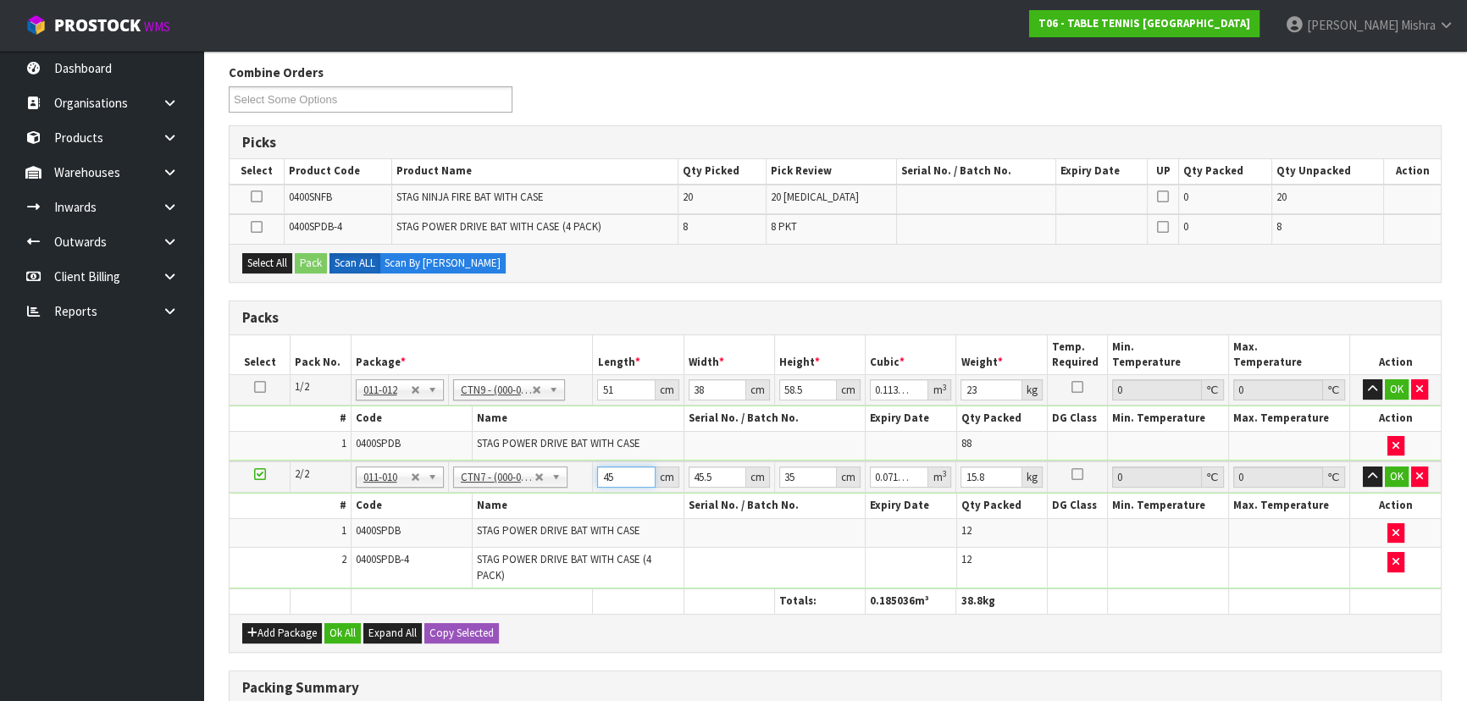
type input "0.00637"
type input "0"
type input "4"
type input "0.00637"
type input "47"
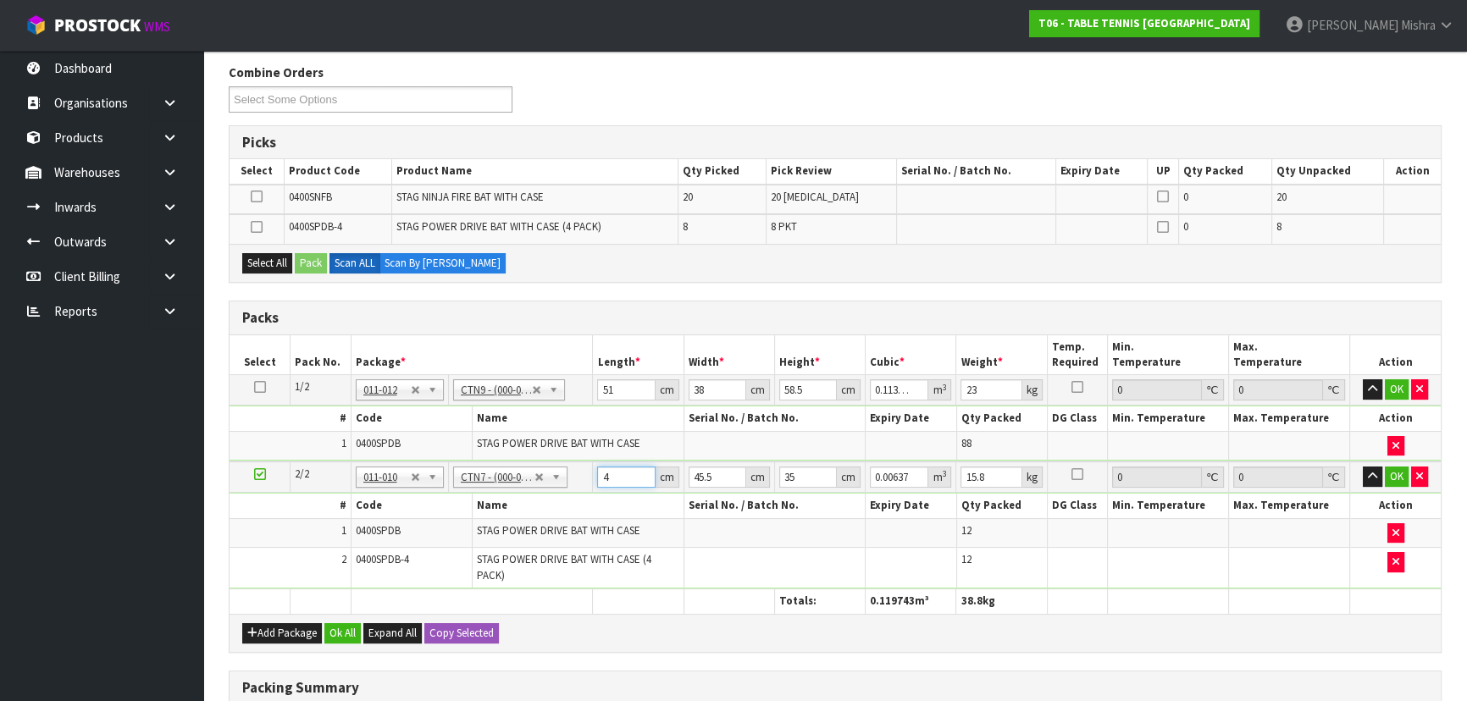
type input "0.074847"
type input "47"
type input "4"
type input "0.00658"
type input "47"
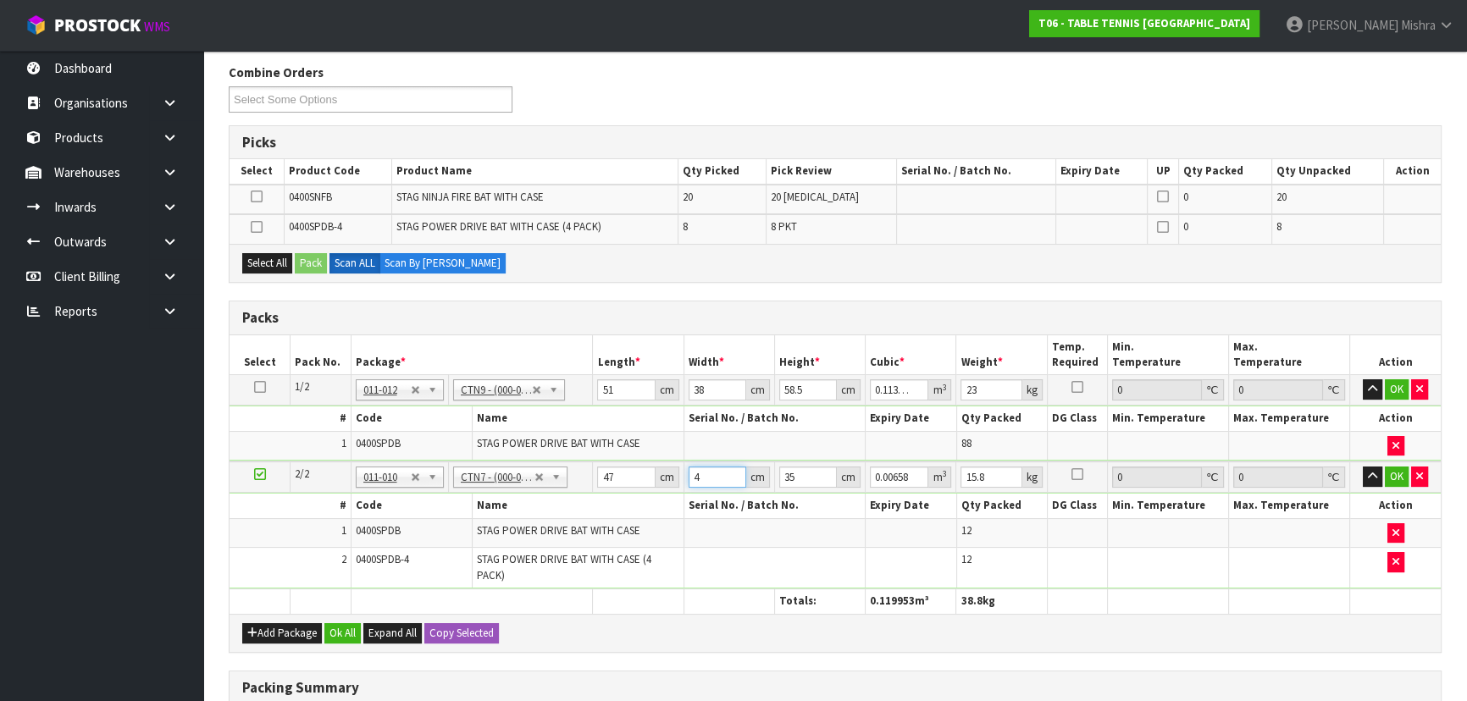
type input "0.077315"
type input "47"
drag, startPoint x: 1005, startPoint y: 468, endPoint x: 921, endPoint y: 468, distance: 84.7
type input "15.803"
click at [961, 468] on input "15.803" at bounding box center [991, 477] width 61 height 21
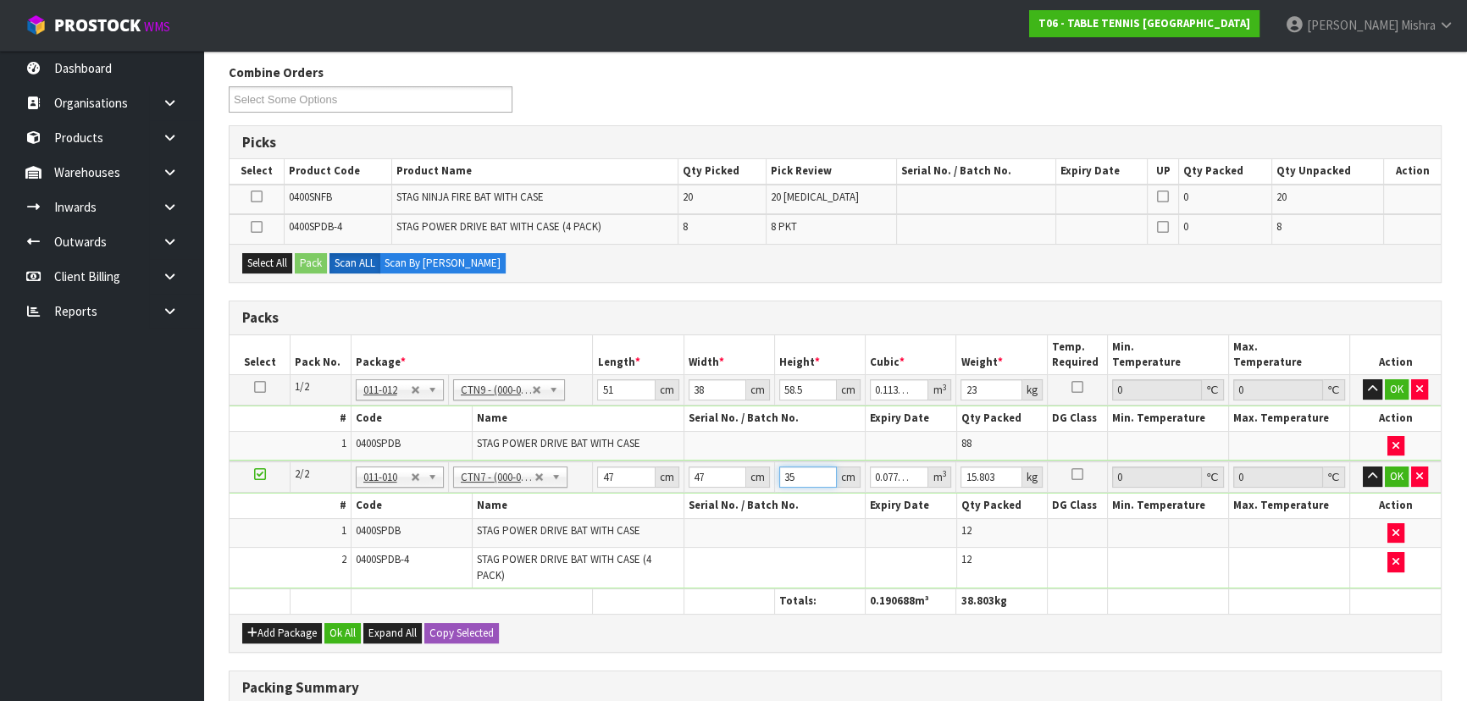
drag, startPoint x: 809, startPoint y: 475, endPoint x: 677, endPoint y: 427, distance: 140.7
click at [666, 474] on tr "2/2 NONE 007-001 007-002 007-004 007-009 007-013 007-014 007-015 007-017 007-01…" at bounding box center [835, 477] width 1211 height 31
type input "3"
type input "0.006627"
type input "37"
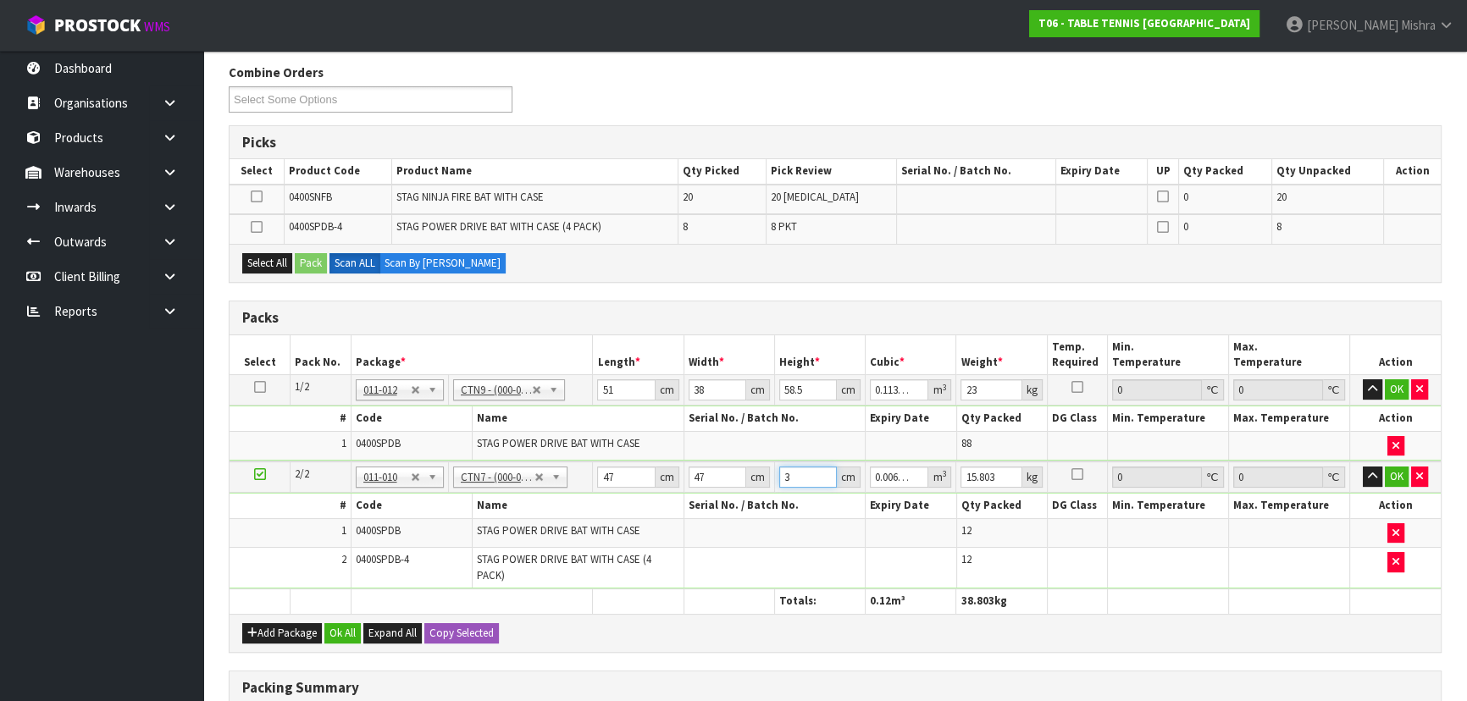
type input "0.081733"
type input "37"
drag, startPoint x: 1005, startPoint y: 474, endPoint x: 931, endPoint y: 461, distance: 75.6
click at [961, 467] on input "15.809" at bounding box center [991, 477] width 61 height 21
click at [972, 469] on input "15.809" at bounding box center [991, 477] width 61 height 21
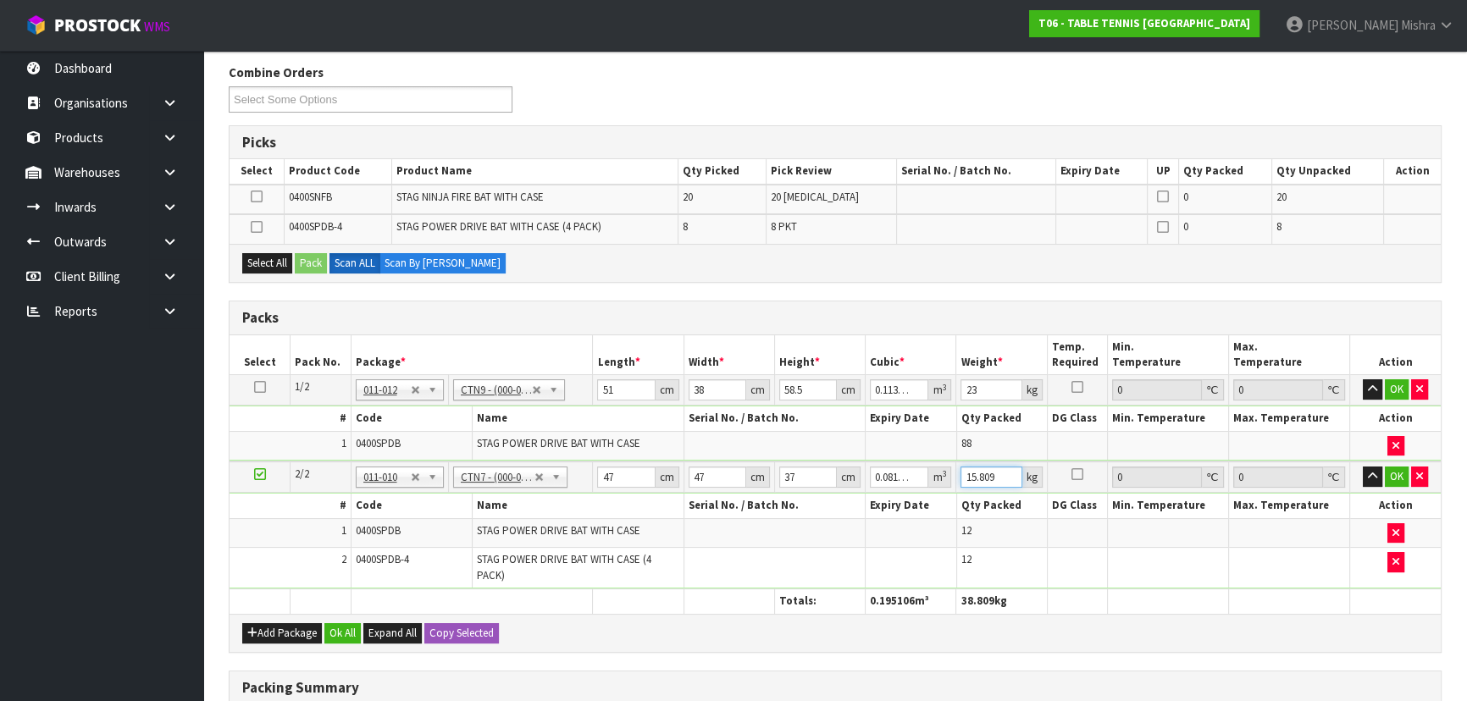
click at [972, 469] on input "15.809" at bounding box center [991, 477] width 61 height 21
type input "17"
drag, startPoint x: 623, startPoint y: 390, endPoint x: 610, endPoint y: 390, distance: 12.7
click at [610, 390] on input "51" at bounding box center [626, 389] width 58 height 21
type input "52"
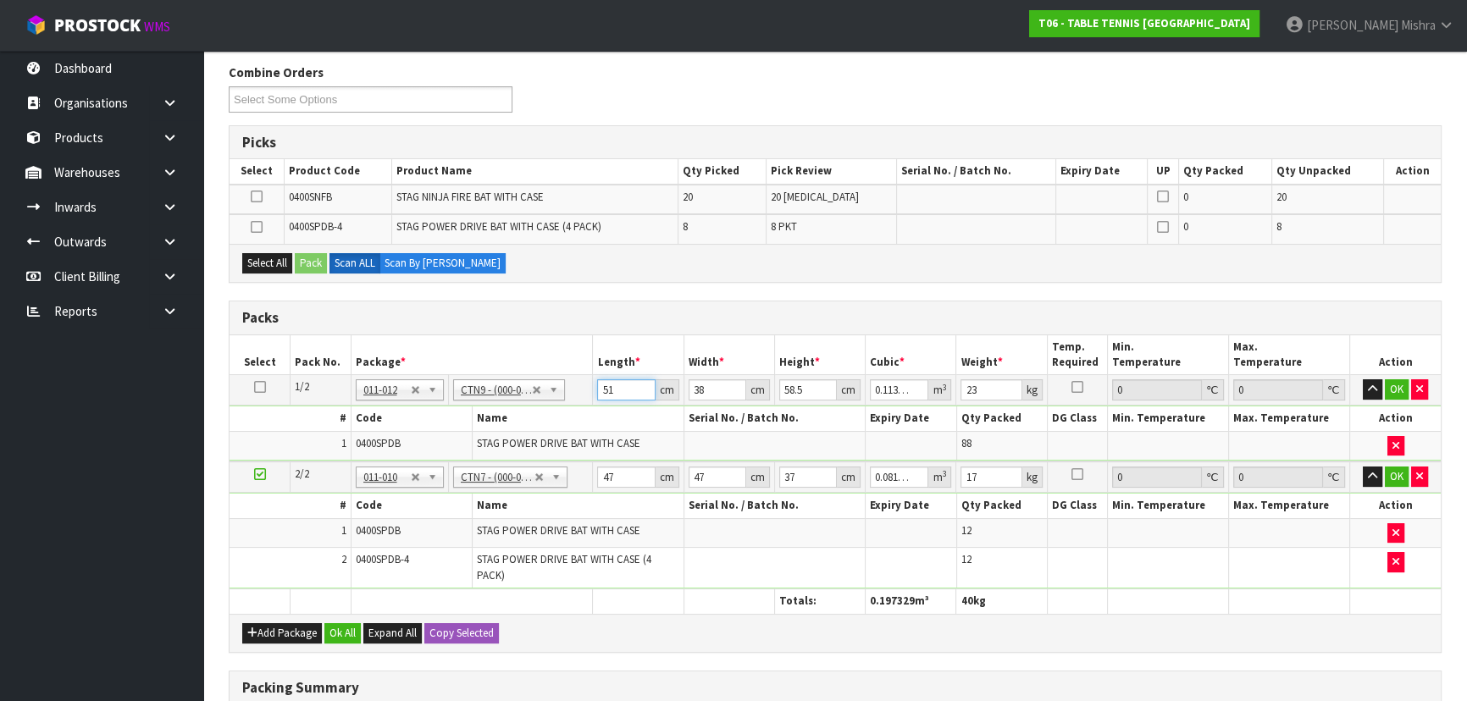
type input "0.115596"
type input "52"
drag, startPoint x: 709, startPoint y: 385, endPoint x: 669, endPoint y: 384, distance: 39.8
click at [669, 384] on tr "1/2 NONE 007-001 007-002 007-004 007-009 007-013 007-014 007-015 007-017 007-01…" at bounding box center [835, 390] width 1211 height 30
type input "4"
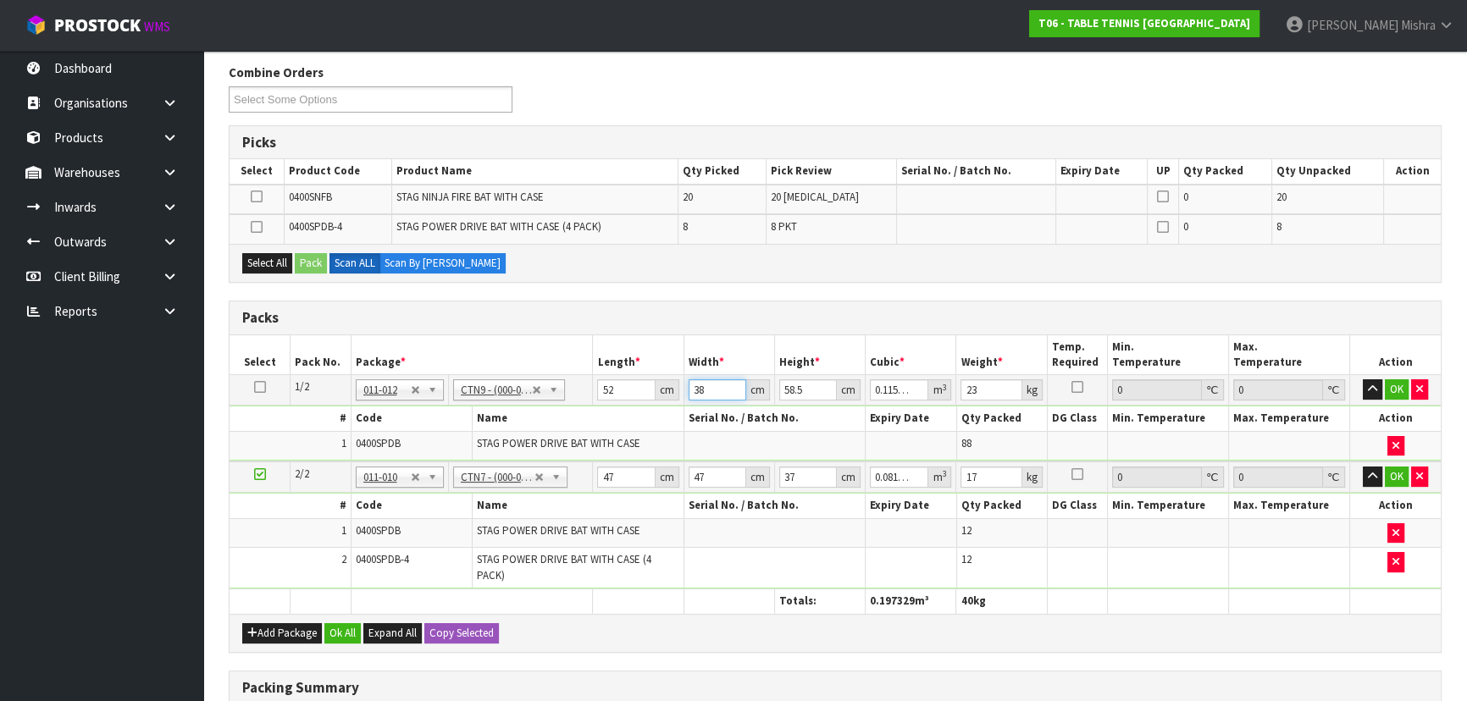
type input "0.012168"
type input "45"
type input "0.13689"
type input "45"
type input "4"
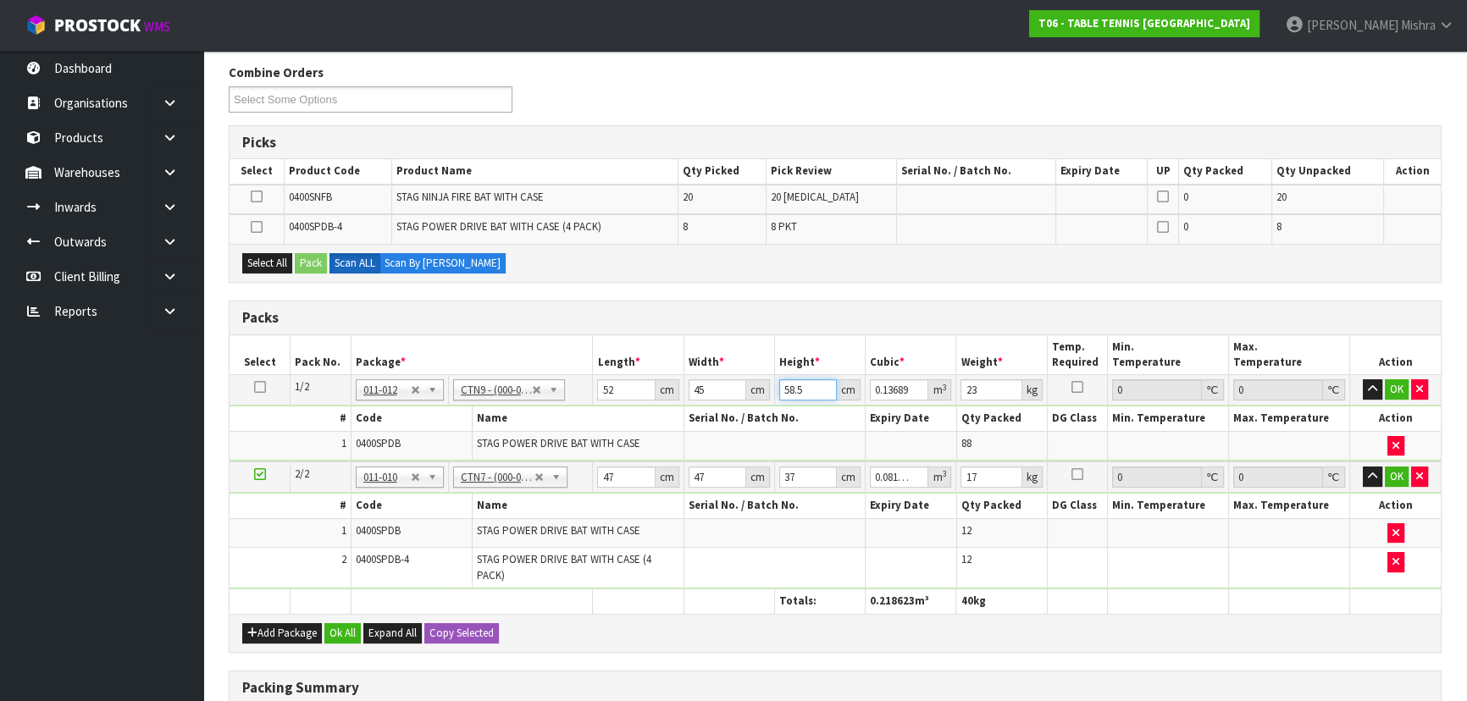
type input "0.00936"
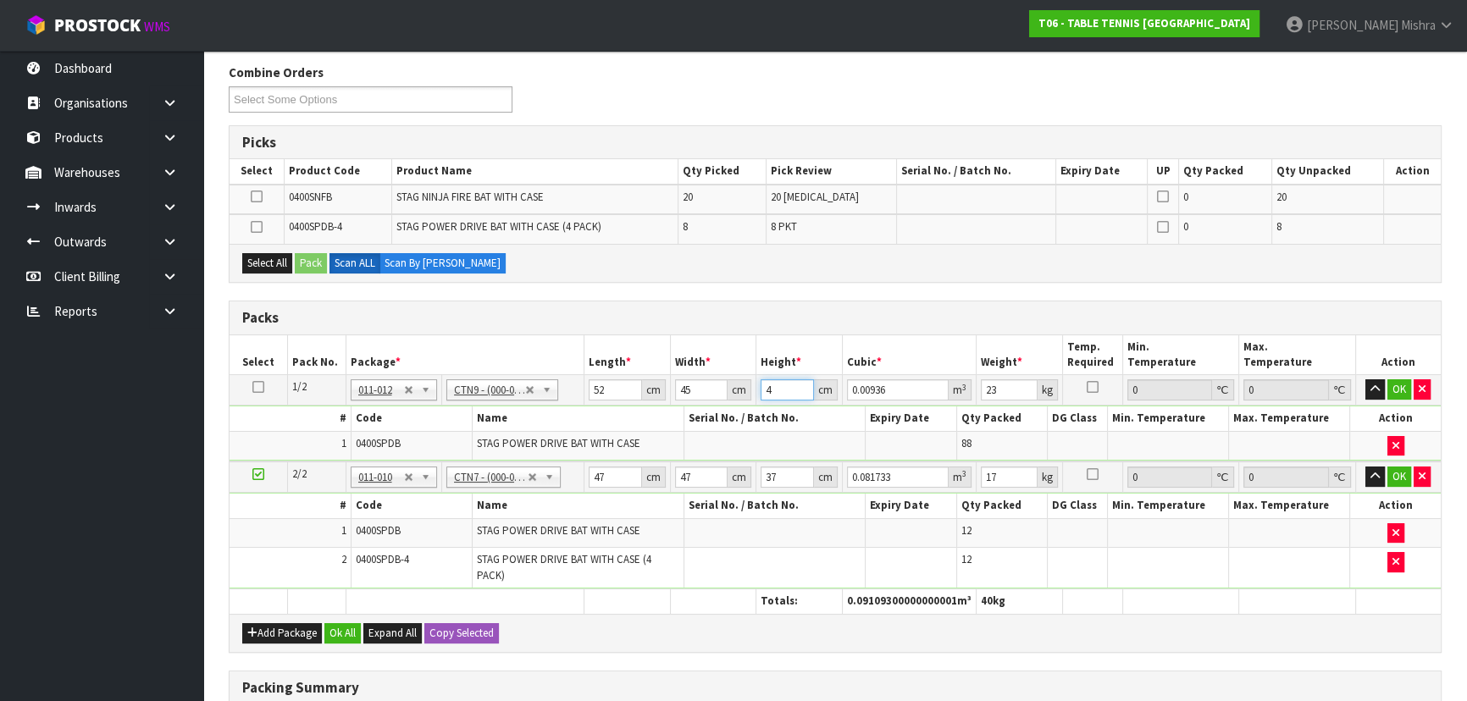
type input "45"
type input "0.1053"
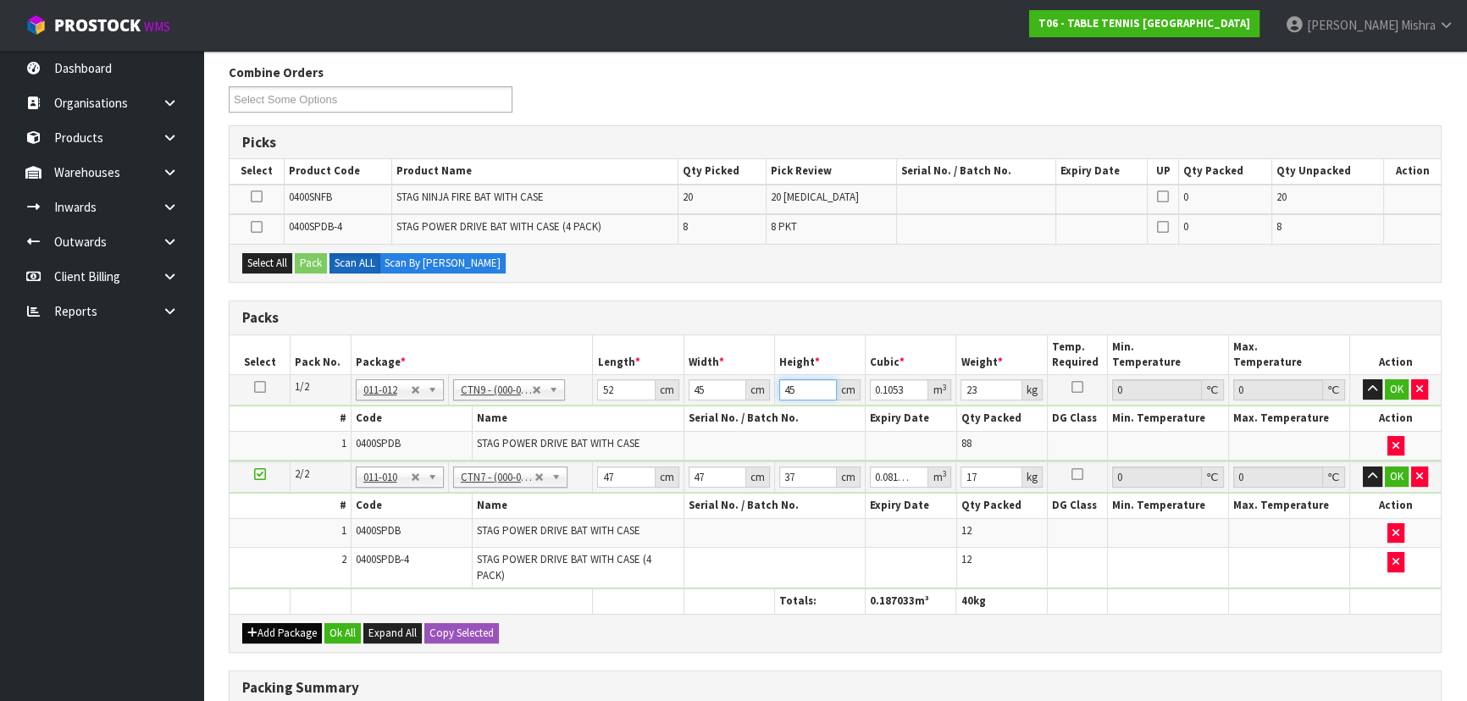
type input "45"
click at [302, 623] on button "Add Package" at bounding box center [282, 633] width 80 height 20
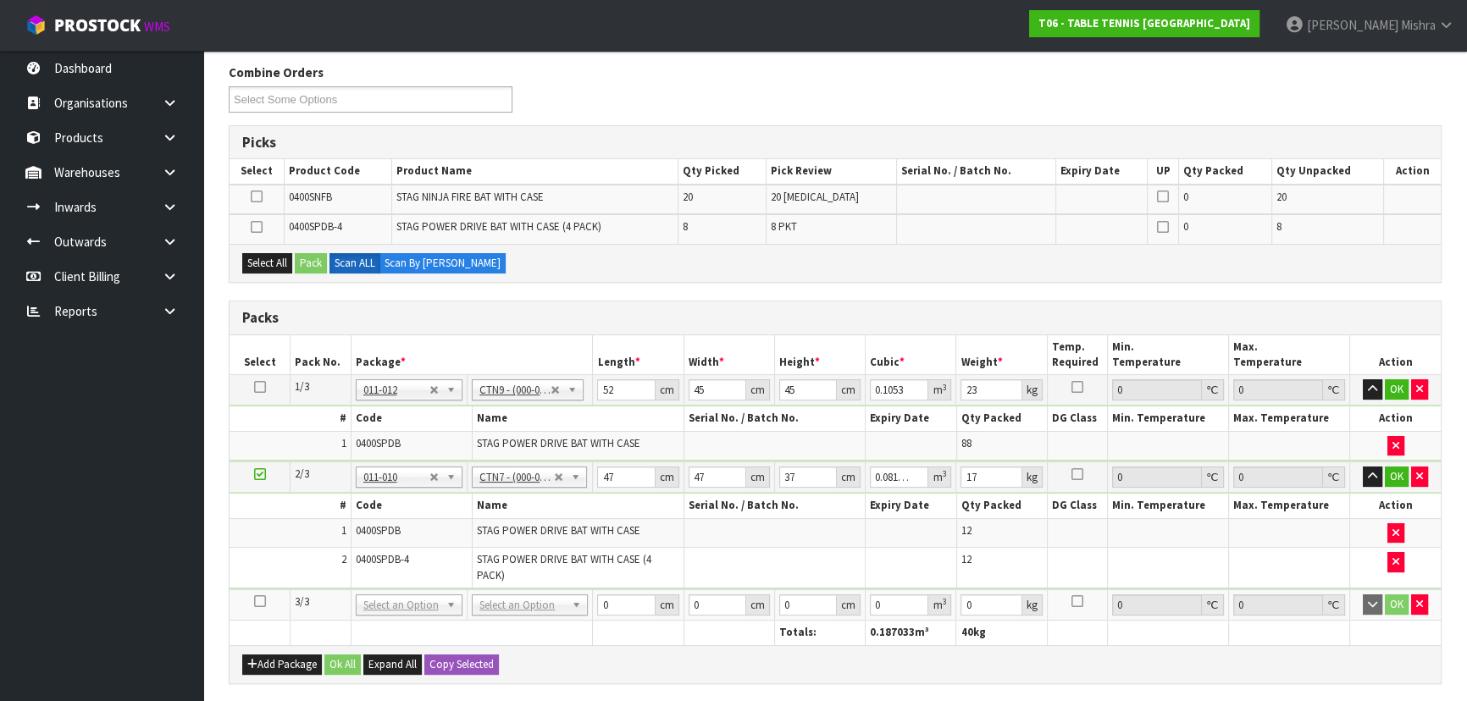
click at [263, 601] on icon at bounding box center [260, 601] width 12 height 1
click at [279, 268] on button "Select All" at bounding box center [267, 263] width 50 height 20
click at [303, 263] on button "Pack" at bounding box center [311, 263] width 32 height 20
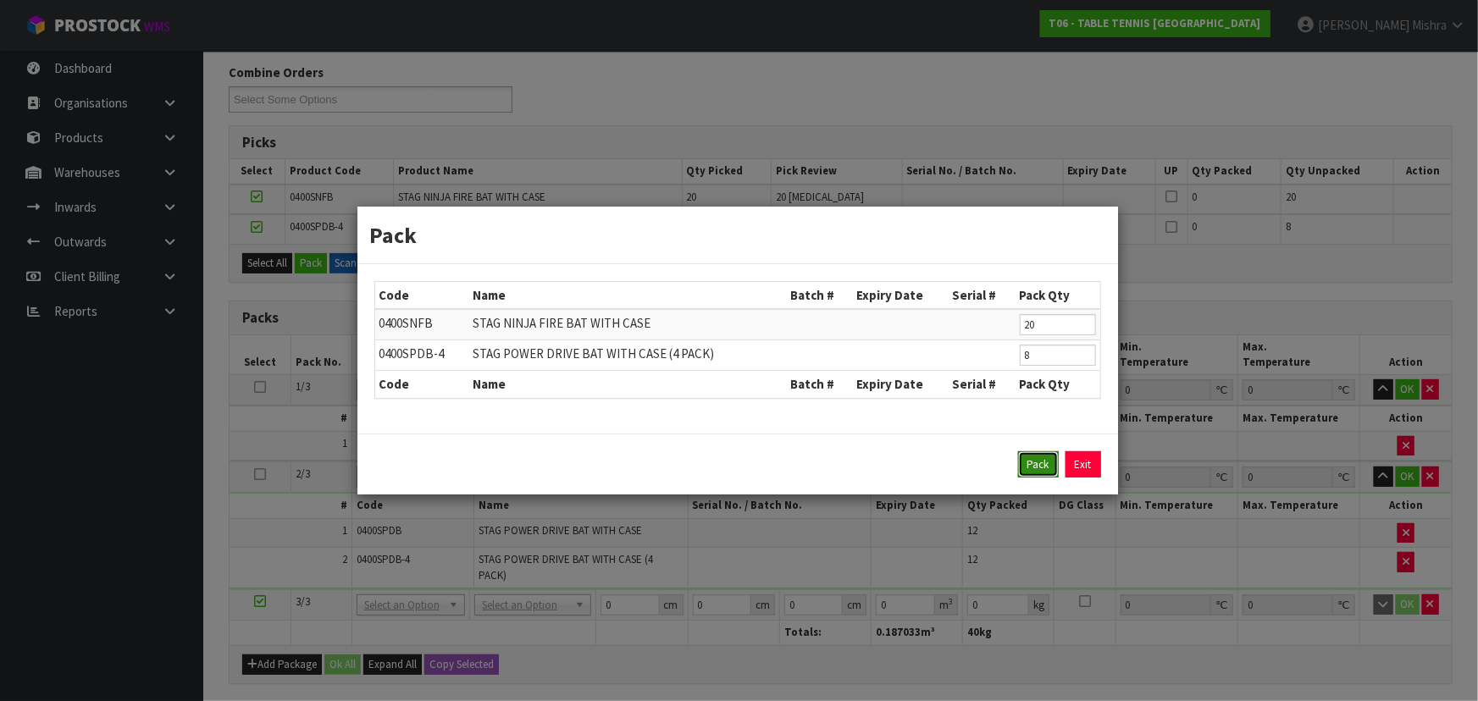
click at [1038, 463] on button "Pack" at bounding box center [1038, 464] width 41 height 27
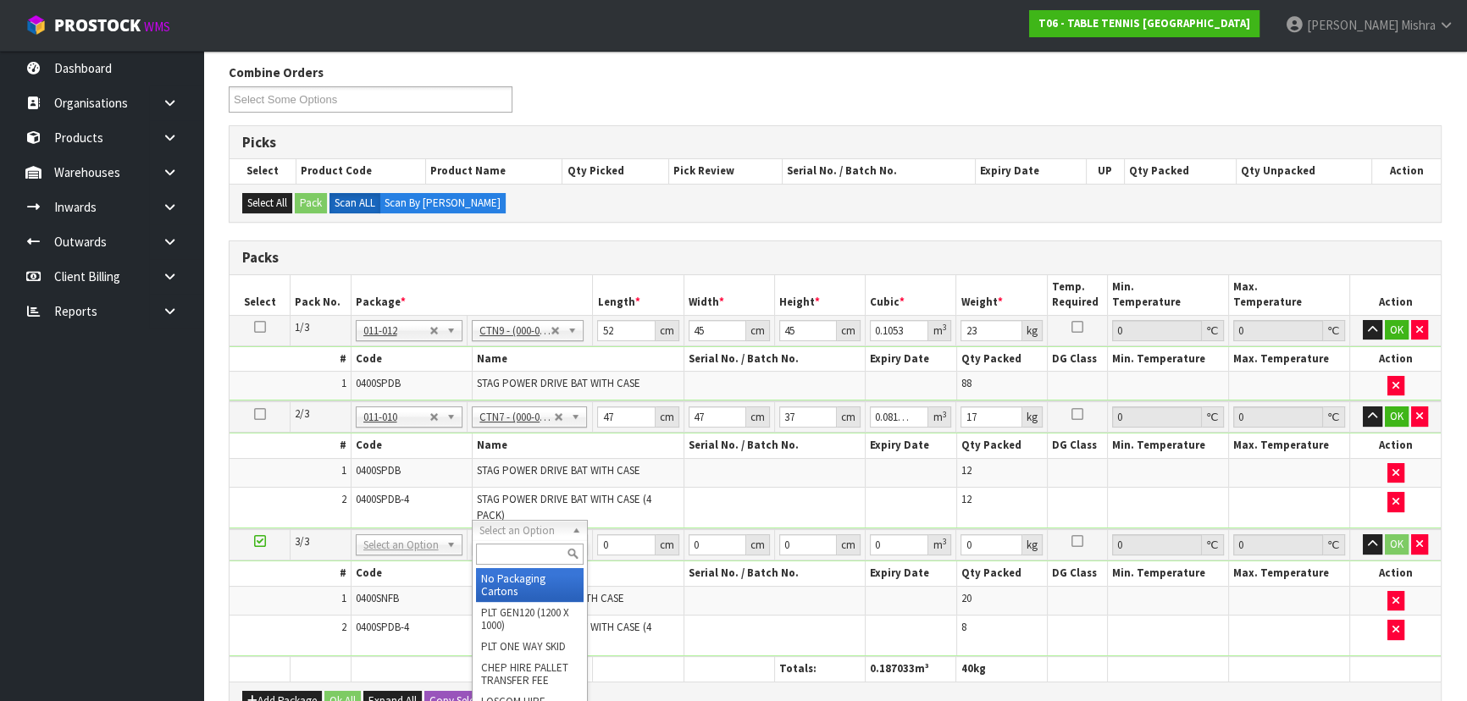
click at [490, 554] on input "text" at bounding box center [530, 554] width 108 height 21
type input "CTN7"
type input "2"
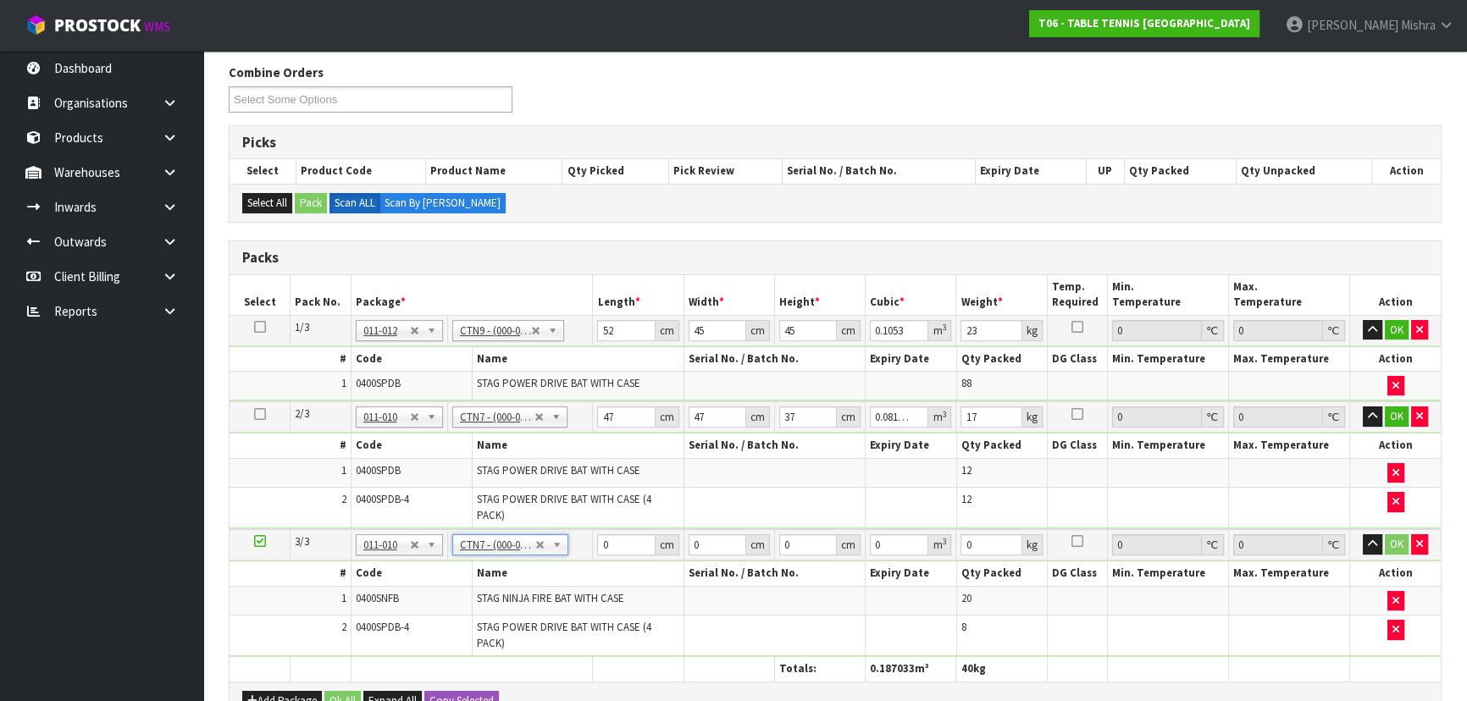
type input "45.5"
type input "35"
type input "0.072459"
type input "14.28"
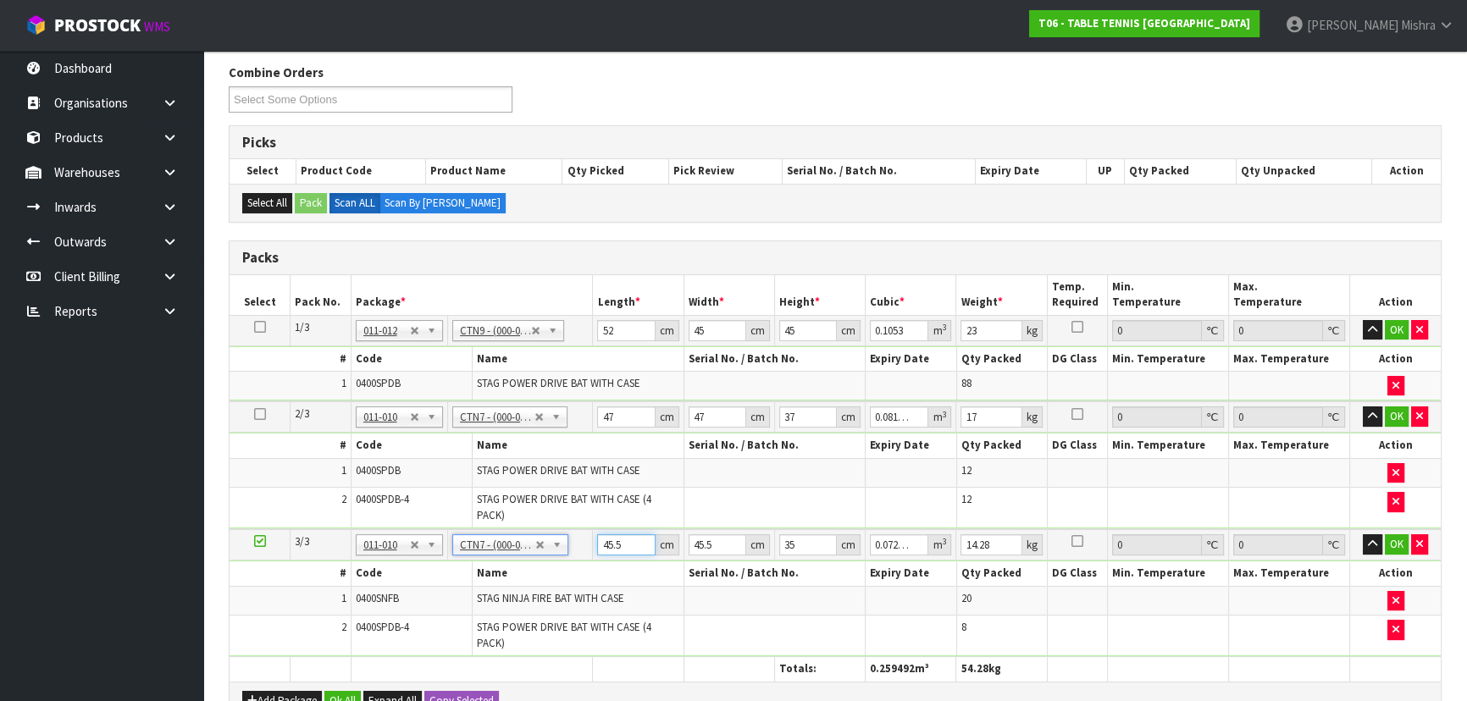
drag, startPoint x: 623, startPoint y: 535, endPoint x: 559, endPoint y: 534, distance: 63.5
click at [559, 534] on tr "3/3 NONE 007-001 007-002 007-004 007-009 007-013 007-014 007-015 007-017 007-01…" at bounding box center [835, 544] width 1211 height 31
type input "4"
type input "0.00637"
type input "47"
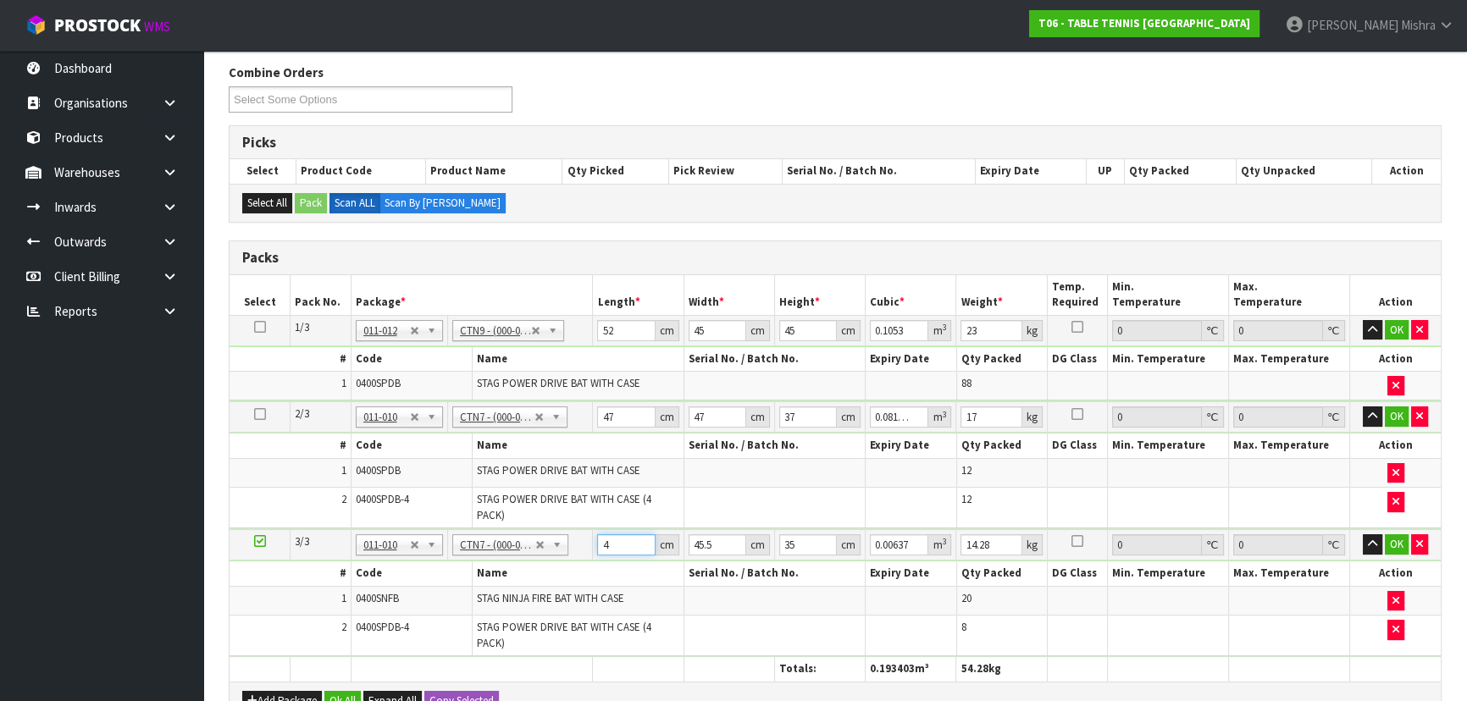
type input "0.074847"
type input "47"
type input "4"
type input "0.00658"
type input "47"
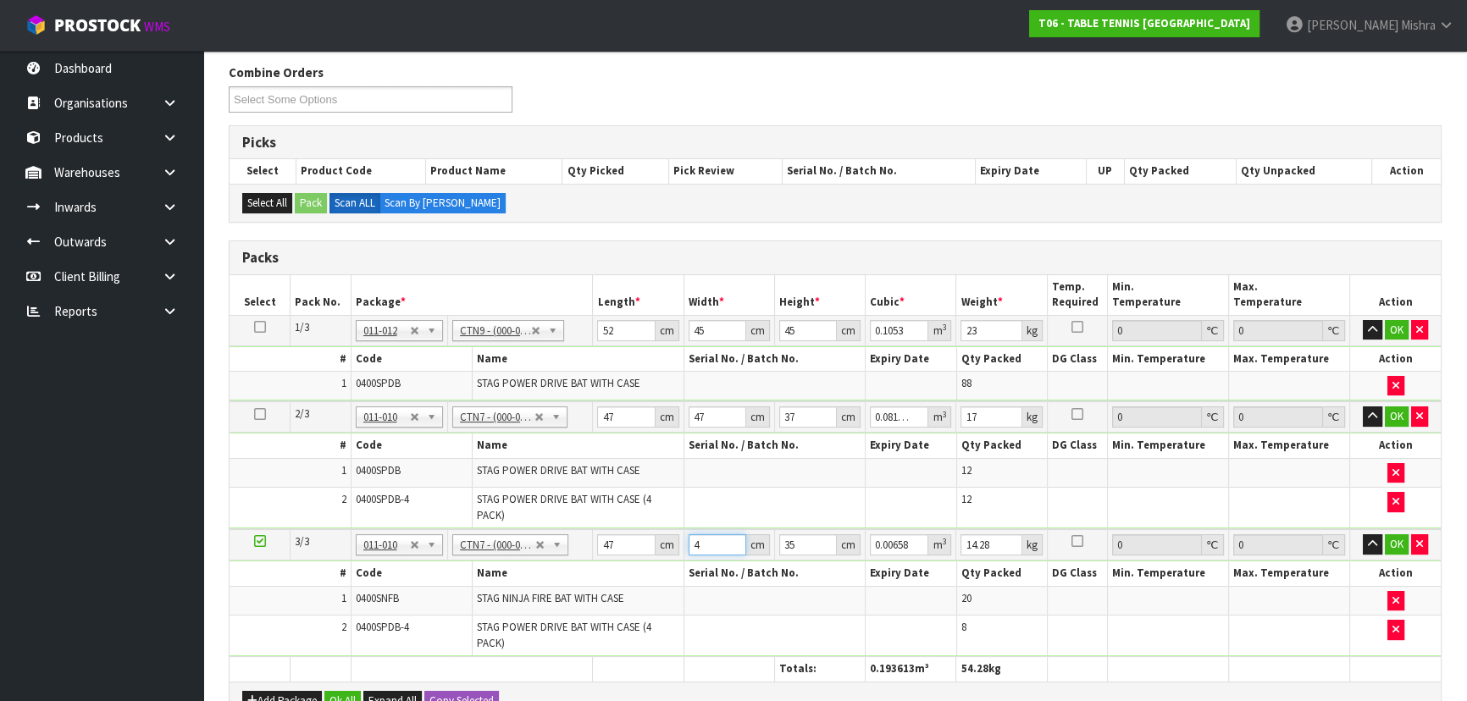
type input "0.077315"
type input "47"
type input "3"
type input "0.006627"
type input "37"
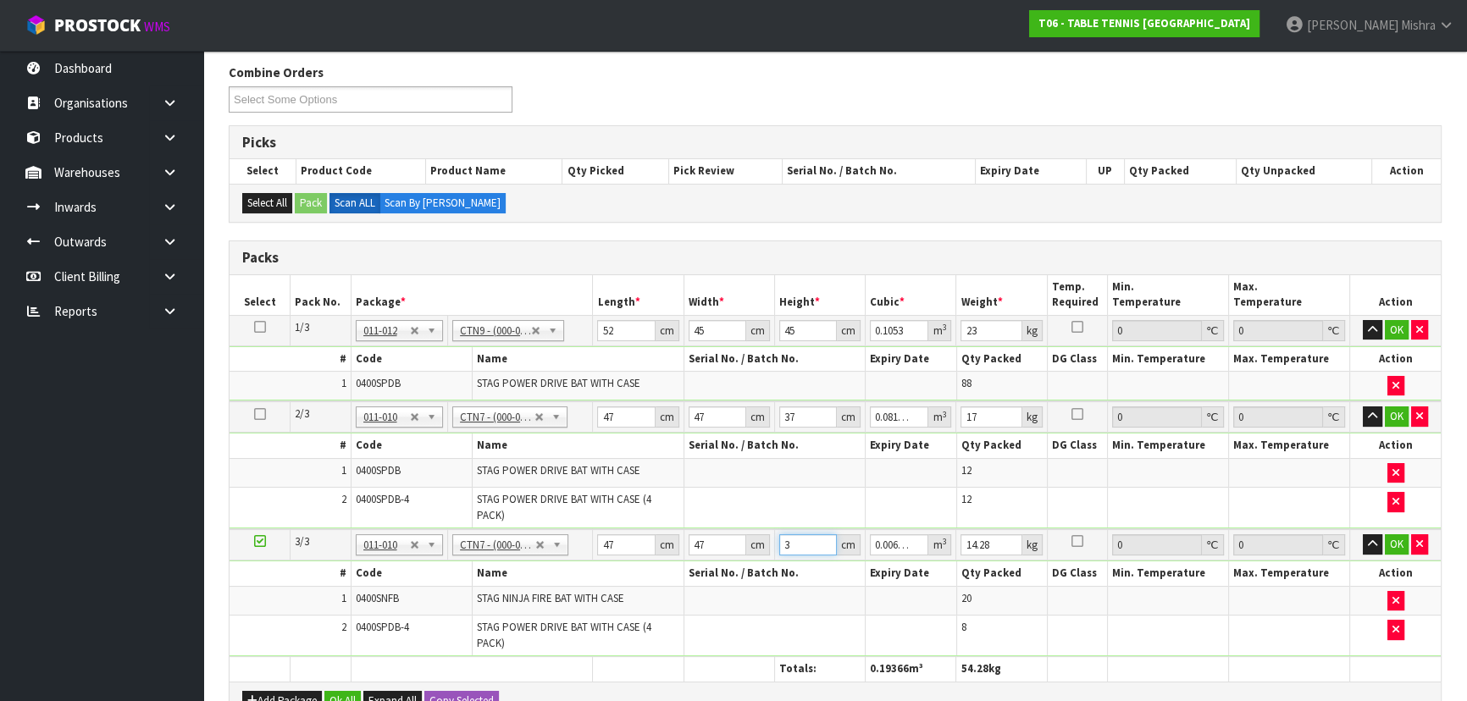
type input "0.081733"
type input "37"
type input "15"
click at [342, 691] on button "Ok All" at bounding box center [342, 701] width 36 height 20
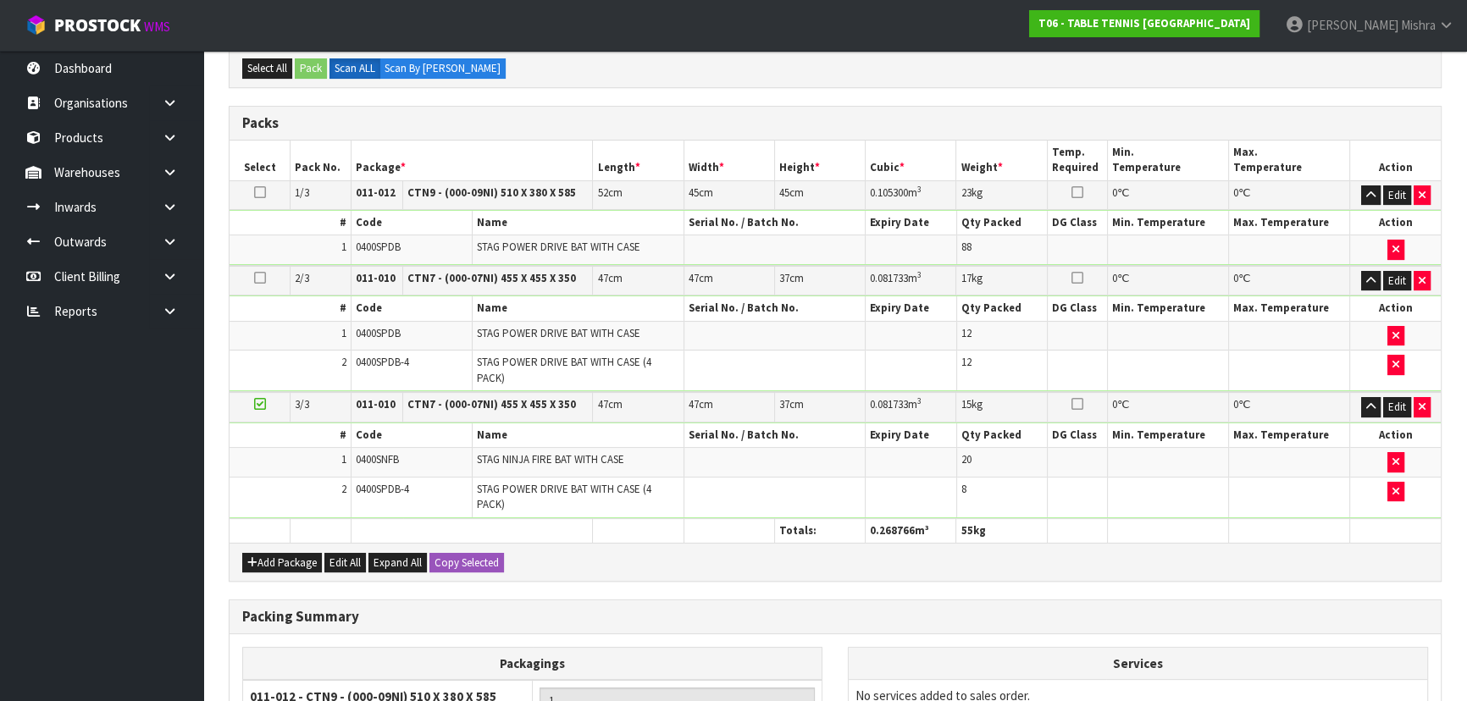
scroll to position [554, 0]
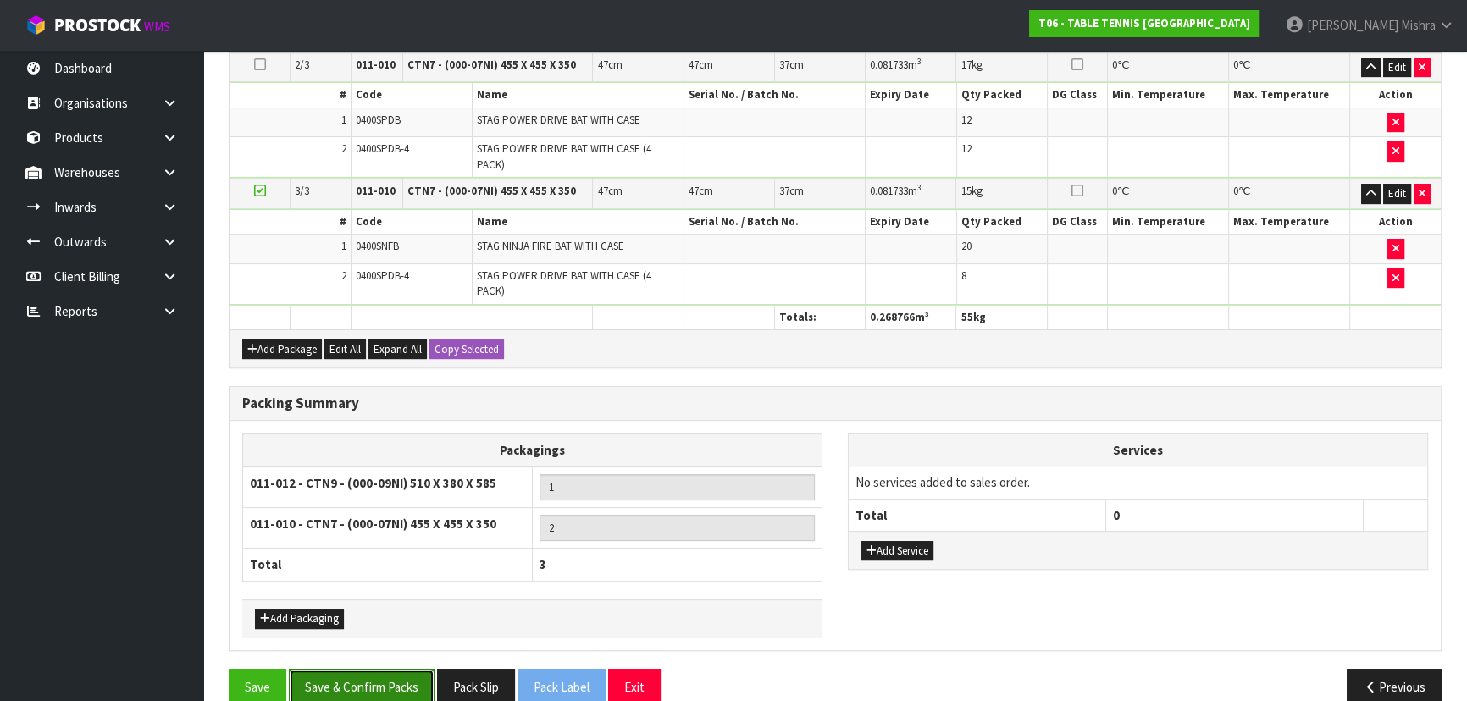
click at [374, 672] on button "Save & Confirm Packs" at bounding box center [362, 687] width 146 height 36
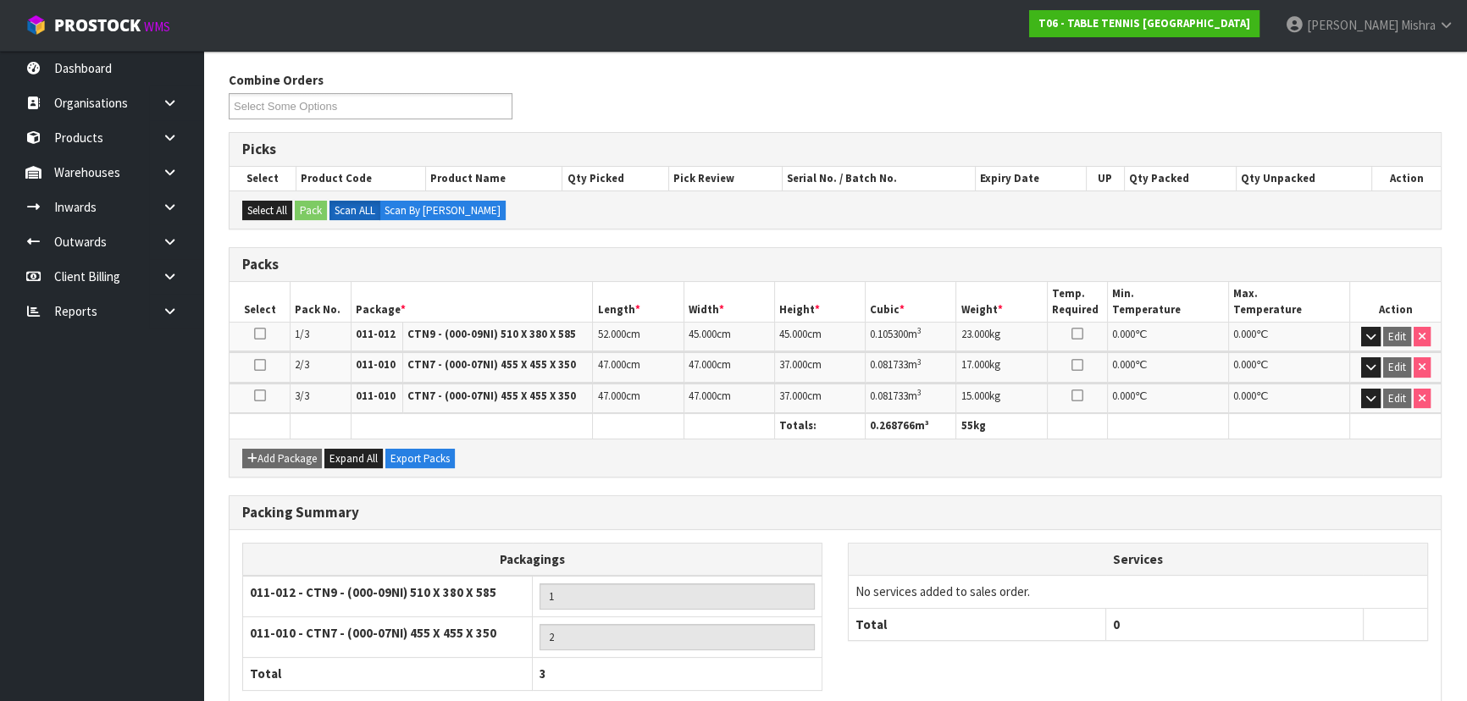
scroll to position [356, 0]
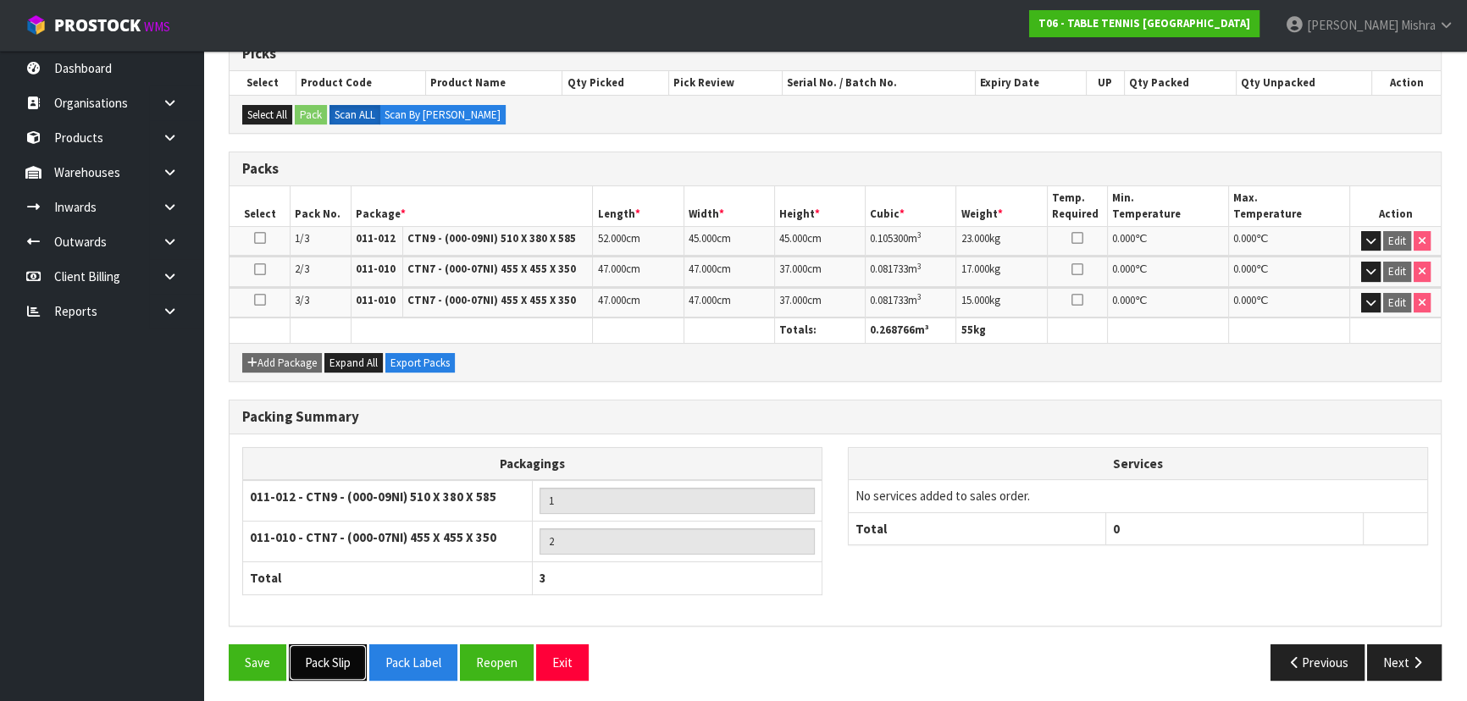
click at [324, 655] on button "Pack Slip" at bounding box center [328, 663] width 78 height 36
click at [1398, 659] on button "Next" at bounding box center [1404, 663] width 75 height 36
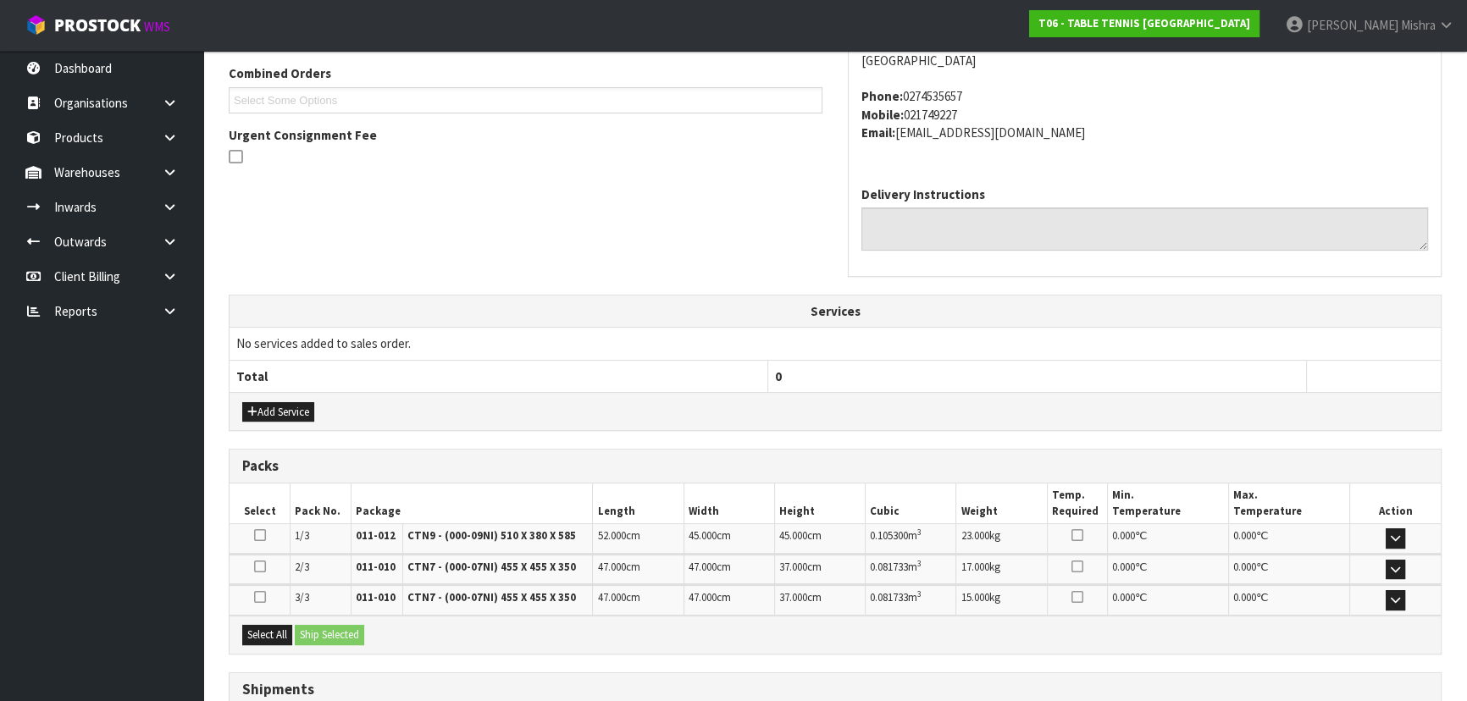
scroll to position [462, 0]
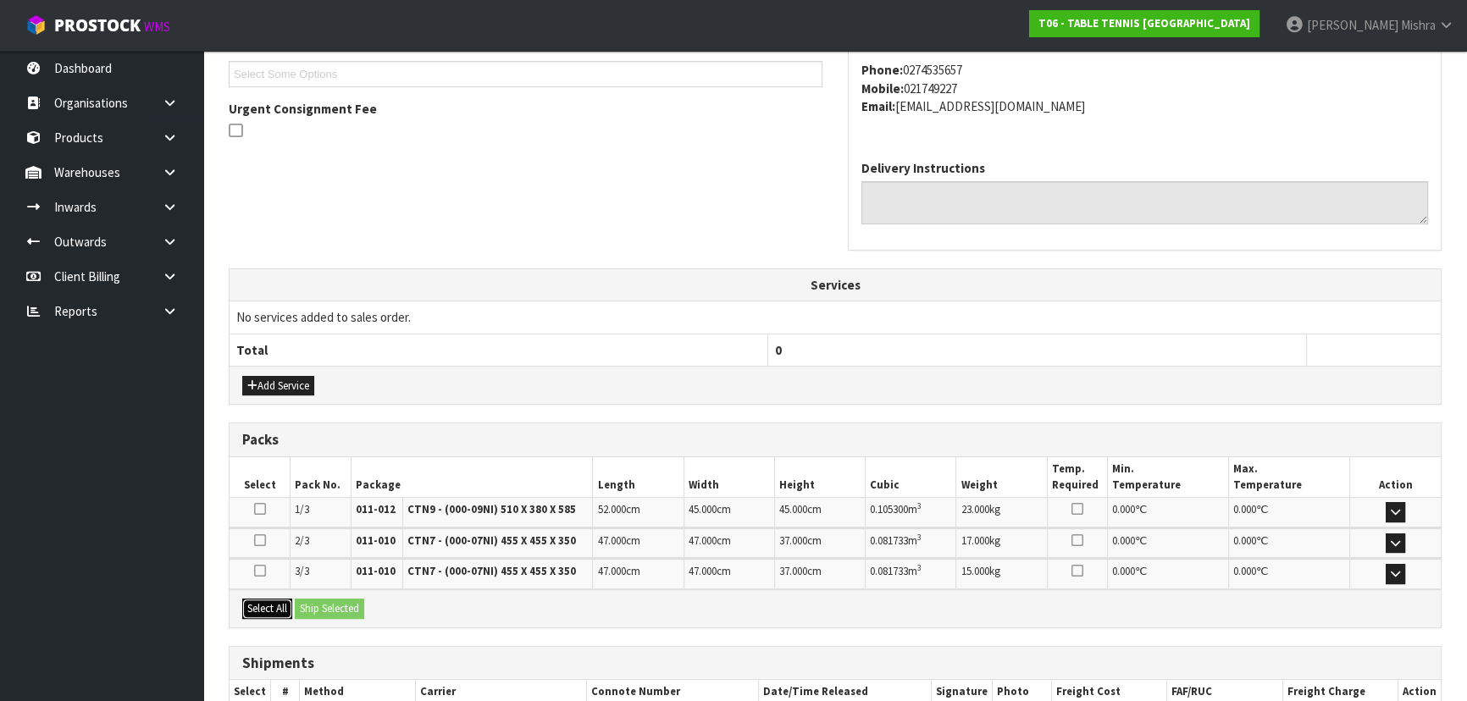
click at [279, 607] on button "Select All" at bounding box center [267, 609] width 50 height 20
click at [313, 602] on button "Ship Selected" at bounding box center [329, 609] width 69 height 20
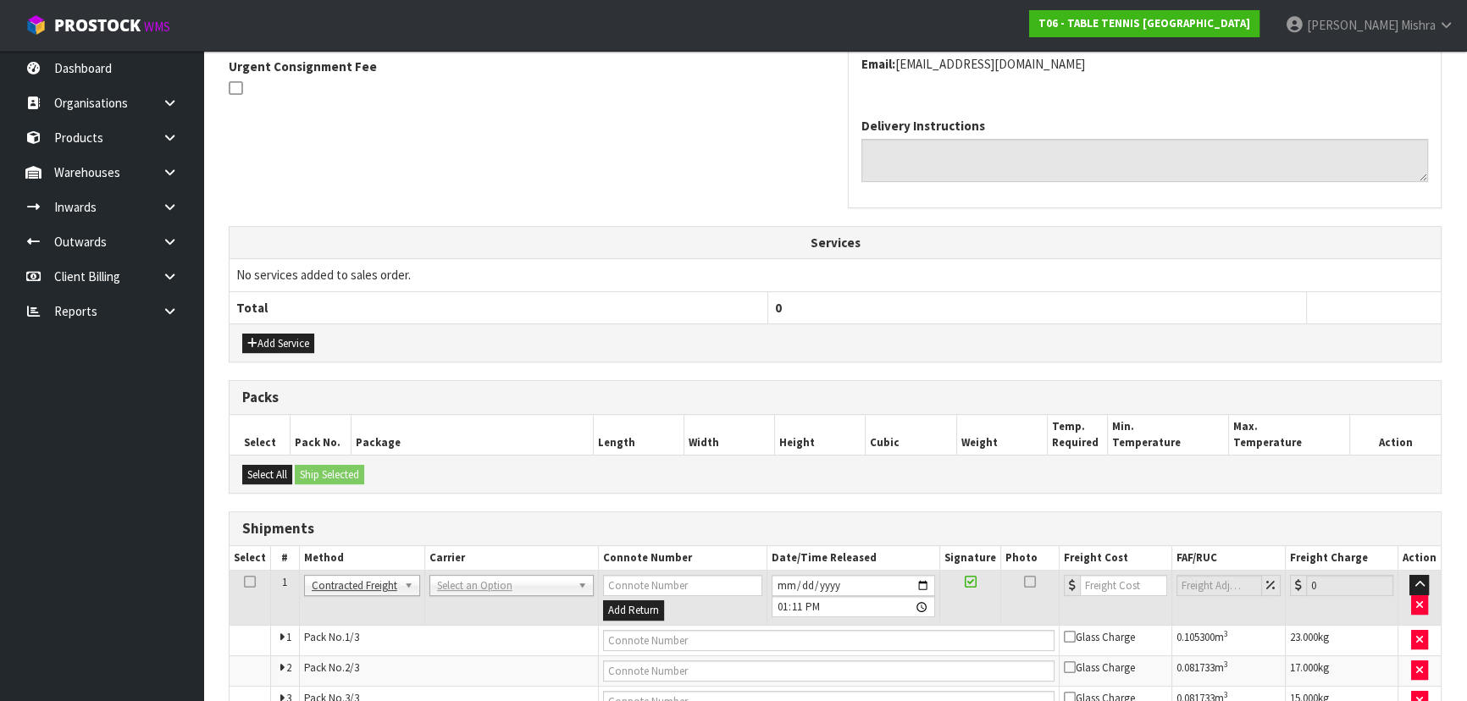
scroll to position [539, 0]
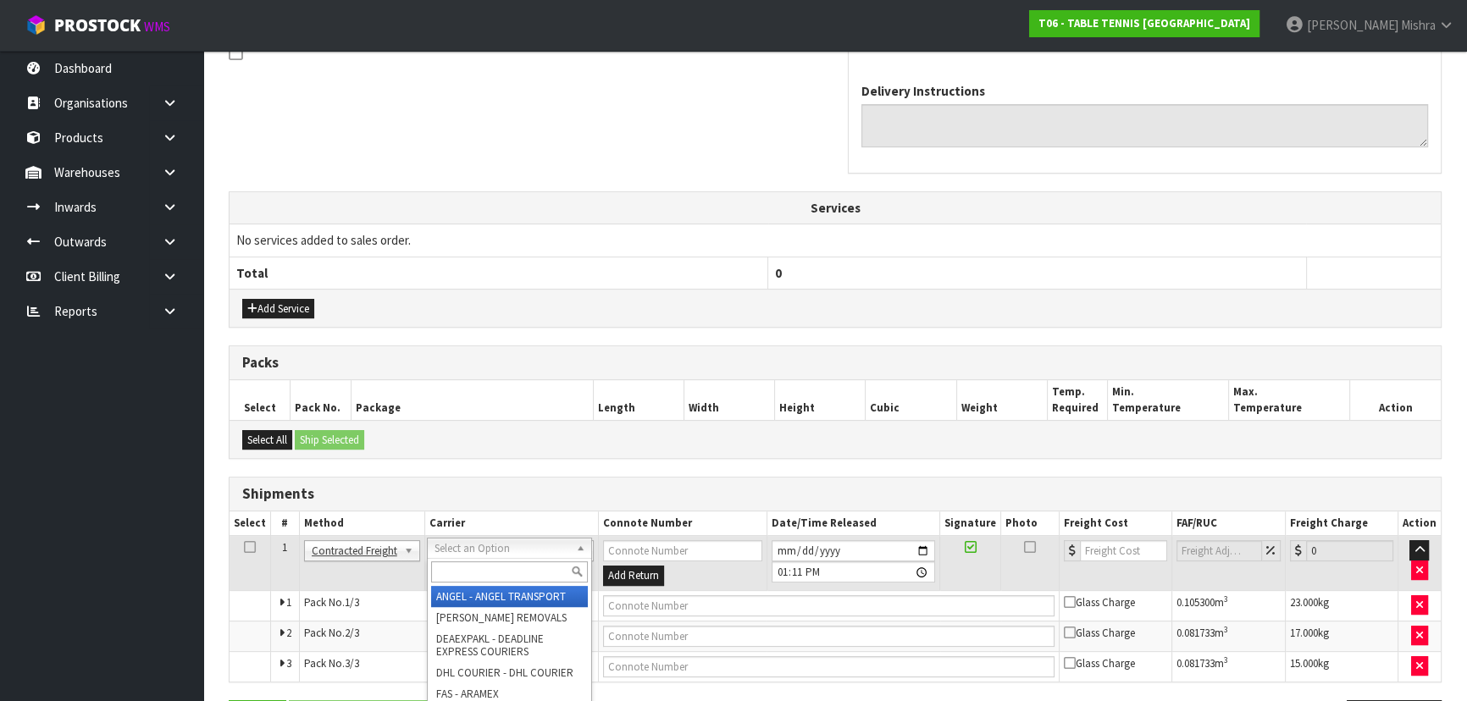
click at [467, 564] on input "text" at bounding box center [509, 572] width 157 height 21
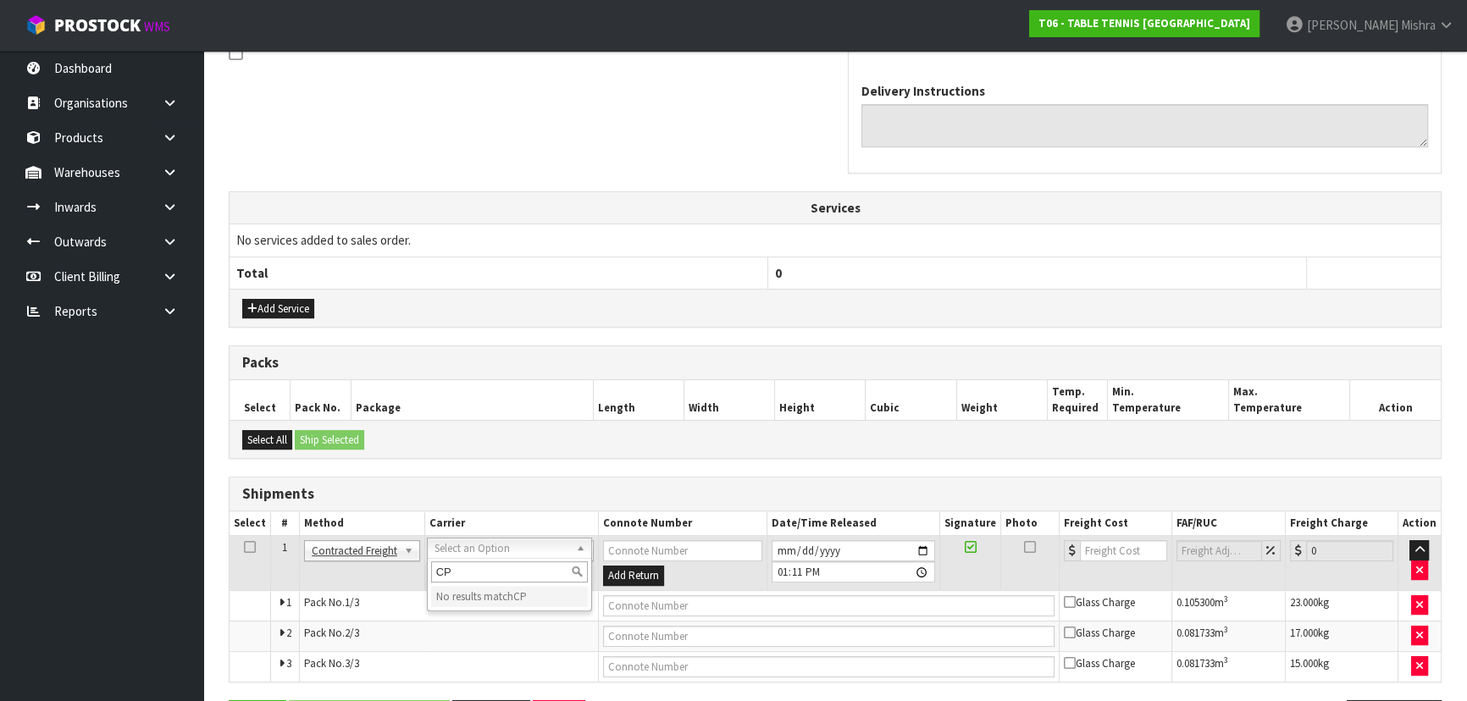
type input "C"
type input "NZP"
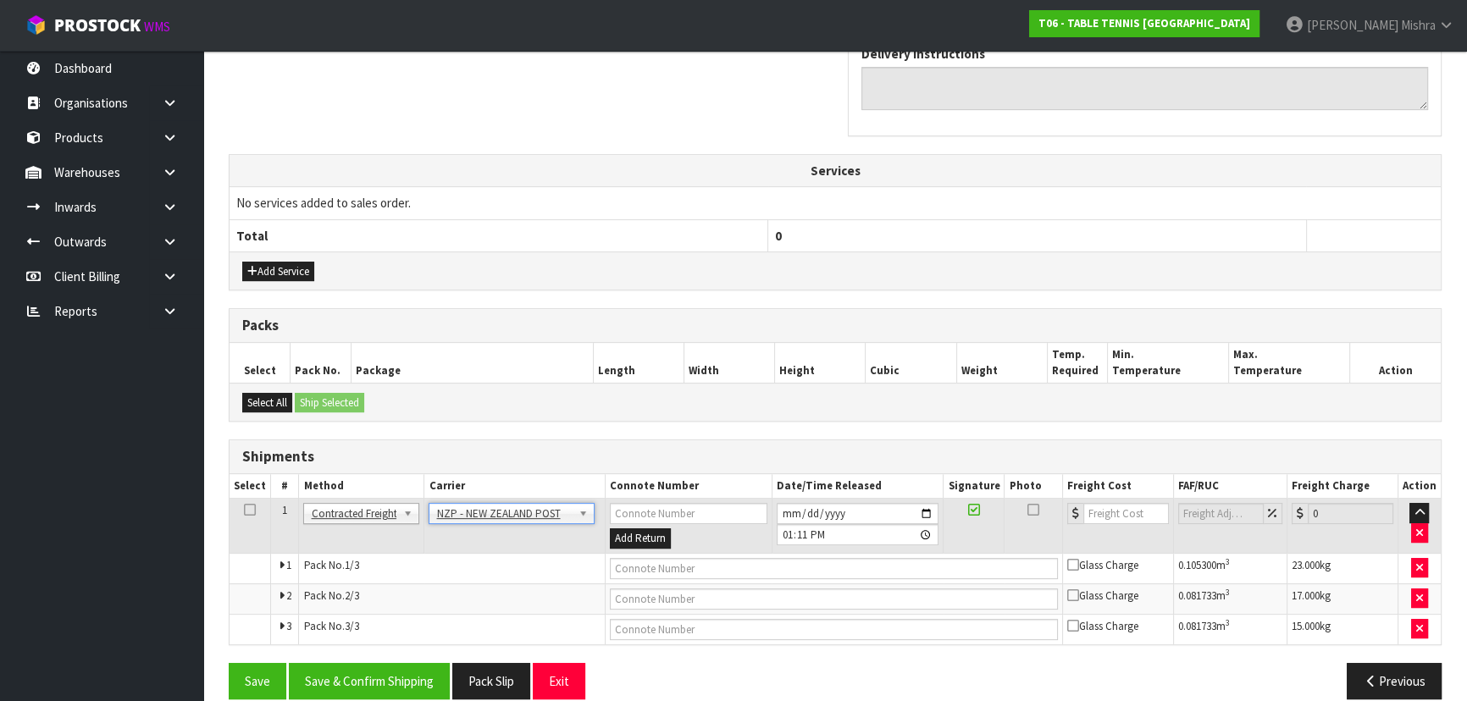
scroll to position [595, 0]
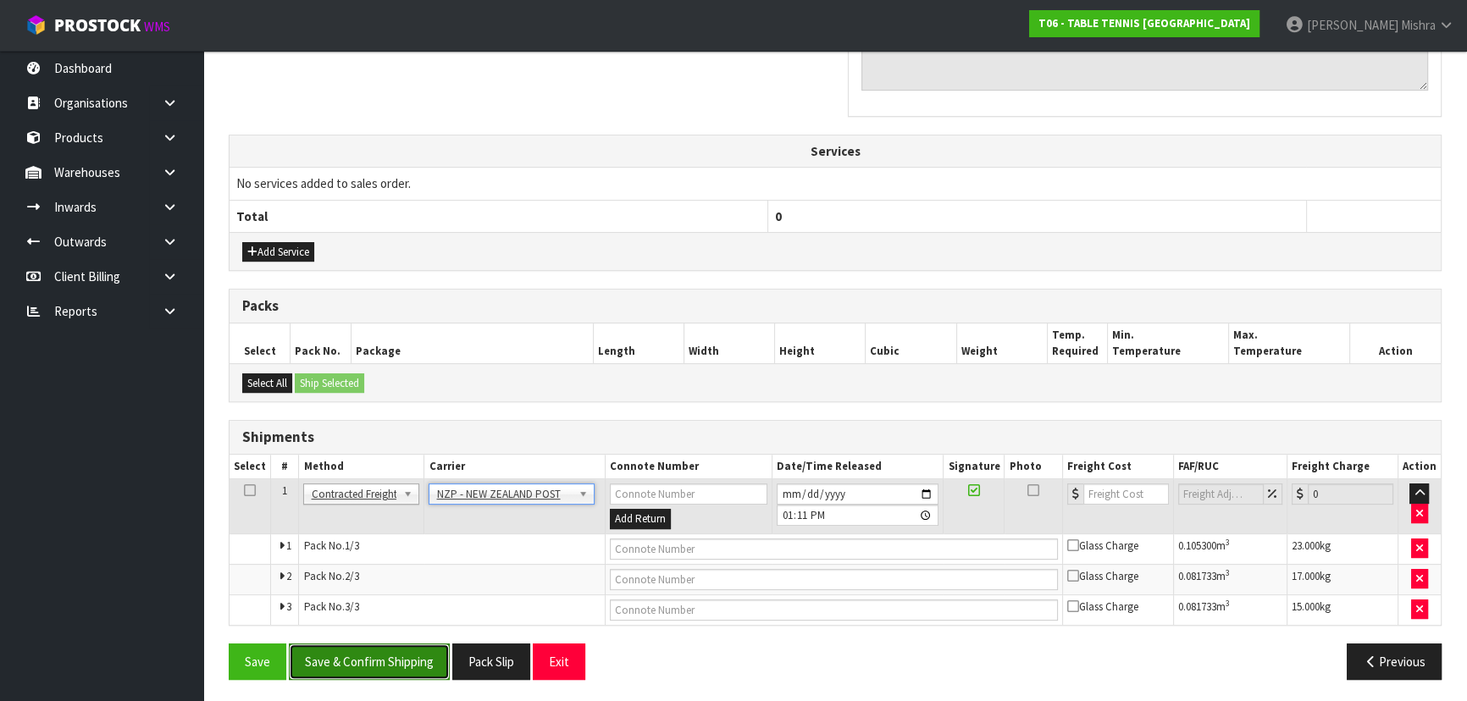
click at [356, 661] on button "Save & Confirm Shipping" at bounding box center [369, 662] width 161 height 36
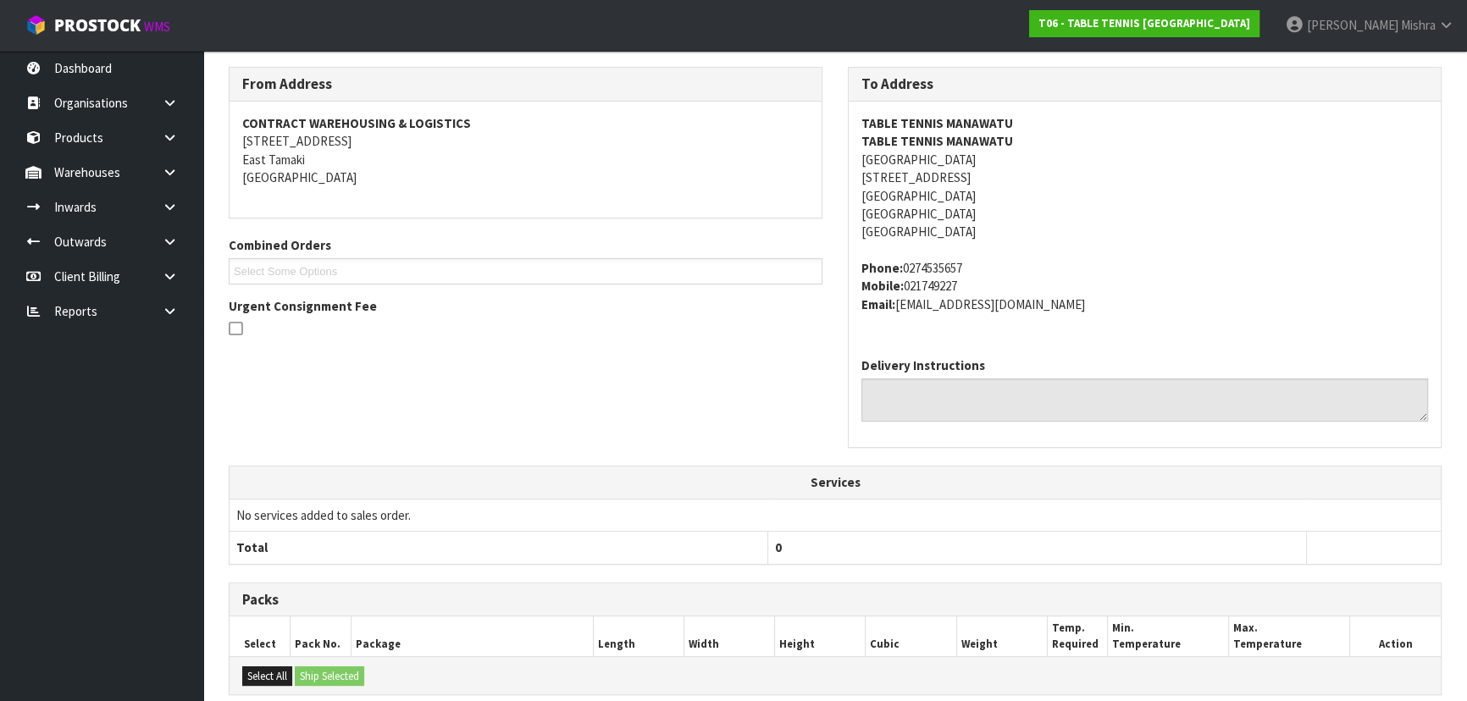
scroll to position [30, 0]
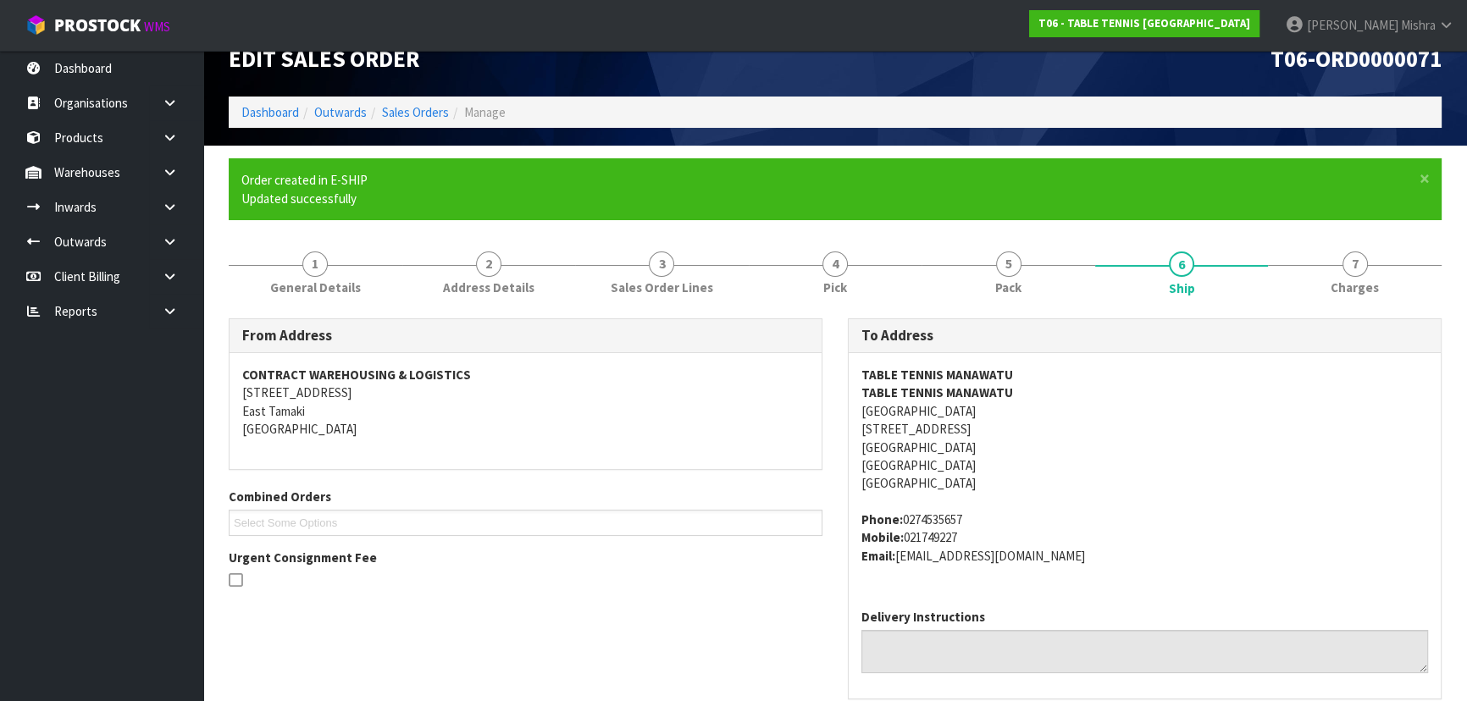
click at [916, 429] on address "TABLE TENNIS MANAWATU TABLE TENNIS MANAWATU CENTRAL TRUST ARENA 61 PASCAL STREE…" at bounding box center [1144, 429] width 567 height 127
copy address "61 PASCAL STREET"
click at [974, 406] on address "TABLE TENNIS MANAWATU TABLE TENNIS MANAWATU CENTRAL TRUST ARENA 61 PASCAL STREE…" at bounding box center [1144, 429] width 567 height 127
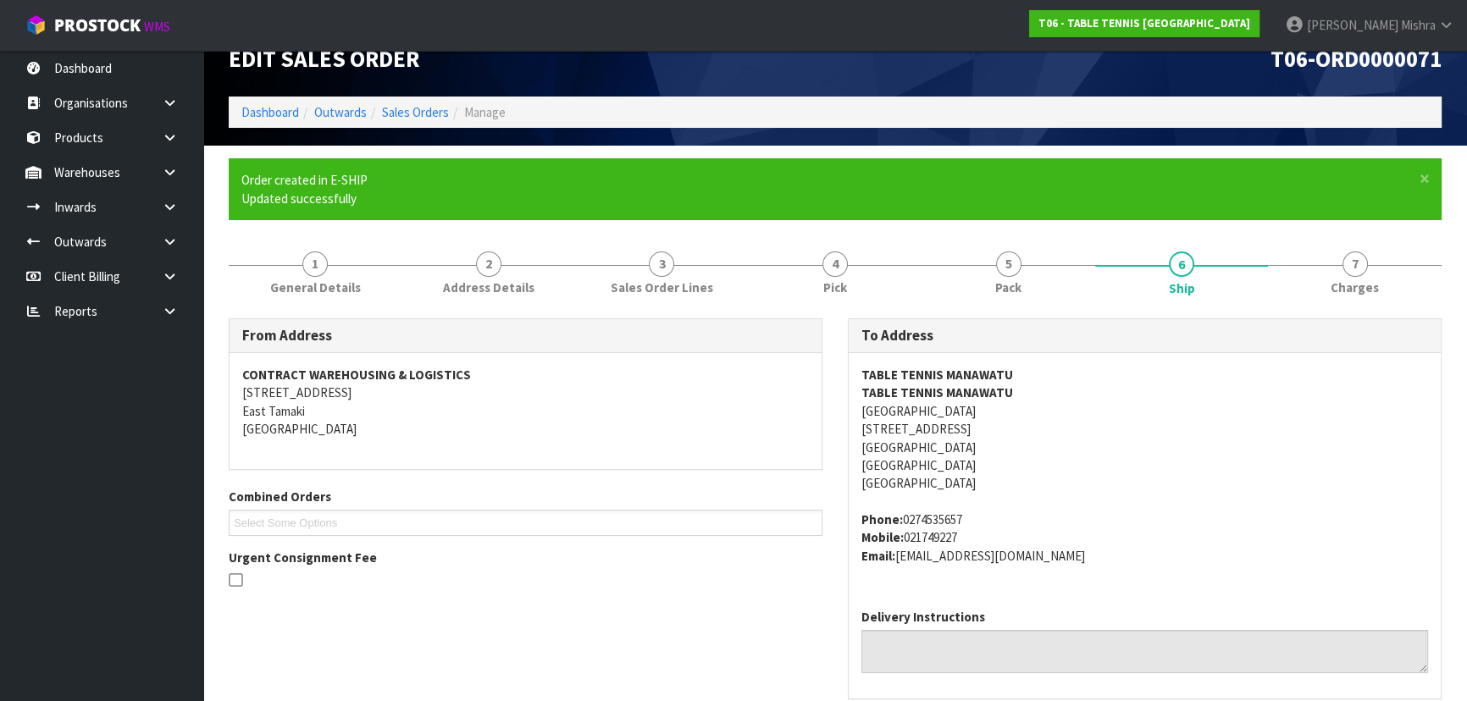
click at [974, 406] on address "TABLE TENNIS MANAWATU TABLE TENNIS MANAWATU CENTRAL TRUST ARENA 61 PASCAL STREE…" at bounding box center [1144, 429] width 567 height 127
copy address "CENTRAL TRUST ARENA"
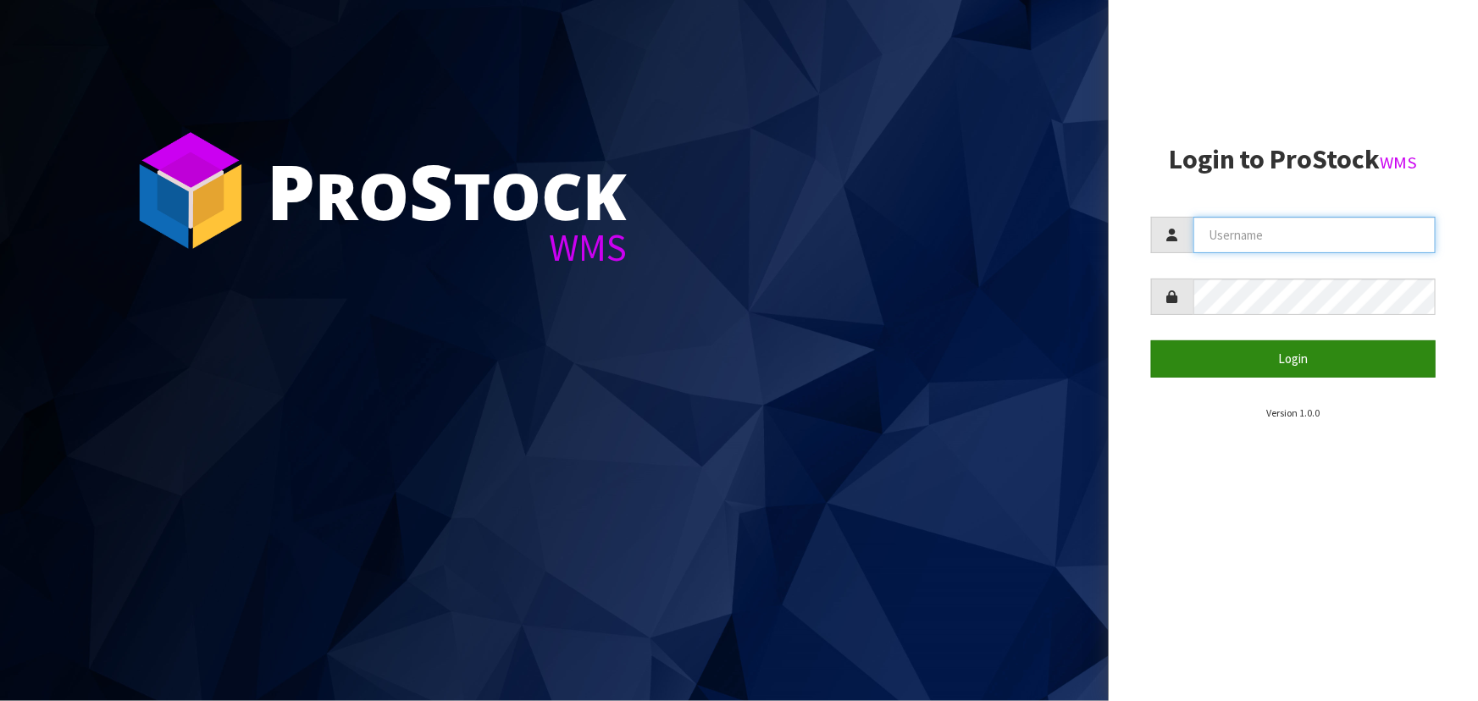
type input "[PERSON_NAME]"
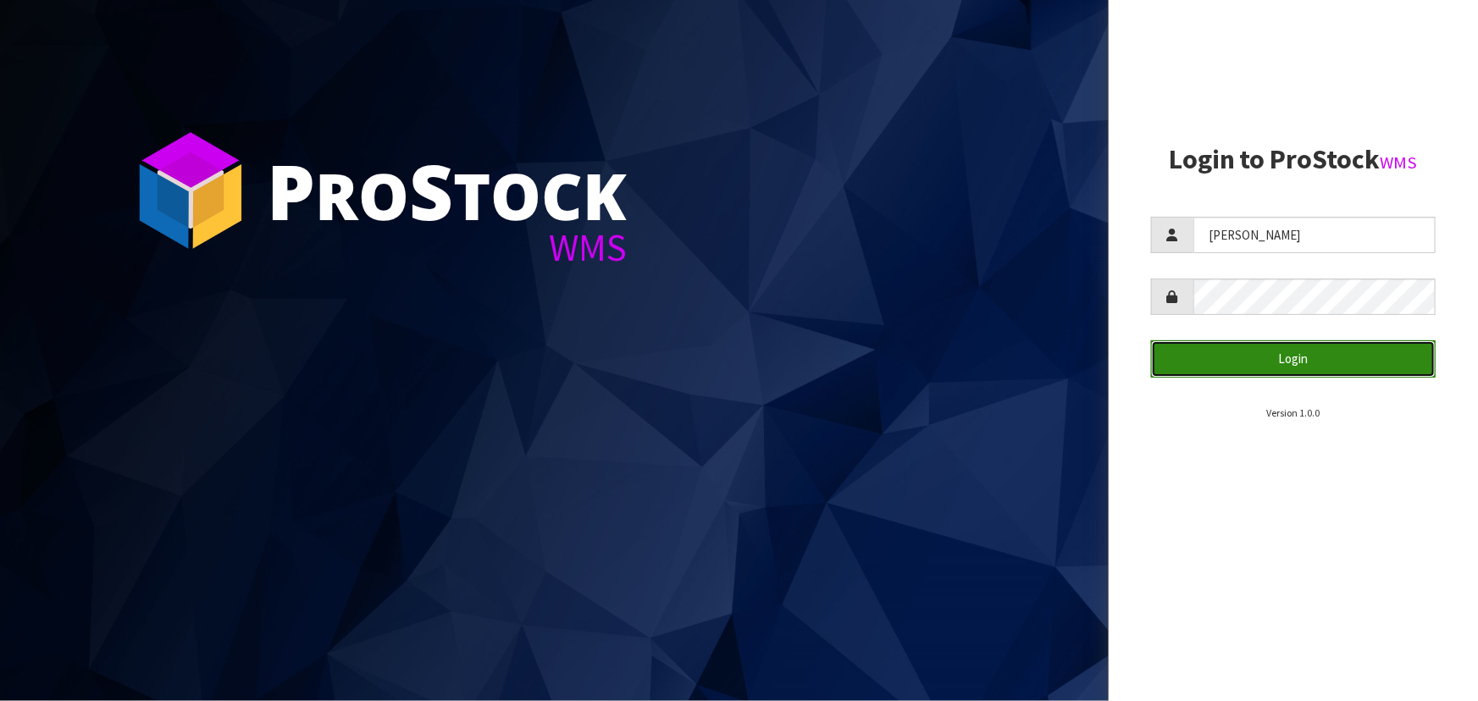
click at [1280, 363] on button "Login" at bounding box center [1293, 359] width 285 height 36
